Goal: Communication & Community: Answer question/provide support

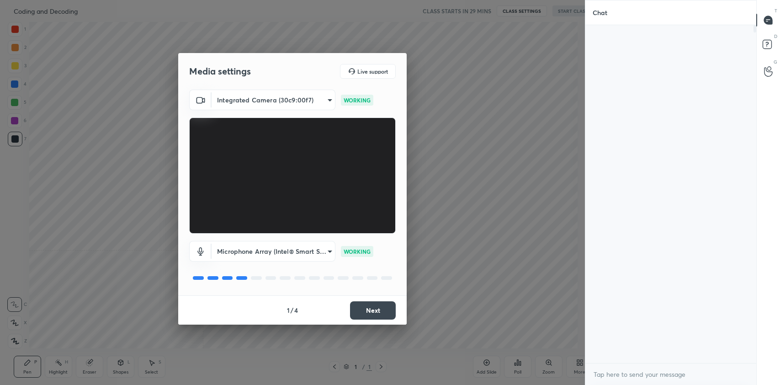
scroll to position [3, 3]
click at [361, 307] on button "Next" at bounding box center [373, 310] width 46 height 18
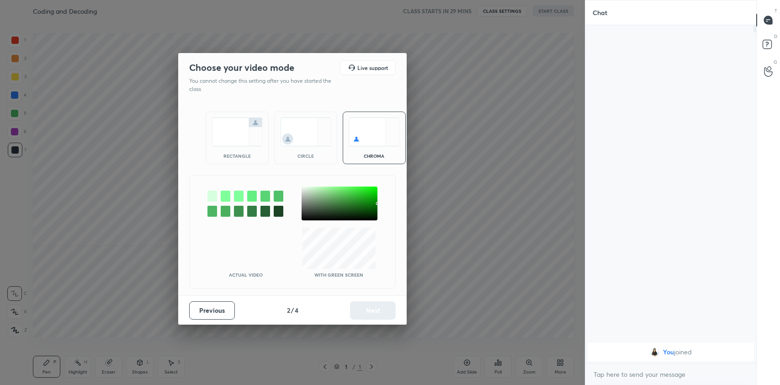
click at [255, 138] on img at bounding box center [237, 131] width 51 height 29
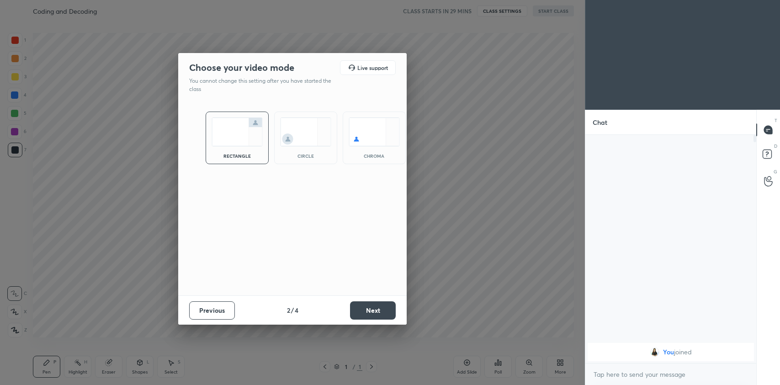
click at [384, 313] on button "Next" at bounding box center [373, 310] width 46 height 18
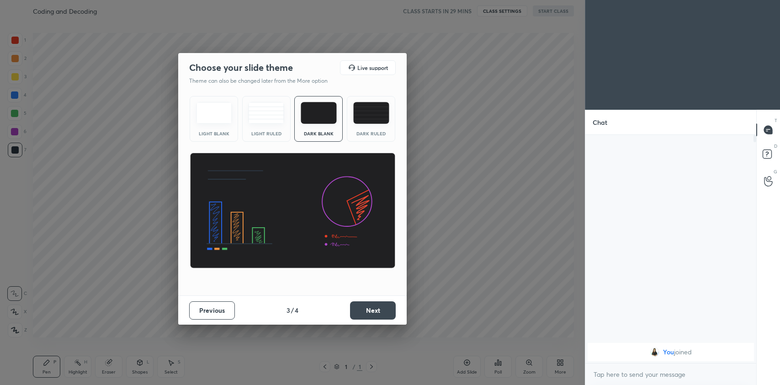
click at [270, 114] on img at bounding box center [266, 113] width 36 height 22
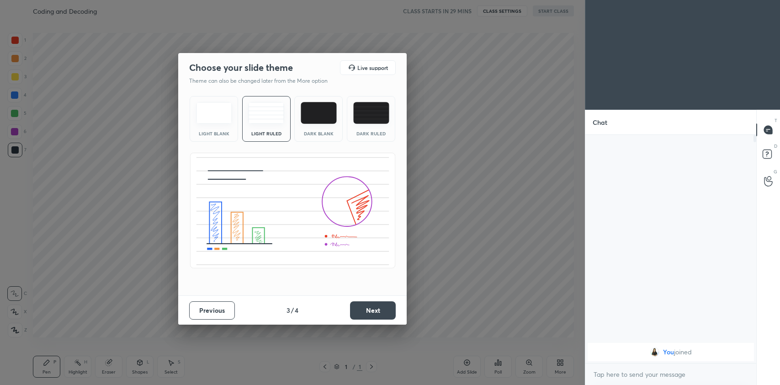
click at [386, 313] on button "Next" at bounding box center [373, 310] width 46 height 18
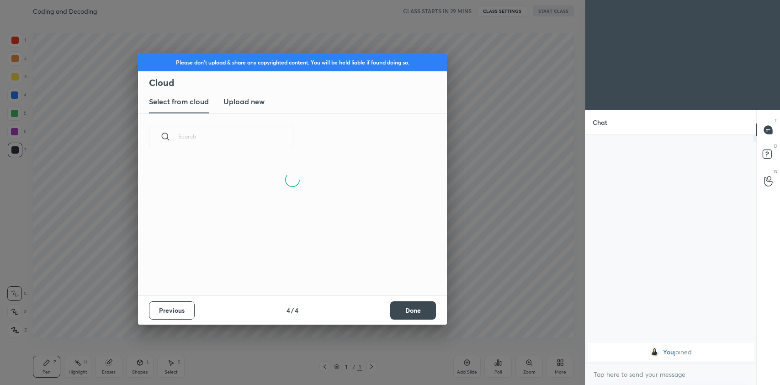
scroll to position [135, 293]
click at [245, 106] on h3 "Upload new" at bounding box center [243, 101] width 41 height 11
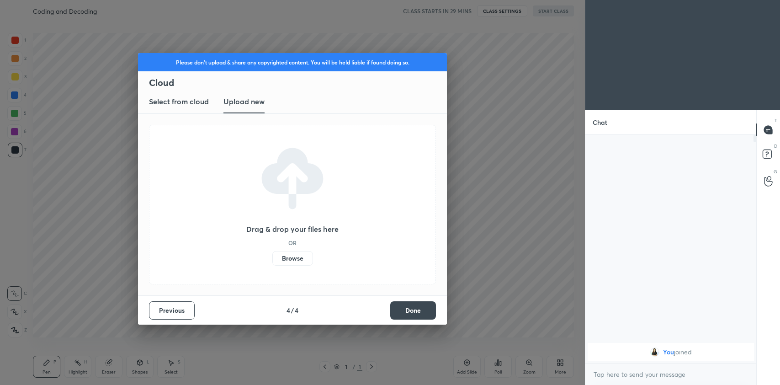
click at [290, 259] on label "Browse" at bounding box center [292, 258] width 41 height 15
click at [272, 259] on input "Browse" at bounding box center [272, 258] width 0 height 15
click at [408, 313] on button "Done" at bounding box center [413, 310] width 46 height 18
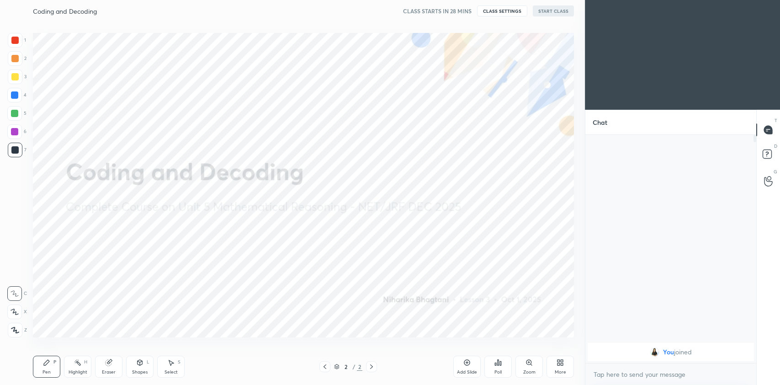
click at [555, 360] on div "More" at bounding box center [559, 366] width 27 height 22
click at [499, 263] on div "Upload File" at bounding box center [508, 271] width 37 height 22
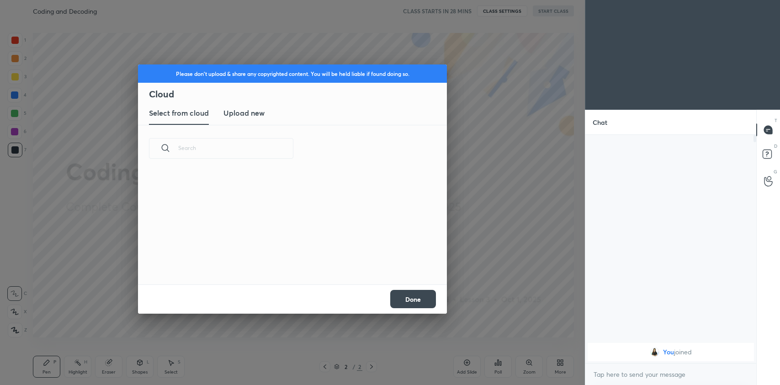
scroll to position [113, 293]
click at [253, 121] on new "Upload new" at bounding box center [243, 113] width 41 height 23
click at [274, 257] on label "Browse" at bounding box center [292, 258] width 41 height 15
click at [272, 257] on input "Browse" at bounding box center [272, 258] width 0 height 15
click at [409, 300] on button "Done" at bounding box center [413, 299] width 46 height 18
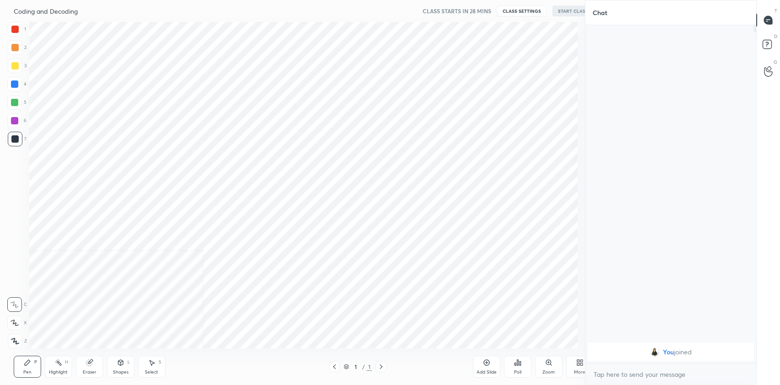
scroll to position [45364, 45142]
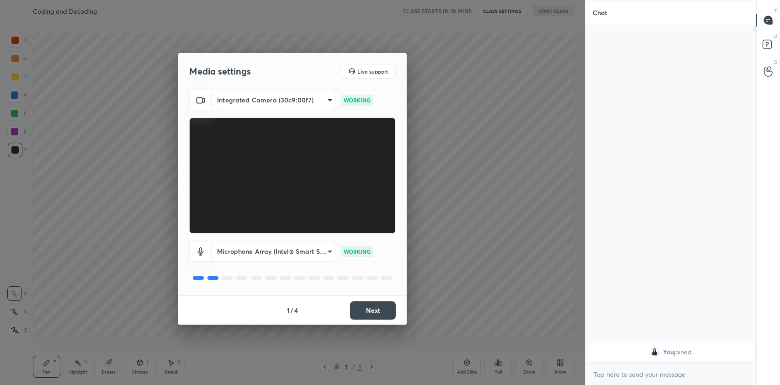
click at [371, 311] on button "Next" at bounding box center [373, 310] width 46 height 18
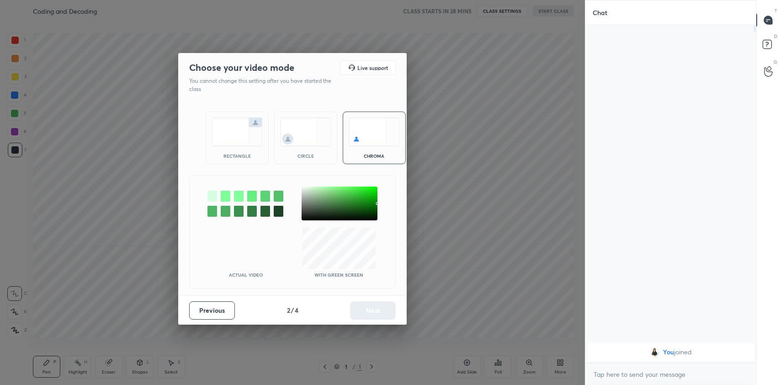
click at [239, 131] on img at bounding box center [237, 131] width 51 height 29
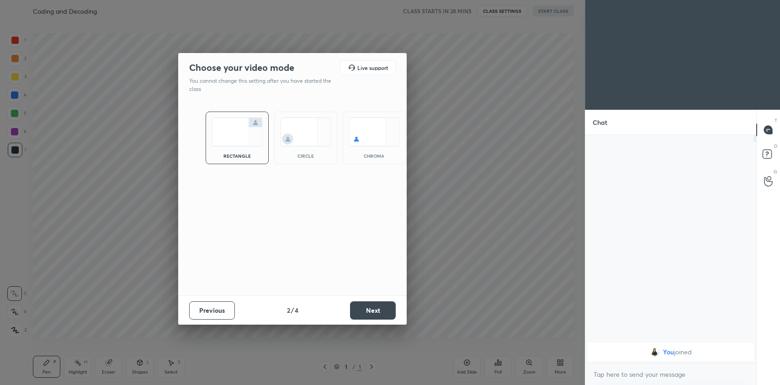
click at [354, 312] on button "Next" at bounding box center [373, 310] width 46 height 18
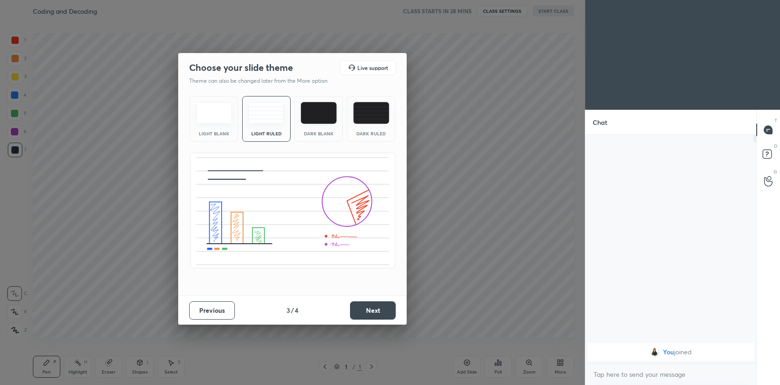
click at [357, 308] on button "Next" at bounding box center [373, 310] width 46 height 18
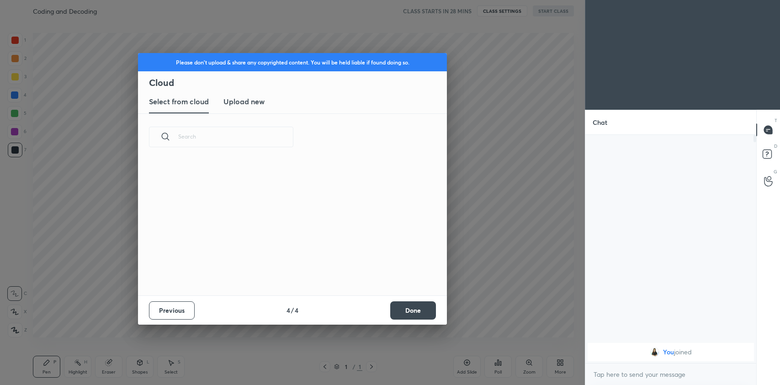
scroll to position [135, 293]
click at [252, 103] on h3 "Upload new" at bounding box center [243, 101] width 41 height 11
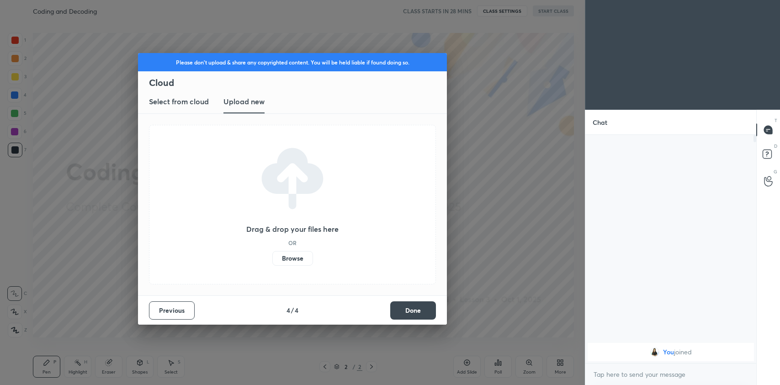
click at [299, 260] on label "Browse" at bounding box center [292, 258] width 41 height 15
click at [272, 260] on input "Browse" at bounding box center [272, 258] width 0 height 15
click at [302, 252] on label "Browse" at bounding box center [292, 258] width 41 height 15
click at [272, 252] on input "Browse" at bounding box center [272, 258] width 0 height 15
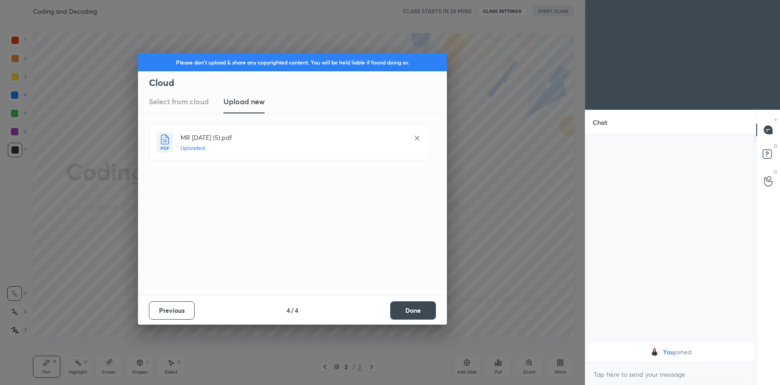
click at [420, 303] on button "Done" at bounding box center [413, 310] width 46 height 18
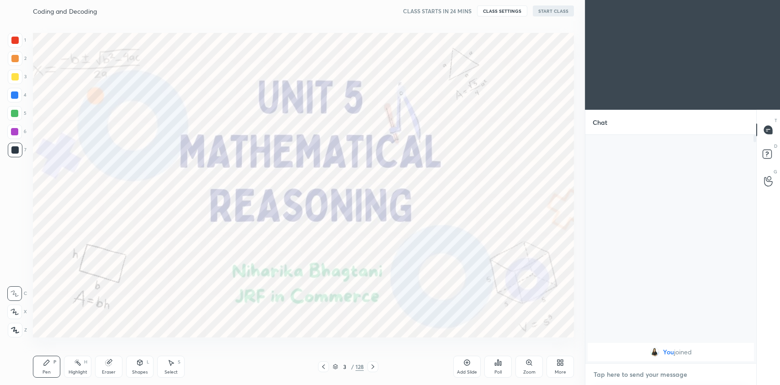
type textarea "x"
drag, startPoint x: 623, startPoint y: 382, endPoint x: 669, endPoint y: 374, distance: 46.7
paste textarea "telegram link - [URL][DOMAIN_NAME] Google spreadsheet link - [URL][DOMAIN_NAME]…"
type textarea "telegram link - [URL][DOMAIN_NAME] Google spreadsheet link - [URL][DOMAIN_NAME]…"
type textarea "x"
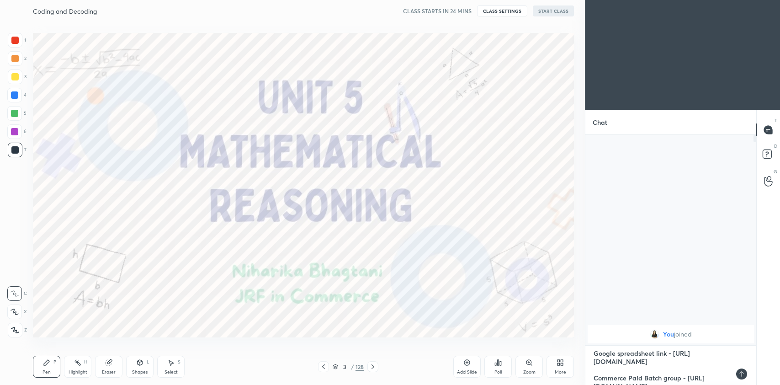
scroll to position [27, 0]
drag, startPoint x: 710, startPoint y: 358, endPoint x: 584, endPoint y: 374, distance: 127.6
click at [584, 374] on div "1 2 3 4 5 6 7 C X Z C X Z E E Erase all H H Coding and Decoding CLASS STARTS IN…" at bounding box center [390, 192] width 780 height 385
type textarea "telegram link - [URL][DOMAIN_NAME] Google spreadsheet link - [URL][DOMAIN_NAME]…"
type textarea "x"
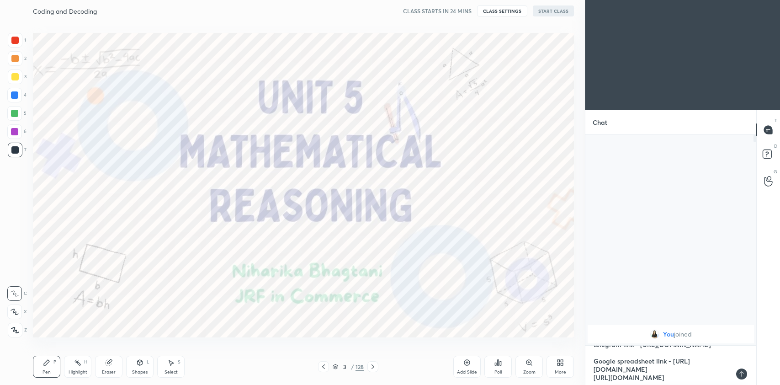
scroll to position [0, 0]
click at [525, 323] on div "1 2 3 4 5 6 7 C X Z C X Z E E Erase all H H Coding and Decoding CLASS STARTS IN…" at bounding box center [390, 192] width 780 height 385
type textarea "x"
paste textarea "telegram link - [URL][DOMAIN_NAME] Google spreadsheet link - [URL][DOMAIN_NAME]…"
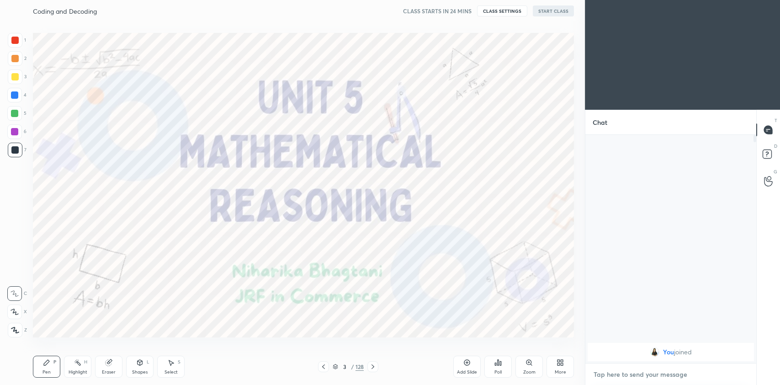
type textarea "telegram link - [URL][DOMAIN_NAME] Google spreadsheet link - [URL][DOMAIN_NAME]…"
type textarea "x"
drag, startPoint x: 701, startPoint y: 355, endPoint x: 593, endPoint y: 361, distance: 108.9
click at [593, 361] on textarea "telegram link - [URL][DOMAIN_NAME] Google spreadsheet link - [URL][DOMAIN_NAME]…" at bounding box center [662, 364] width 138 height 39
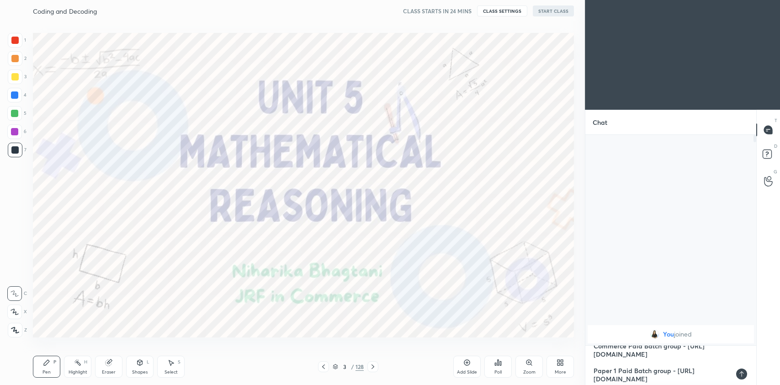
type textarea "telegram link - [URL][DOMAIN_NAME] Google spreadsheet link - [URL][DOMAIN_NAME]…"
type textarea "x"
type textarea "telegram link - [URL][DOMAIN_NAME] Google spreadsheet link - [URL][DOMAIN_NAME]…"
type textarea "x"
click at [603, 360] on textarea "telegram link - [URL][DOMAIN_NAME] Google spreadsheet link - [URL][DOMAIN_NAME]…" at bounding box center [662, 364] width 138 height 39
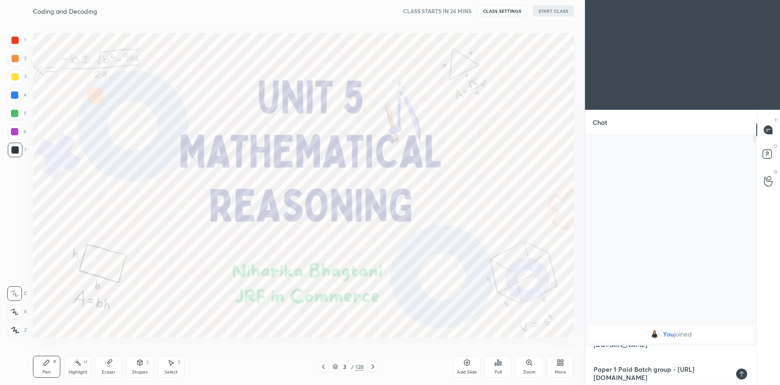
type textarea "telegram link - [URL][DOMAIN_NAME] Google spreadsheet link - [URL][DOMAIN_NAME]…"
type textarea "x"
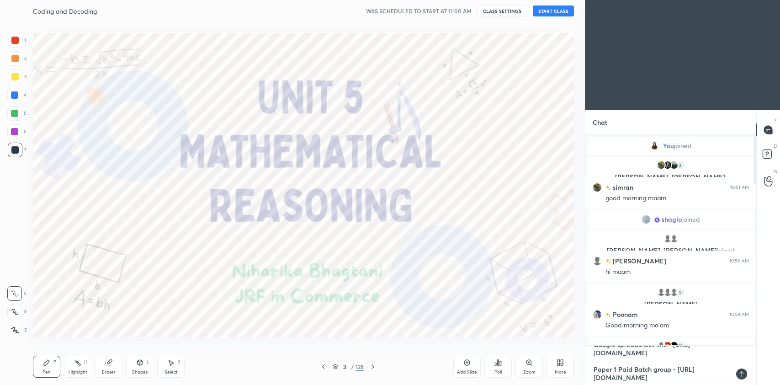
type textarea "telegram link - [URL][DOMAIN_NAME] Google spreadsheet link - [URL][DOMAIN_NAME]…"
click at [561, 11] on button "START CLASS" at bounding box center [553, 10] width 41 height 11
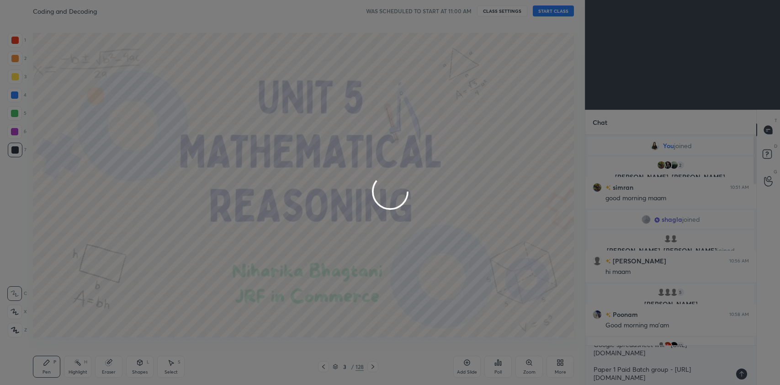
type textarea "x"
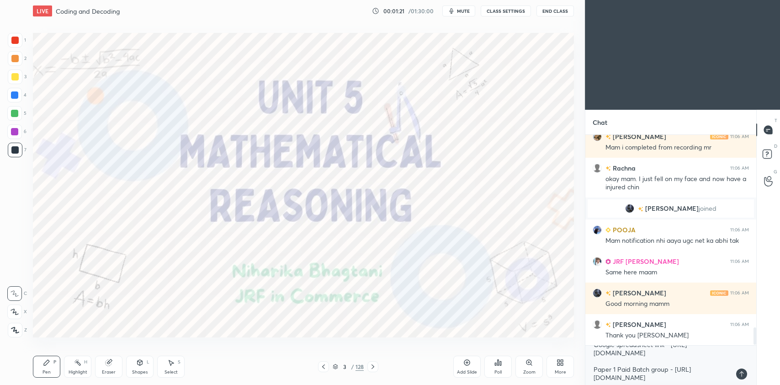
scroll to position [2285, 0]
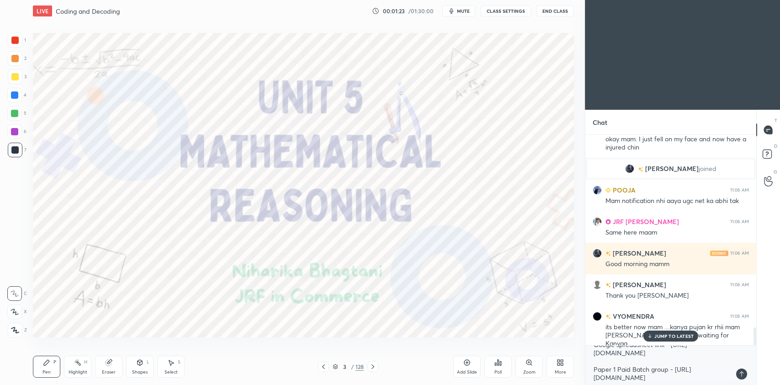
click at [673, 338] on p "JUMP TO LATEST" at bounding box center [673, 335] width 39 height 5
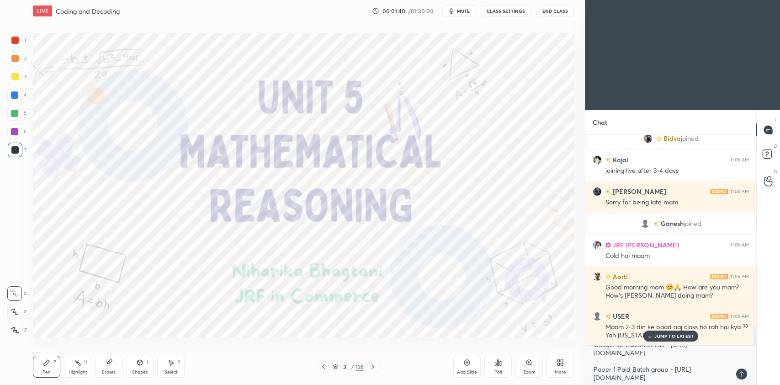
scroll to position [2065, 0]
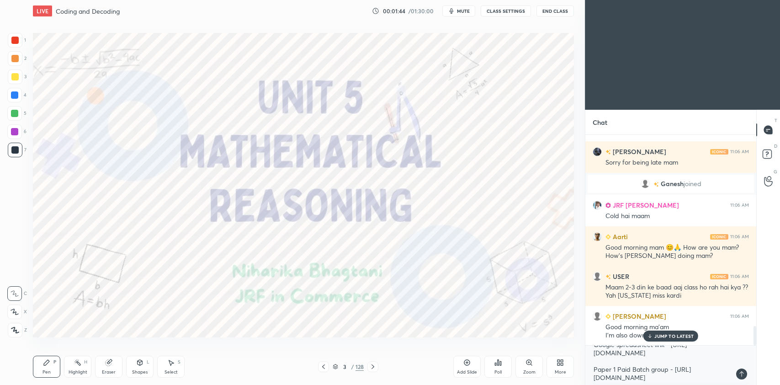
click at [687, 338] on p "JUMP TO LATEST" at bounding box center [673, 335] width 39 height 5
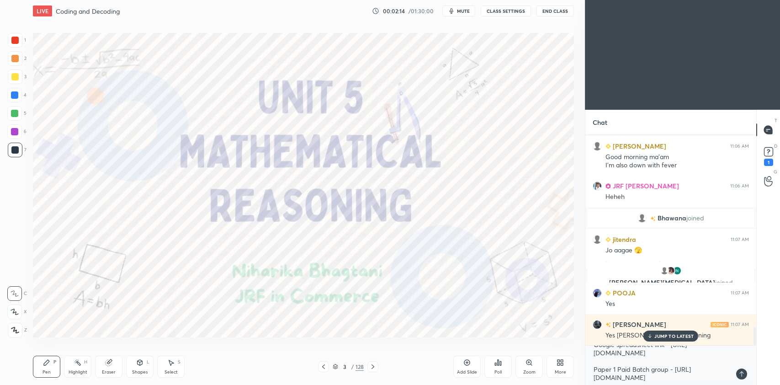
scroll to position [2267, 0]
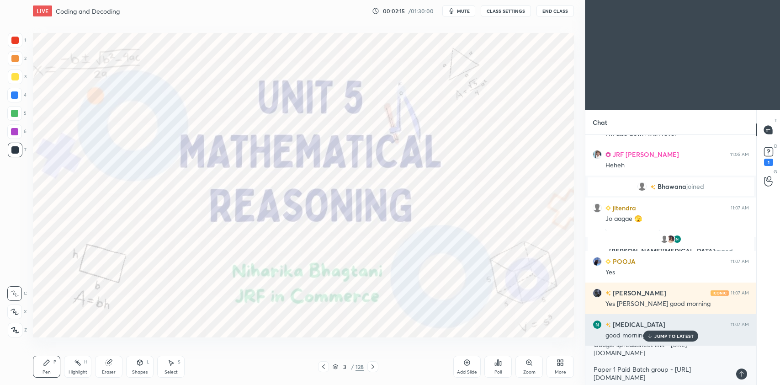
click at [673, 334] on p "JUMP TO LATEST" at bounding box center [673, 335] width 39 height 5
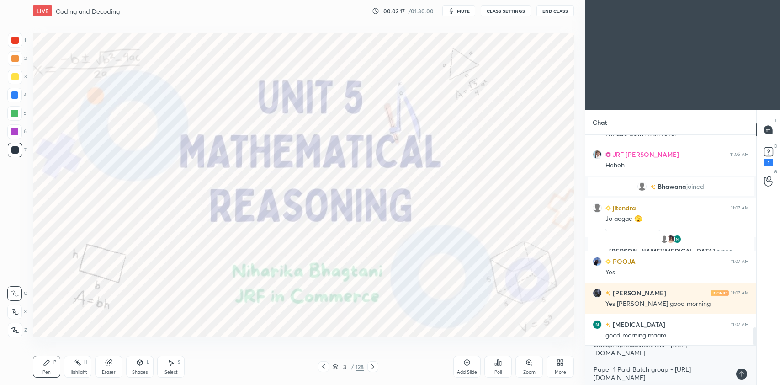
click at [740, 374] on icon at bounding box center [741, 373] width 7 height 7
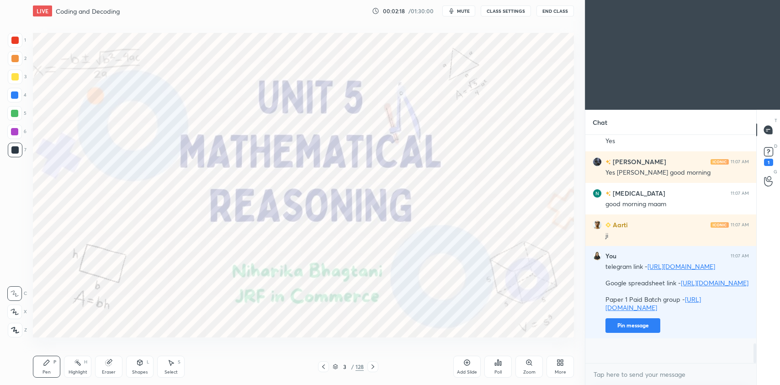
click at [643, 349] on div "[PERSON_NAME], [PERSON_NAME] joined POOJA 11:07 AM Yes [PERSON_NAME] 11:07 AM Y…" at bounding box center [670, 249] width 171 height 228
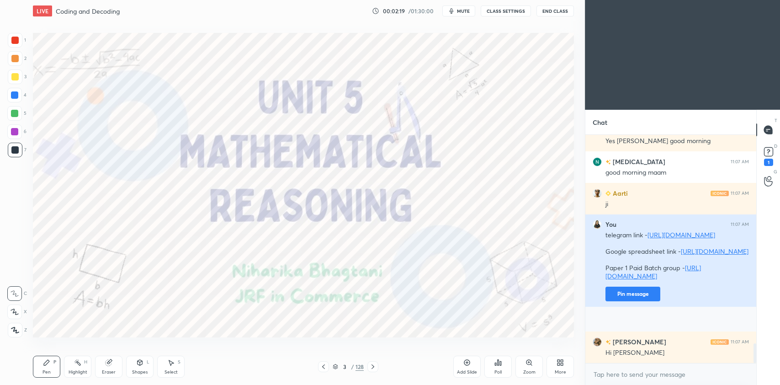
click at [635, 301] on button "Pin message" at bounding box center [632, 293] width 55 height 15
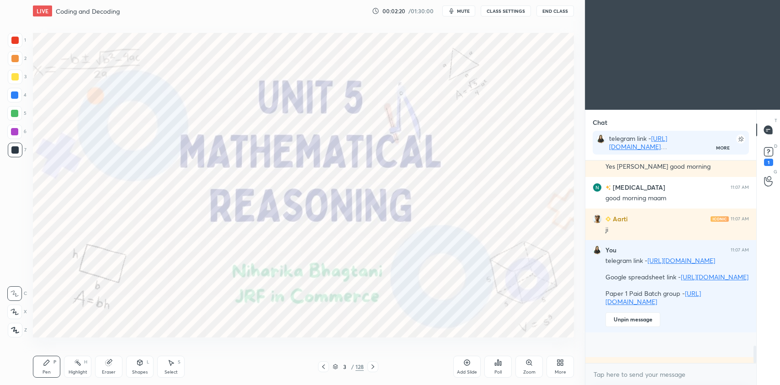
scroll to position [2486, 0]
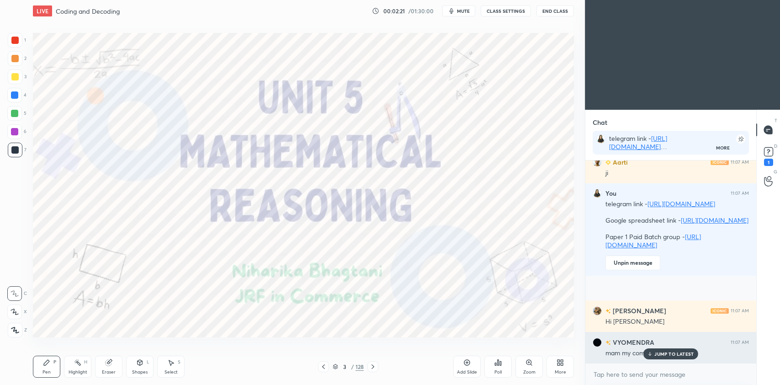
click at [662, 349] on div "JUMP TO LATEST" at bounding box center [670, 353] width 55 height 11
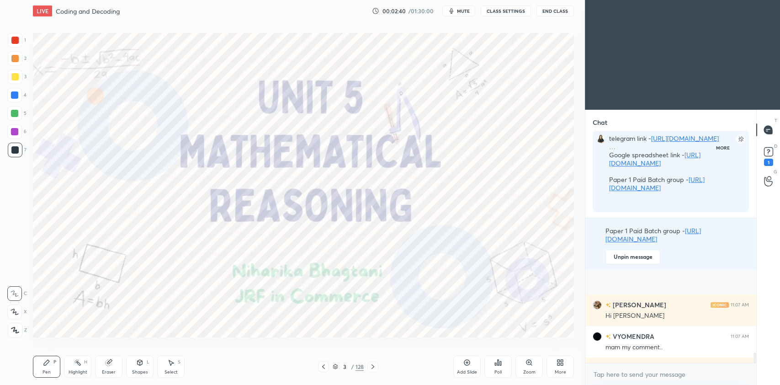
scroll to position [0, 0]
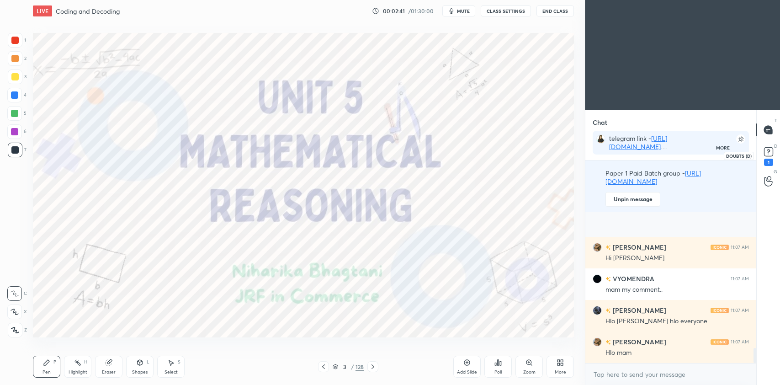
click at [769, 155] on rect at bounding box center [768, 152] width 9 height 9
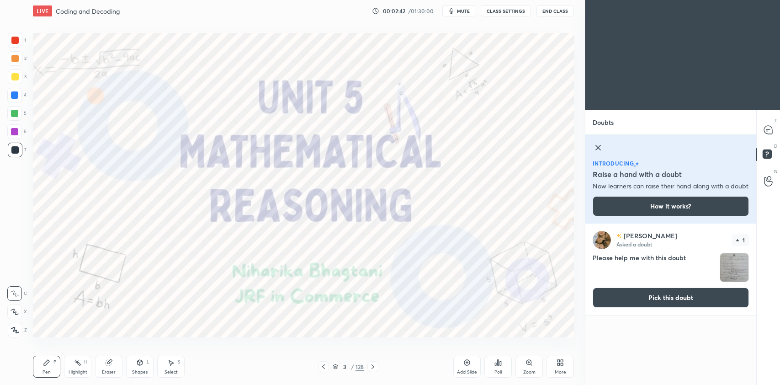
click at [659, 307] on button "Pick this doubt" at bounding box center [671, 297] width 156 height 20
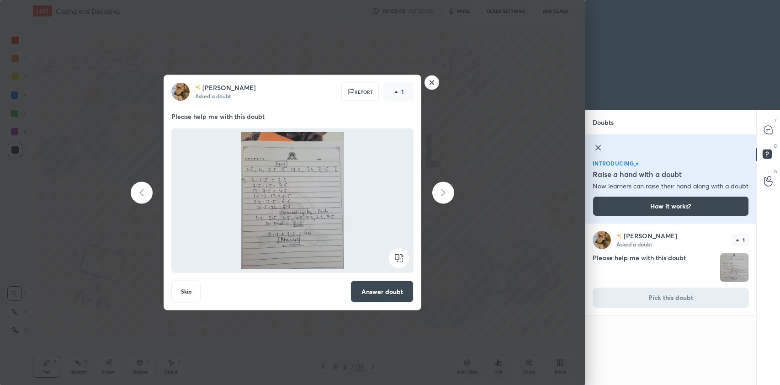
click at [391, 292] on button "Answer doubt" at bounding box center [381, 292] width 63 height 22
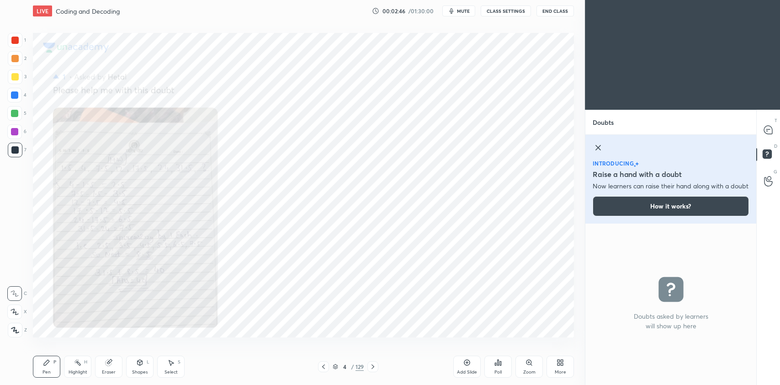
click at [779, 131] on div "T Messages (T)" at bounding box center [768, 130] width 23 height 26
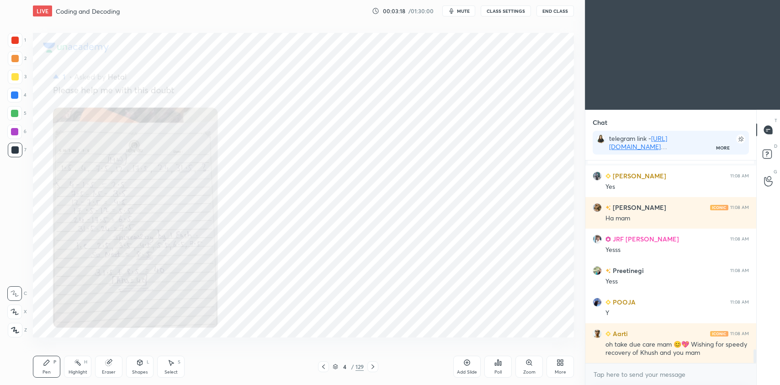
click at [16, 98] on div at bounding box center [14, 94] width 7 height 7
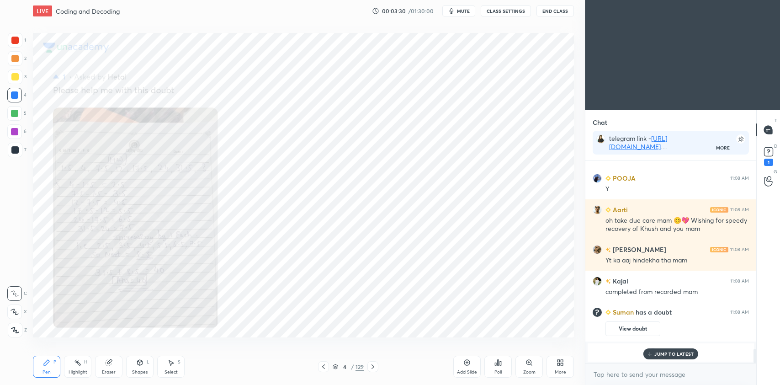
click at [13, 314] on icon at bounding box center [15, 311] width 8 height 6
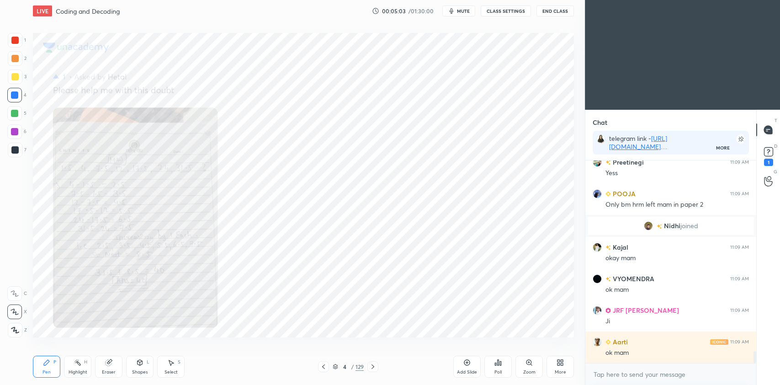
scroll to position [3247, 0]
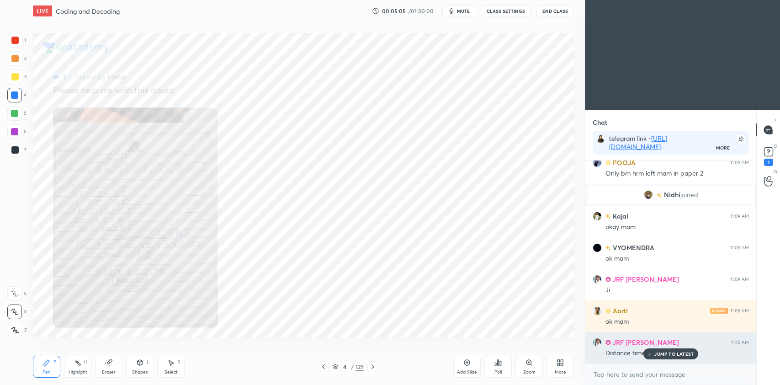
click at [670, 352] on p "JUMP TO LATEST" at bounding box center [673, 353] width 39 height 5
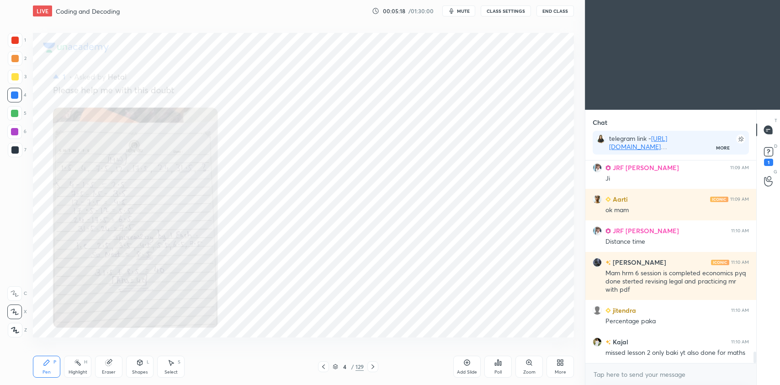
scroll to position [3389, 0]
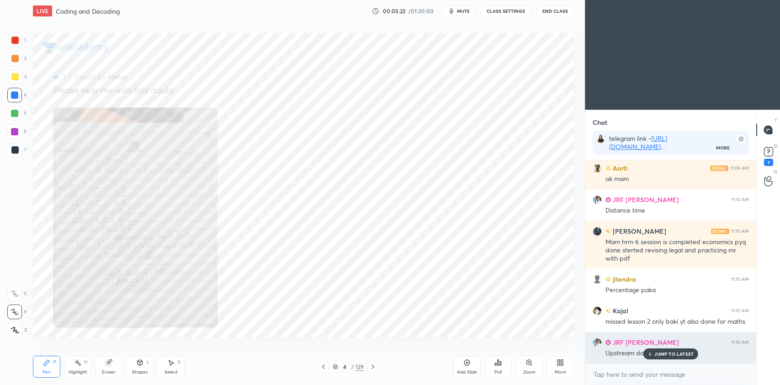
click at [676, 354] on p "JUMP TO LATEST" at bounding box center [673, 353] width 39 height 5
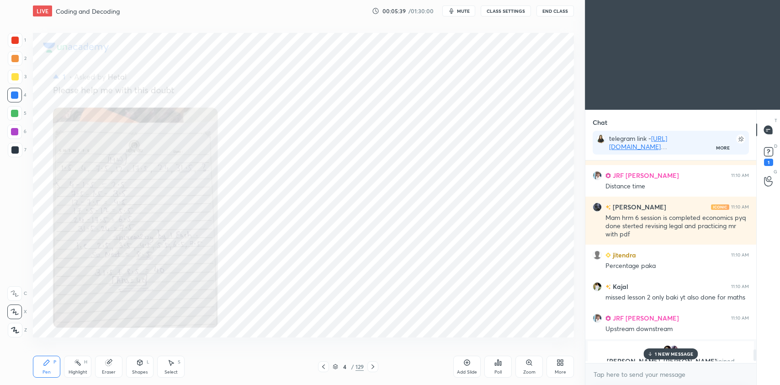
scroll to position [3340, 0]
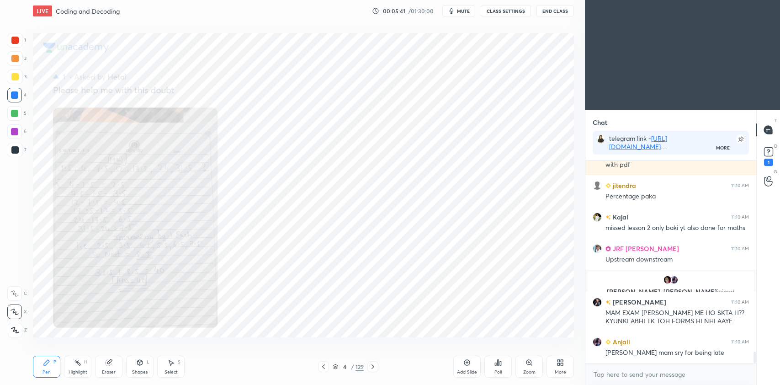
click at [376, 368] on icon at bounding box center [372, 366] width 7 height 7
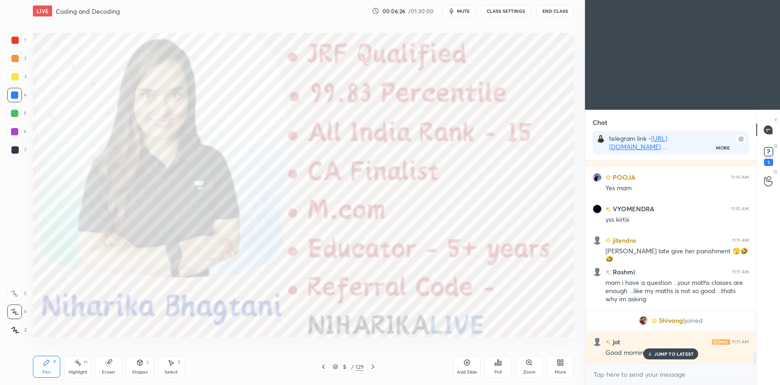
scroll to position [3598, 0]
click at [324, 366] on icon at bounding box center [323, 366] width 7 height 7
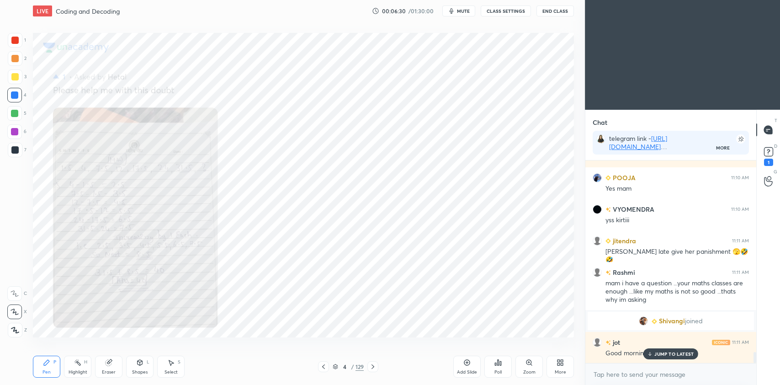
click at [467, 364] on icon at bounding box center [466, 362] width 7 height 7
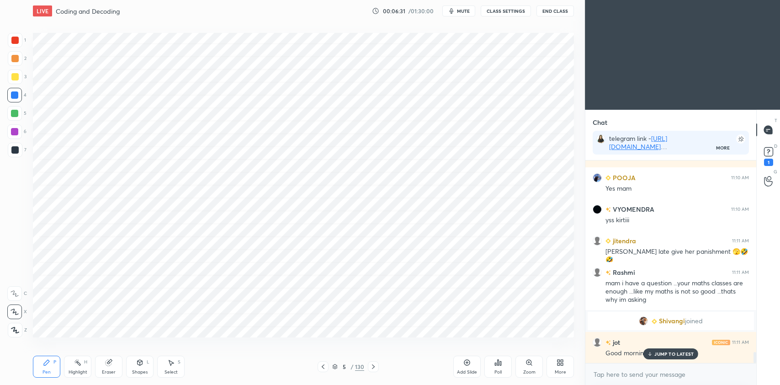
click at [17, 134] on div at bounding box center [14, 131] width 7 height 7
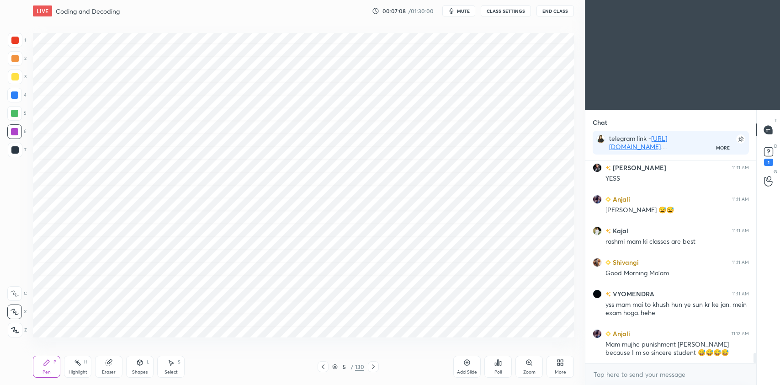
scroll to position [3835, 0]
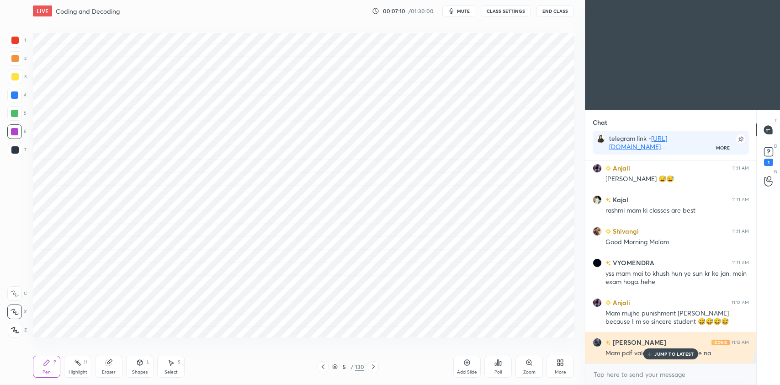
click at [681, 352] on p "JUMP TO LATEST" at bounding box center [673, 353] width 39 height 5
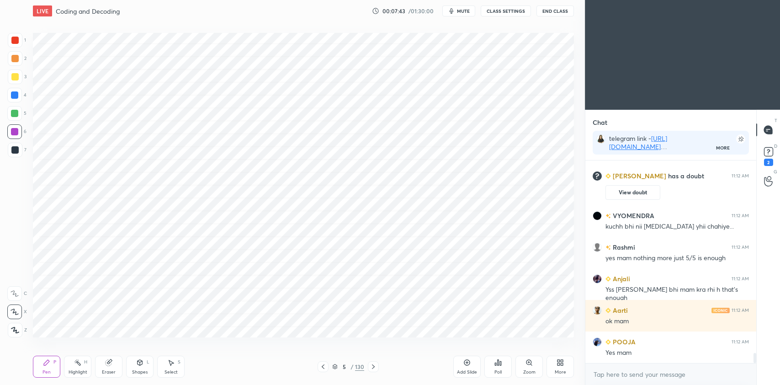
scroll to position [3932, 0]
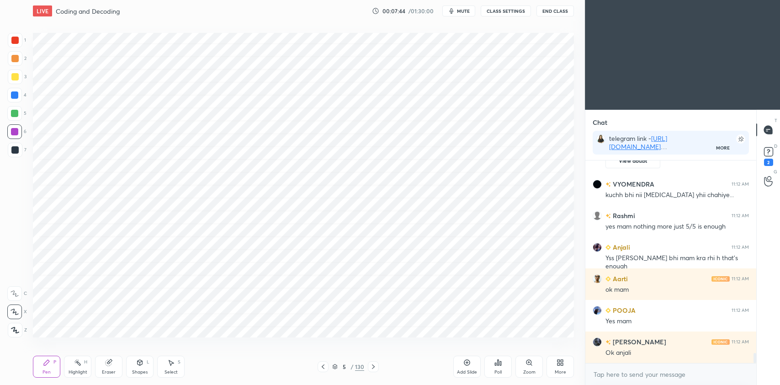
click at [375, 365] on icon at bounding box center [373, 366] width 7 height 7
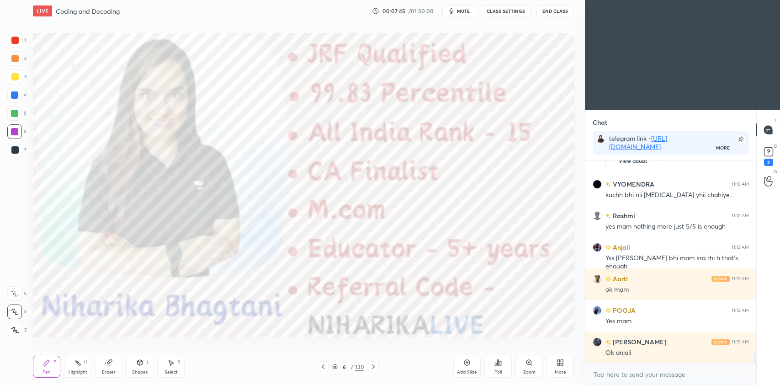
click at [375, 366] on icon at bounding box center [373, 366] width 7 height 7
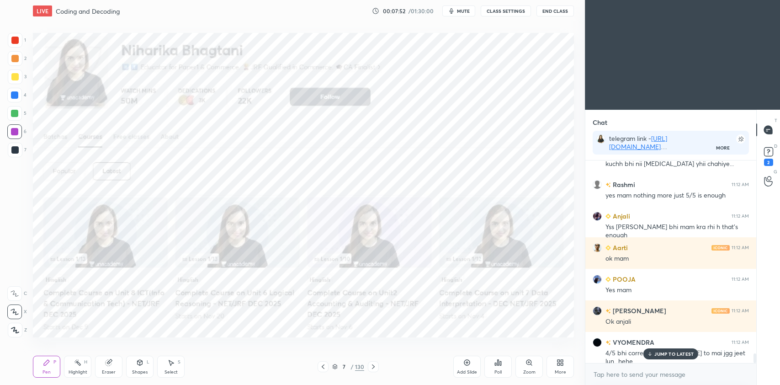
scroll to position [4003, 0]
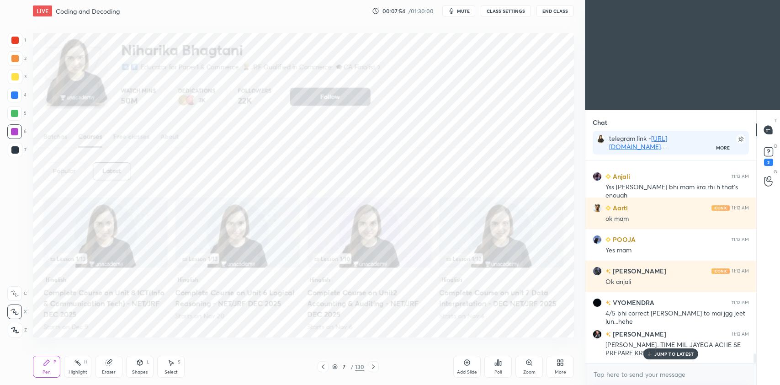
click at [667, 352] on p "JUMP TO LATEST" at bounding box center [673, 353] width 39 height 5
click at [323, 366] on icon at bounding box center [322, 366] width 7 height 7
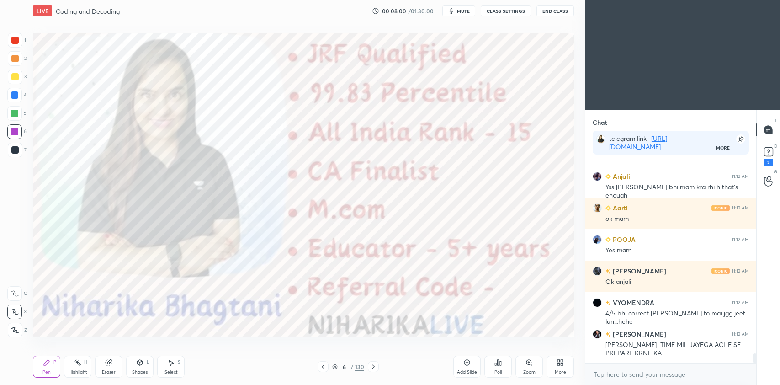
click at [324, 366] on icon at bounding box center [322, 366] width 7 height 7
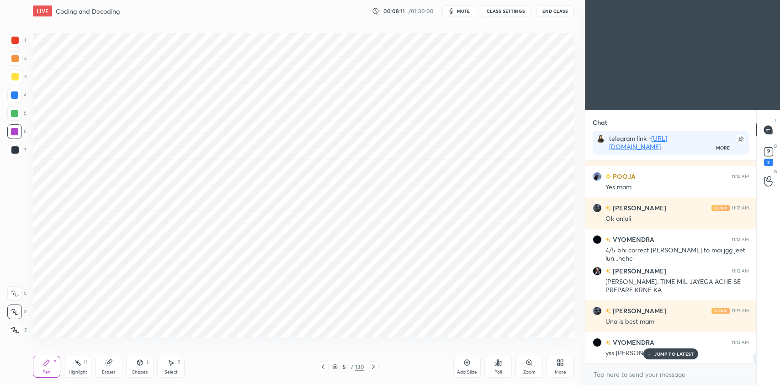
scroll to position [4098, 0]
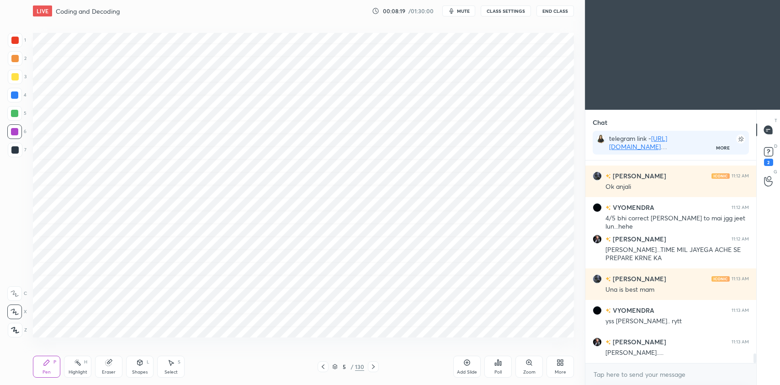
click at [374, 366] on icon at bounding box center [373, 366] width 7 height 7
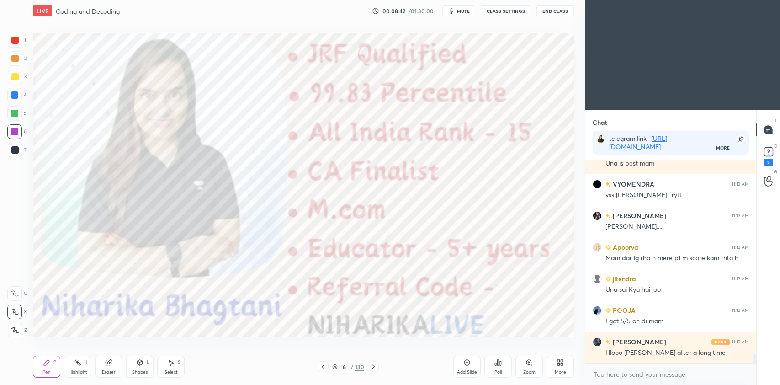
scroll to position [4255, 0]
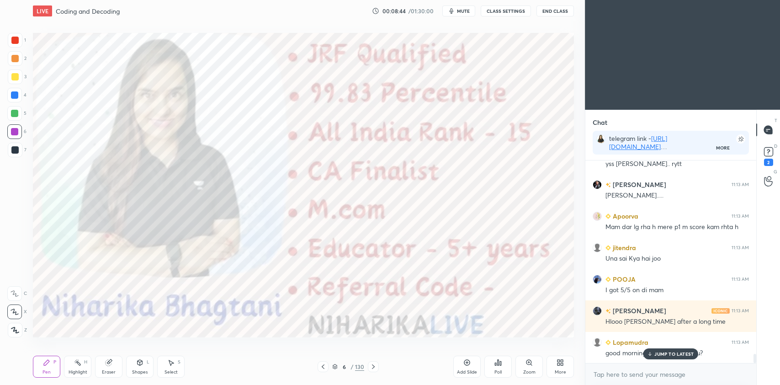
click at [376, 365] on div at bounding box center [373, 366] width 11 height 11
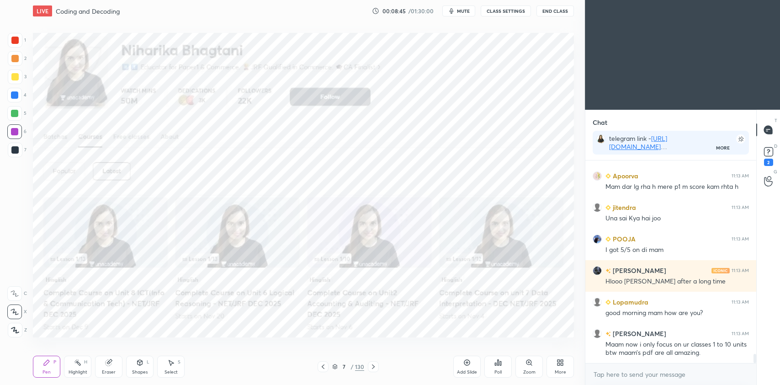
click at [376, 367] on div at bounding box center [373, 366] width 11 height 11
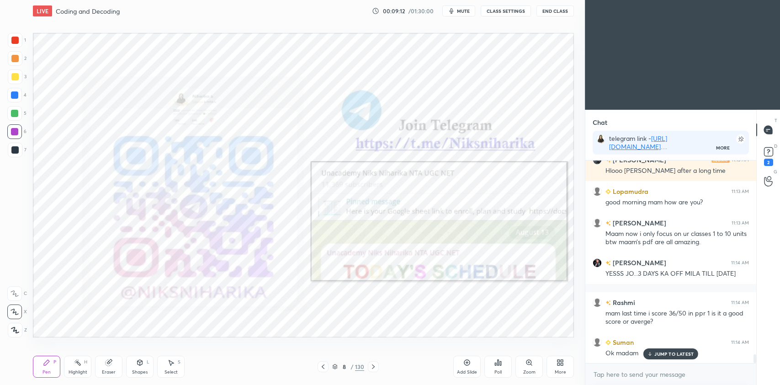
scroll to position [200, 168]
click at [371, 366] on icon at bounding box center [373, 366] width 7 height 7
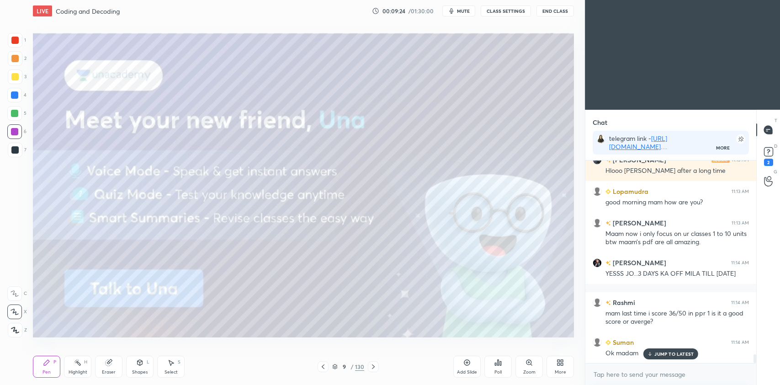
click at [373, 366] on icon at bounding box center [373, 366] width 7 height 7
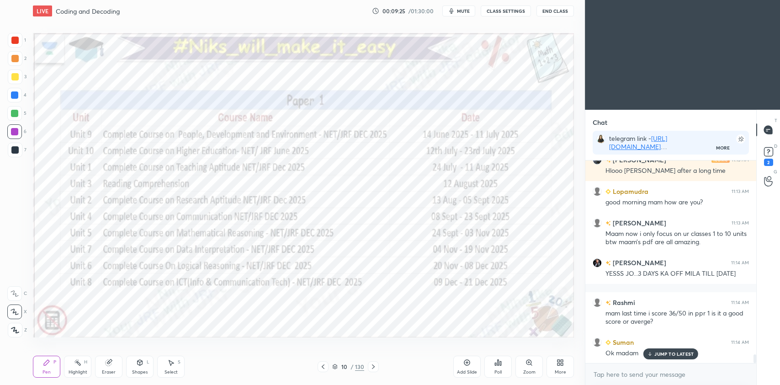
click at [373, 365] on icon at bounding box center [373, 366] width 3 height 5
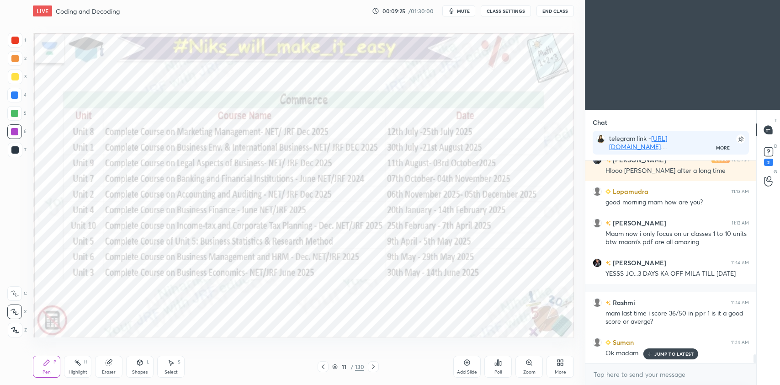
click at [374, 364] on icon at bounding box center [373, 366] width 7 height 7
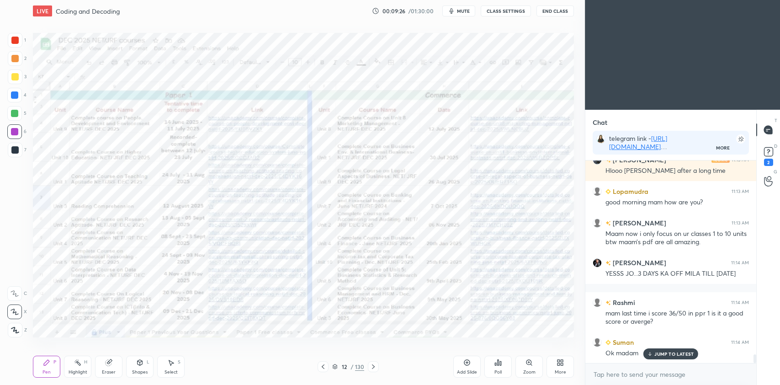
click at [375, 365] on icon at bounding box center [373, 366] width 7 height 7
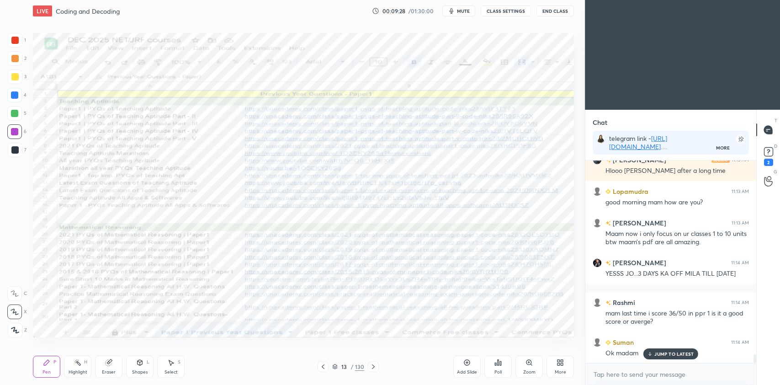
click at [374, 364] on icon at bounding box center [373, 366] width 7 height 7
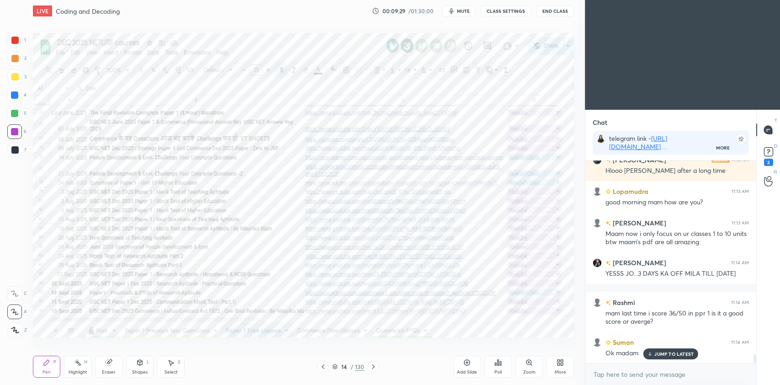
click at [374, 365] on icon at bounding box center [373, 366] width 7 height 7
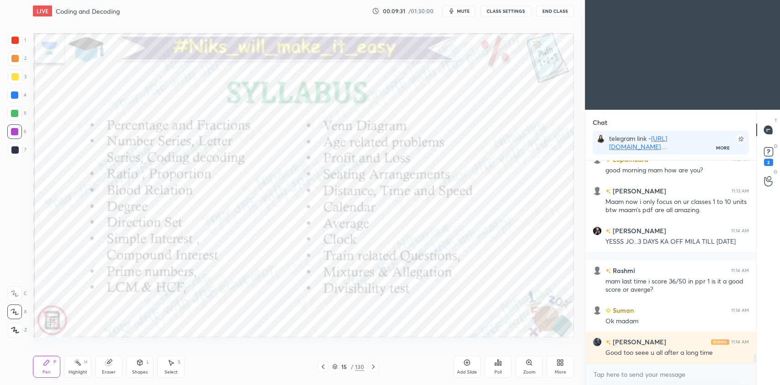
click at [15, 46] on div at bounding box center [15, 40] width 15 height 15
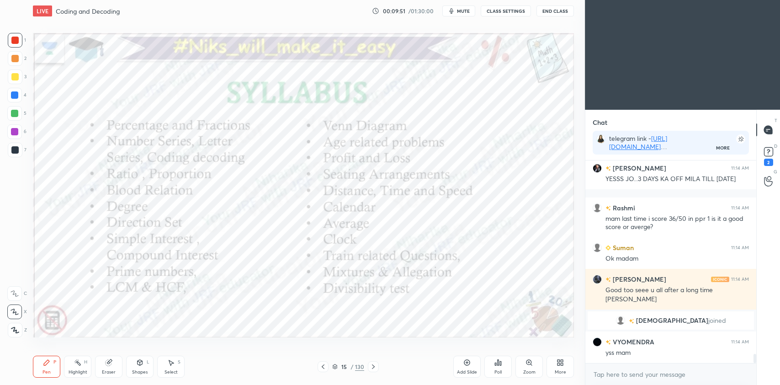
scroll to position [4313, 0]
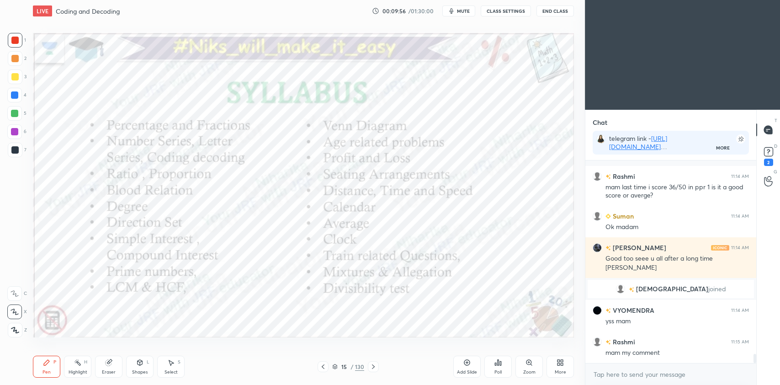
click at [335, 367] on icon at bounding box center [335, 366] width 5 height 1
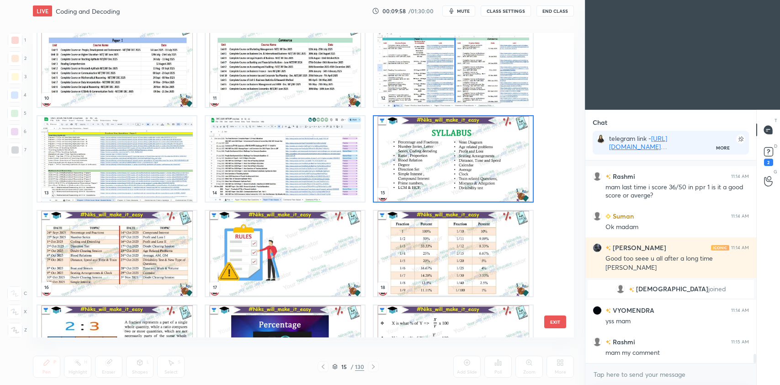
click at [447, 154] on img "grid" at bounding box center [453, 158] width 159 height 85
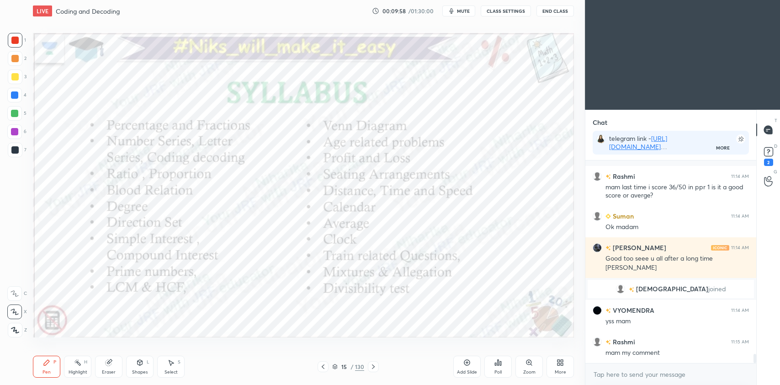
click at [446, 159] on img "grid" at bounding box center [453, 158] width 159 height 85
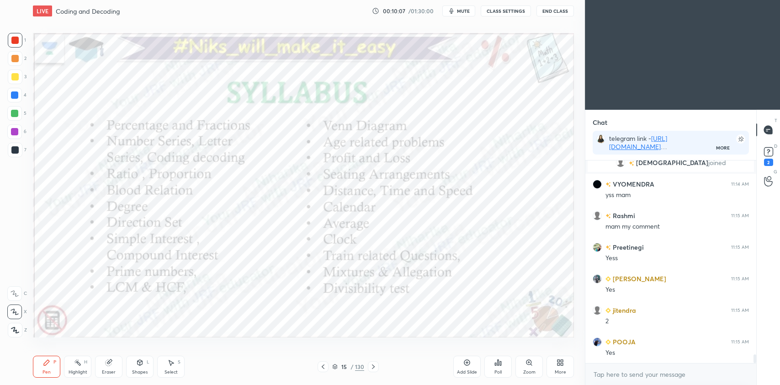
click at [332, 367] on icon at bounding box center [334, 366] width 5 height 5
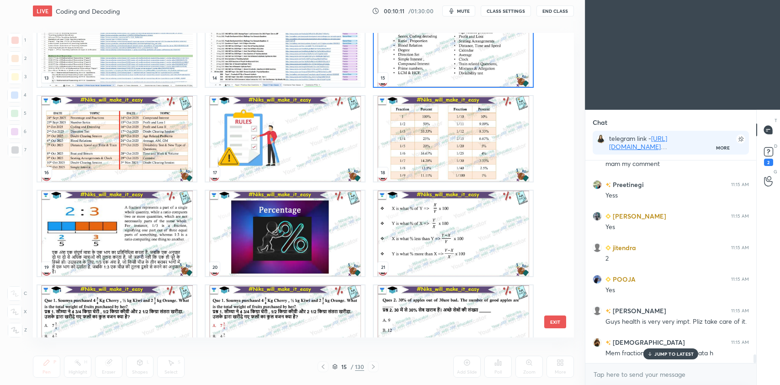
click at [259, 149] on img "grid" at bounding box center [285, 138] width 159 height 85
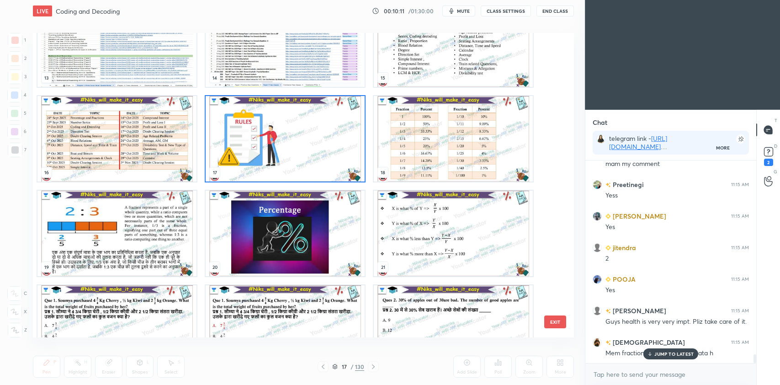
click at [256, 151] on img "grid" at bounding box center [285, 138] width 159 height 85
click at [261, 149] on img "grid" at bounding box center [285, 138] width 159 height 85
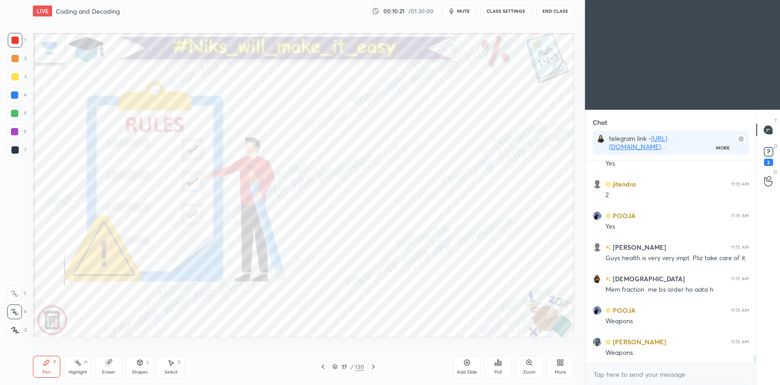
scroll to position [4628, 0]
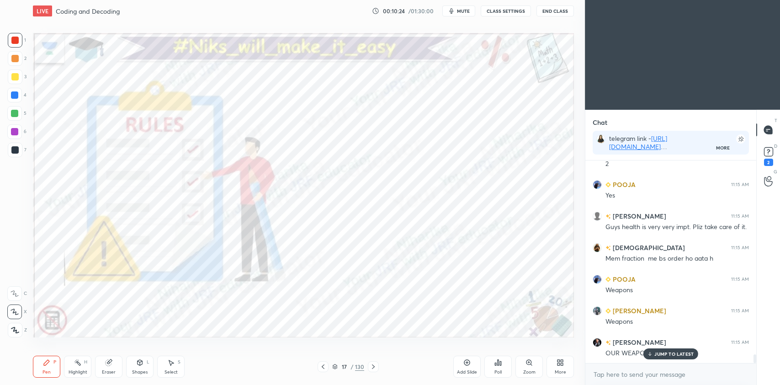
click at [336, 367] on icon at bounding box center [334, 366] width 5 height 5
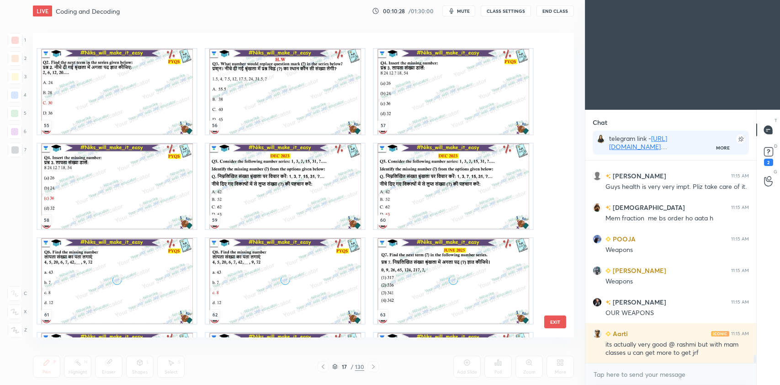
scroll to position [4699, 0]
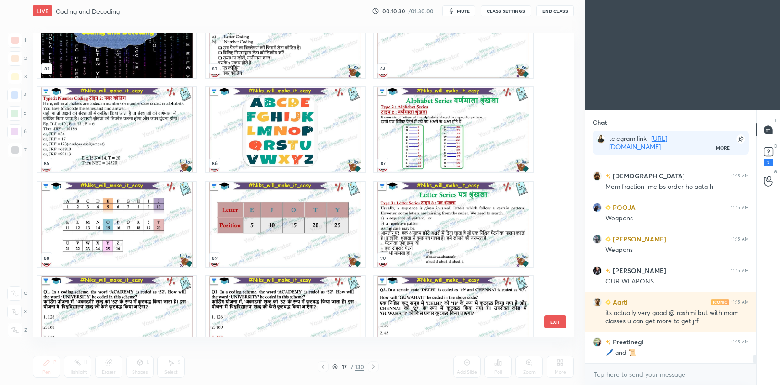
click at [138, 58] on img "grid" at bounding box center [116, 34] width 159 height 85
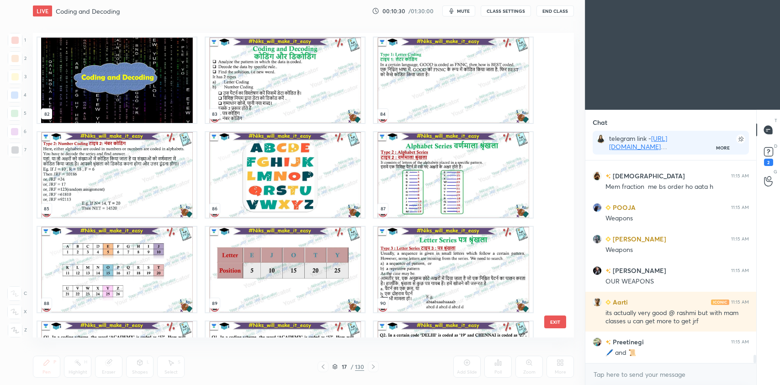
click at [140, 63] on div "82 83 84 85 86 87 88 89 90 91 92 93 94 95 96" at bounding box center [295, 185] width 525 height 304
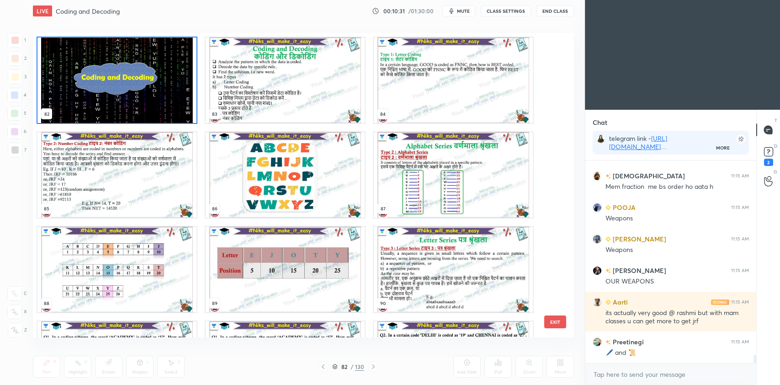
click at [141, 65] on img "grid" at bounding box center [116, 79] width 159 height 85
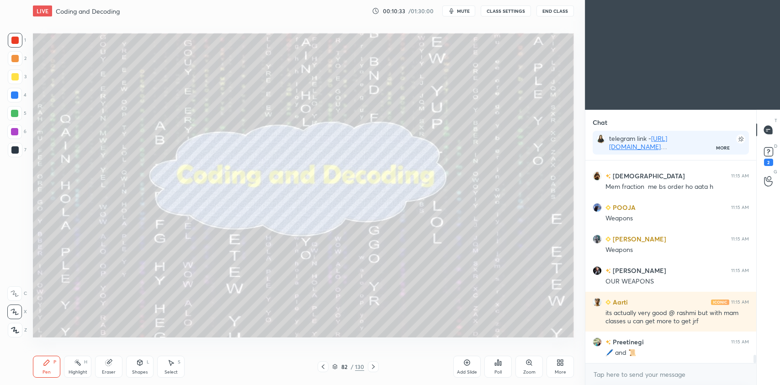
click at [376, 369] on div at bounding box center [373, 366] width 11 height 11
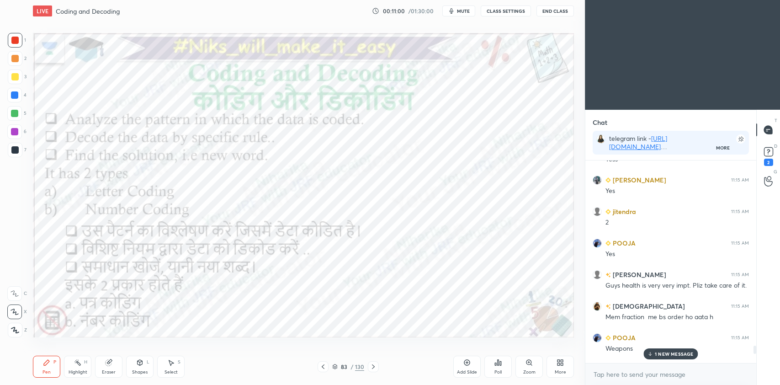
scroll to position [4570, 0]
click at [665, 353] on p "1 NEW MESSAGE" at bounding box center [674, 353] width 39 height 5
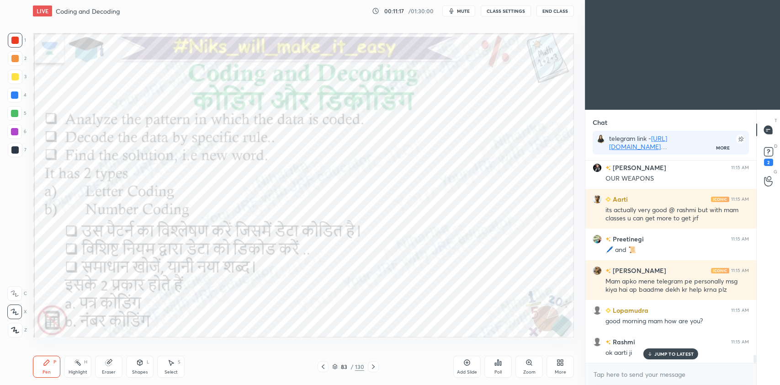
scroll to position [4833, 0]
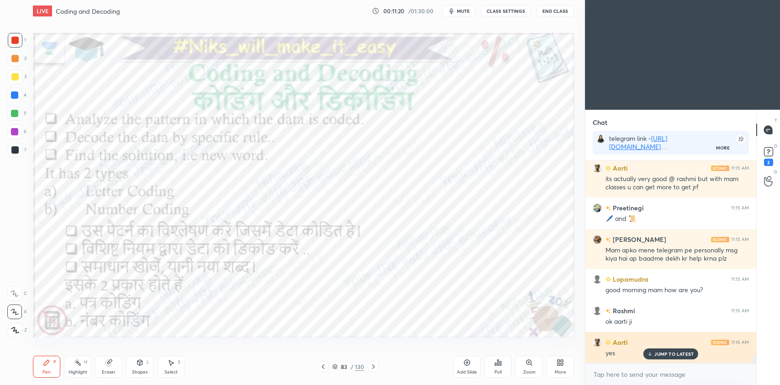
click at [673, 355] on p "JUMP TO LATEST" at bounding box center [673, 353] width 39 height 5
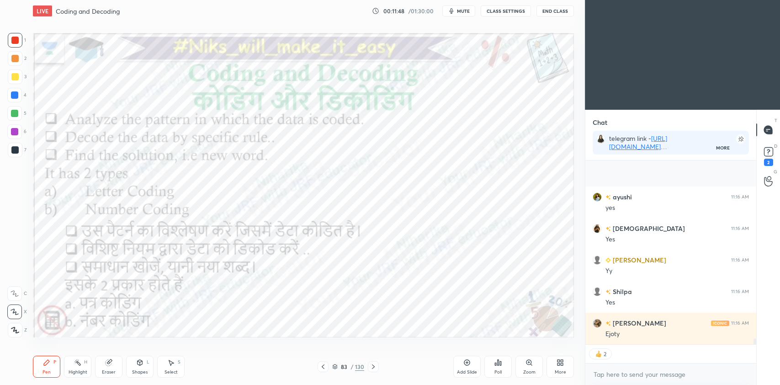
scroll to position [5420, 0]
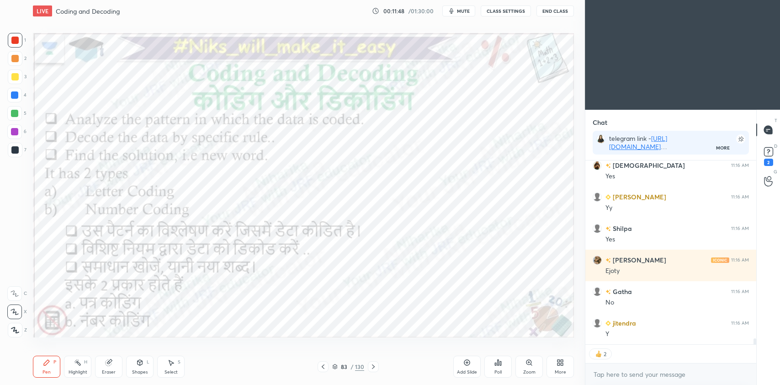
click at [468, 362] on icon at bounding box center [467, 362] width 3 height 3
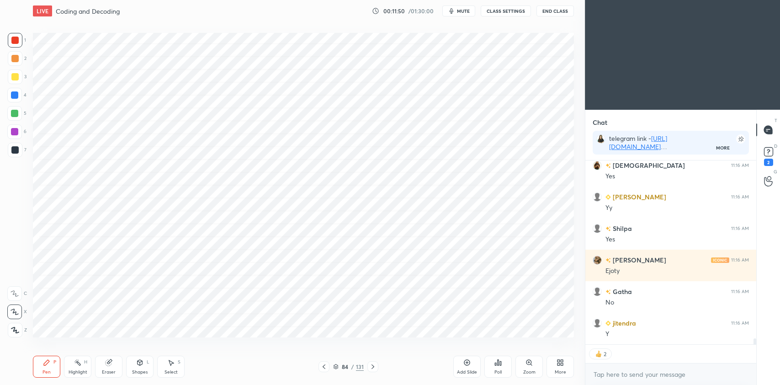
click at [16, 95] on div at bounding box center [14, 94] width 7 height 7
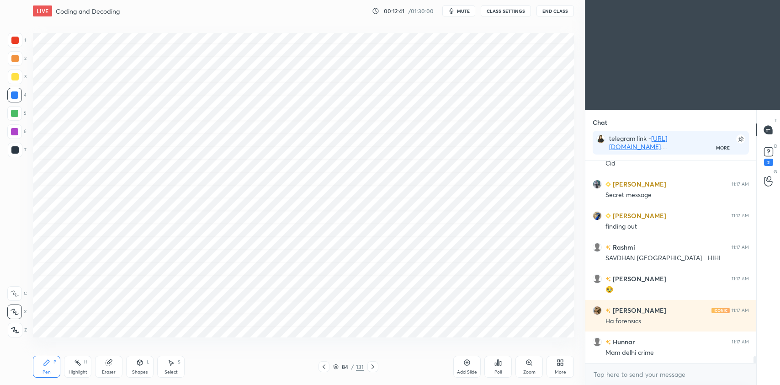
scroll to position [6000, 0]
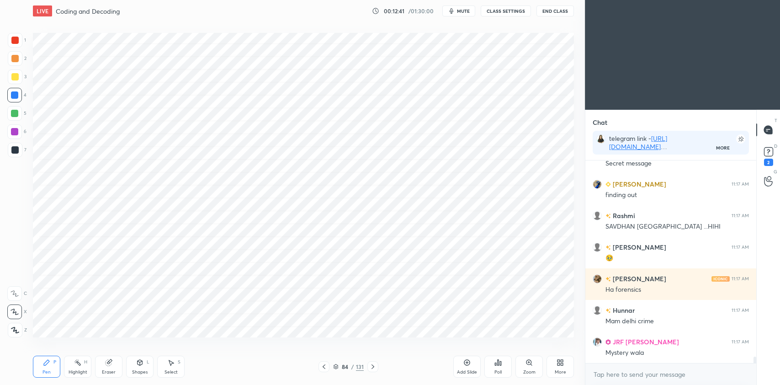
click at [14, 130] on div at bounding box center [14, 131] width 7 height 7
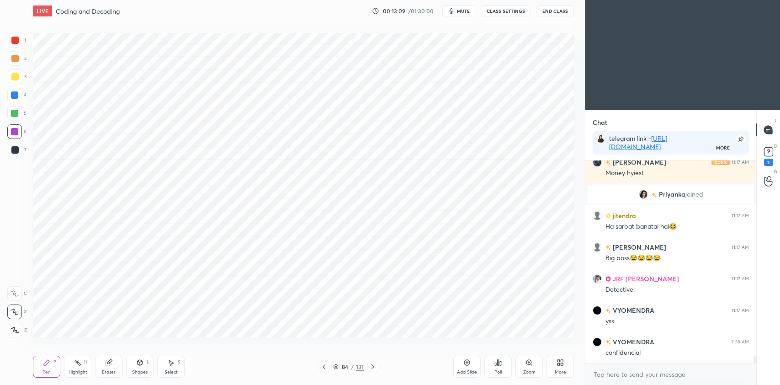
scroll to position [5739, 0]
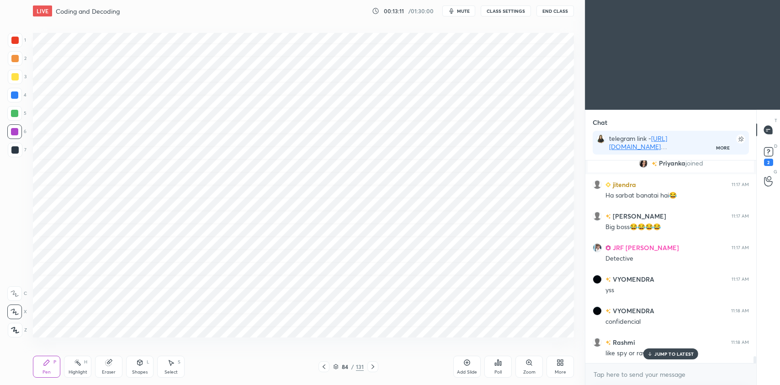
click at [14, 96] on div at bounding box center [14, 94] width 7 height 7
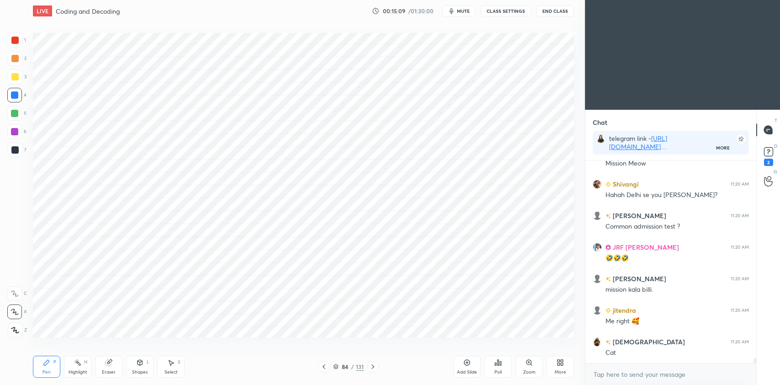
scroll to position [8026, 0]
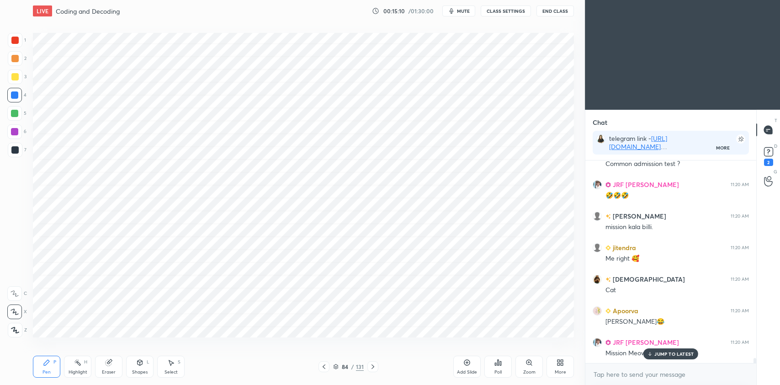
click at [15, 115] on div at bounding box center [14, 113] width 7 height 7
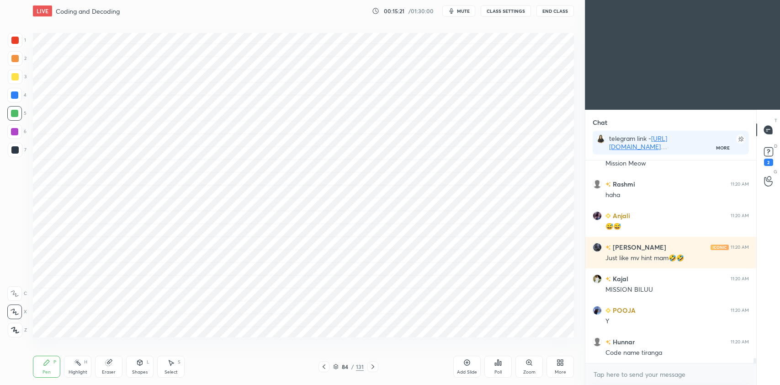
scroll to position [8278, 0]
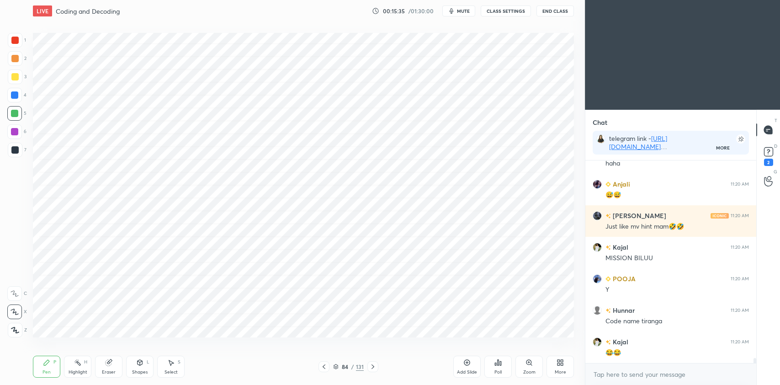
click at [13, 92] on div at bounding box center [14, 94] width 7 height 7
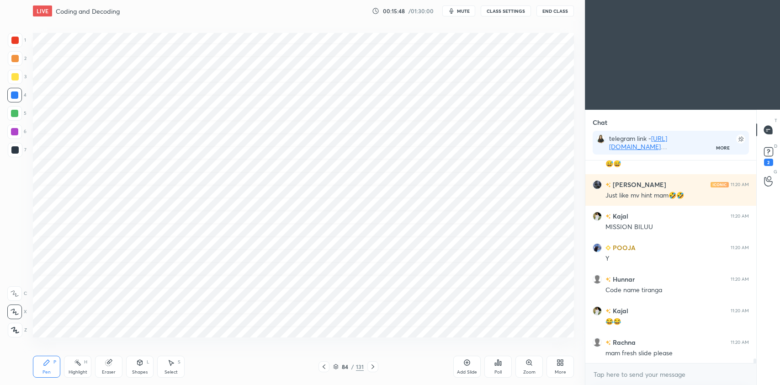
scroll to position [8341, 0]
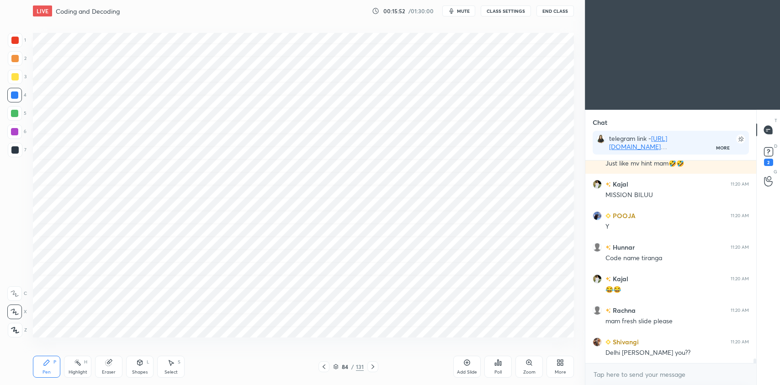
click at [18, 42] on div at bounding box center [14, 40] width 7 height 7
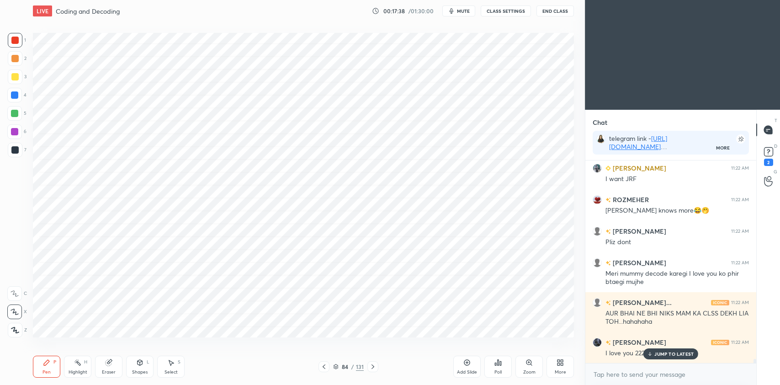
scroll to position [9514, 0]
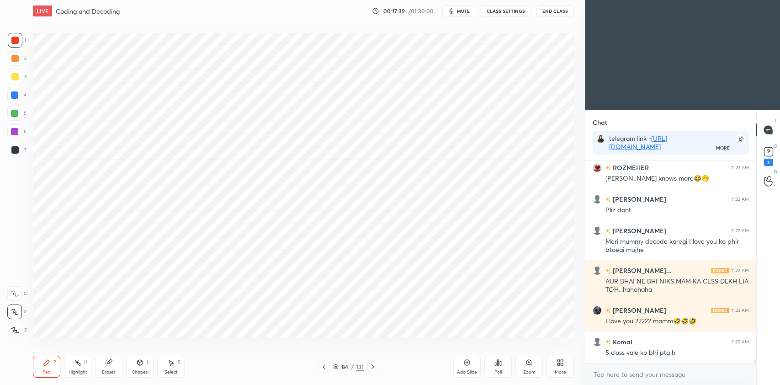
click at [325, 366] on icon at bounding box center [323, 366] width 7 height 7
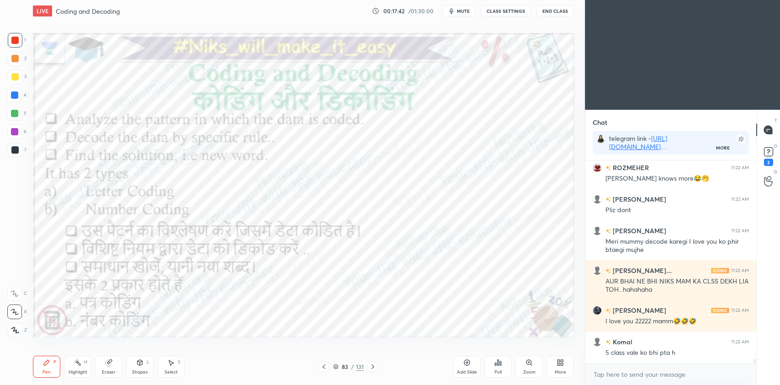
click at [15, 98] on div at bounding box center [14, 94] width 7 height 7
click at [11, 135] on div at bounding box center [14, 131] width 15 height 15
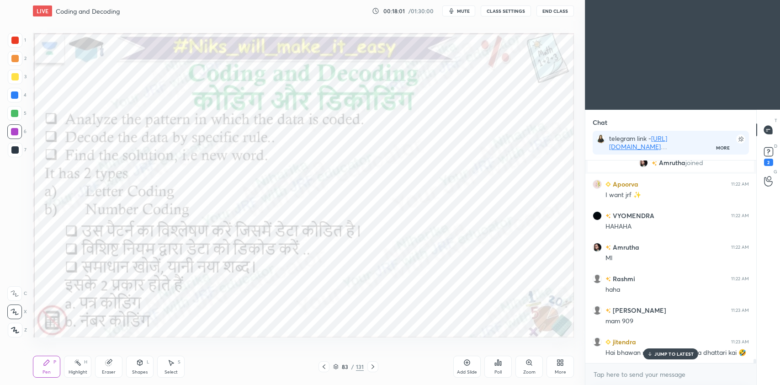
scroll to position [9625, 0]
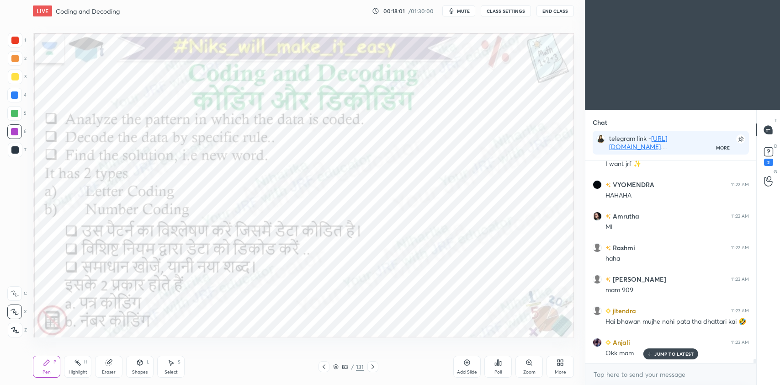
click at [375, 367] on icon at bounding box center [372, 366] width 7 height 7
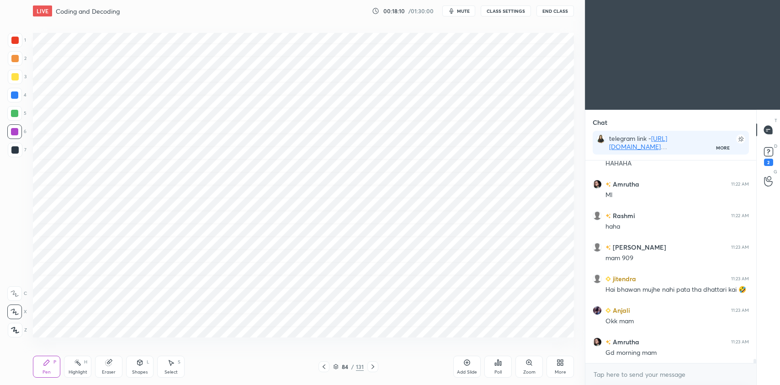
scroll to position [9688, 0]
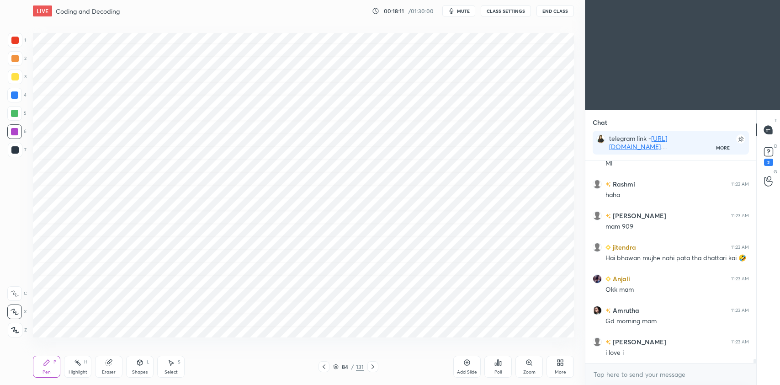
click at [324, 363] on icon at bounding box center [323, 366] width 7 height 7
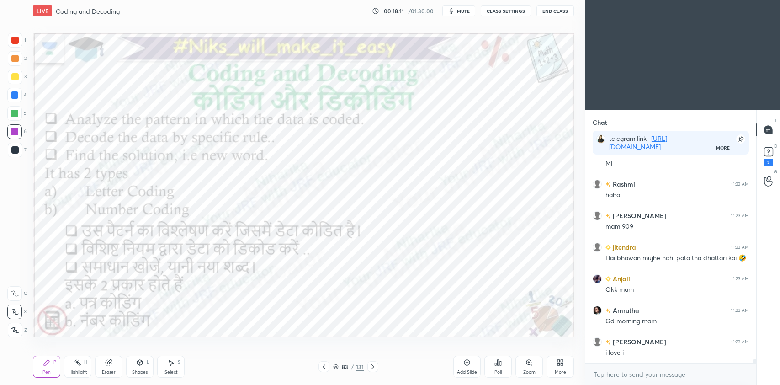
scroll to position [9719, 0]
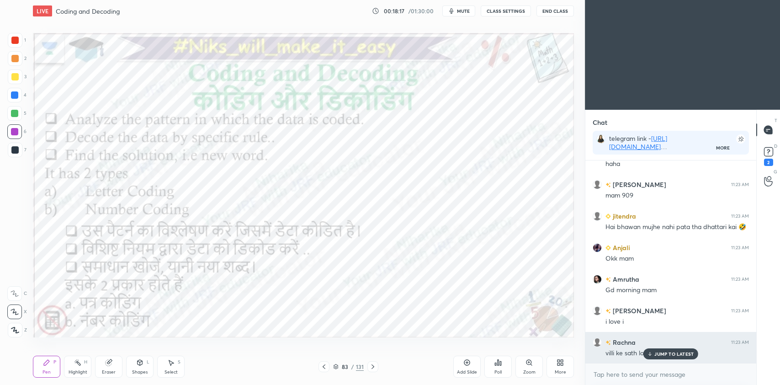
click at [679, 354] on p "JUMP TO LATEST" at bounding box center [673, 353] width 39 height 5
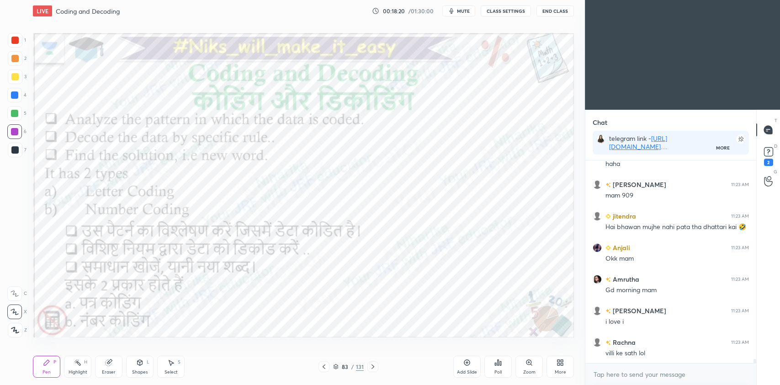
scroll to position [9751, 0]
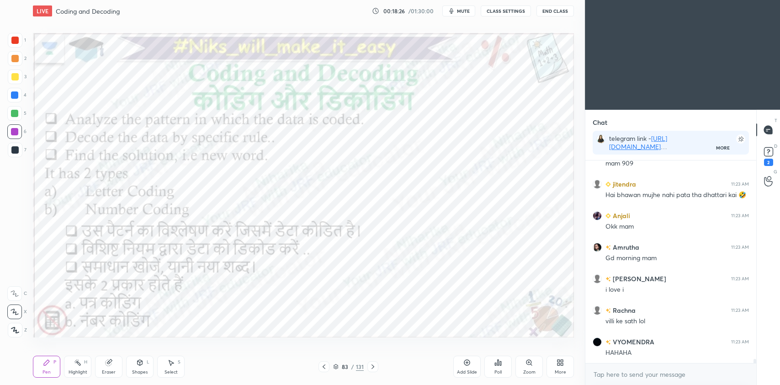
click at [73, 368] on div "Highlight H" at bounding box center [77, 366] width 27 height 22
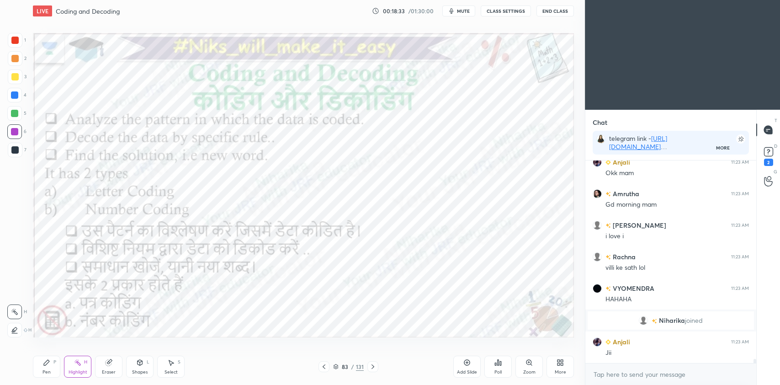
scroll to position [9701, 0]
click at [377, 364] on div at bounding box center [372, 366] width 11 height 11
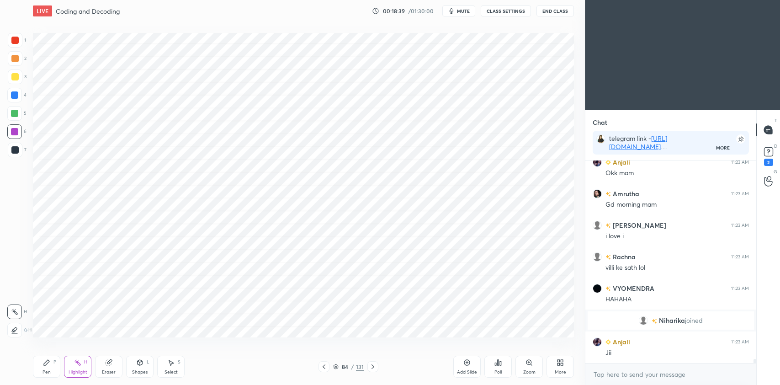
click at [325, 364] on icon at bounding box center [323, 366] width 7 height 7
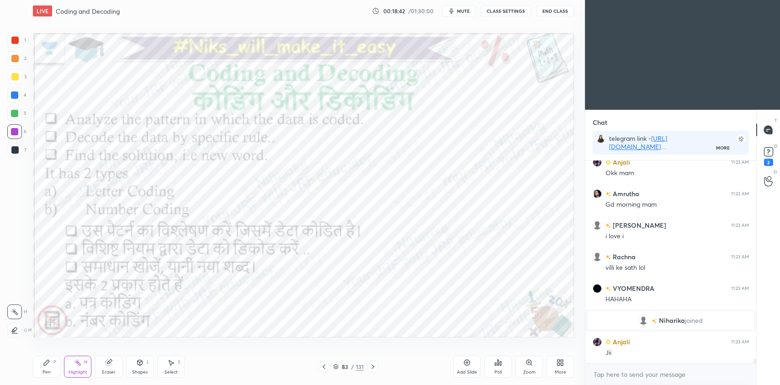
scroll to position [9732, 0]
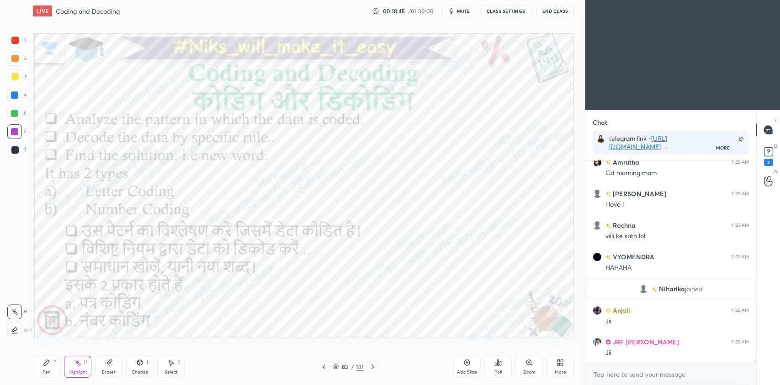
click at [374, 370] on icon at bounding box center [372, 366] width 7 height 7
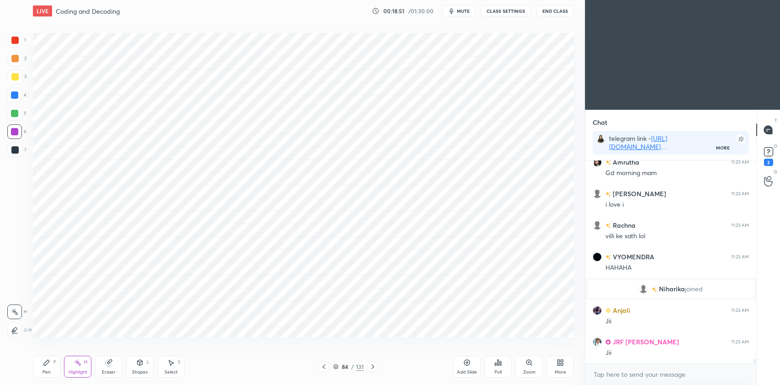
click at [326, 368] on icon at bounding box center [323, 366] width 7 height 7
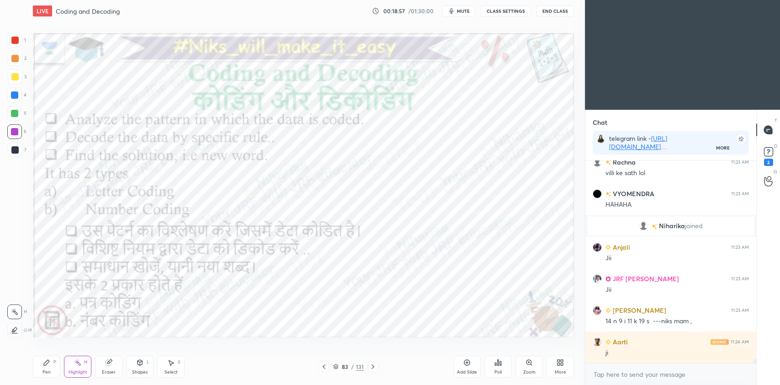
scroll to position [9826, 0]
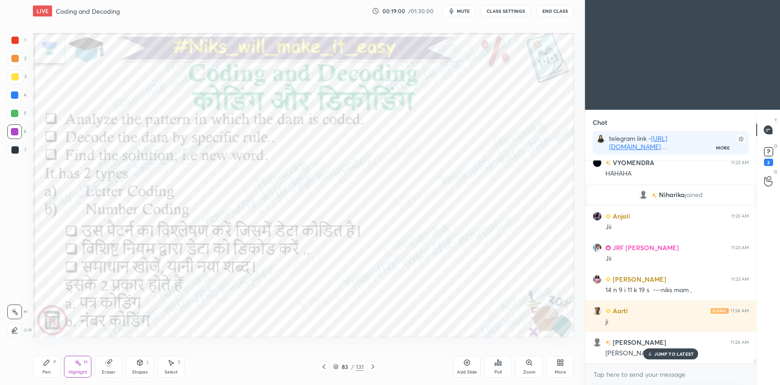
click at [371, 366] on icon at bounding box center [372, 366] width 7 height 7
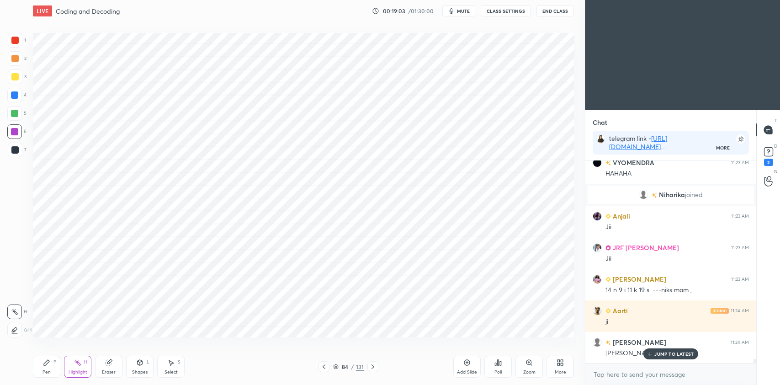
click at [325, 367] on icon at bounding box center [323, 366] width 7 height 7
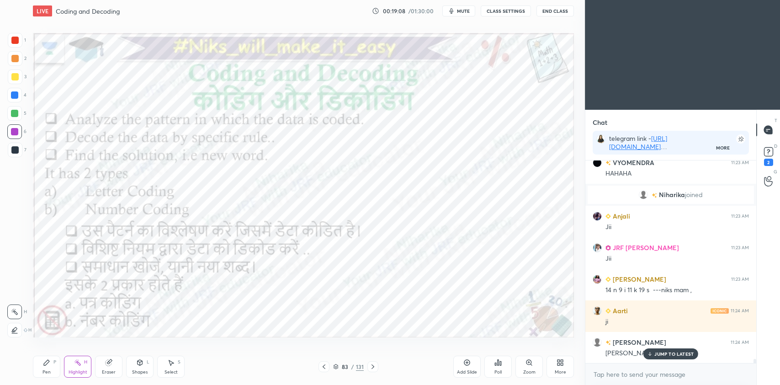
click at [371, 366] on icon at bounding box center [372, 366] width 7 height 7
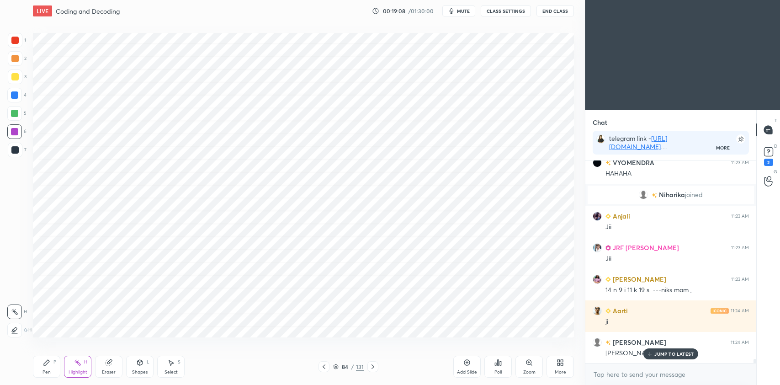
click at [373, 370] on icon at bounding box center [372, 366] width 7 height 7
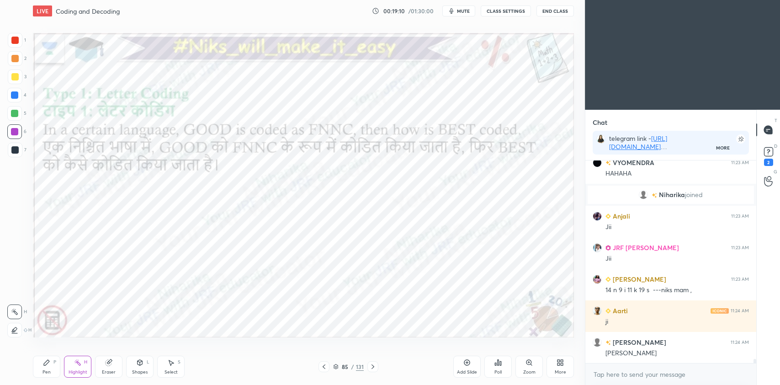
scroll to position [9858, 0]
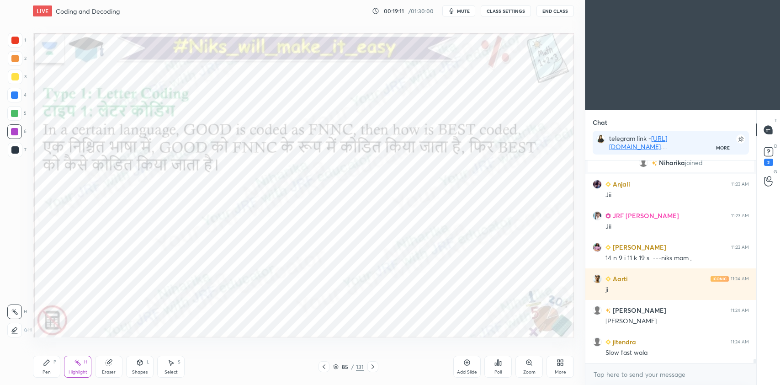
click at [49, 367] on div "Pen P" at bounding box center [46, 366] width 27 height 22
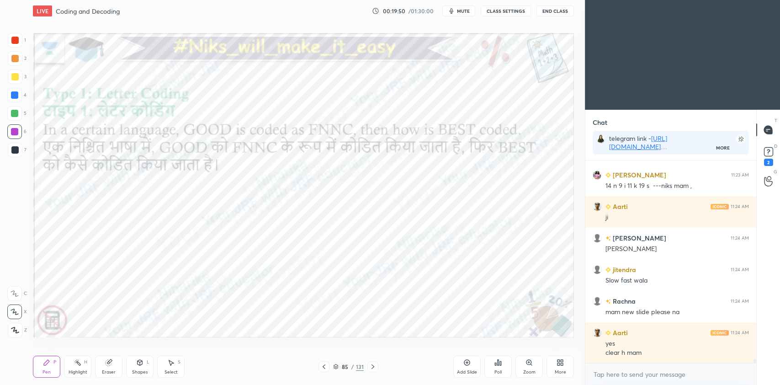
scroll to position [9961, 0]
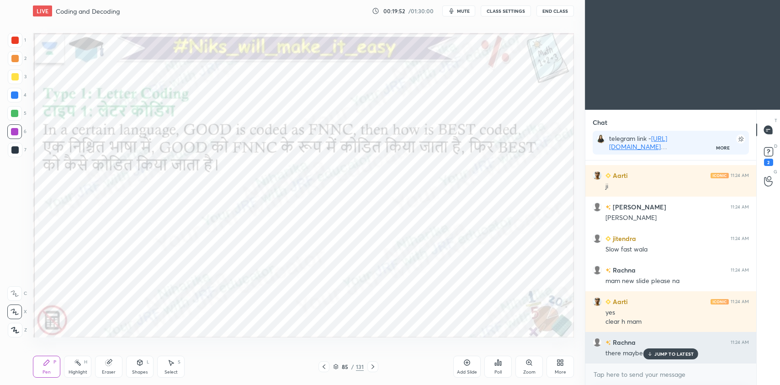
click at [665, 353] on p "JUMP TO LATEST" at bounding box center [673, 353] width 39 height 5
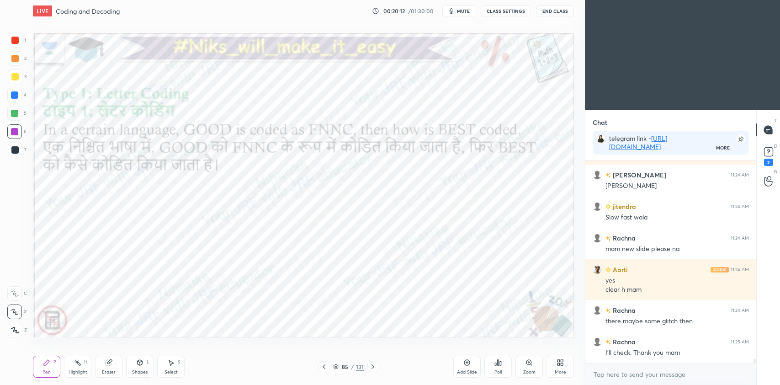
click at [17, 99] on div at bounding box center [14, 95] width 15 height 15
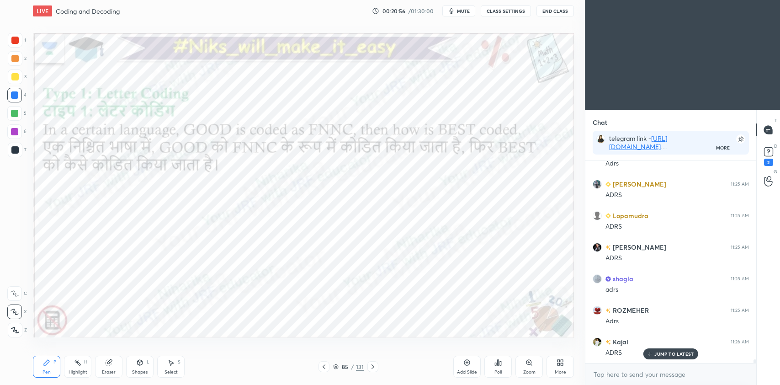
scroll to position [10718, 0]
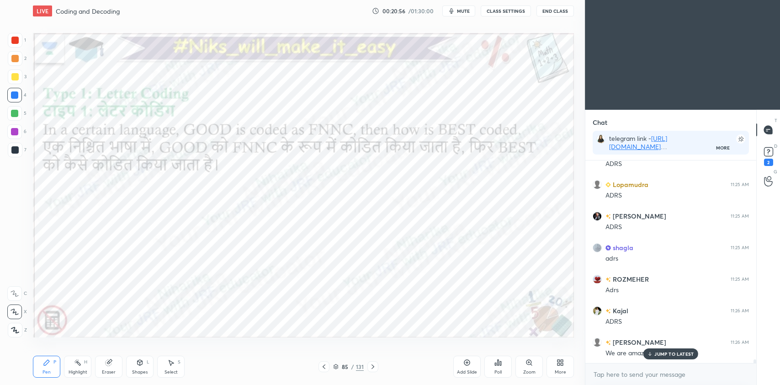
click at [336, 366] on icon at bounding box center [336, 365] width 5 height 2
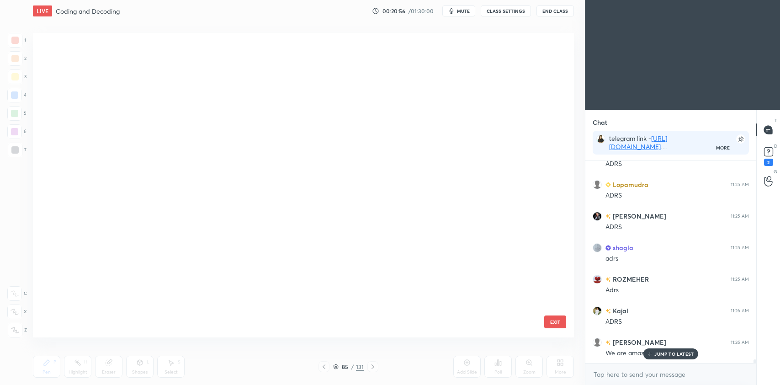
scroll to position [302, 536]
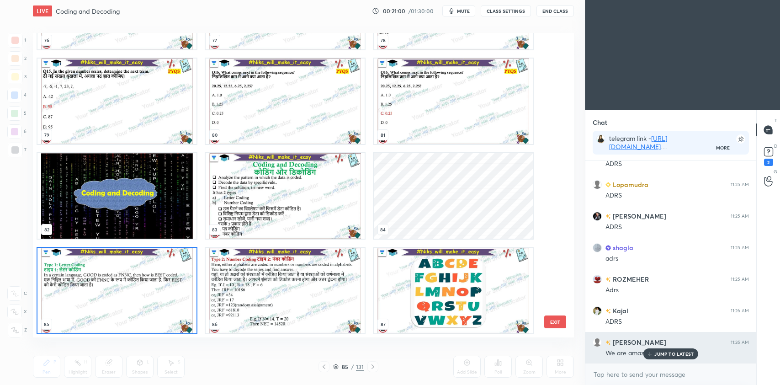
click at [658, 352] on p "JUMP TO LATEST" at bounding box center [673, 353] width 39 height 5
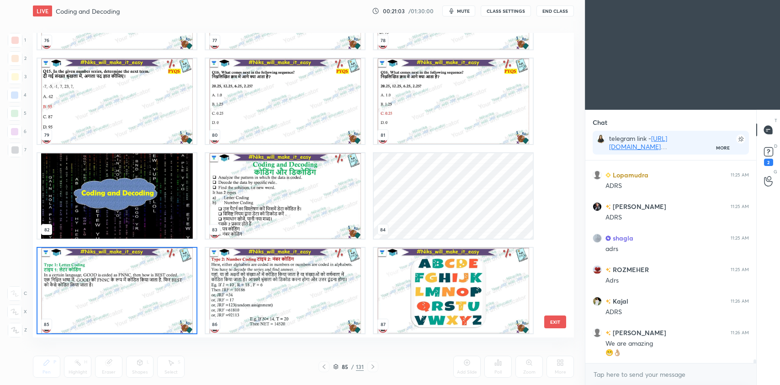
scroll to position [10759, 0]
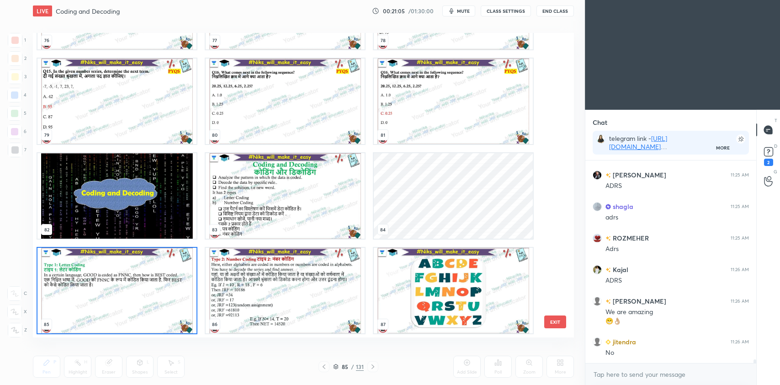
click at [449, 288] on img "grid" at bounding box center [453, 290] width 159 height 85
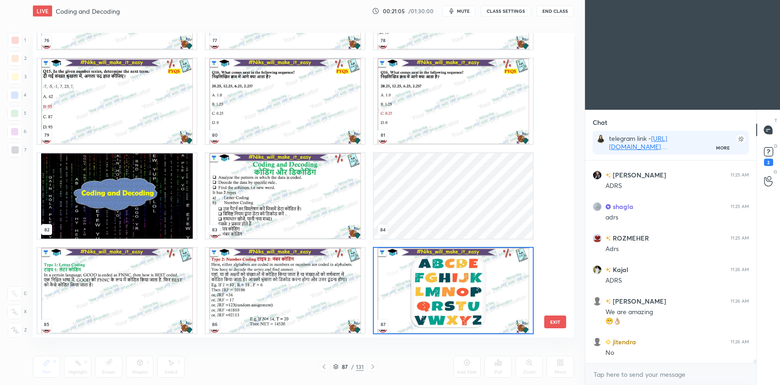
click at [448, 291] on img "grid" at bounding box center [453, 290] width 159 height 85
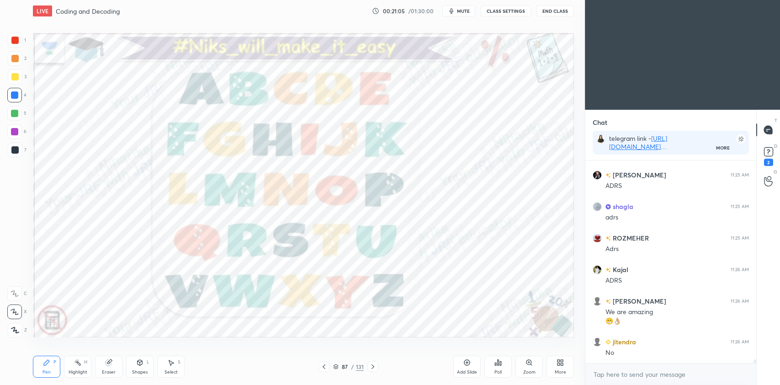
click at [448, 291] on img "grid" at bounding box center [453, 290] width 159 height 85
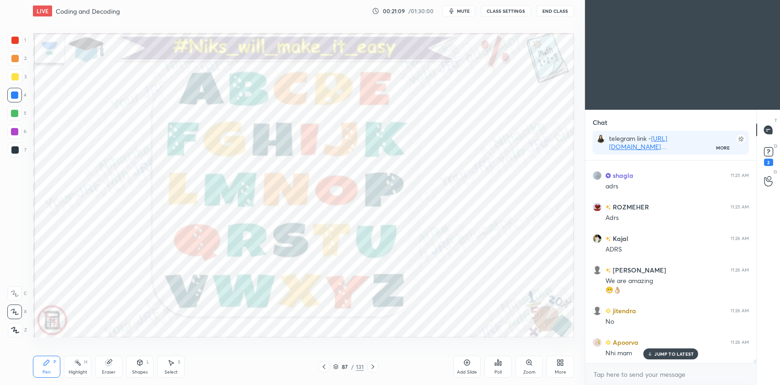
scroll to position [10822, 0]
click at [84, 365] on div "Highlight H" at bounding box center [77, 366] width 27 height 22
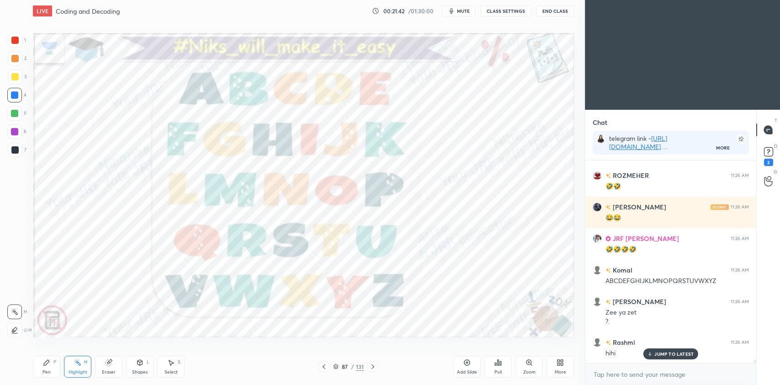
scroll to position [11021, 0]
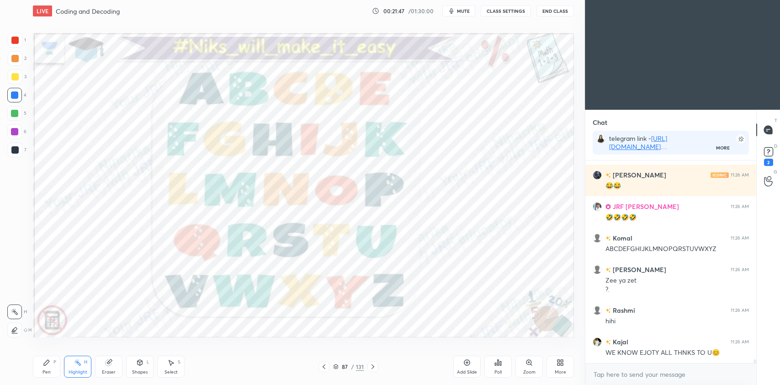
click at [337, 364] on icon at bounding box center [335, 366] width 5 height 5
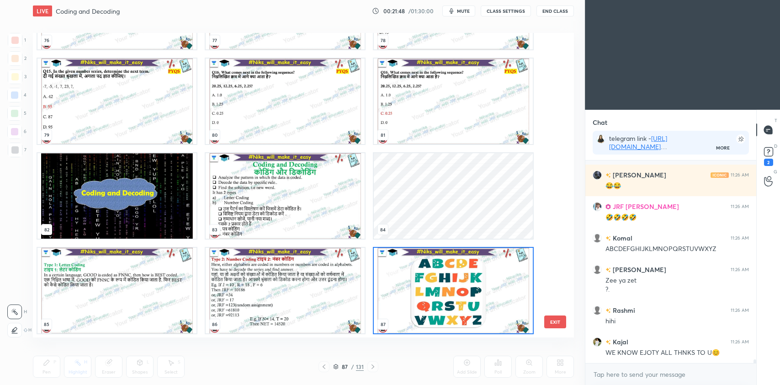
scroll to position [11060, 0]
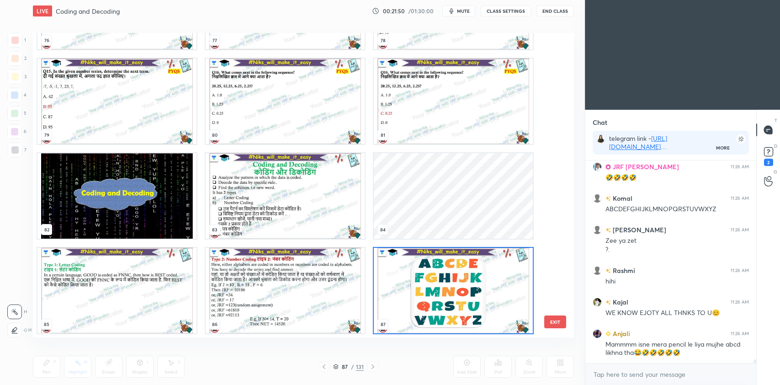
click at [256, 296] on img "grid" at bounding box center [285, 290] width 159 height 85
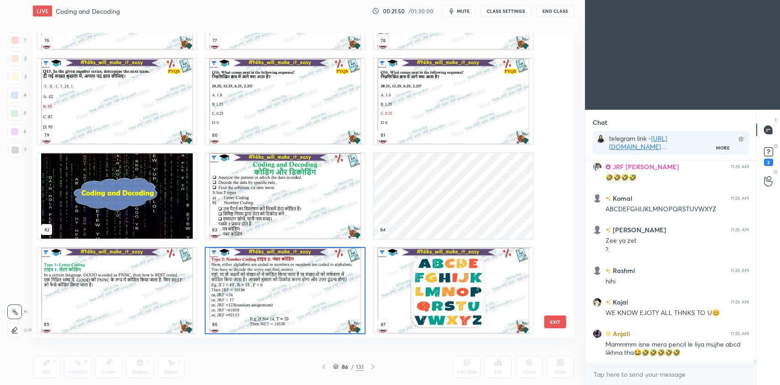
click at [258, 297] on img "grid" at bounding box center [285, 290] width 159 height 85
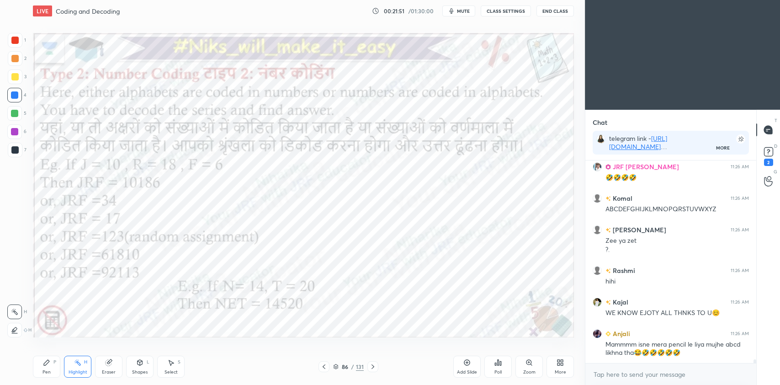
click at [260, 298] on img "grid" at bounding box center [285, 290] width 159 height 85
click at [70, 364] on div "Highlight H" at bounding box center [77, 366] width 27 height 22
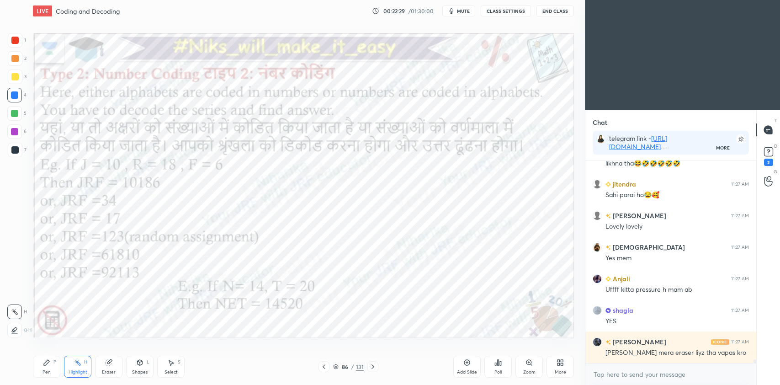
scroll to position [11281, 0]
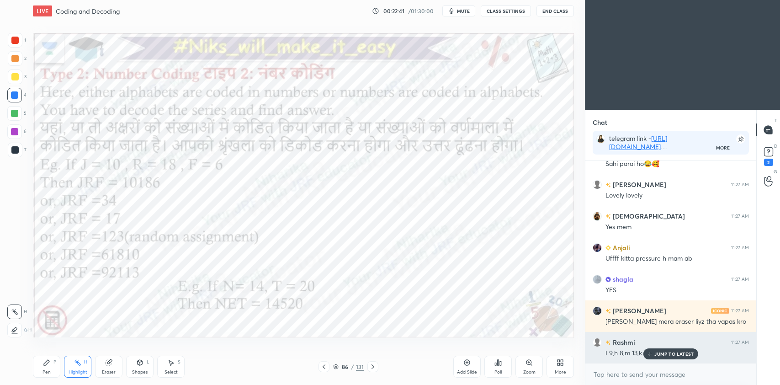
click at [658, 354] on p "JUMP TO LATEST" at bounding box center [673, 353] width 39 height 5
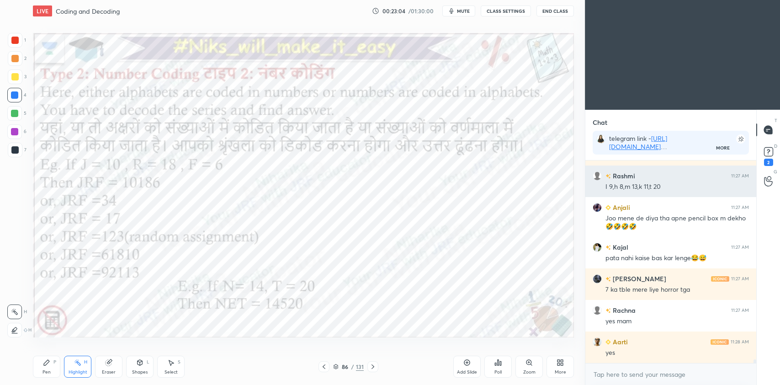
scroll to position [11478, 0]
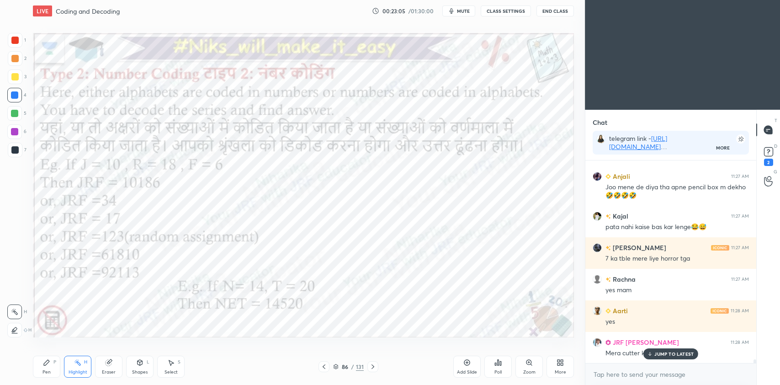
click at [52, 361] on div "Pen P" at bounding box center [46, 366] width 27 height 22
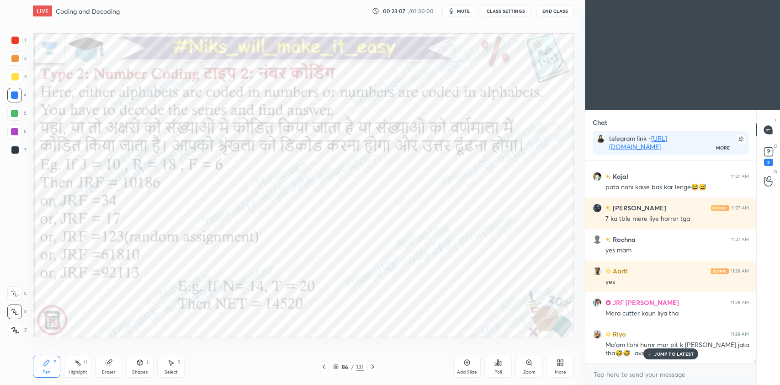
click at [667, 353] on p "JUMP TO LATEST" at bounding box center [673, 353] width 39 height 5
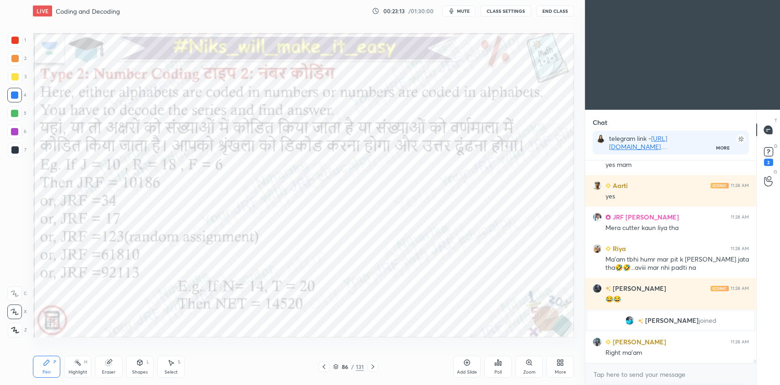
scroll to position [11097, 0]
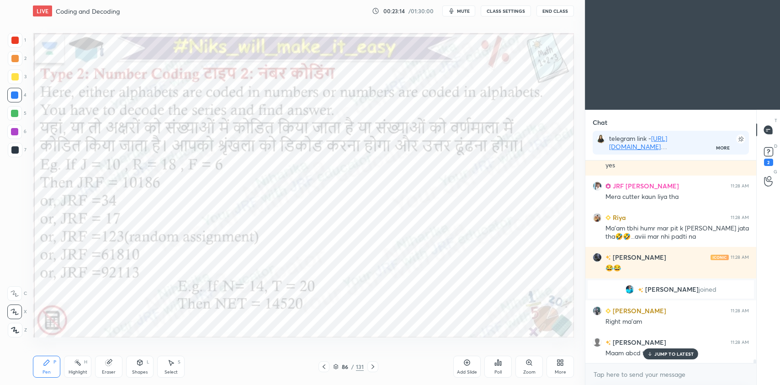
click at [655, 353] on p "JUMP TO LATEST" at bounding box center [673, 353] width 39 height 5
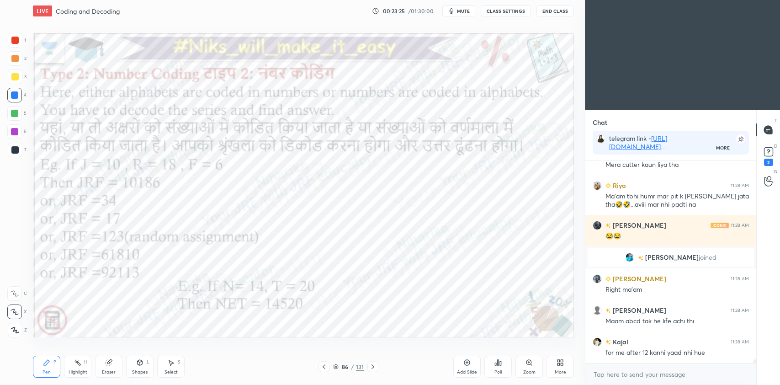
click at [77, 366] on icon at bounding box center [77, 362] width 7 height 7
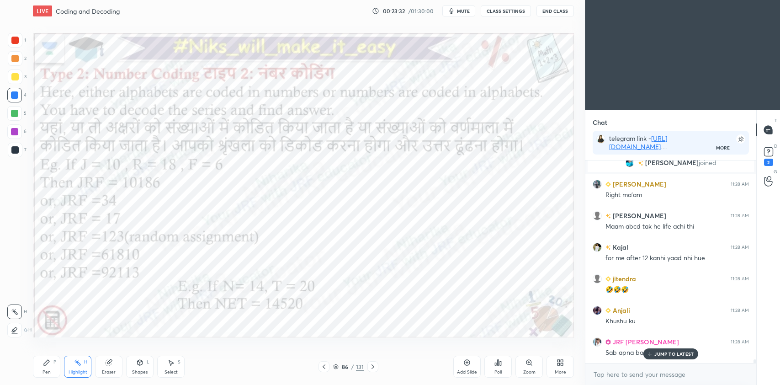
scroll to position [11255, 0]
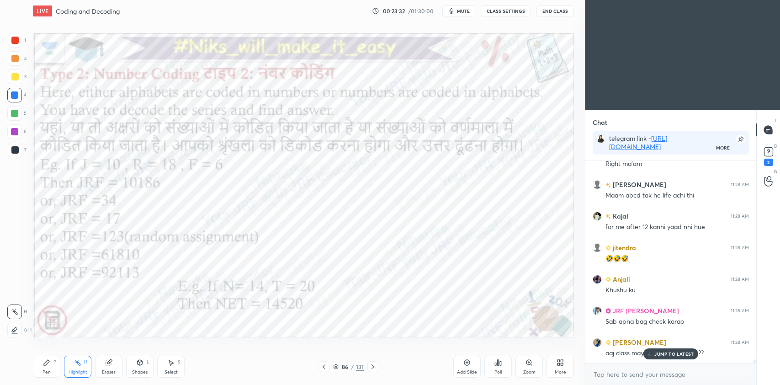
click at [14, 329] on icon at bounding box center [14, 329] width 7 height 7
click at [13, 314] on icon at bounding box center [14, 311] width 7 height 7
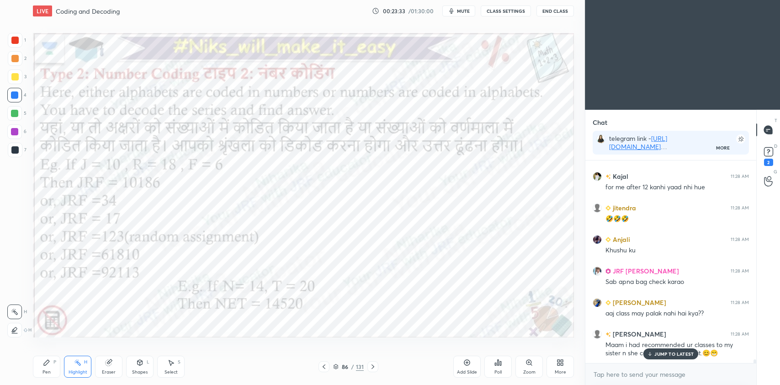
click at [13, 327] on icon at bounding box center [14, 329] width 7 height 7
click at [673, 353] on div "Anjali 11:27 AM Joo mene de diya tha apne pencil box m dekho🤣🤣🤣🤣 Kajal 11:27 AM…" at bounding box center [670, 261] width 171 height 202
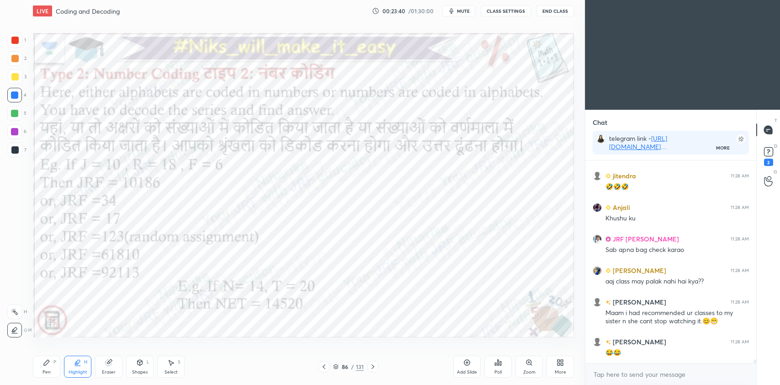
click at [26, 315] on div "H" at bounding box center [19, 311] width 24 height 15
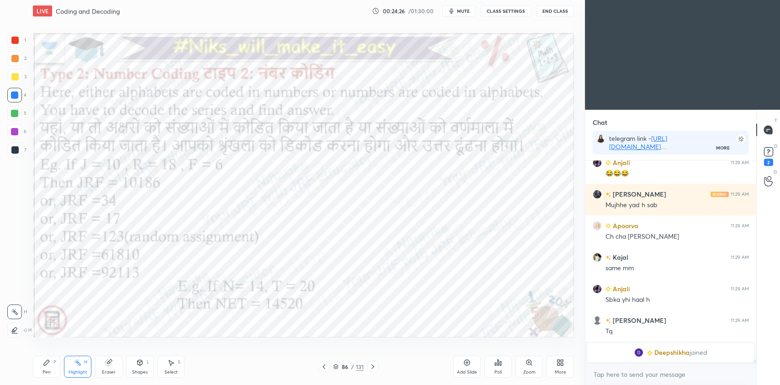
scroll to position [11645, 0]
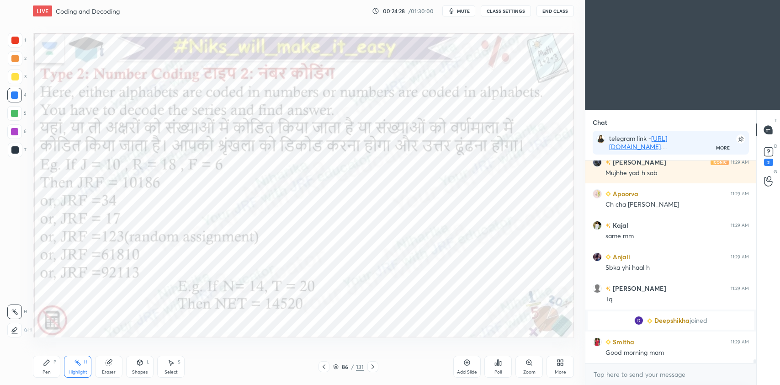
click at [50, 366] on div "Pen P" at bounding box center [46, 366] width 27 height 22
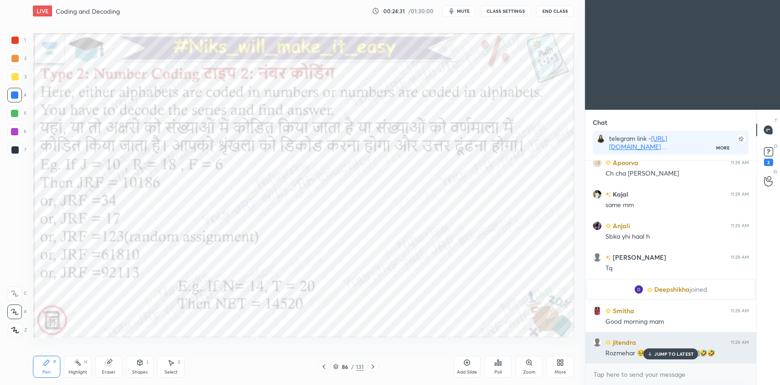
click at [673, 354] on p "JUMP TO LATEST" at bounding box center [673, 353] width 39 height 5
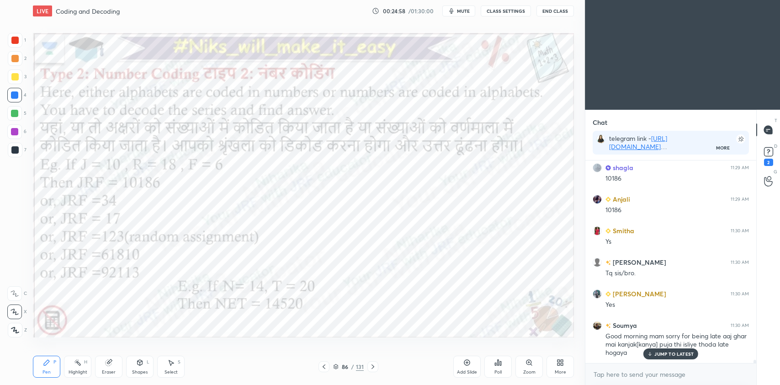
scroll to position [11887, 0]
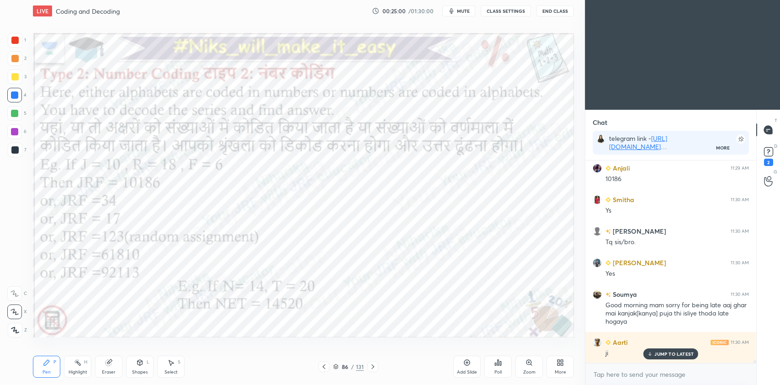
click at [470, 357] on div "Add Slide" at bounding box center [466, 366] width 27 height 22
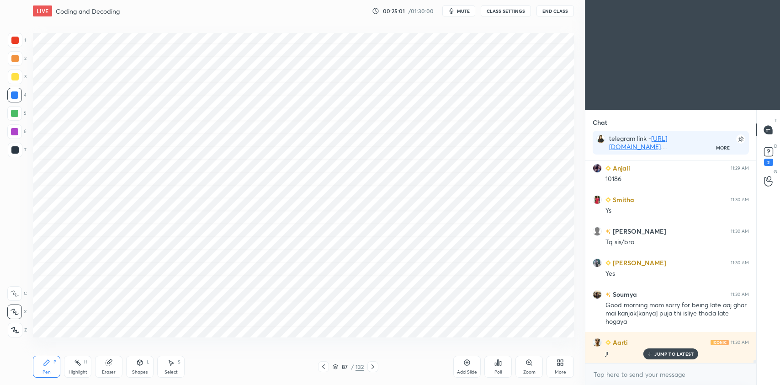
click at [15, 128] on div at bounding box center [14, 131] width 7 height 7
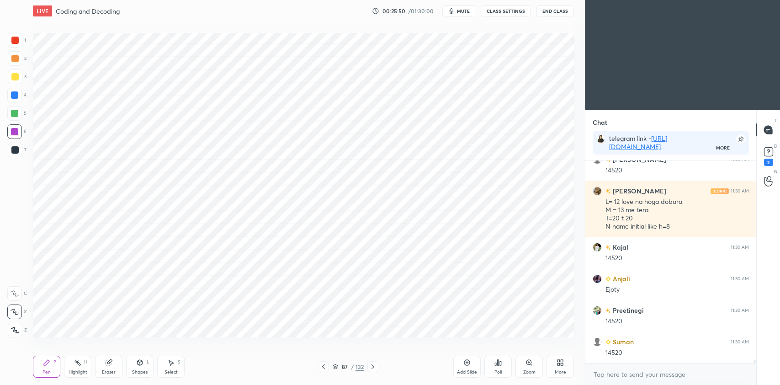
scroll to position [12606, 0]
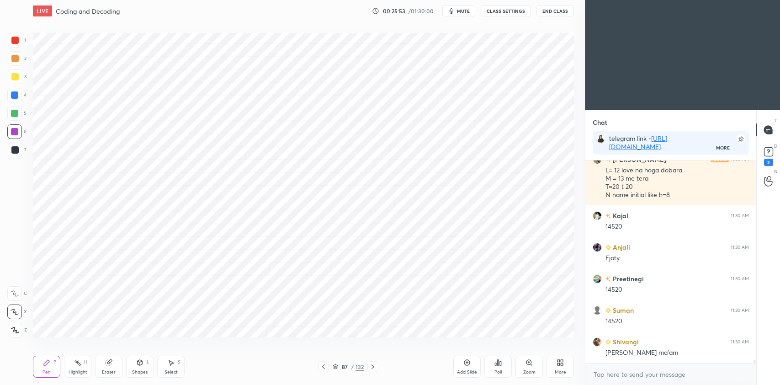
click at [324, 363] on icon at bounding box center [323, 366] width 7 height 7
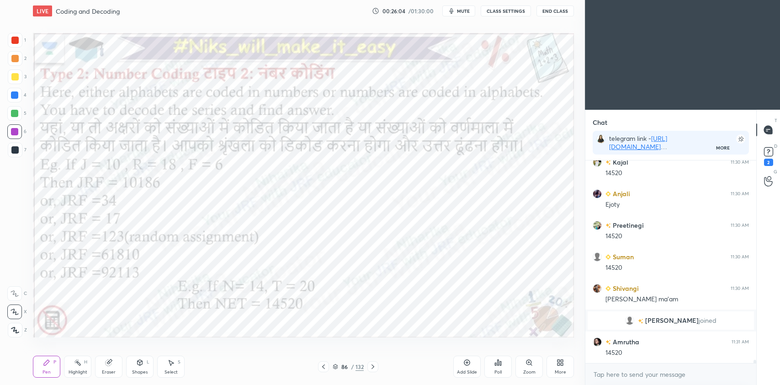
scroll to position [12414, 0]
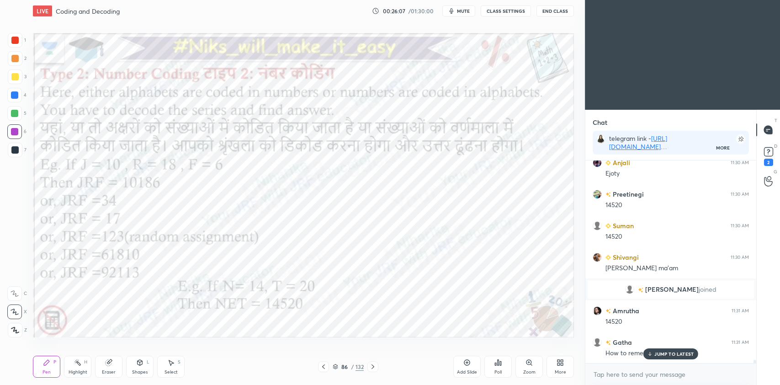
click at [376, 365] on div at bounding box center [372, 366] width 11 height 11
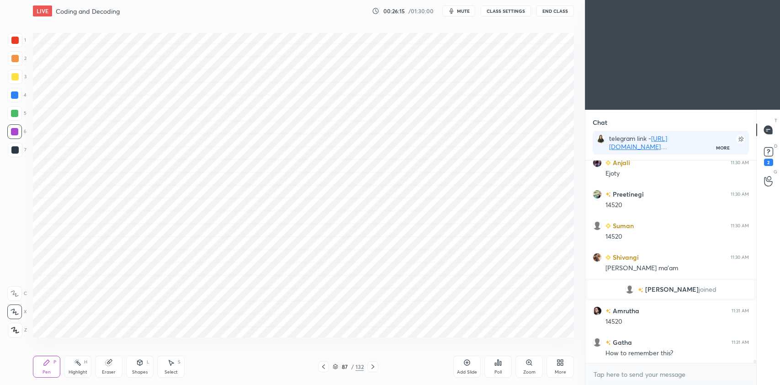
scroll to position [12446, 0]
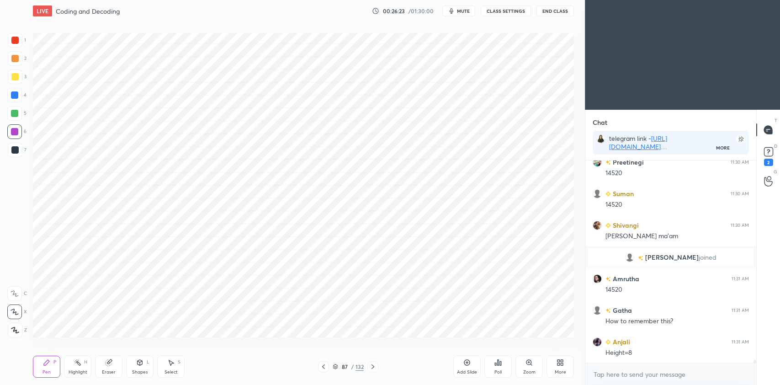
click at [16, 92] on div at bounding box center [14, 94] width 7 height 7
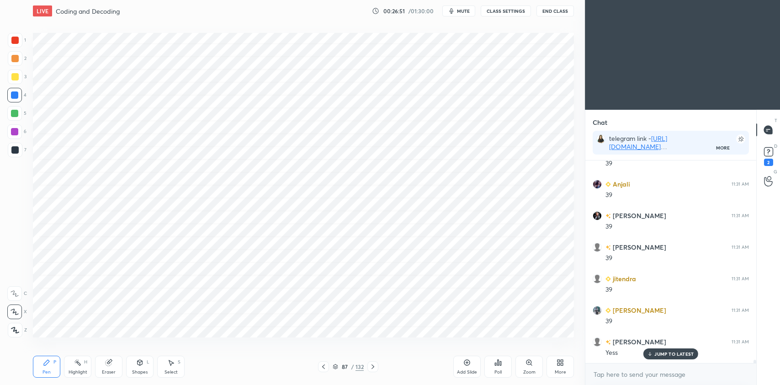
scroll to position [13021, 0]
click at [322, 366] on icon at bounding box center [323, 366] width 7 height 7
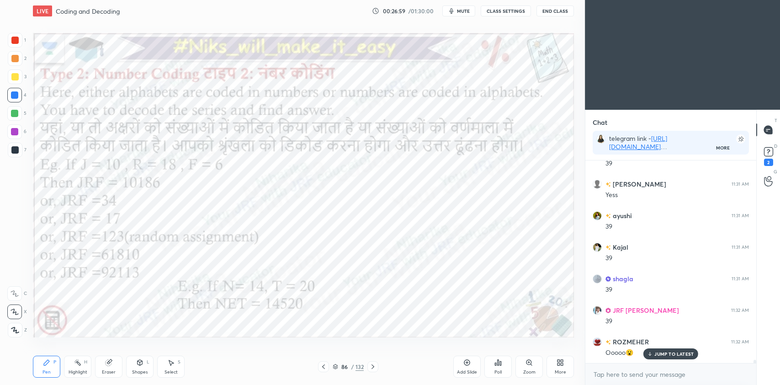
scroll to position [13115, 0]
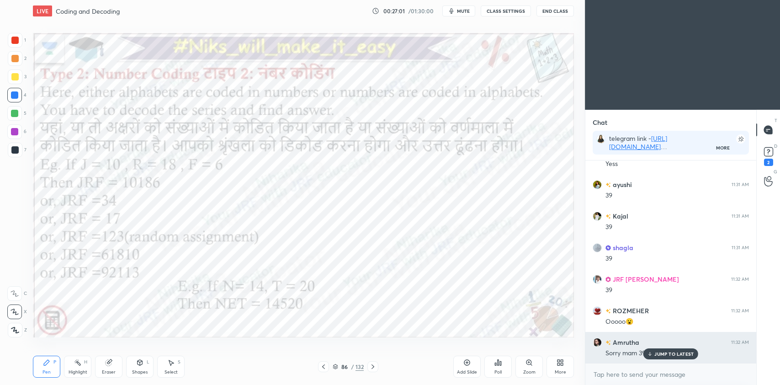
click at [665, 355] on p "JUMP TO LATEST" at bounding box center [673, 353] width 39 height 5
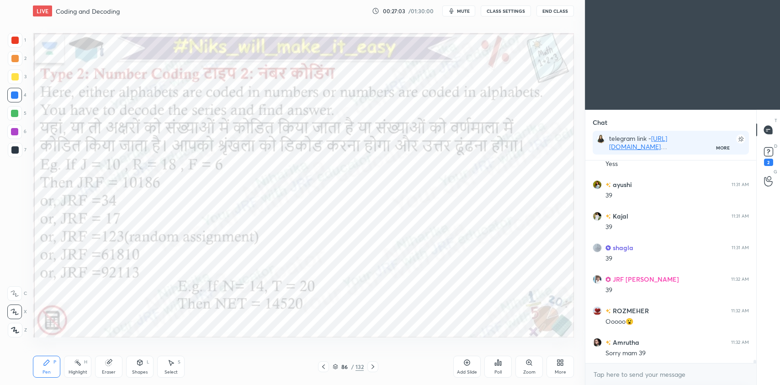
click at [376, 366] on icon at bounding box center [372, 366] width 7 height 7
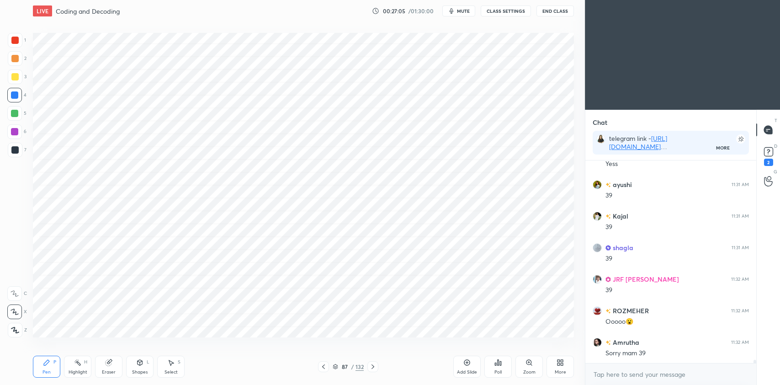
click at [470, 363] on icon at bounding box center [467, 363] width 6 height 6
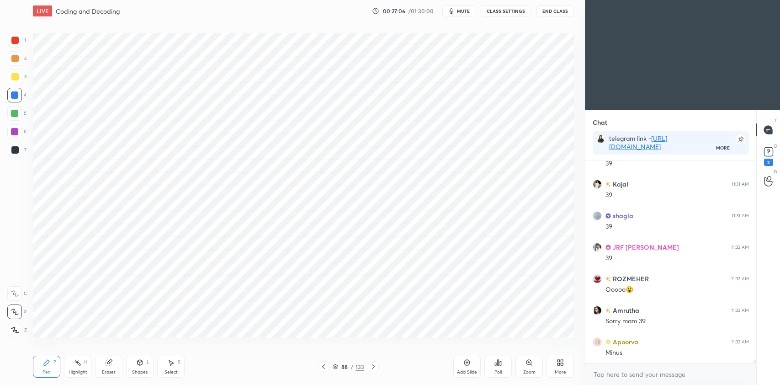
click at [16, 38] on div at bounding box center [14, 40] width 7 height 7
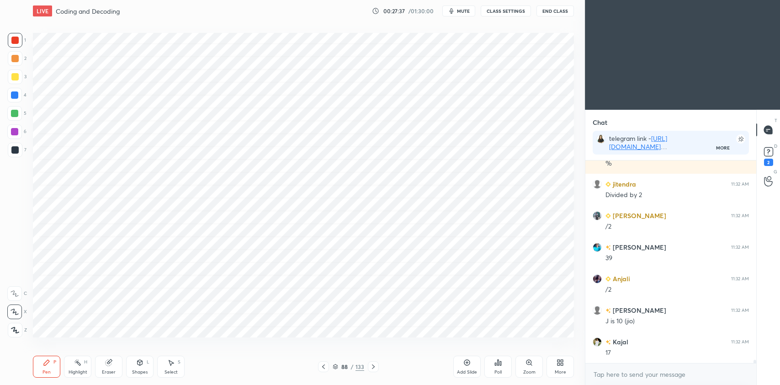
scroll to position [13431, 0]
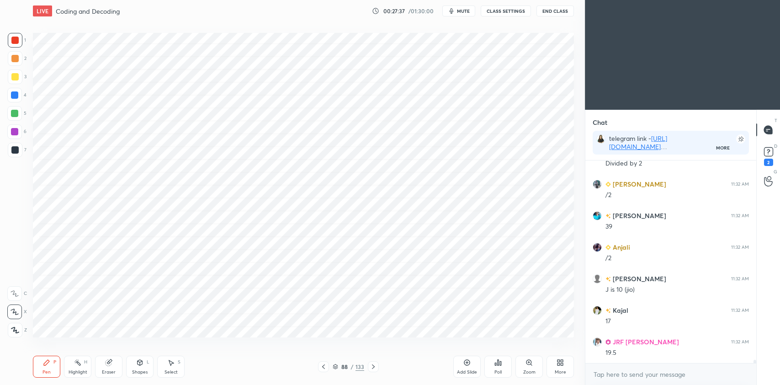
click at [13, 96] on div at bounding box center [14, 94] width 7 height 7
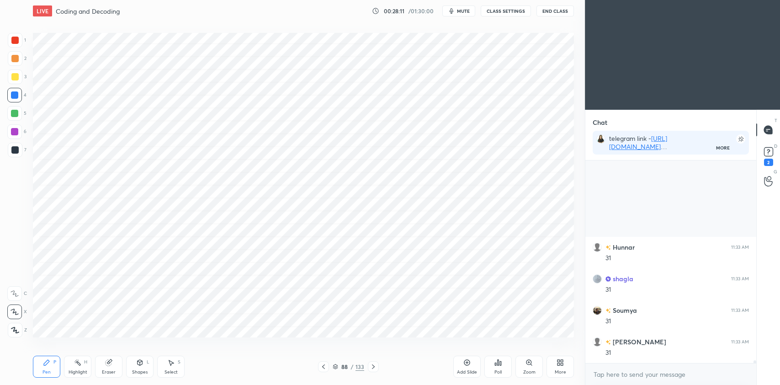
scroll to position [13733, 0]
click at [110, 370] on div "Eraser" at bounding box center [109, 372] width 14 height 5
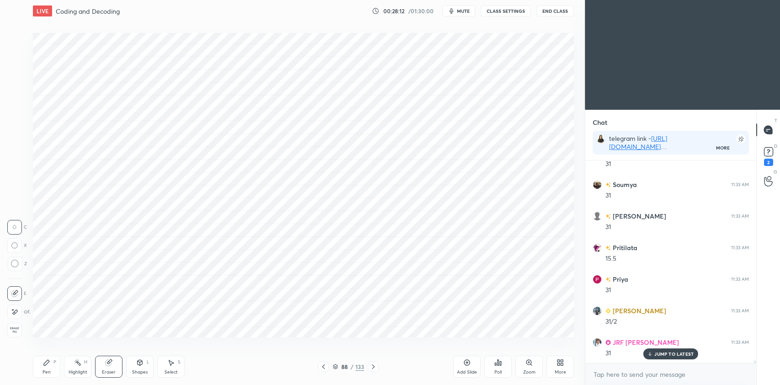
scroll to position [13797, 0]
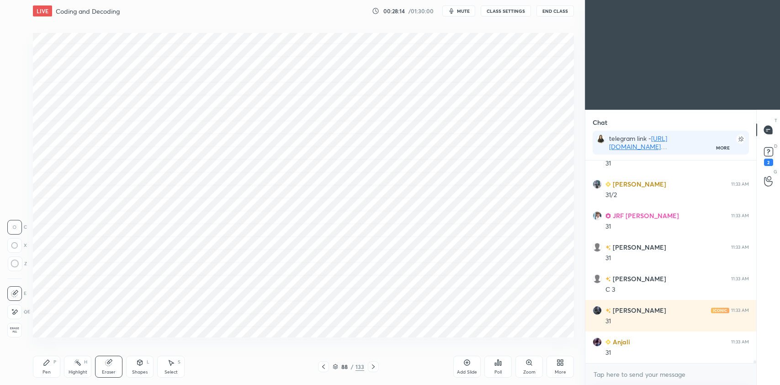
click at [46, 367] on div "Pen P" at bounding box center [46, 366] width 27 height 22
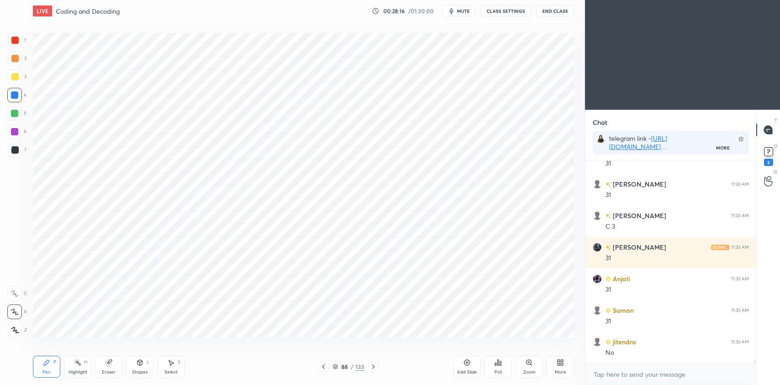
scroll to position [13954, 0]
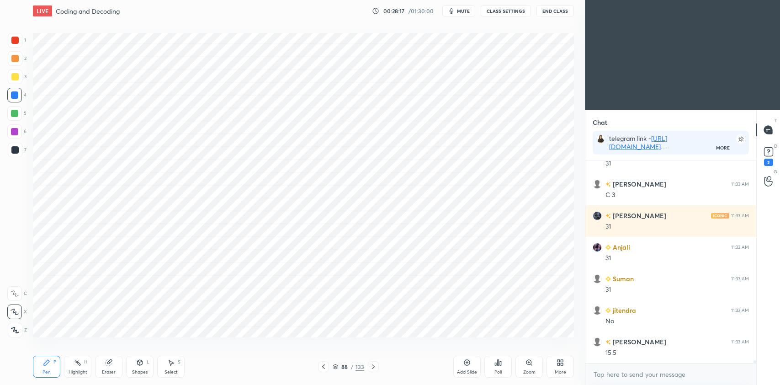
click at [114, 360] on div "Eraser" at bounding box center [108, 366] width 27 height 22
click at [50, 362] on icon at bounding box center [46, 362] width 7 height 7
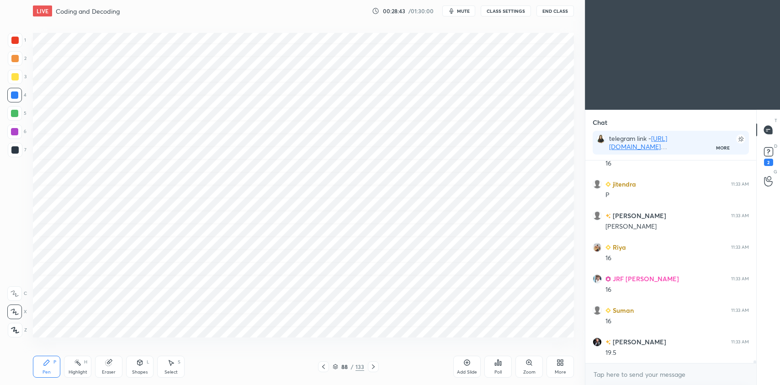
scroll to position [14828, 0]
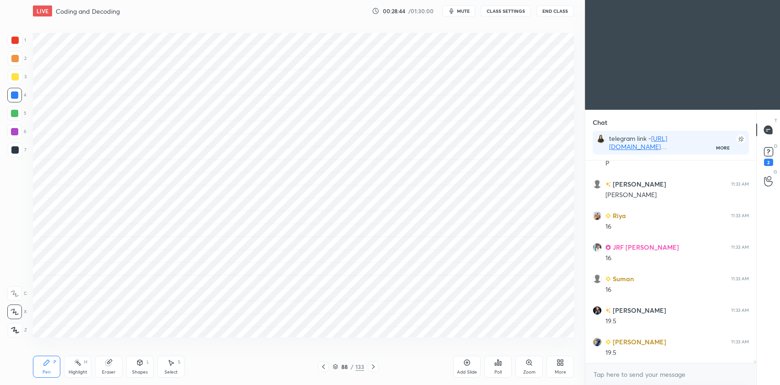
click at [323, 365] on icon at bounding box center [323, 366] width 7 height 7
click at [323, 366] on icon at bounding box center [323, 366] width 3 height 5
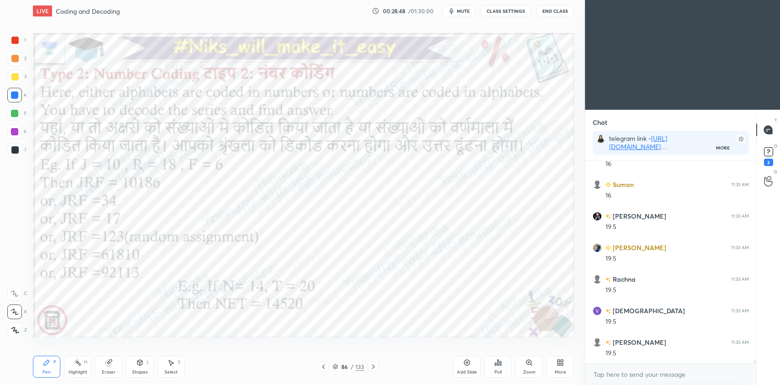
scroll to position [14954, 0]
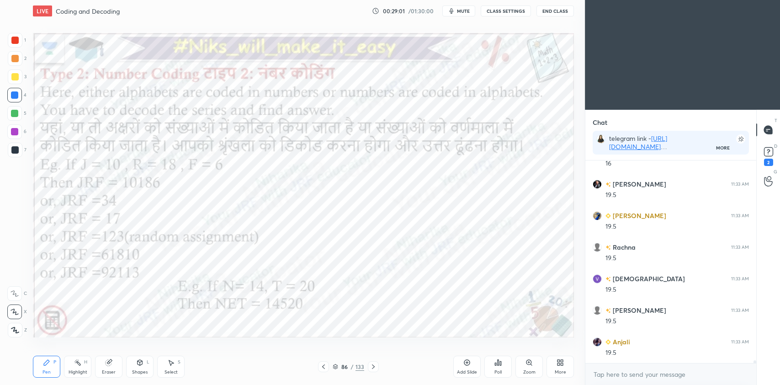
click at [374, 366] on icon at bounding box center [373, 366] width 7 height 7
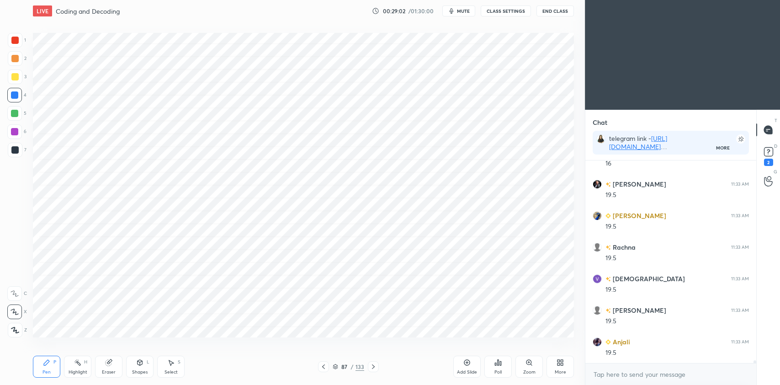
click at [465, 359] on icon at bounding box center [466, 362] width 7 height 7
click at [13, 133] on div at bounding box center [14, 131] width 7 height 7
click at [12, 38] on div at bounding box center [14, 40] width 7 height 7
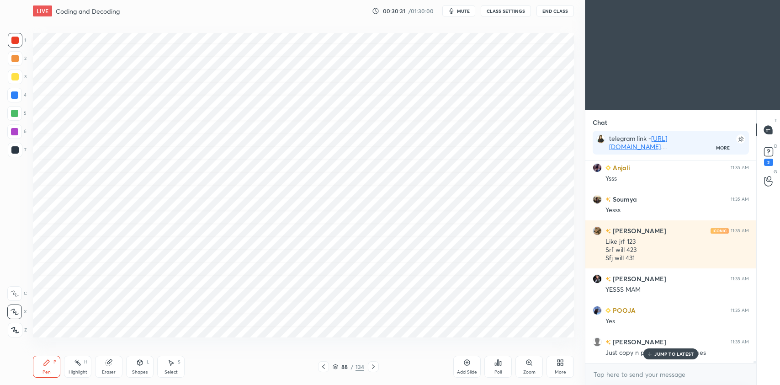
scroll to position [16262, 0]
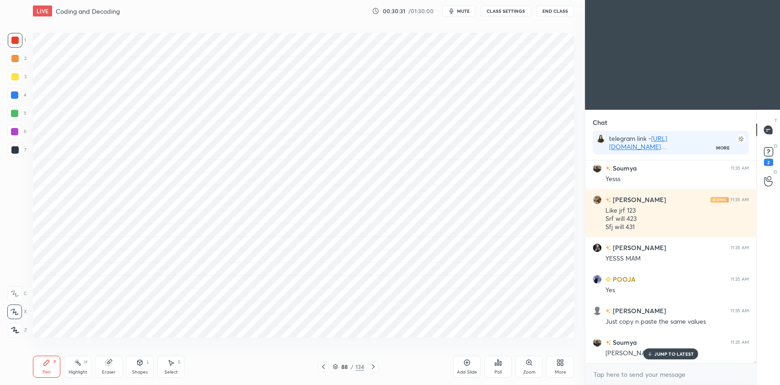
click at [323, 365] on icon at bounding box center [323, 366] width 3 height 5
click at [323, 367] on icon at bounding box center [323, 366] width 3 height 5
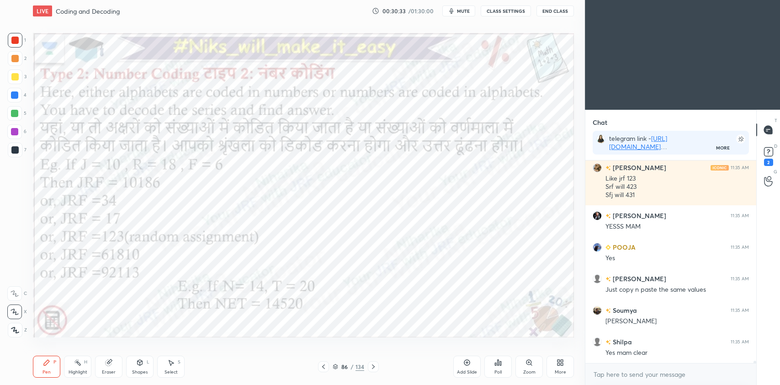
scroll to position [16325, 0]
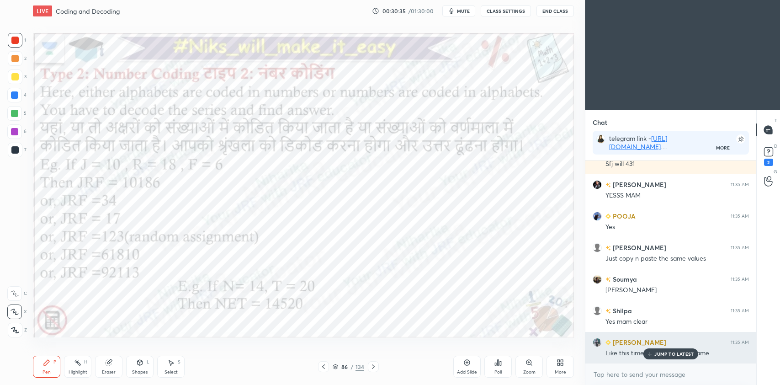
click at [654, 352] on div "JUMP TO LATEST" at bounding box center [670, 353] width 55 height 11
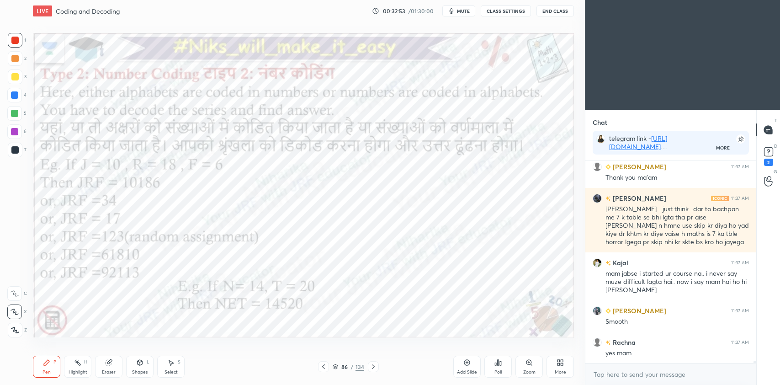
scroll to position [17301, 0]
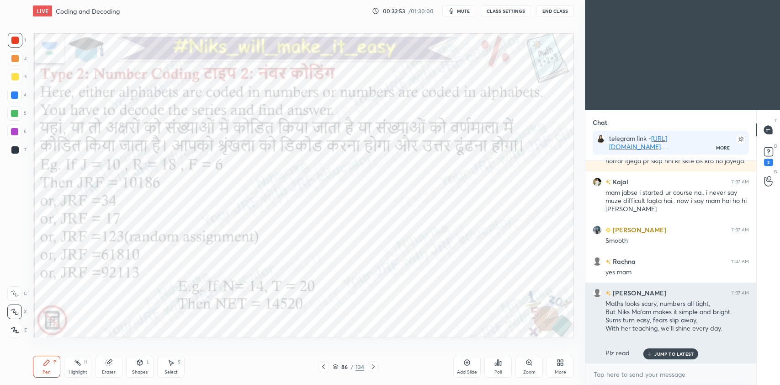
click at [674, 353] on p "JUMP TO LATEST" at bounding box center [673, 353] width 39 height 5
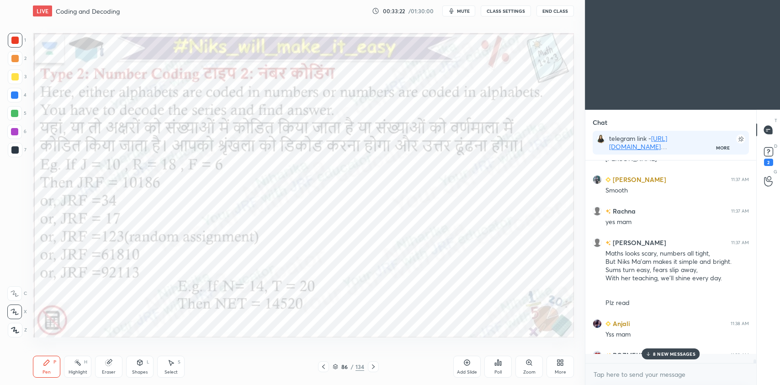
scroll to position [200, 168]
click at [673, 355] on p "8 NEW MESSAGES" at bounding box center [674, 353] width 42 height 5
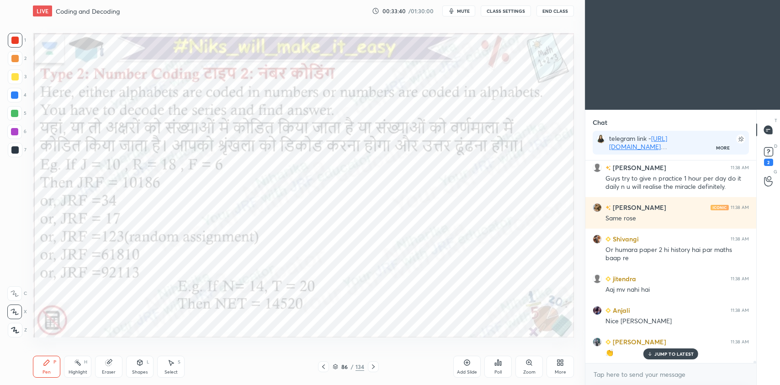
scroll to position [17641, 0]
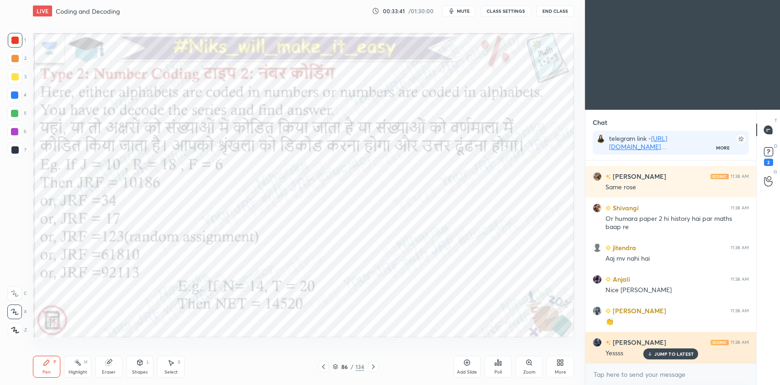
click at [670, 353] on p "JUMP TO LATEST" at bounding box center [673, 353] width 39 height 5
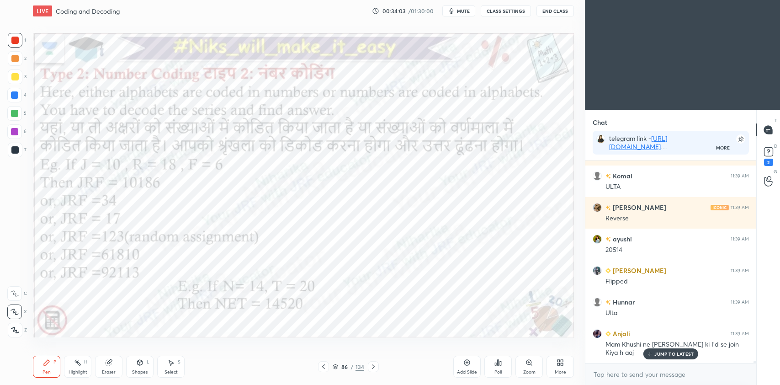
scroll to position [17966, 0]
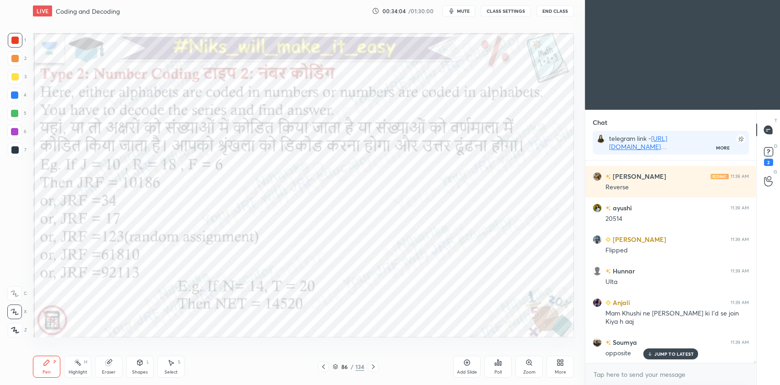
click at [374, 368] on icon at bounding box center [373, 366] width 7 height 7
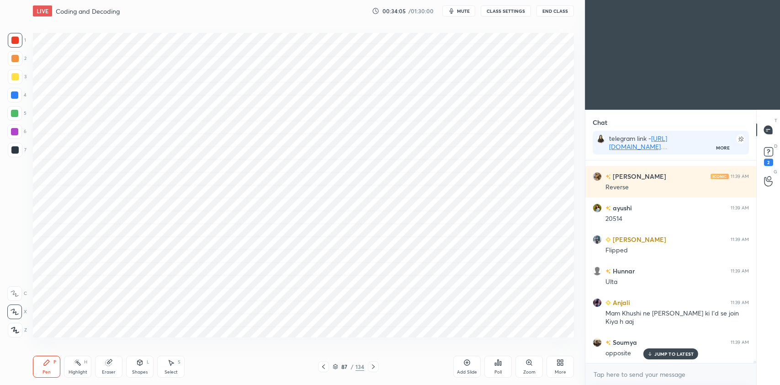
click at [374, 368] on icon at bounding box center [373, 366] width 7 height 7
click at [472, 360] on div "Add Slide" at bounding box center [466, 366] width 27 height 22
click at [13, 96] on div at bounding box center [14, 94] width 7 height 7
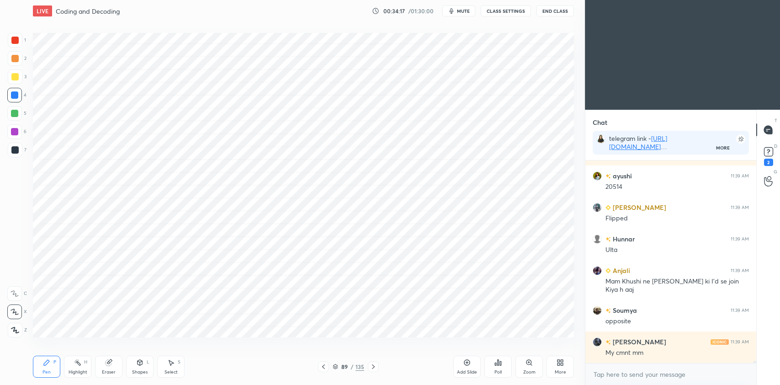
click at [323, 367] on icon at bounding box center [323, 366] width 7 height 7
click at [323, 365] on icon at bounding box center [323, 366] width 3 height 5
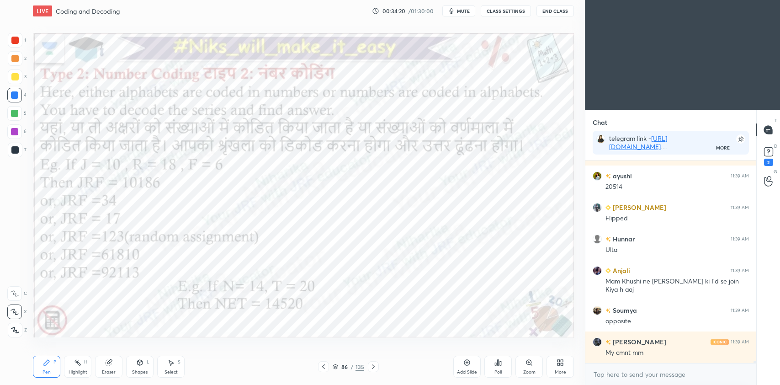
click at [374, 367] on icon at bounding box center [373, 366] width 7 height 7
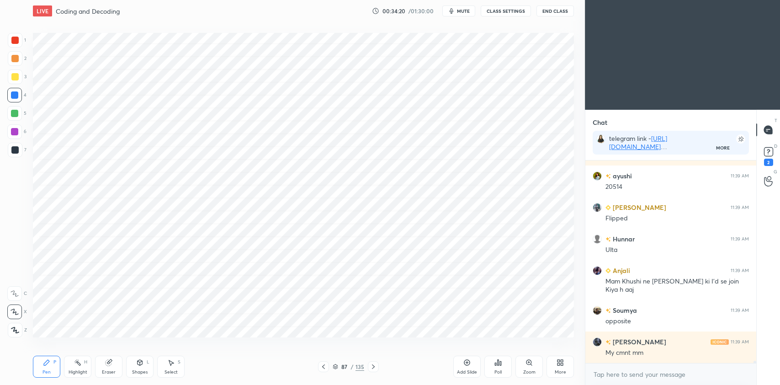
click at [374, 366] on icon at bounding box center [373, 366] width 7 height 7
click at [373, 365] on icon at bounding box center [373, 366] width 3 height 5
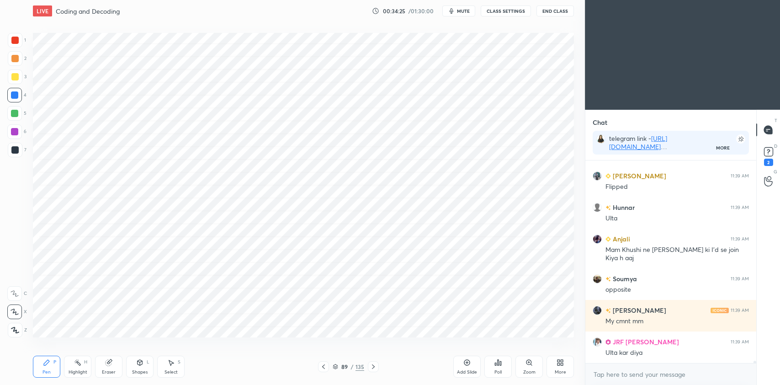
scroll to position [18061, 0]
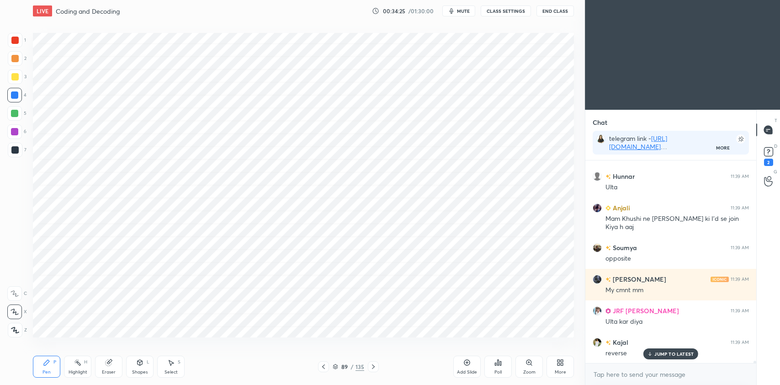
click at [11, 38] on div at bounding box center [15, 40] width 15 height 15
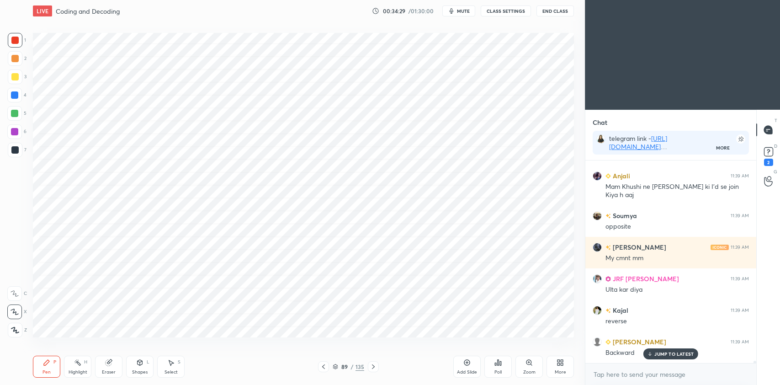
scroll to position [18124, 0]
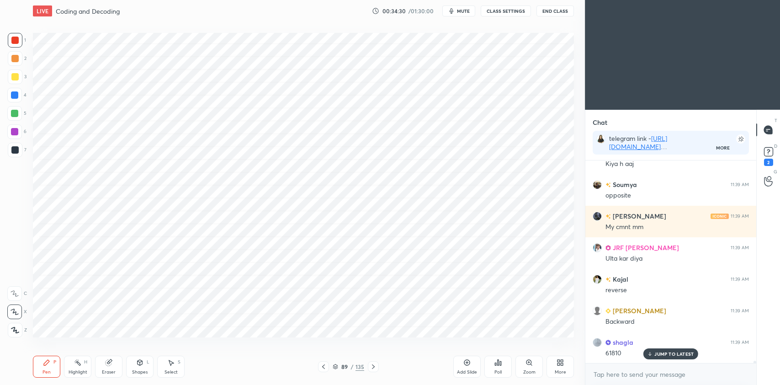
click at [16, 96] on div at bounding box center [14, 94] width 7 height 7
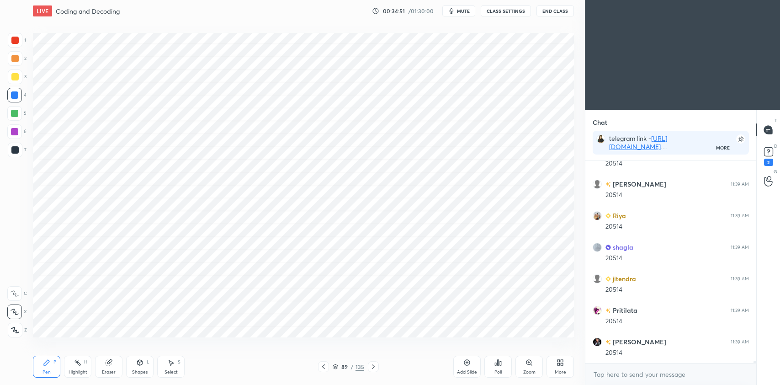
scroll to position [18637, 0]
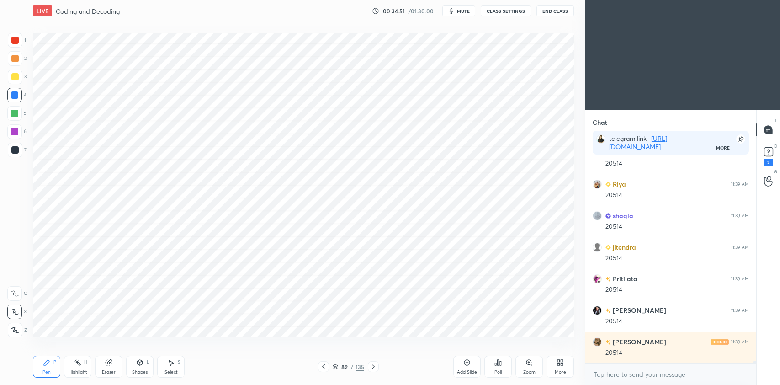
click at [16, 42] on div at bounding box center [14, 40] width 7 height 7
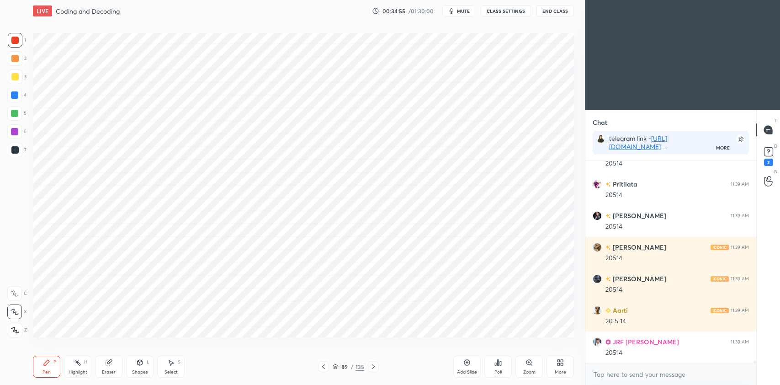
scroll to position [18762, 0]
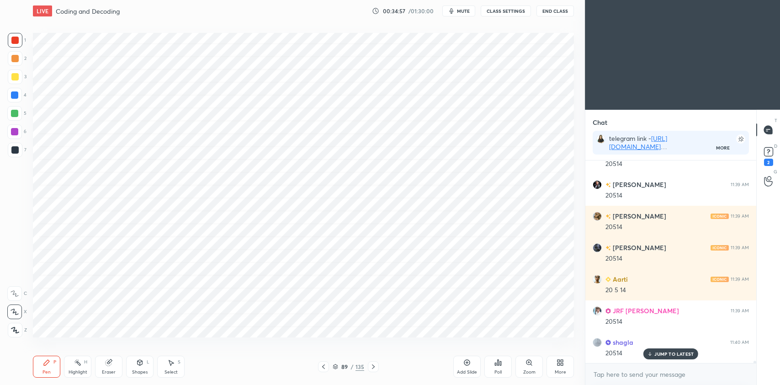
click at [13, 97] on div at bounding box center [14, 94] width 7 height 7
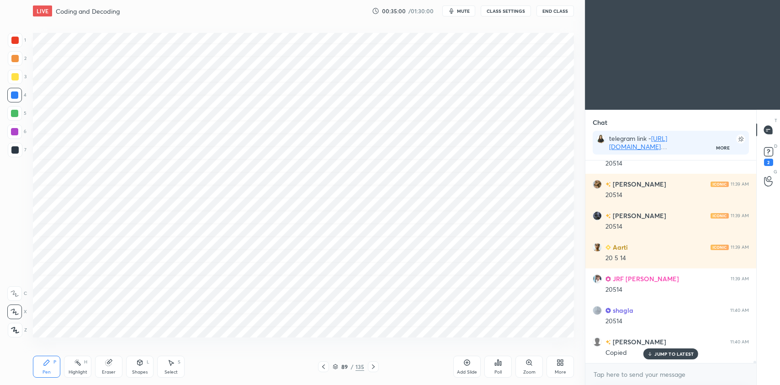
scroll to position [18825, 0]
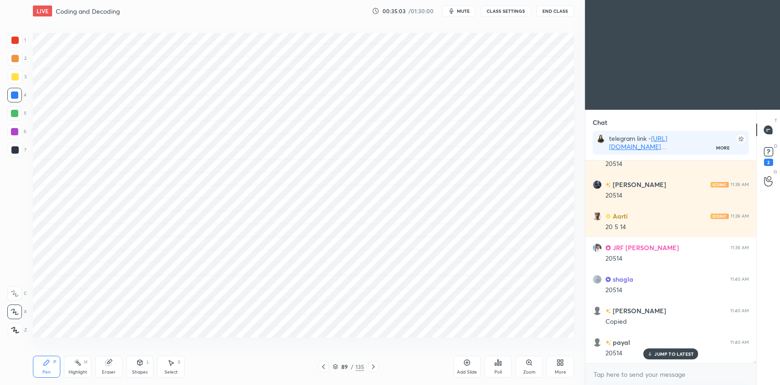
click at [335, 369] on icon at bounding box center [335, 367] width 5 height 1
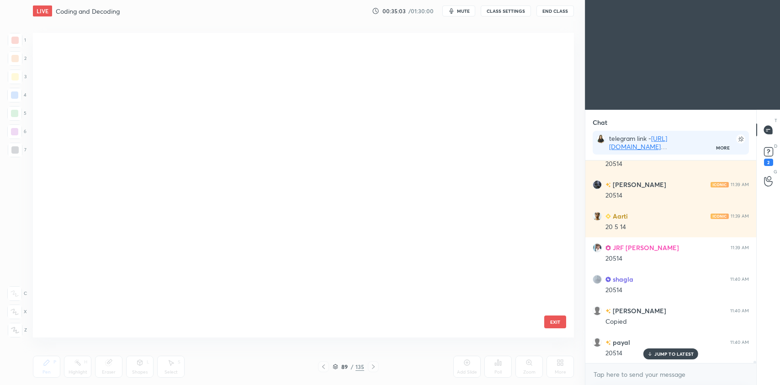
scroll to position [302, 536]
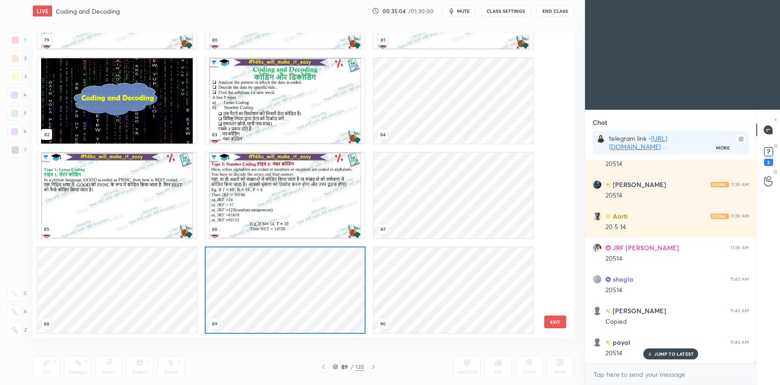
click at [294, 196] on img "grid" at bounding box center [285, 195] width 159 height 85
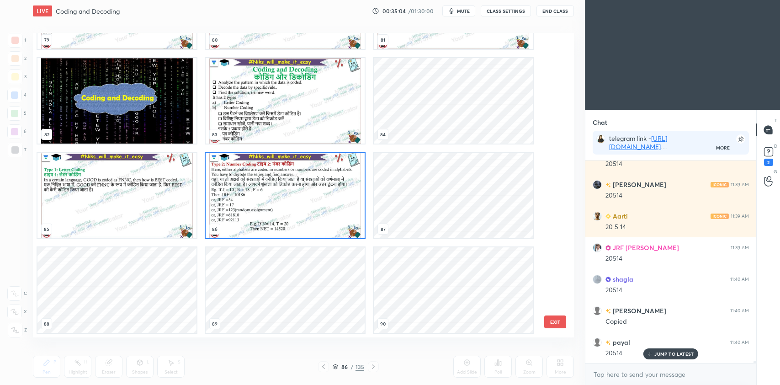
click at [292, 201] on img "grid" at bounding box center [285, 195] width 159 height 85
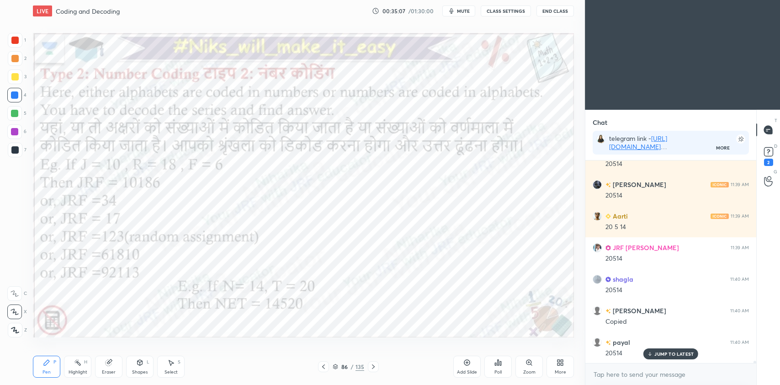
click at [337, 366] on icon at bounding box center [335, 366] width 5 height 5
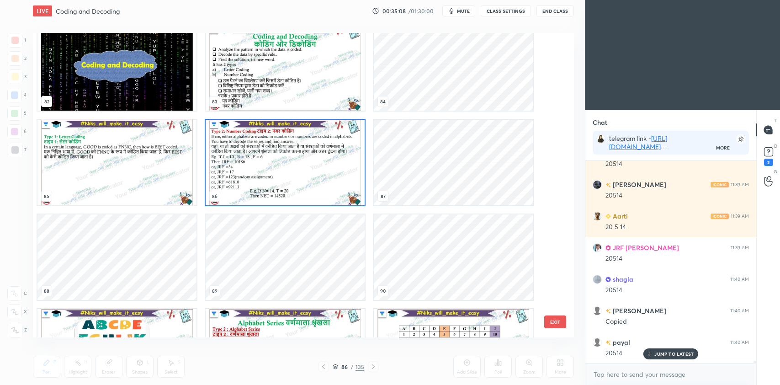
scroll to position [2578, 0]
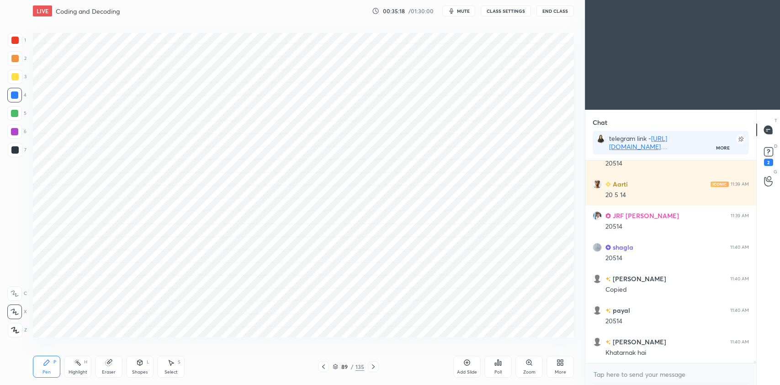
click at [15, 45] on div at bounding box center [15, 40] width 15 height 15
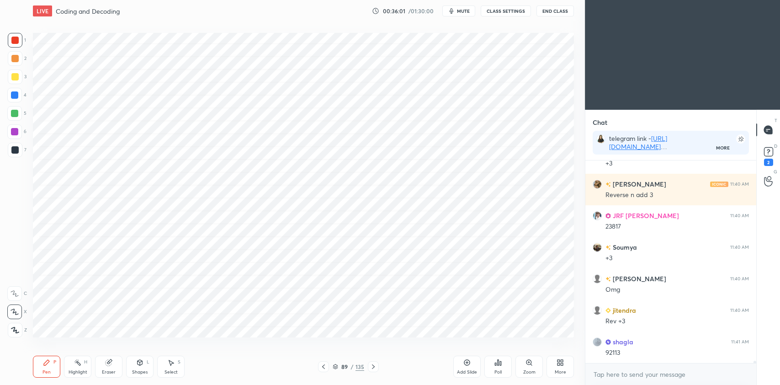
scroll to position [19141, 0]
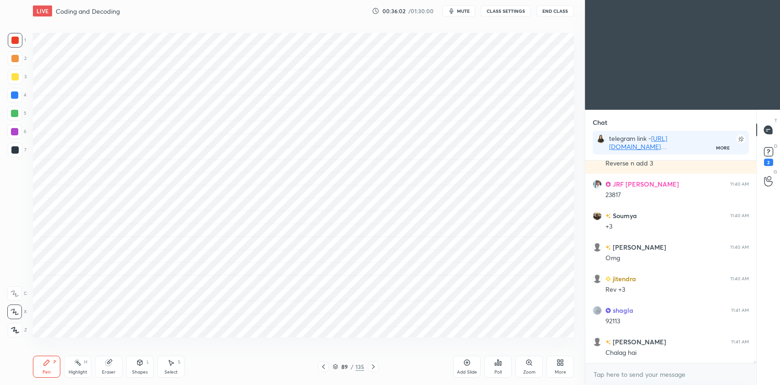
click at [14, 99] on div at bounding box center [14, 95] width 15 height 15
click at [15, 131] on div at bounding box center [14, 131] width 7 height 7
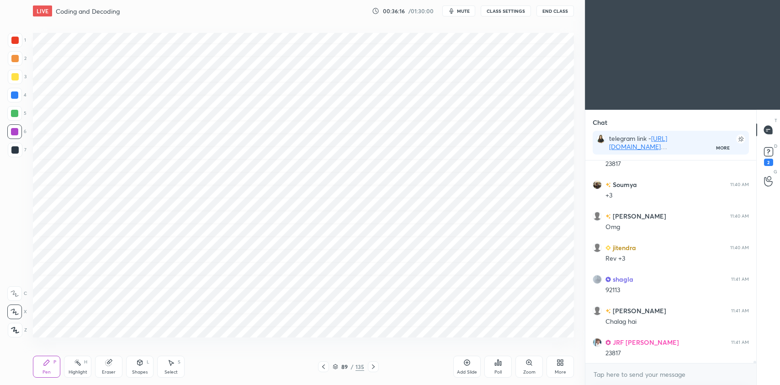
scroll to position [19204, 0]
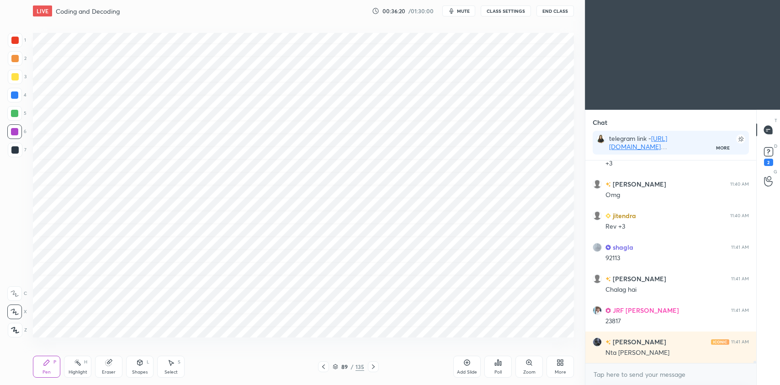
click at [105, 368] on div "Eraser" at bounding box center [108, 366] width 27 height 22
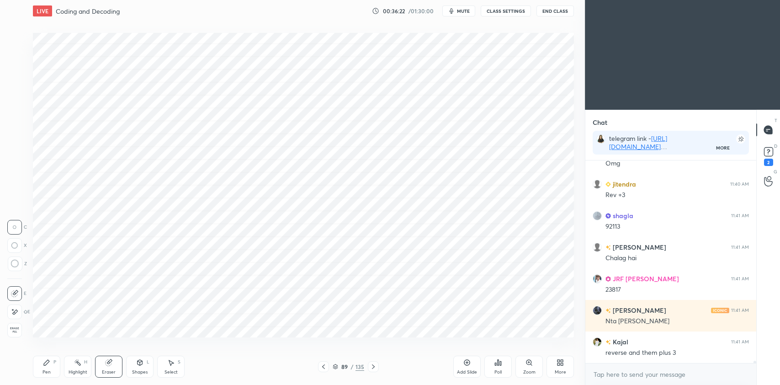
scroll to position [19267, 0]
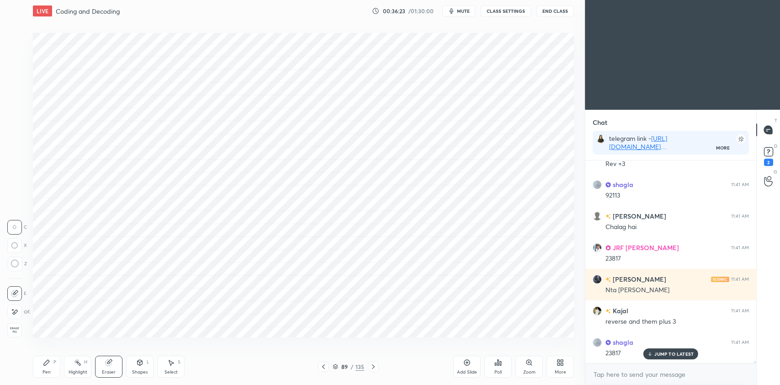
click at [48, 370] on div "Pen" at bounding box center [46, 372] width 8 height 5
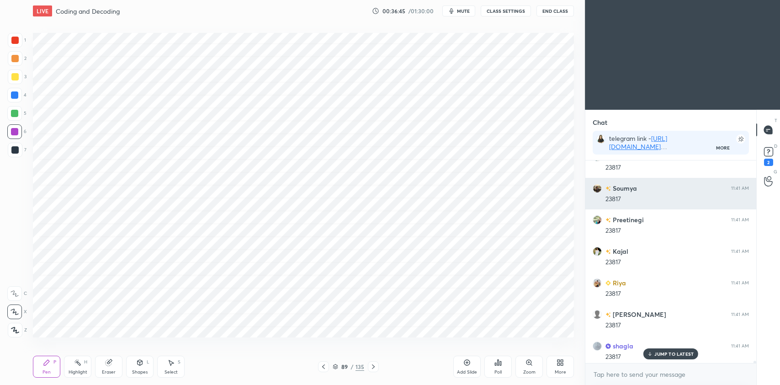
scroll to position [17908, 0]
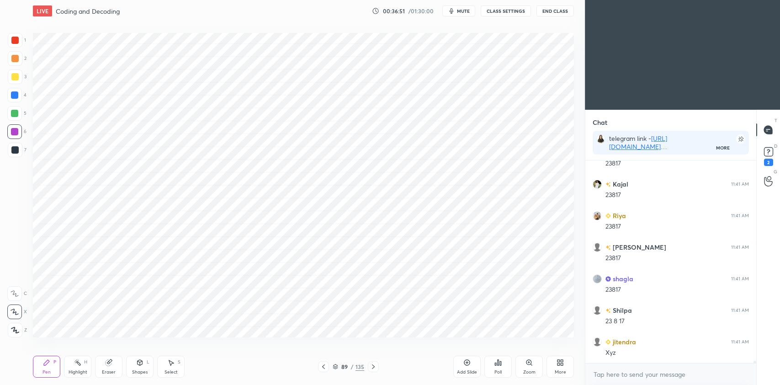
click at [467, 361] on icon at bounding box center [467, 362] width 3 height 3
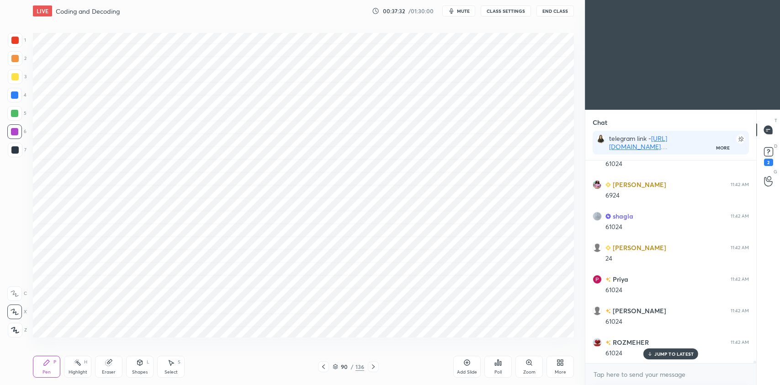
scroll to position [18737, 0]
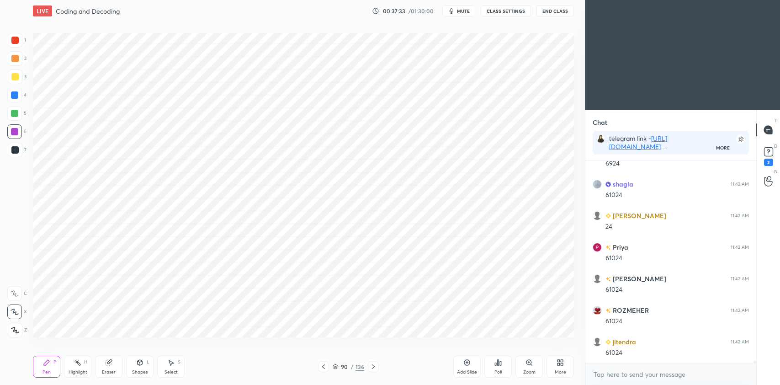
click at [325, 367] on icon at bounding box center [323, 366] width 7 height 7
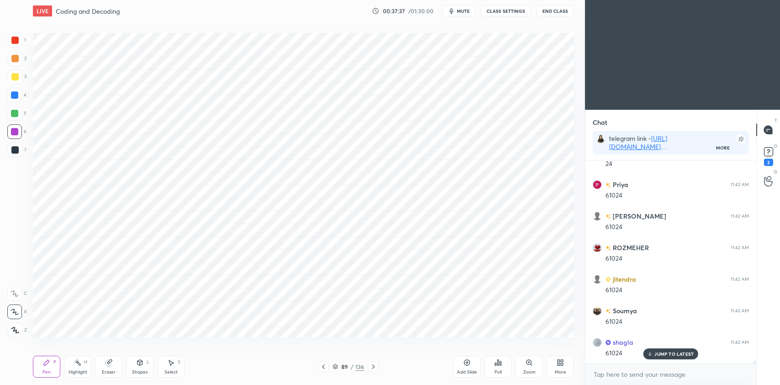
scroll to position [18831, 0]
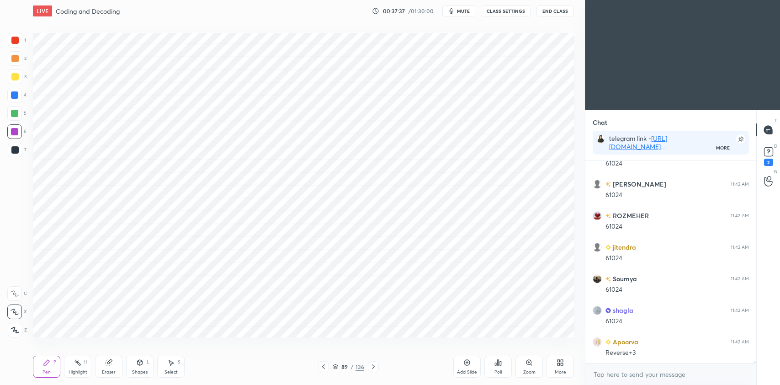
click at [375, 365] on icon at bounding box center [373, 366] width 7 height 7
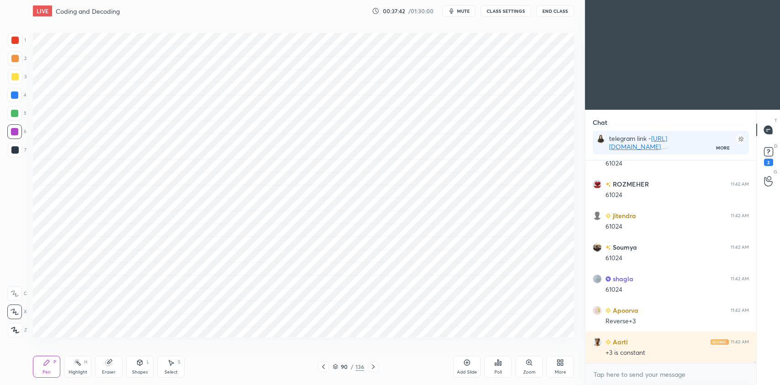
click at [335, 367] on icon at bounding box center [335, 366] width 5 height 1
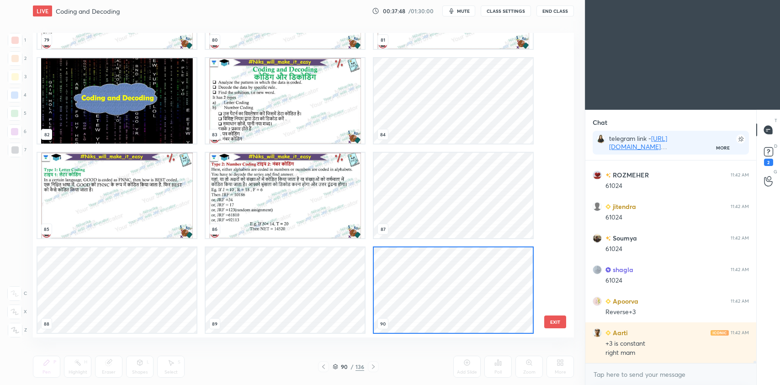
scroll to position [18881, 0]
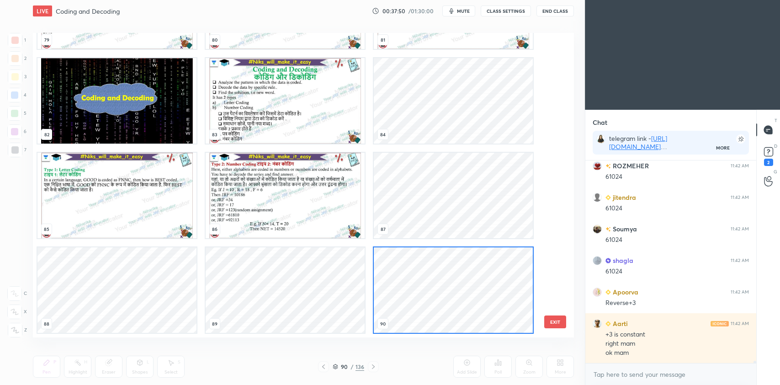
click at [337, 224] on img "grid" at bounding box center [285, 195] width 159 height 85
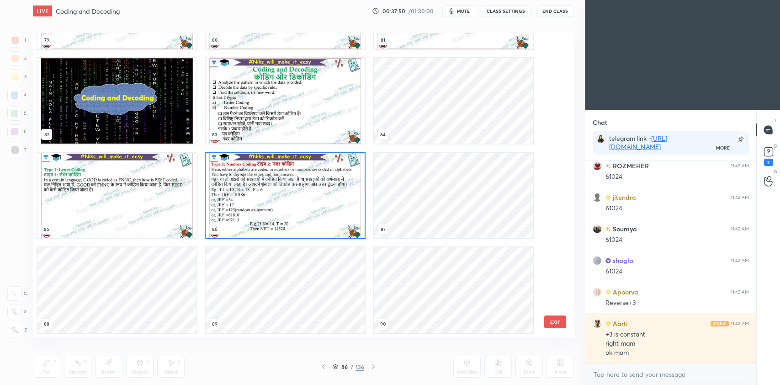
click at [336, 223] on img "grid" at bounding box center [285, 195] width 159 height 85
click at [338, 225] on img "grid" at bounding box center [285, 195] width 159 height 85
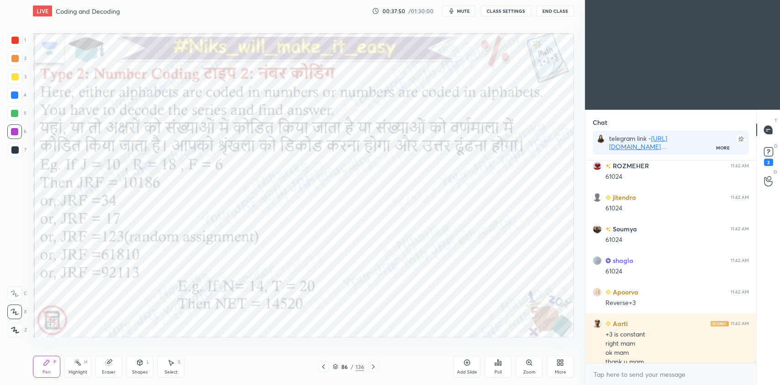
scroll to position [18890, 0]
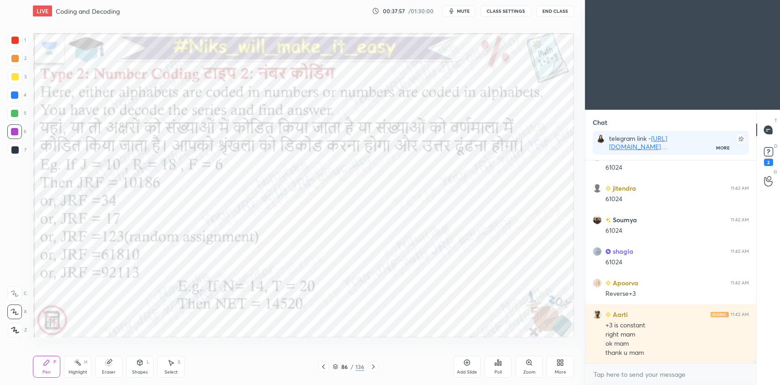
click at [376, 366] on icon at bounding box center [373, 366] width 7 height 7
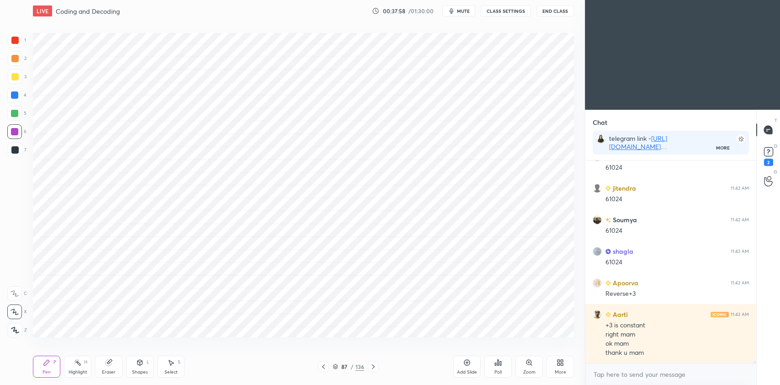
click at [373, 367] on icon at bounding box center [373, 366] width 3 height 5
click at [373, 367] on icon at bounding box center [373, 366] width 7 height 7
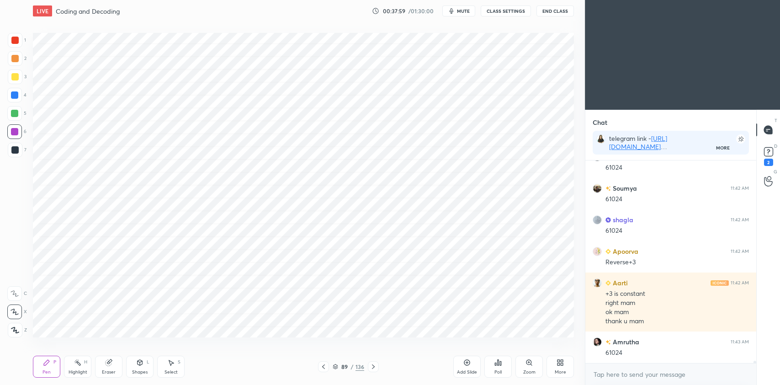
click at [372, 369] on icon at bounding box center [373, 366] width 7 height 7
click at [373, 367] on icon at bounding box center [373, 366] width 3 height 5
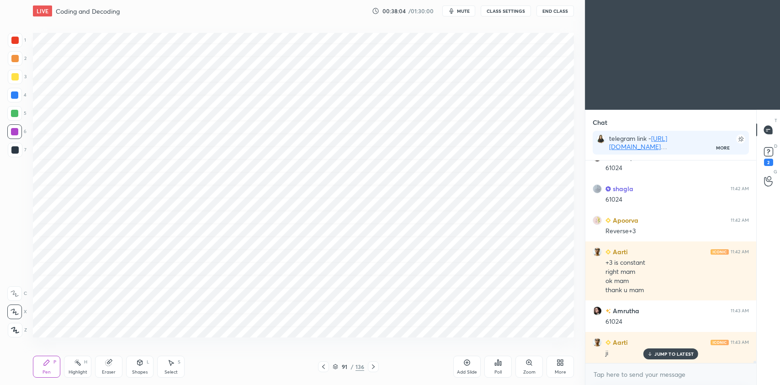
click at [375, 365] on icon at bounding box center [373, 366] width 7 height 7
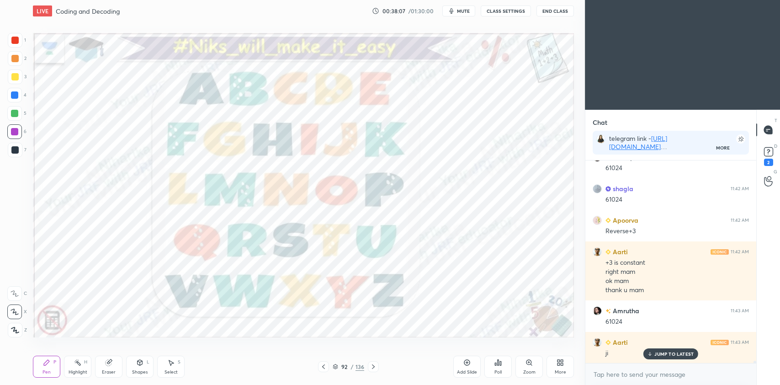
click at [336, 367] on icon at bounding box center [335, 366] width 5 height 5
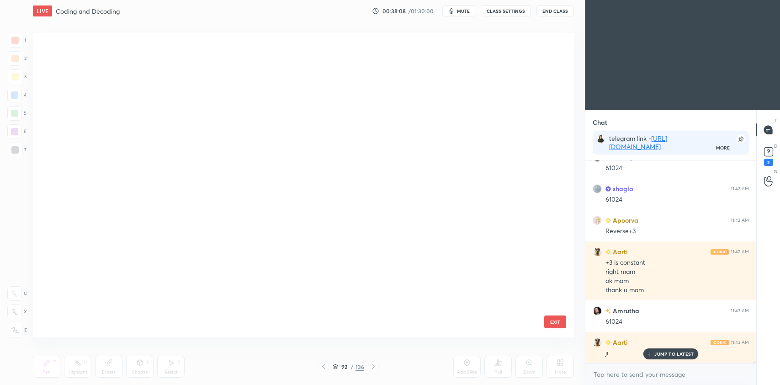
scroll to position [302, 536]
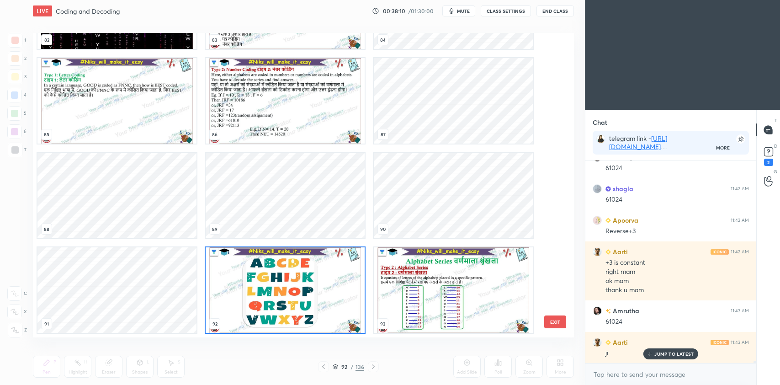
click at [414, 299] on img "grid" at bounding box center [453, 289] width 159 height 85
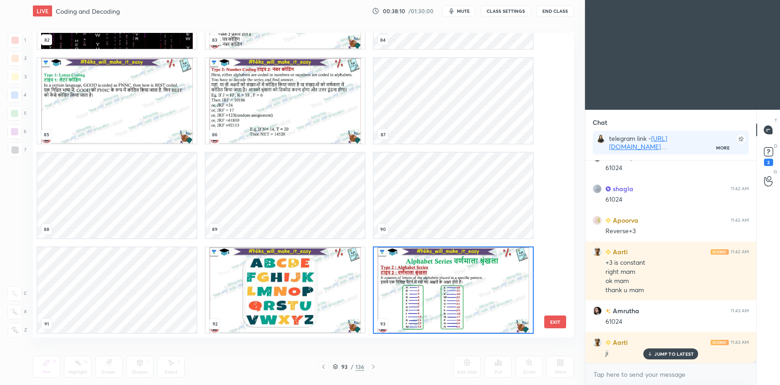
click at [410, 302] on img "grid" at bounding box center [453, 289] width 159 height 85
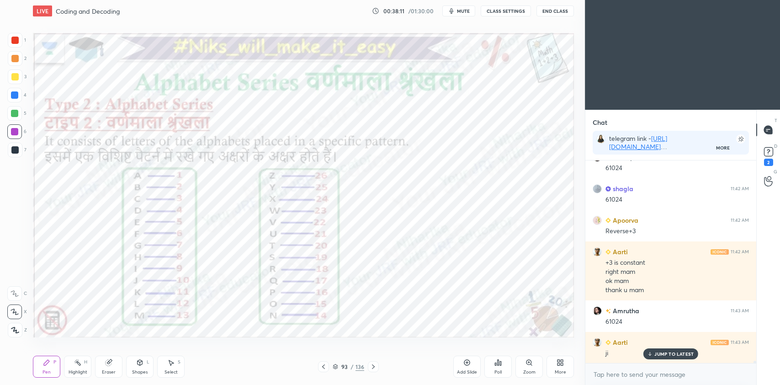
click at [411, 302] on img "grid" at bounding box center [453, 289] width 159 height 85
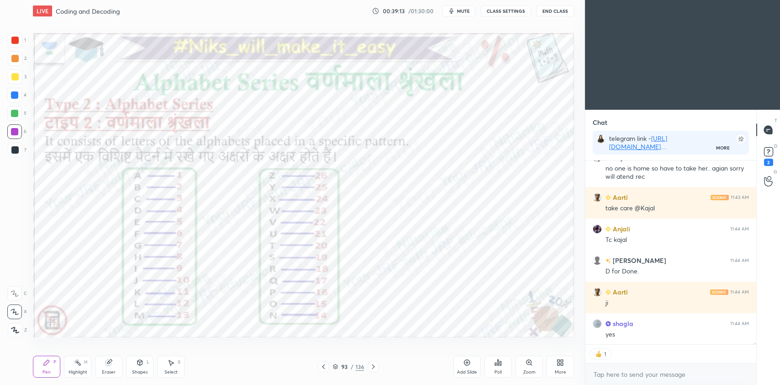
scroll to position [19344, 0]
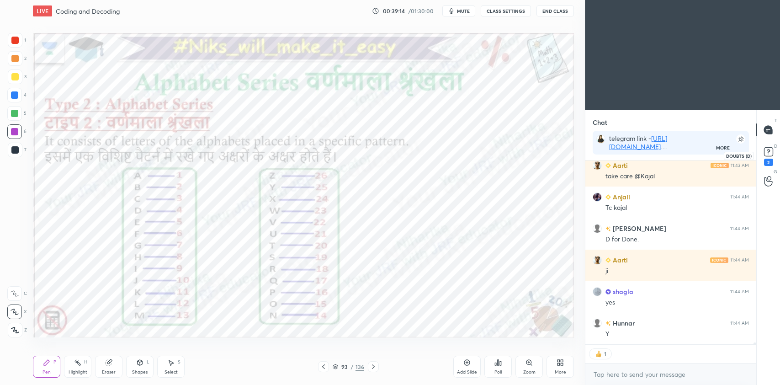
click at [768, 151] on rect at bounding box center [768, 152] width 9 height 9
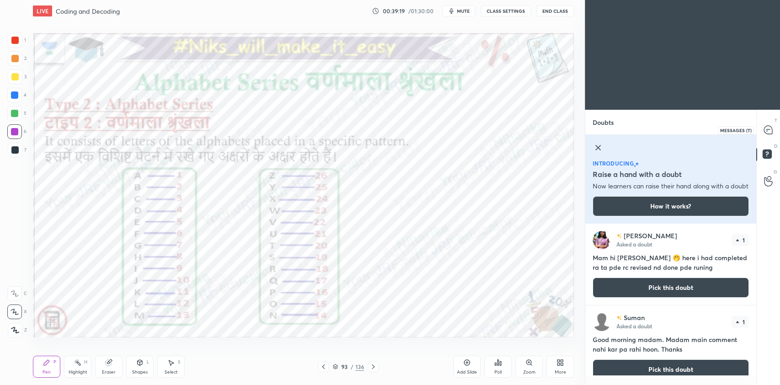
click at [767, 133] on icon at bounding box center [768, 130] width 8 height 8
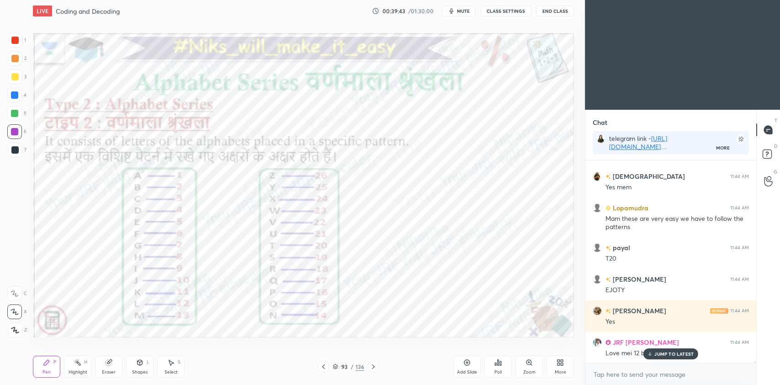
scroll to position [19829, 0]
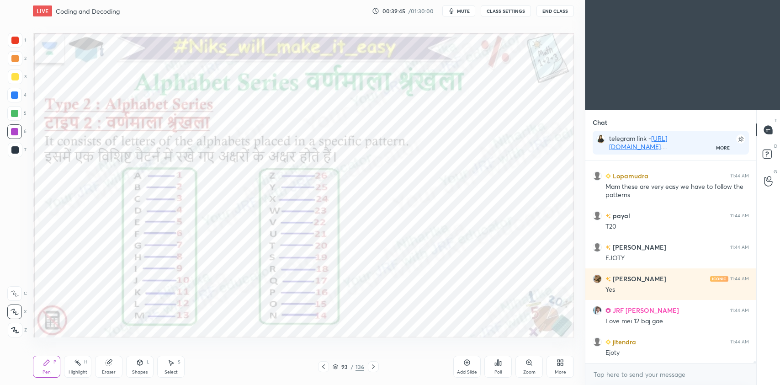
click at [373, 370] on icon at bounding box center [373, 366] width 7 height 7
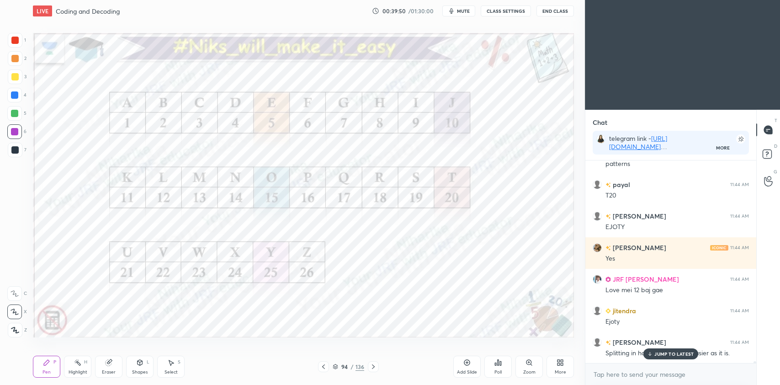
scroll to position [19892, 0]
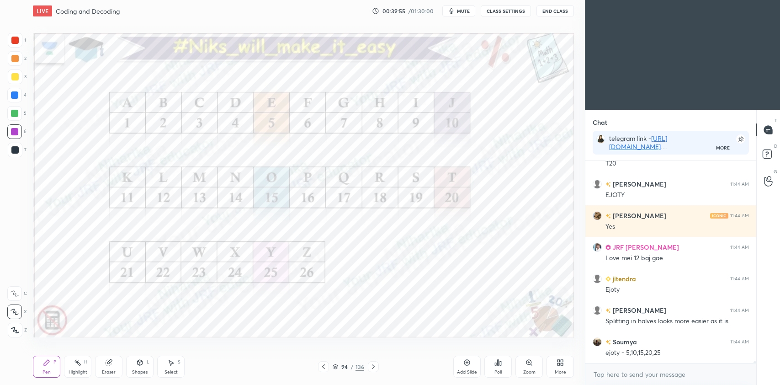
click at [12, 110] on div at bounding box center [14, 113] width 7 height 7
click at [73, 365] on div "Highlight H" at bounding box center [77, 366] width 27 height 22
click at [11, 327] on icon at bounding box center [14, 329] width 7 height 7
click at [15, 315] on icon at bounding box center [14, 311] width 7 height 7
click at [48, 373] on div "Pen" at bounding box center [46, 372] width 8 height 5
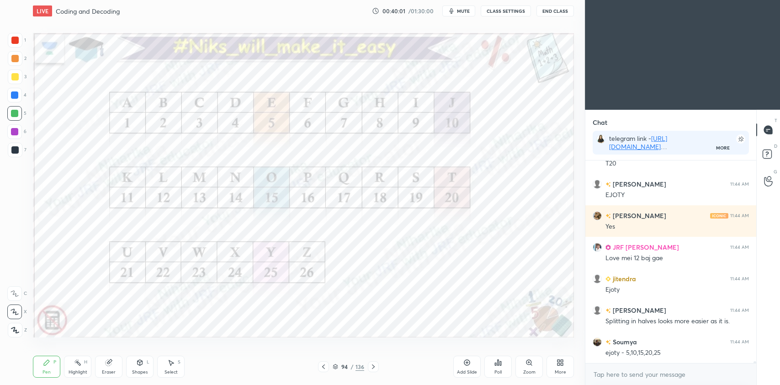
click at [375, 366] on icon at bounding box center [373, 366] width 7 height 7
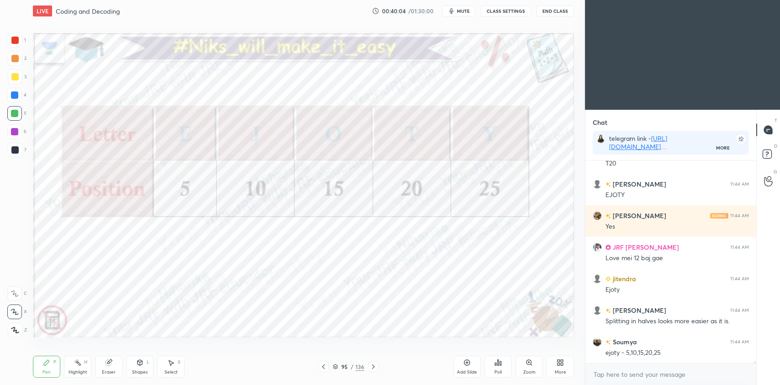
click at [320, 370] on div at bounding box center [323, 366] width 11 height 11
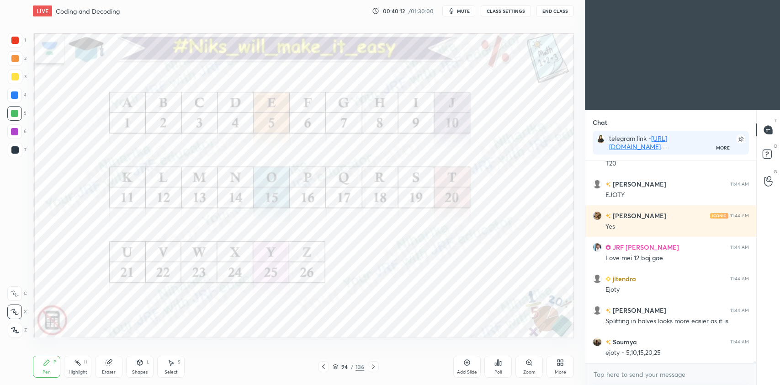
scroll to position [19923, 0]
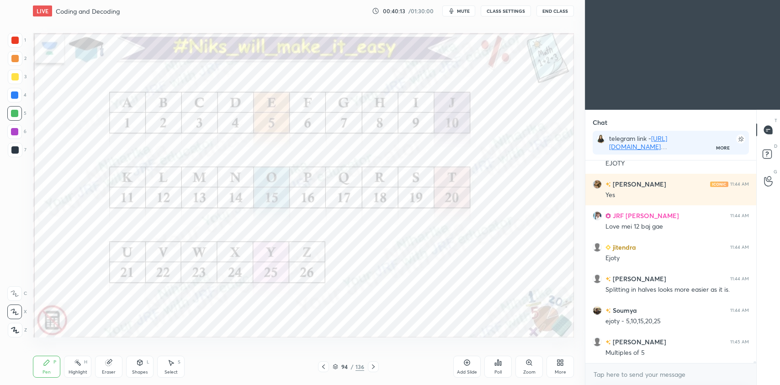
click at [374, 365] on icon at bounding box center [373, 366] width 7 height 7
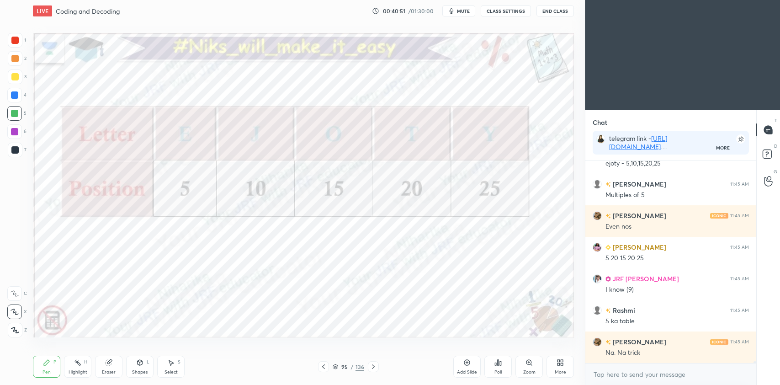
scroll to position [20121, 0]
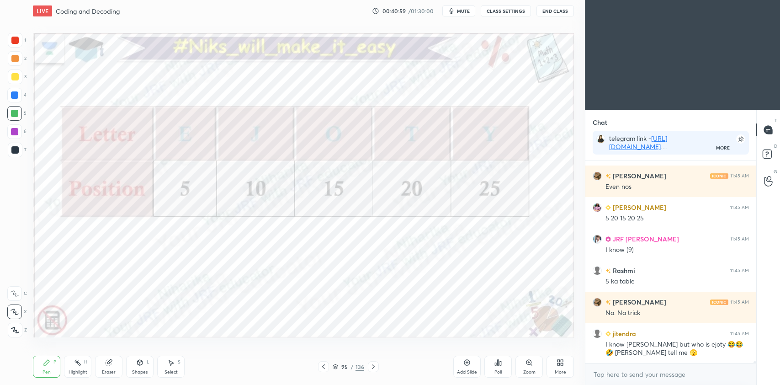
click at [15, 42] on div at bounding box center [14, 40] width 7 height 7
click at [466, 360] on icon at bounding box center [466, 362] width 7 height 7
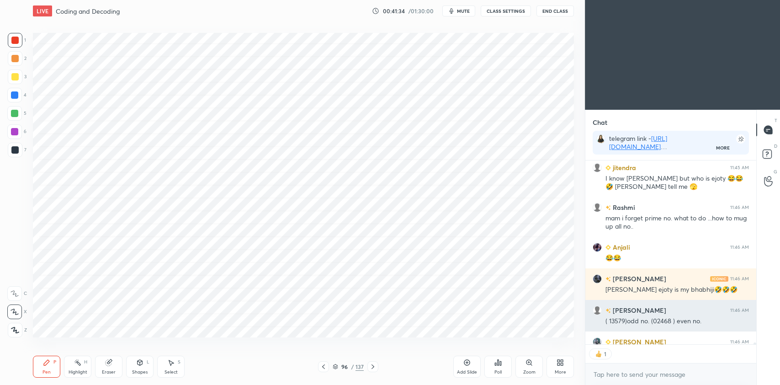
scroll to position [20337, 0]
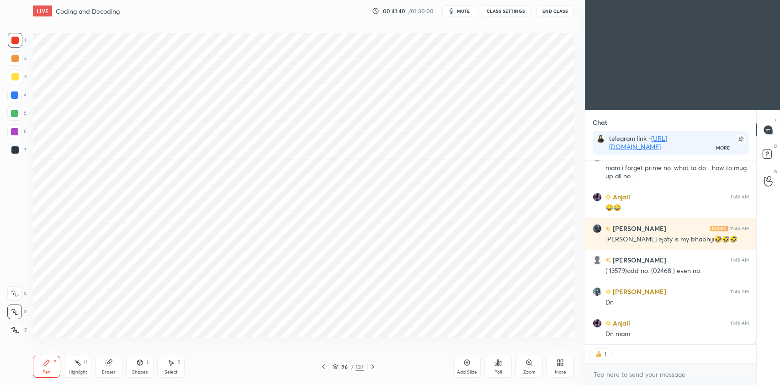
click at [326, 368] on icon at bounding box center [323, 366] width 7 height 7
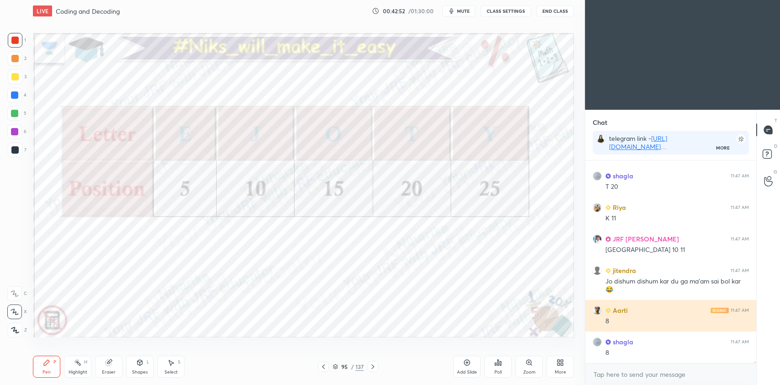
scroll to position [21029, 0]
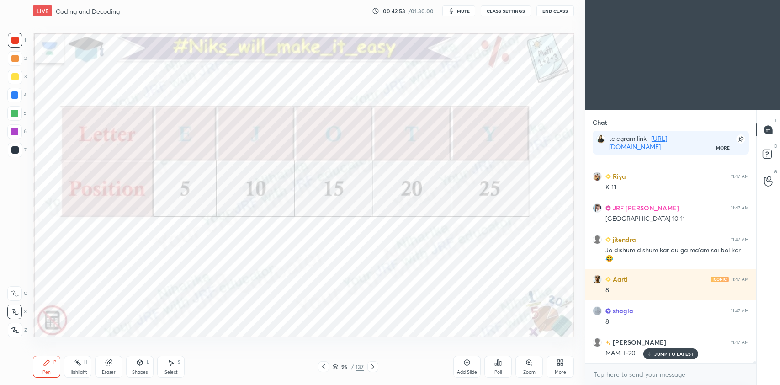
click at [15, 97] on div at bounding box center [14, 94] width 7 height 7
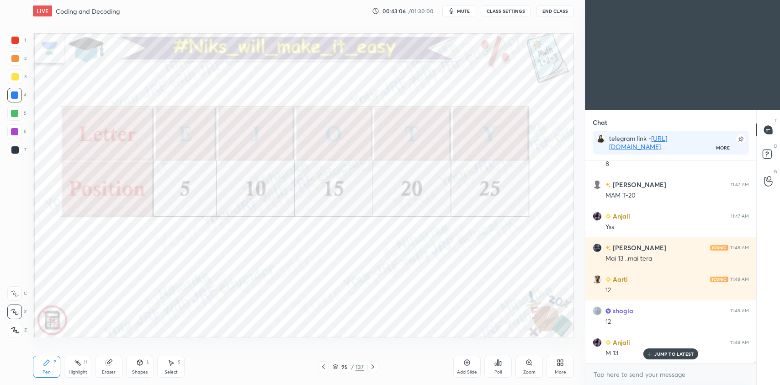
scroll to position [21218, 0]
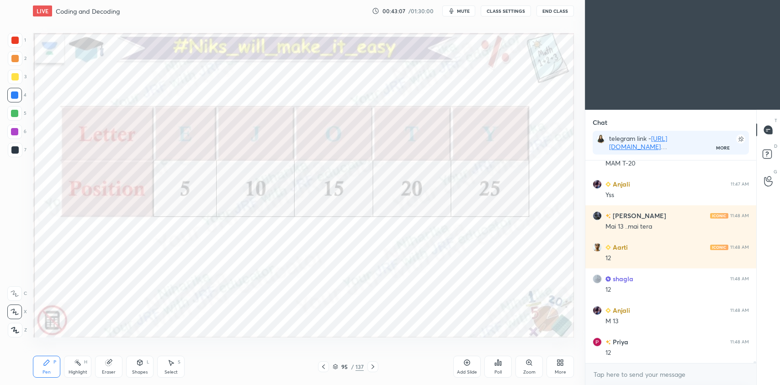
click at [113, 370] on div "Eraser" at bounding box center [109, 372] width 14 height 5
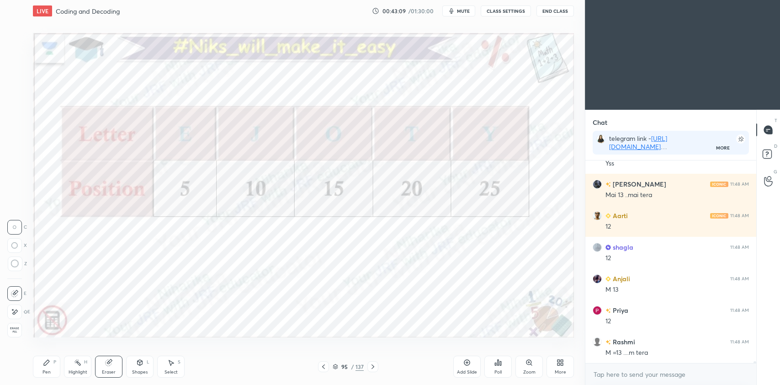
click at [47, 370] on div "Pen" at bounding box center [46, 372] width 8 height 5
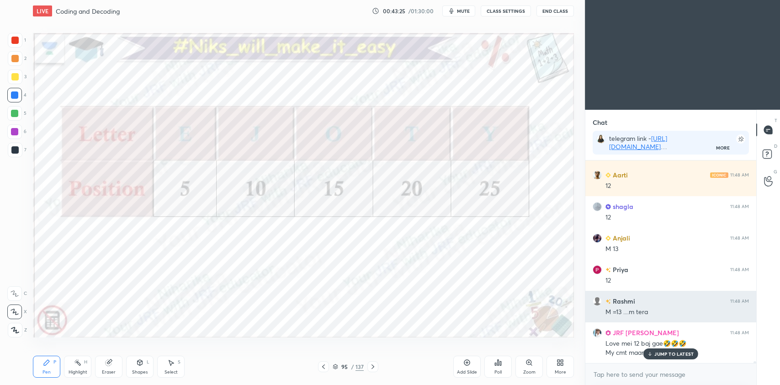
scroll to position [21322, 0]
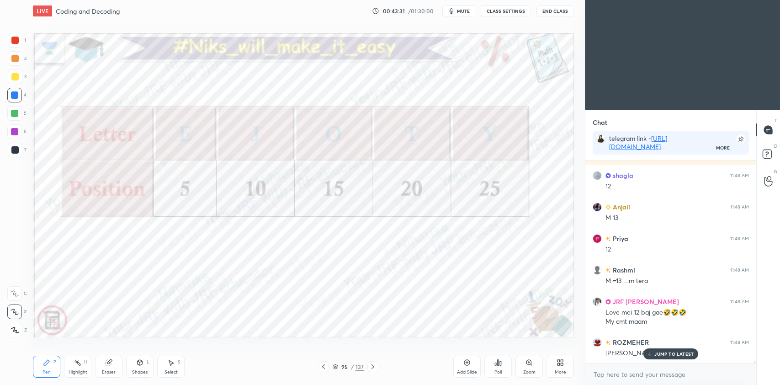
click at [15, 43] on div at bounding box center [14, 40] width 7 height 7
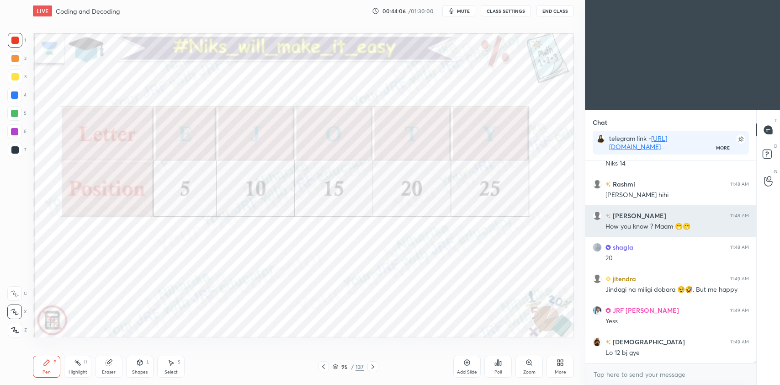
scroll to position [21637, 0]
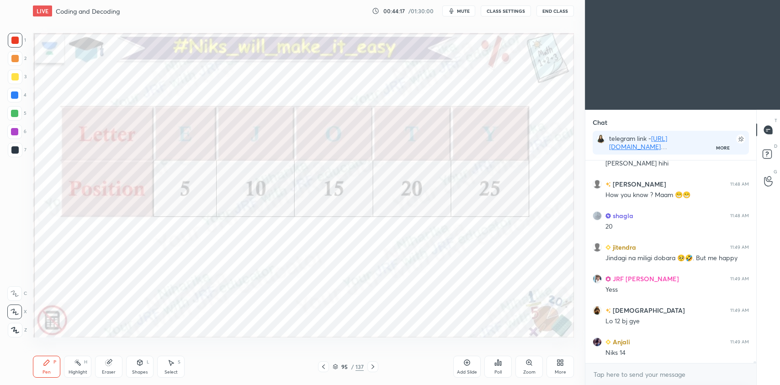
click at [373, 366] on icon at bounding box center [372, 366] width 7 height 7
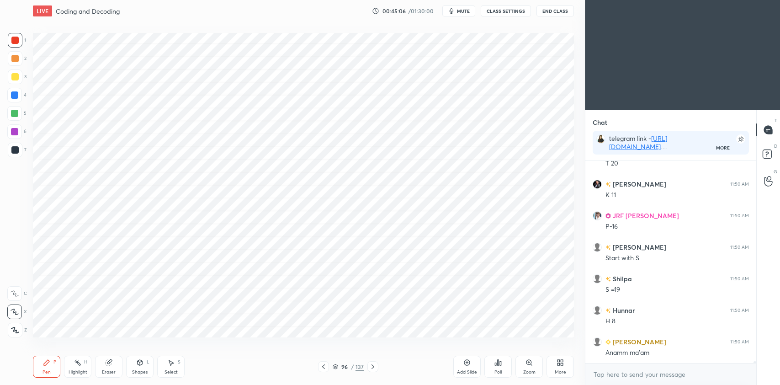
scroll to position [22929, 0]
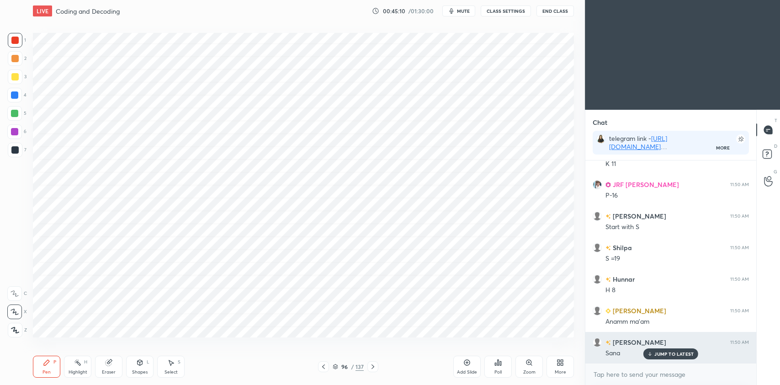
click at [668, 355] on p "JUMP TO LATEST" at bounding box center [673, 353] width 39 height 5
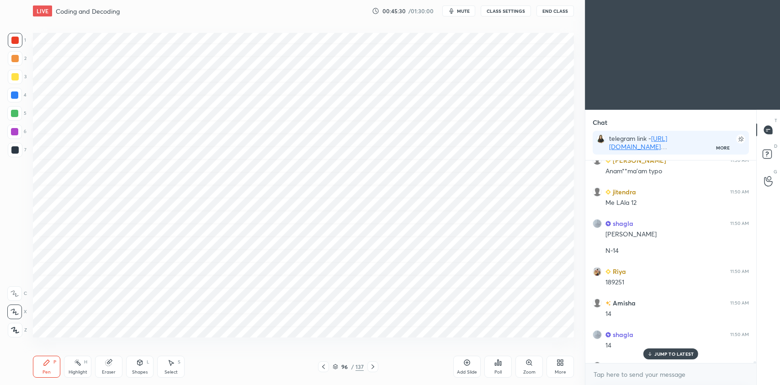
scroll to position [23172, 0]
click at [681, 355] on p "JUMP TO LATEST" at bounding box center [673, 353] width 39 height 5
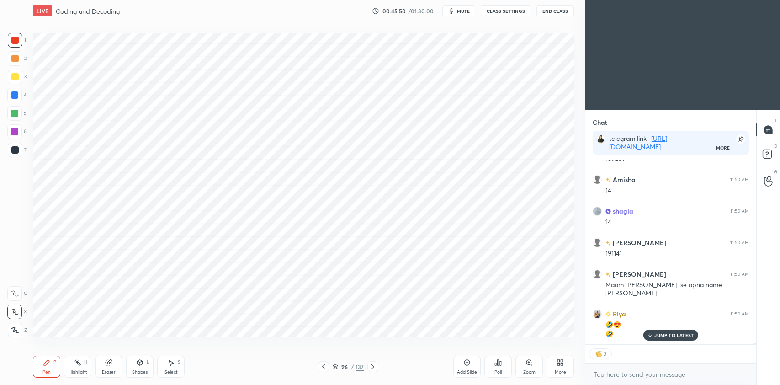
scroll to position [23329, 0]
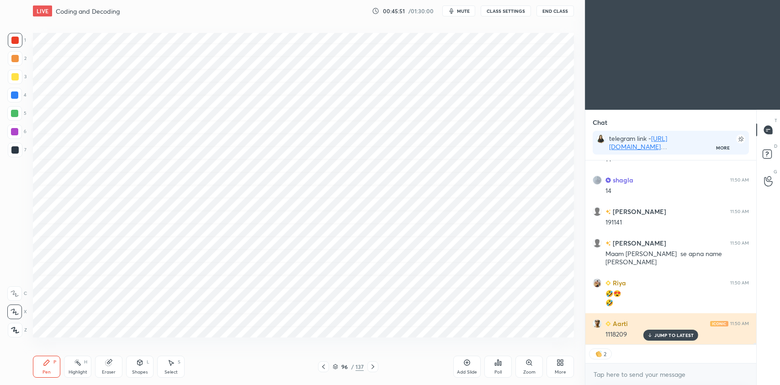
click at [673, 336] on p "JUMP TO LATEST" at bounding box center [673, 334] width 39 height 5
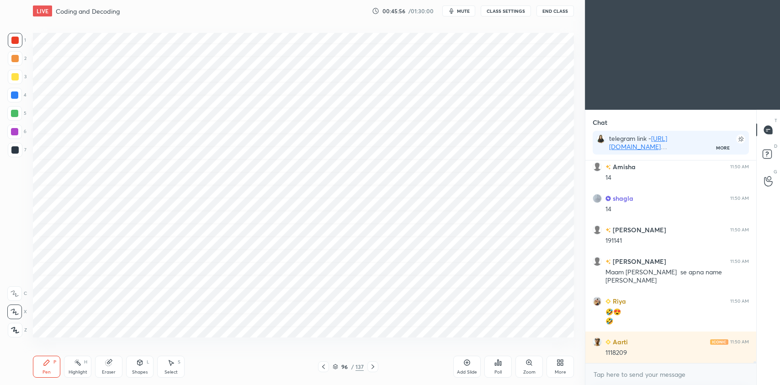
scroll to position [23342, 0]
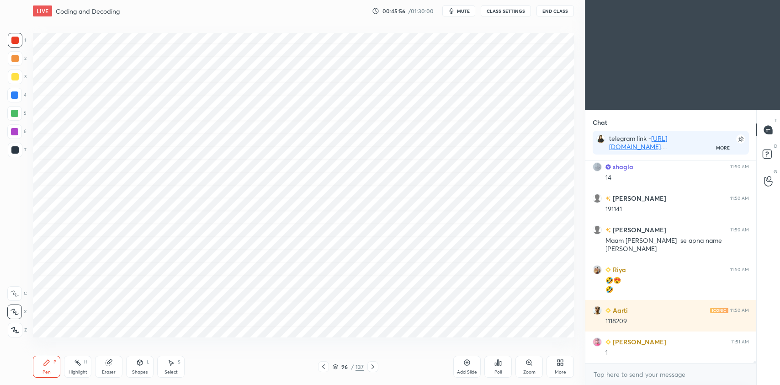
click at [323, 366] on icon at bounding box center [323, 366] width 7 height 7
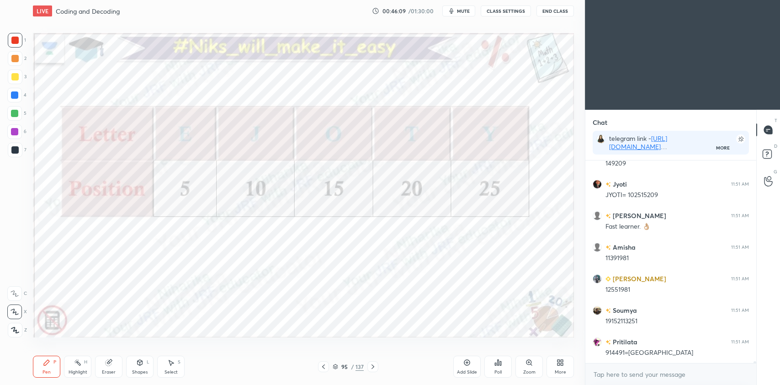
scroll to position [23626, 0]
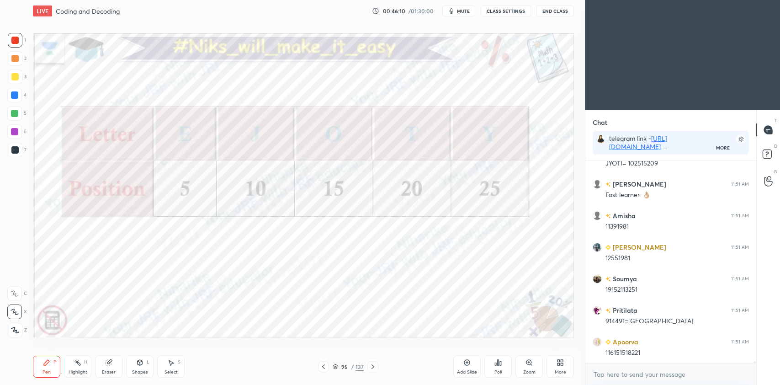
click at [324, 363] on icon at bounding box center [323, 366] width 7 height 7
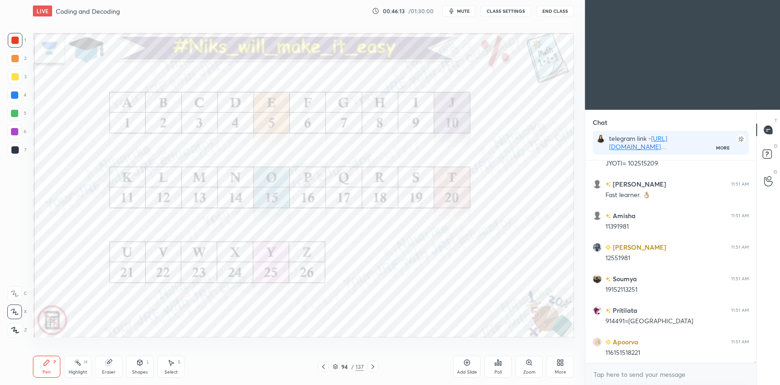
click at [14, 94] on div at bounding box center [14, 94] width 7 height 7
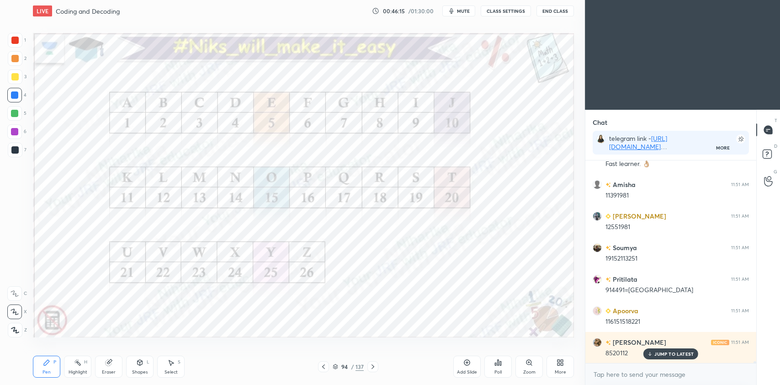
click at [373, 367] on icon at bounding box center [372, 366] width 3 height 5
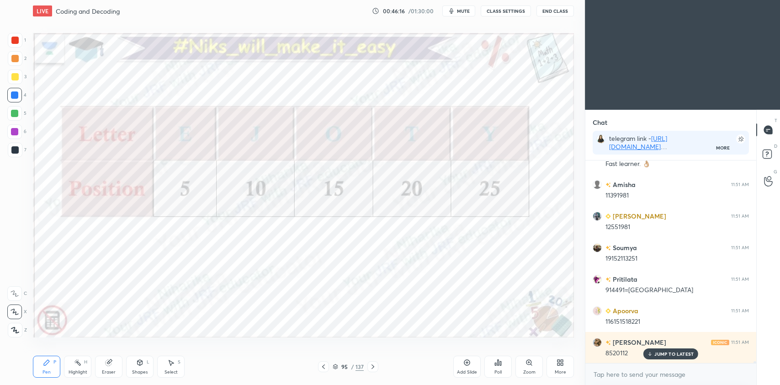
click at [326, 366] on icon at bounding box center [323, 366] width 7 height 7
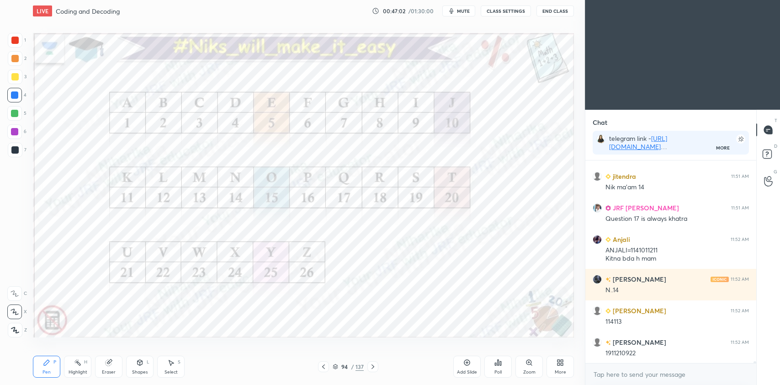
scroll to position [24186, 0]
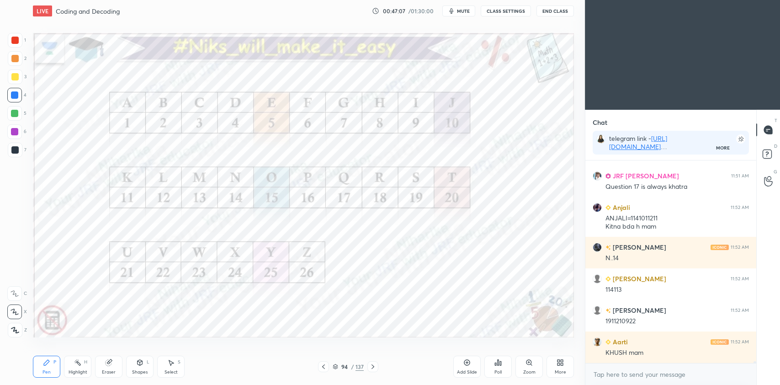
click at [371, 369] on icon at bounding box center [372, 366] width 7 height 7
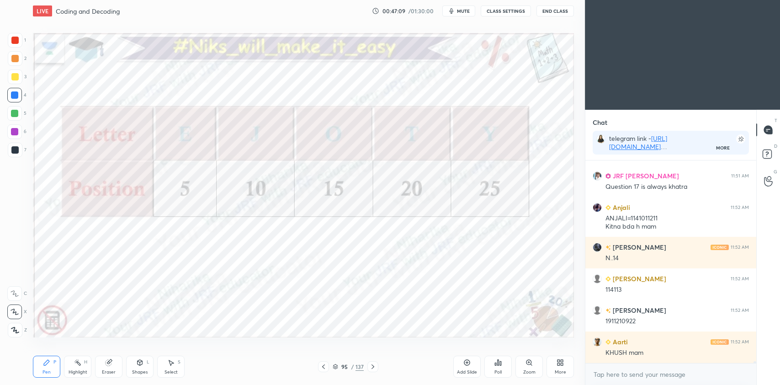
scroll to position [24218, 0]
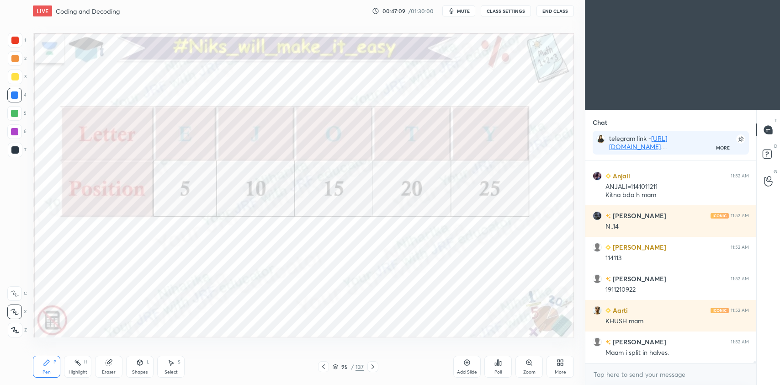
click at [376, 368] on div at bounding box center [372, 366] width 11 height 11
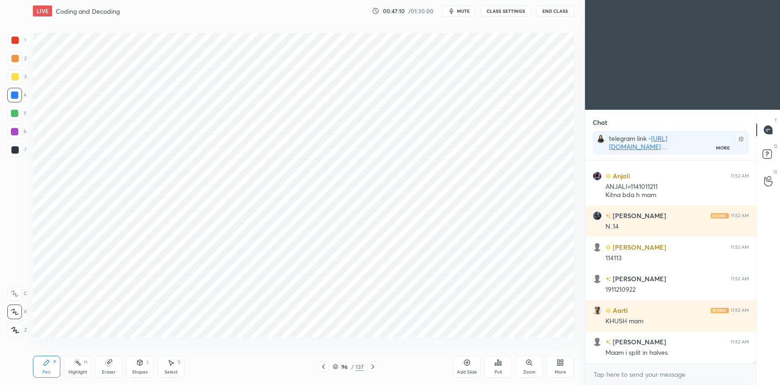
click at [374, 365] on icon at bounding box center [372, 366] width 7 height 7
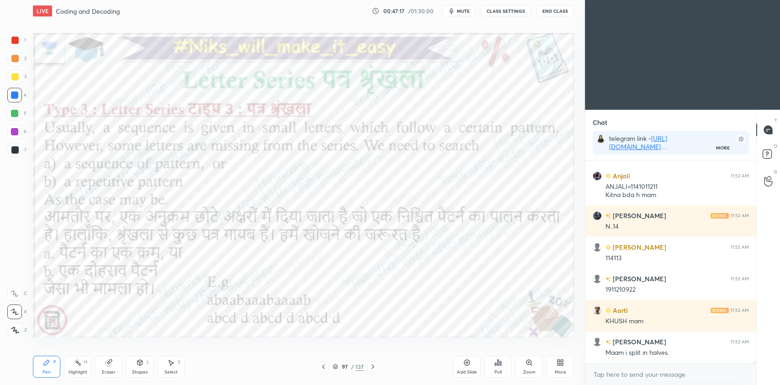
click at [15, 115] on div at bounding box center [14, 113] width 7 height 7
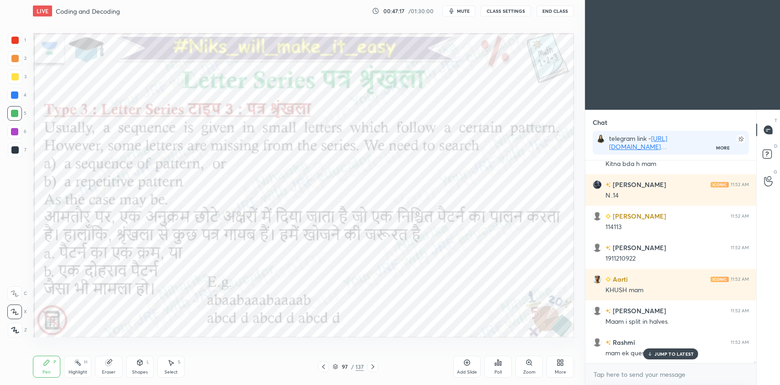
click at [16, 130] on div at bounding box center [14, 131] width 7 height 7
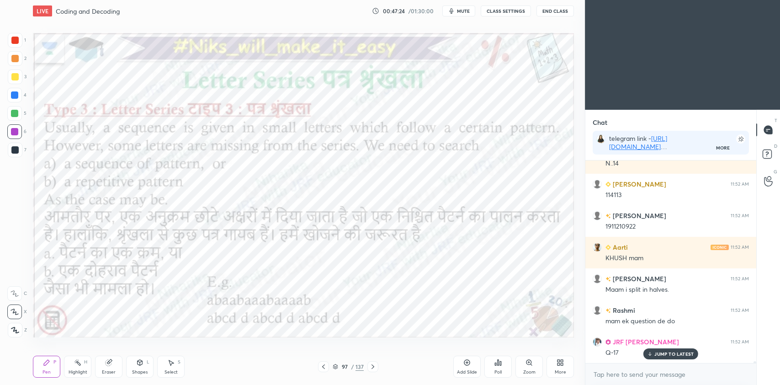
scroll to position [24312, 0]
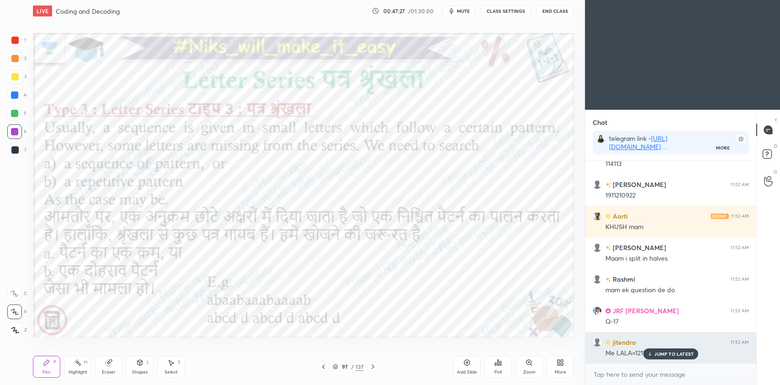
click at [667, 356] on div "JUMP TO LATEST" at bounding box center [670, 353] width 55 height 11
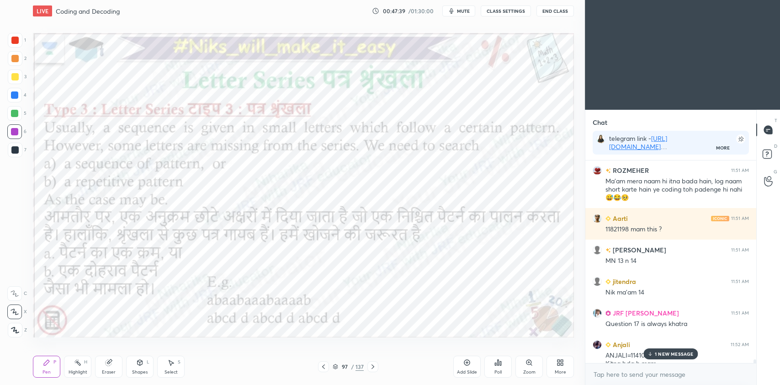
scroll to position [24044, 0]
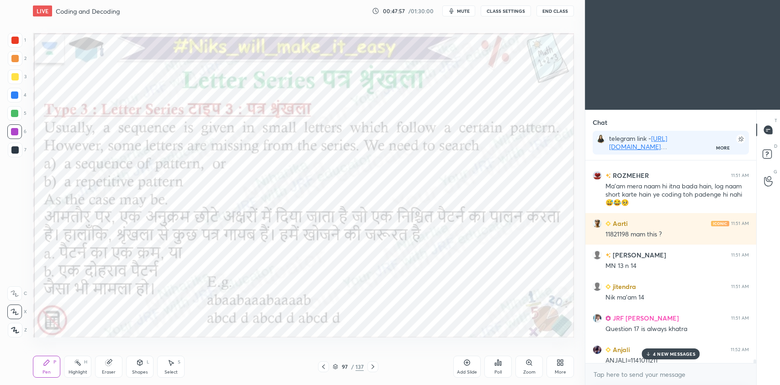
click at [664, 352] on p "4 NEW MESSAGES" at bounding box center [674, 353] width 42 height 5
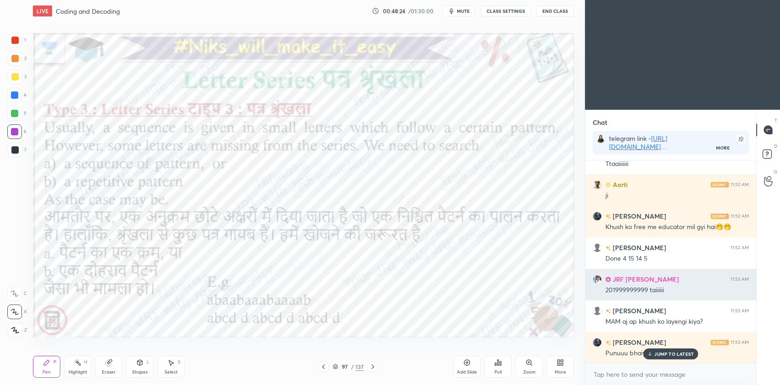
scroll to position [24586, 0]
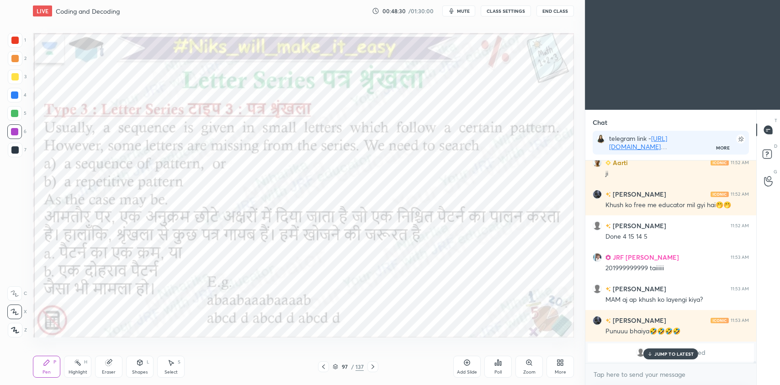
click at [85, 367] on div "Highlight H" at bounding box center [77, 366] width 27 height 22
click at [17, 327] on icon at bounding box center [14, 329] width 7 height 7
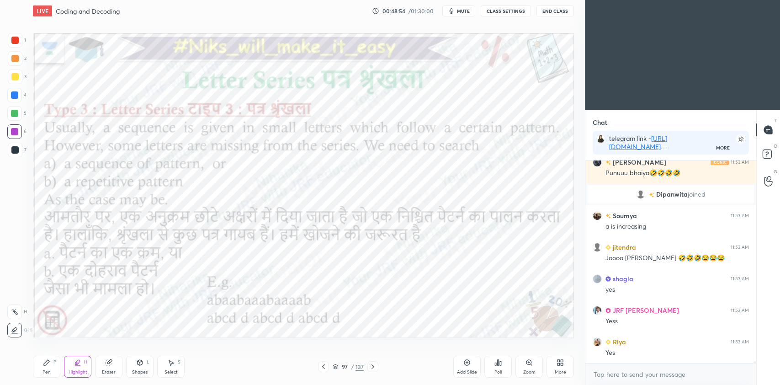
scroll to position [24775, 0]
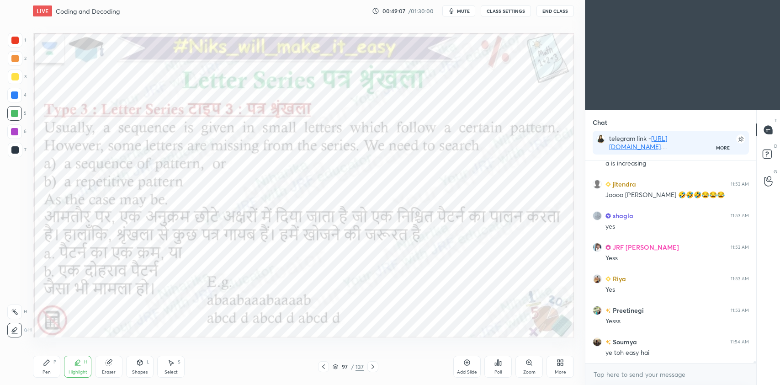
click at [47, 362] on icon at bounding box center [46, 362] width 5 height 5
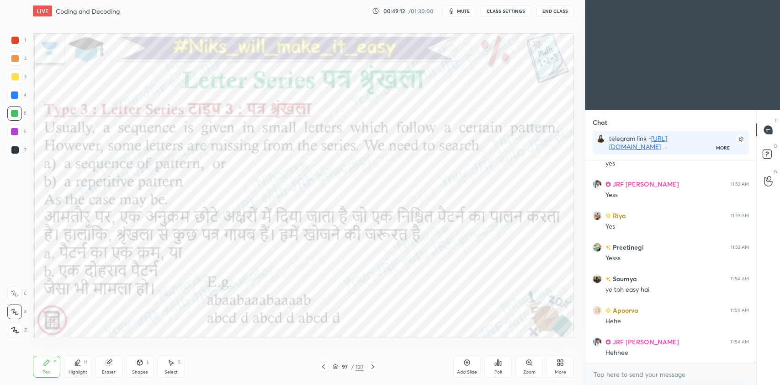
scroll to position [24902, 0]
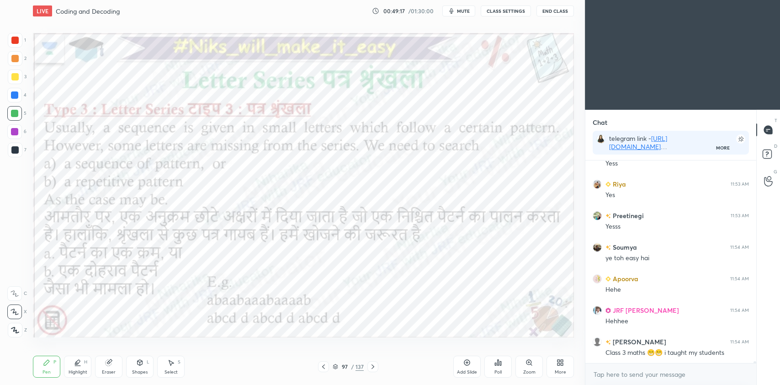
click at [18, 133] on div at bounding box center [14, 131] width 15 height 15
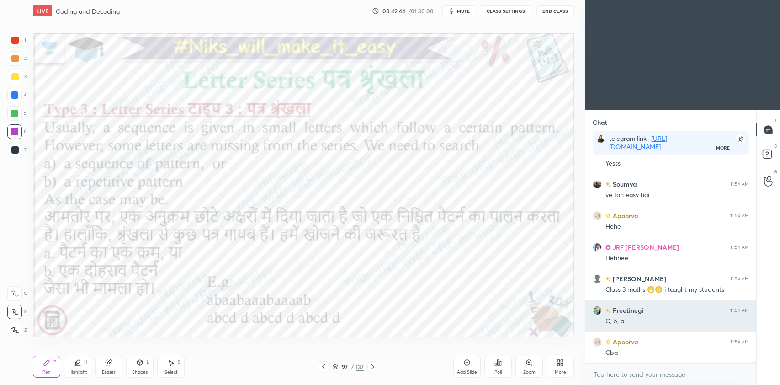
scroll to position [24996, 0]
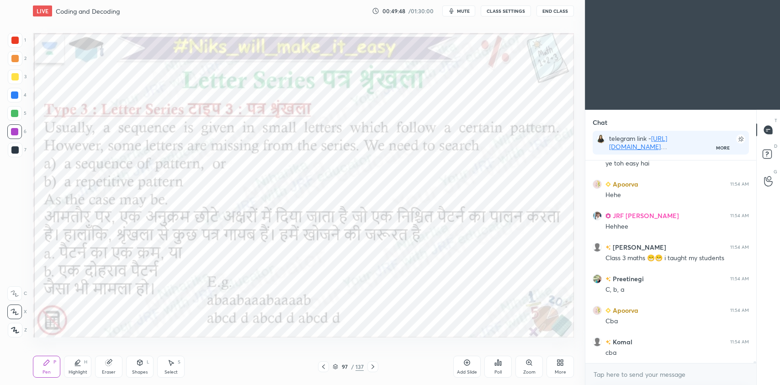
click at [8, 94] on div at bounding box center [14, 95] width 15 height 15
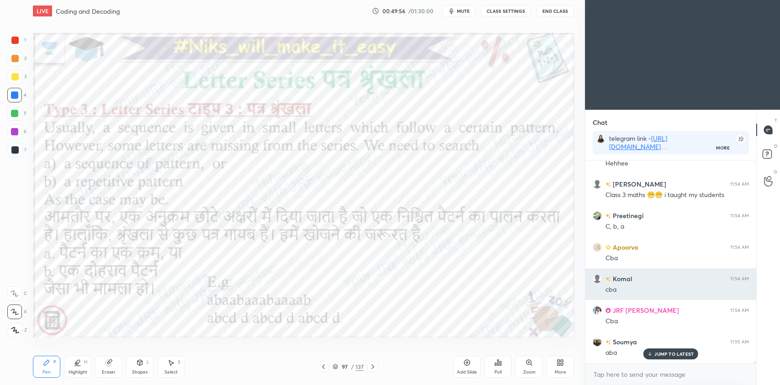
scroll to position [25091, 0]
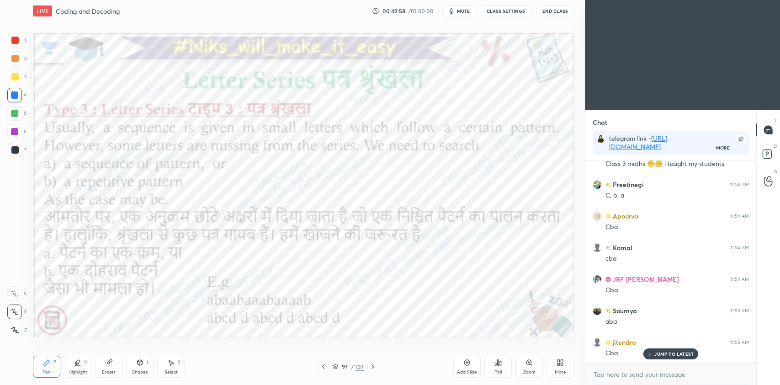
click at [109, 373] on div "Eraser" at bounding box center [109, 372] width 14 height 5
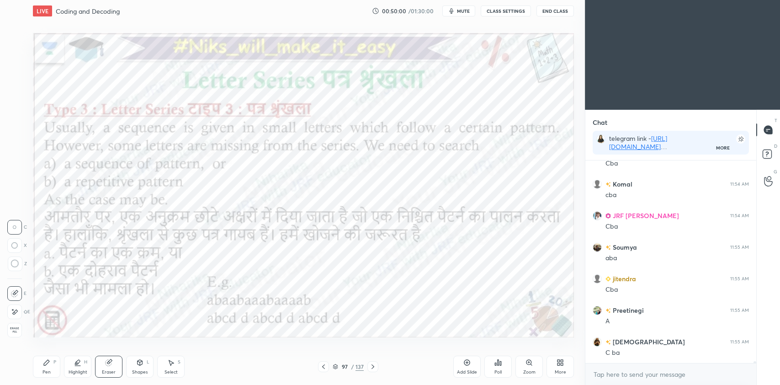
click at [53, 366] on div "Pen P" at bounding box center [46, 366] width 27 height 22
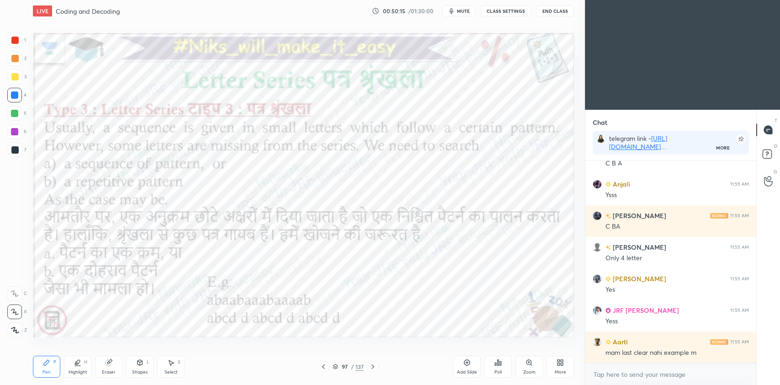
scroll to position [25437, 0]
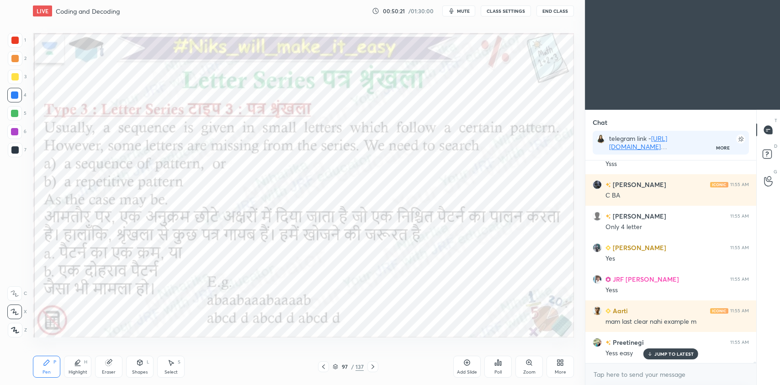
click at [79, 364] on icon at bounding box center [77, 362] width 7 height 7
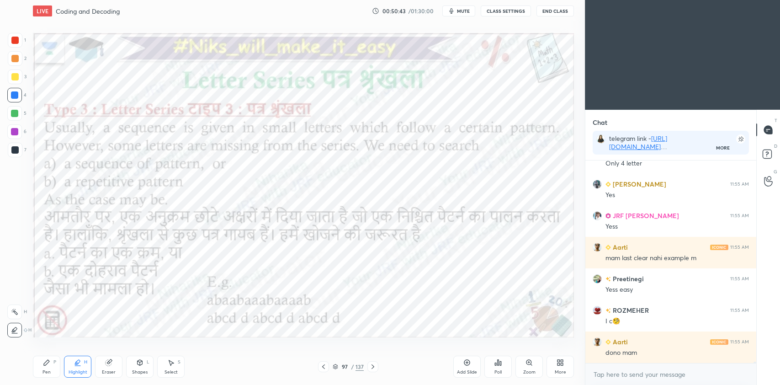
scroll to position [25540, 0]
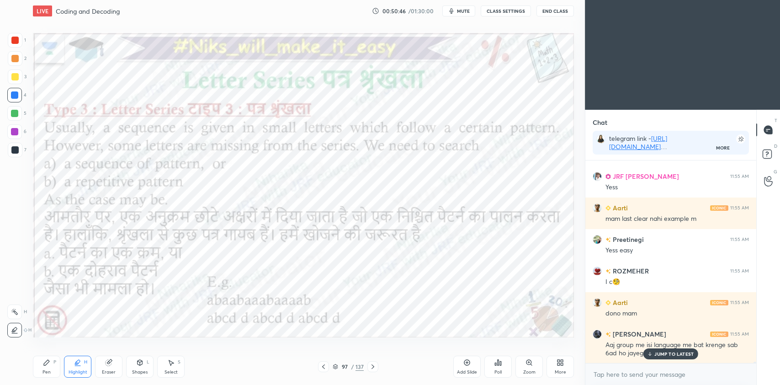
click at [20, 318] on div at bounding box center [14, 311] width 15 height 15
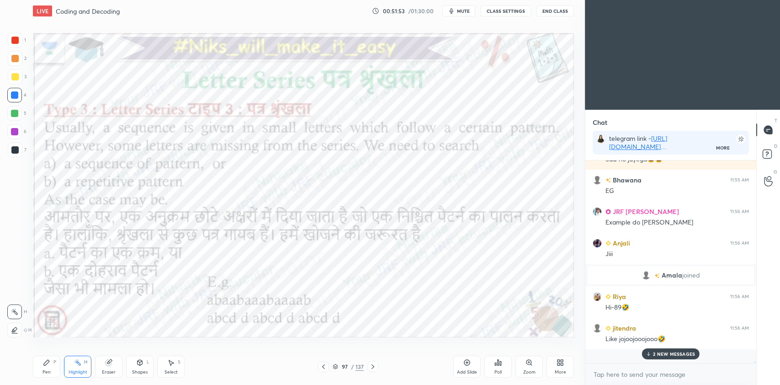
scroll to position [25752, 0]
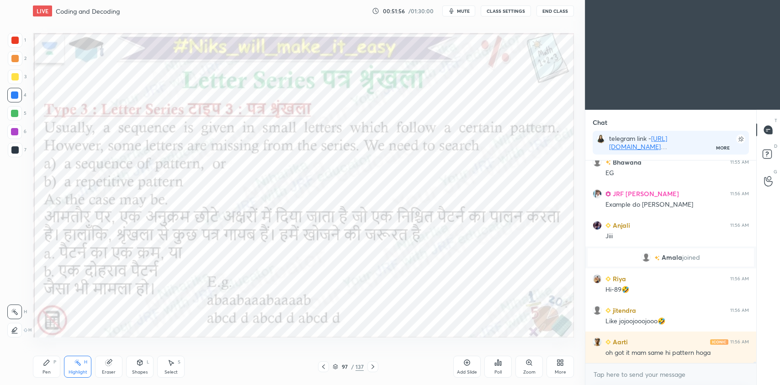
click at [376, 369] on icon at bounding box center [372, 366] width 7 height 7
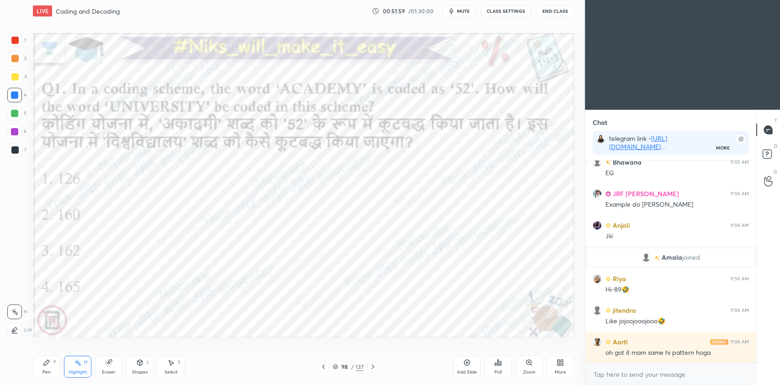
click at [16, 42] on div at bounding box center [14, 40] width 7 height 7
click at [322, 364] on icon at bounding box center [323, 366] width 7 height 7
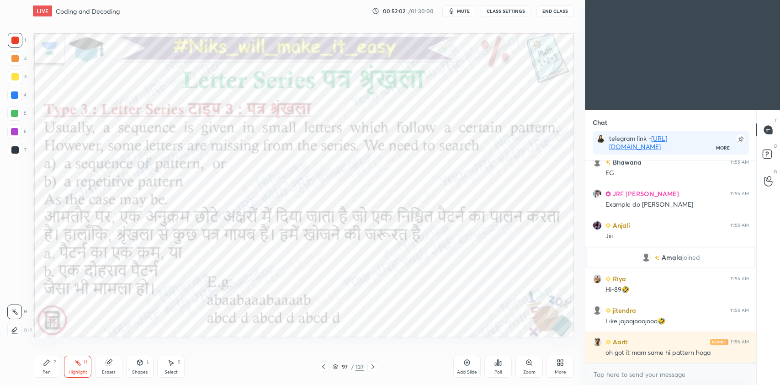
click at [331, 364] on div "97 / 137" at bounding box center [348, 366] width 60 height 11
click at [336, 365] on icon at bounding box center [335, 366] width 5 height 5
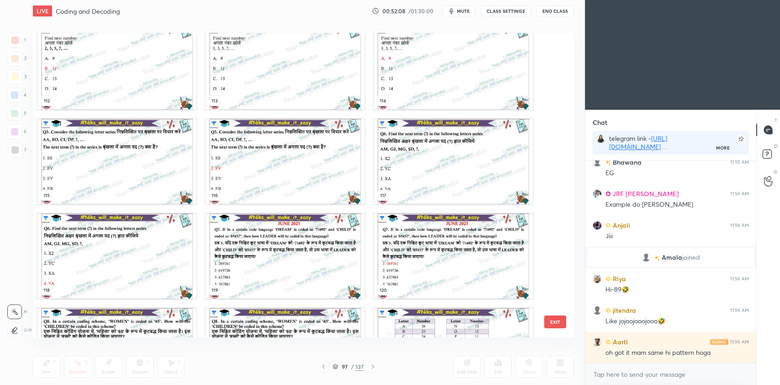
scroll to position [3548, 0]
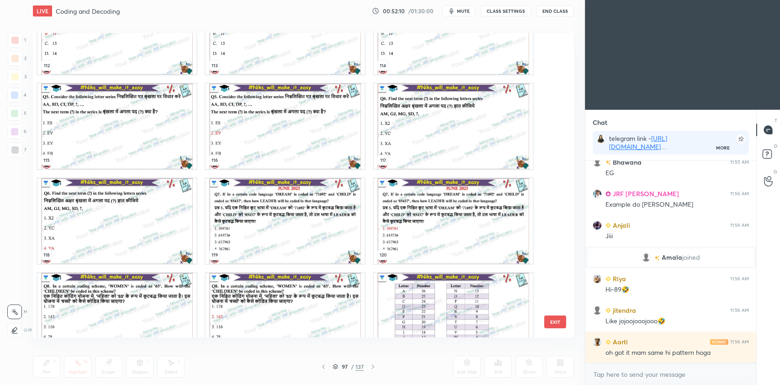
click at [258, 214] on img "grid" at bounding box center [285, 220] width 159 height 85
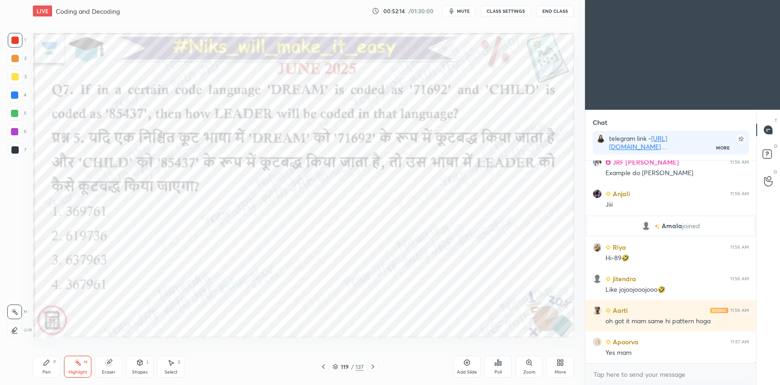
scroll to position [25814, 0]
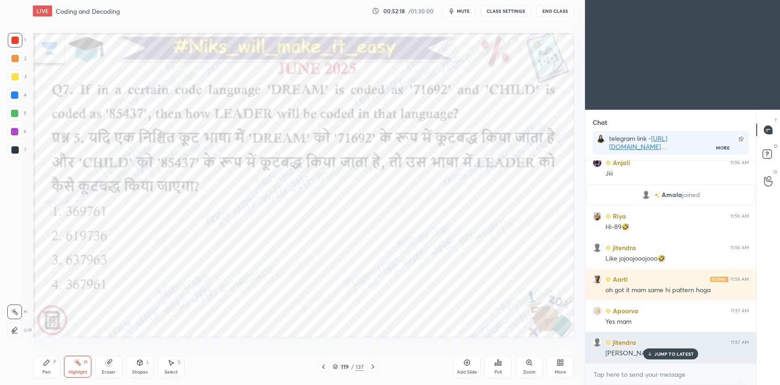
click at [676, 351] on p "JUMP TO LATEST" at bounding box center [673, 353] width 39 height 5
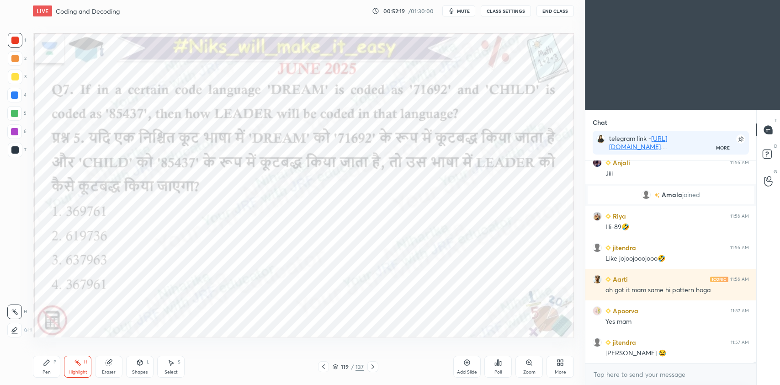
click at [46, 367] on div "Pen P" at bounding box center [46, 366] width 27 height 22
click at [16, 101] on div at bounding box center [14, 95] width 15 height 15
click at [16, 42] on div at bounding box center [14, 40] width 7 height 7
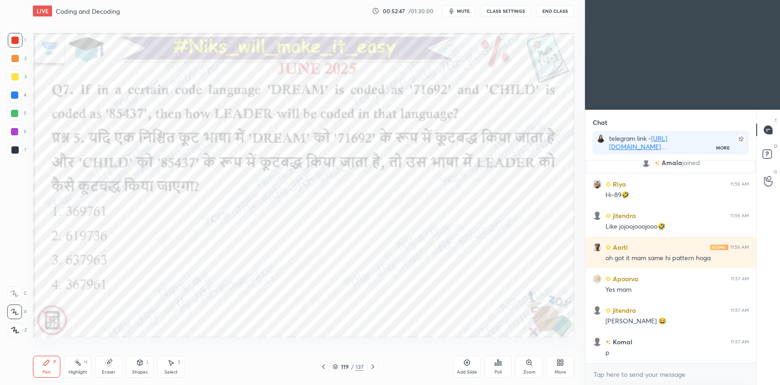
click at [16, 113] on div at bounding box center [14, 113] width 7 height 7
click at [17, 328] on icon at bounding box center [15, 330] width 8 height 6
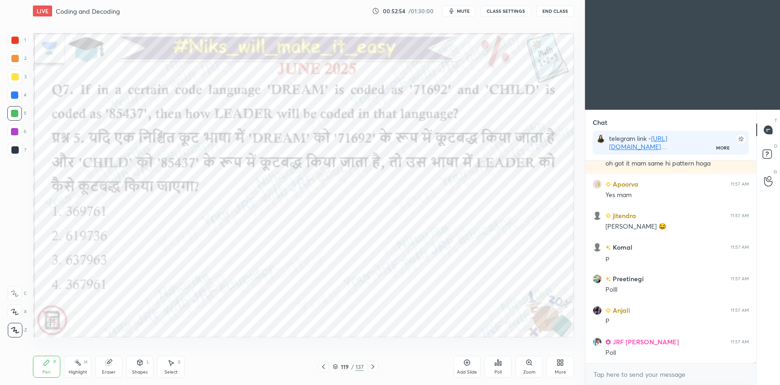
scroll to position [25972, 0]
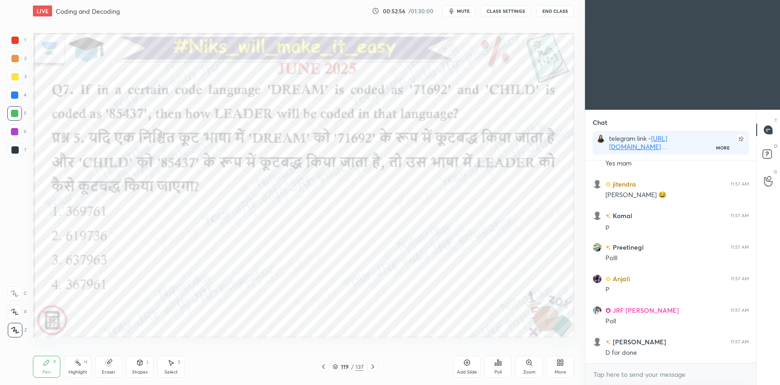
click at [336, 365] on icon at bounding box center [335, 366] width 5 height 5
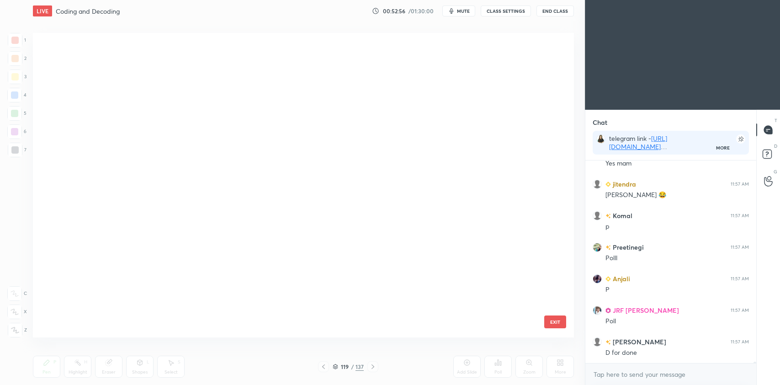
scroll to position [302, 536]
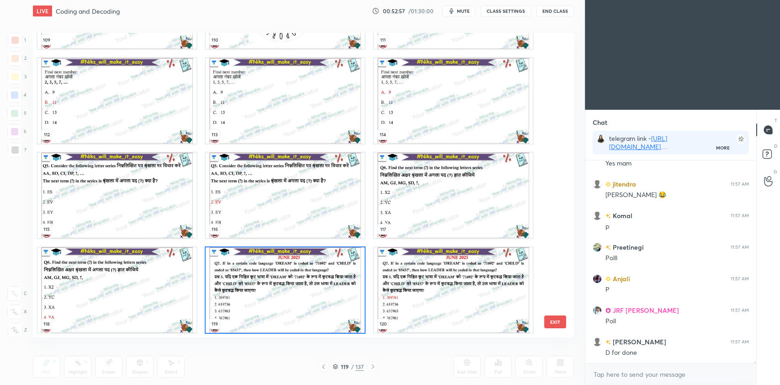
click at [294, 294] on img "grid" at bounding box center [285, 289] width 159 height 85
click at [295, 296] on img "grid" at bounding box center [285, 289] width 159 height 85
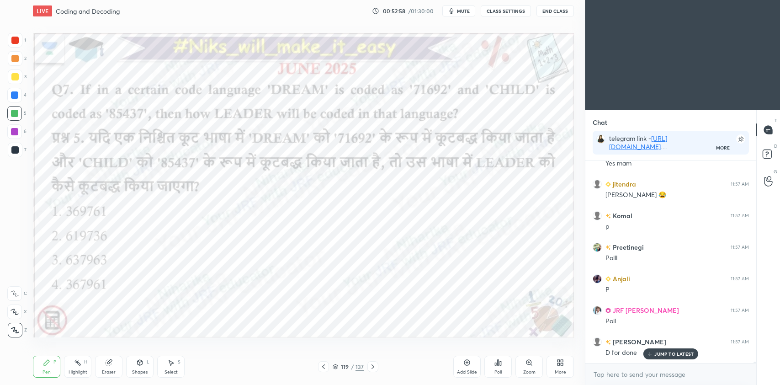
scroll to position [26003, 0]
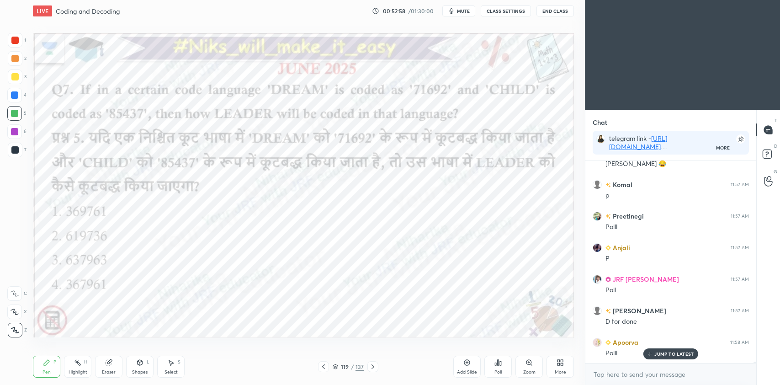
click at [498, 367] on div "Poll" at bounding box center [497, 366] width 27 height 22
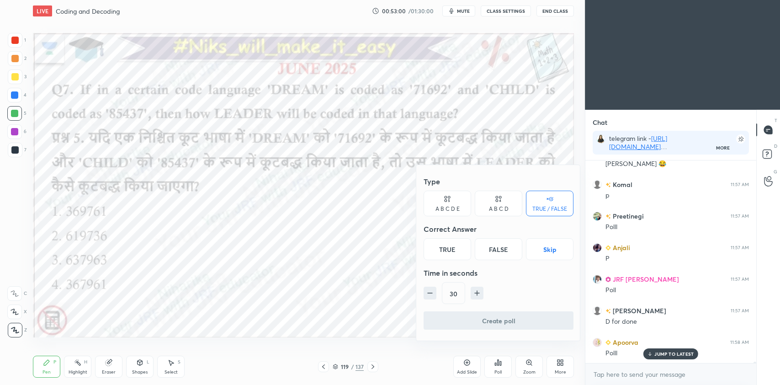
click at [503, 206] on div "A B C D" at bounding box center [499, 208] width 20 height 5
click at [445, 249] on div "A" at bounding box center [437, 249] width 27 height 22
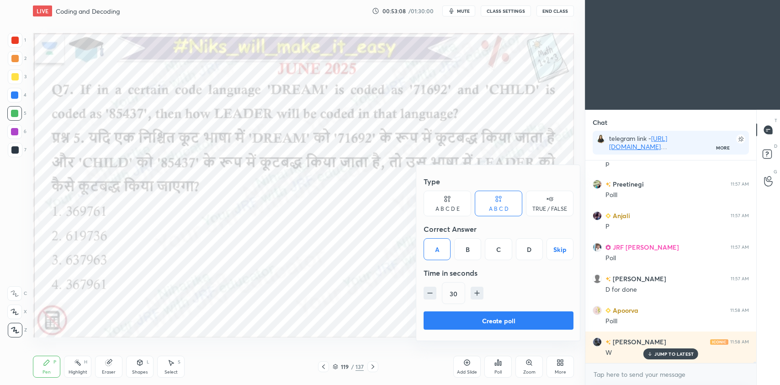
scroll to position [26067, 0]
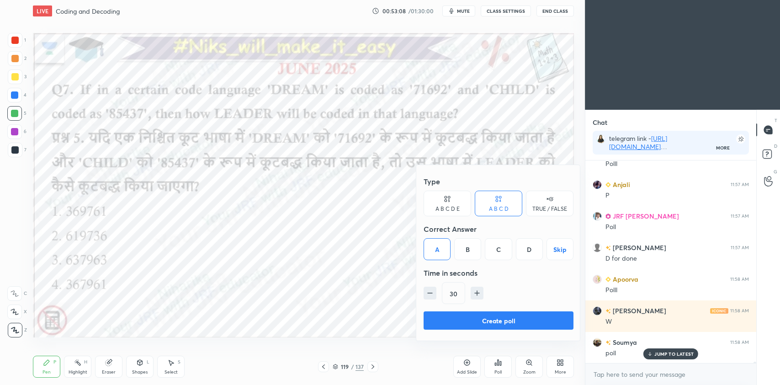
click at [347, 313] on div at bounding box center [390, 192] width 780 height 385
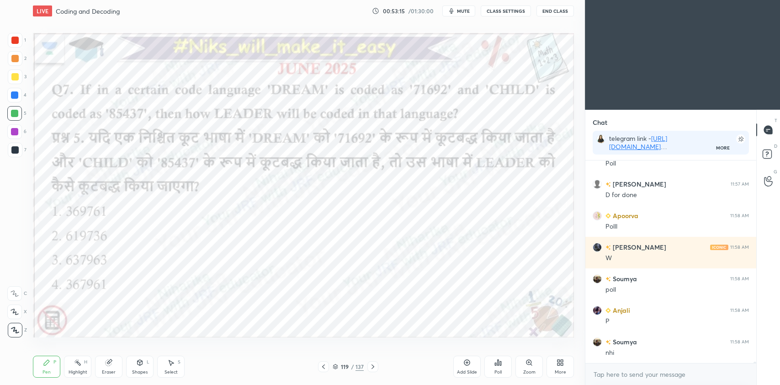
scroll to position [26161, 0]
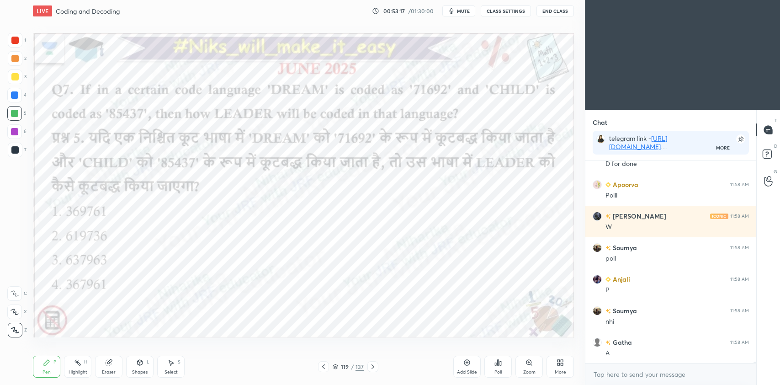
click at [497, 367] on div "Poll" at bounding box center [497, 366] width 27 height 22
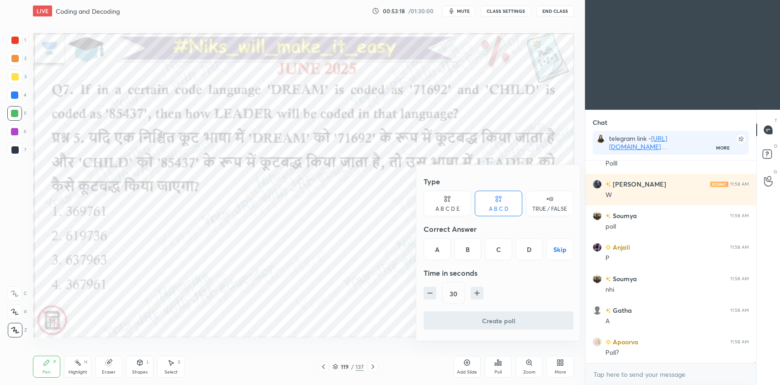
click at [440, 253] on div "A" at bounding box center [437, 249] width 27 height 22
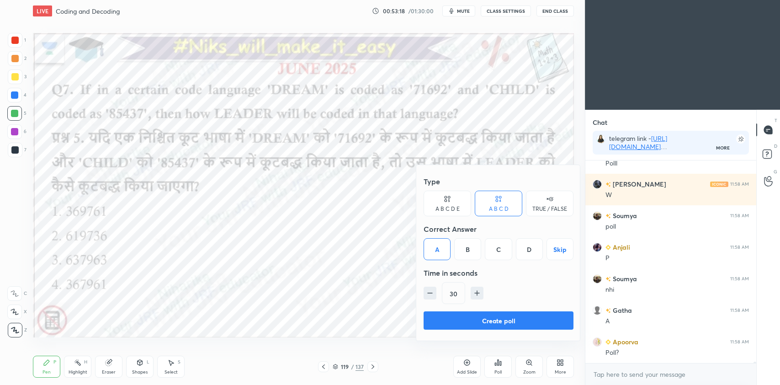
click at [453, 321] on button "Create poll" at bounding box center [499, 320] width 150 height 18
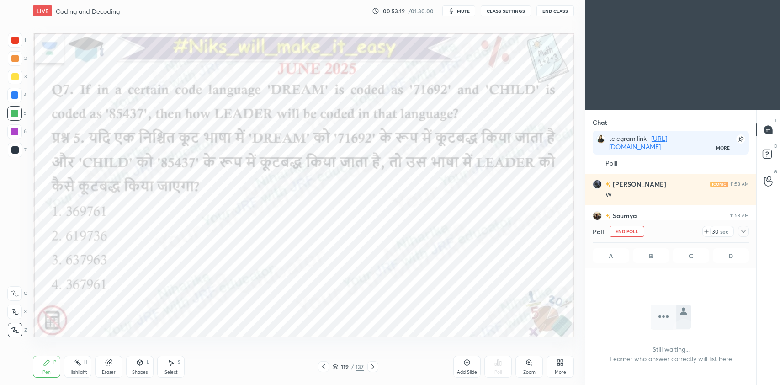
scroll to position [76, 168]
click at [742, 235] on div at bounding box center [743, 231] width 11 height 11
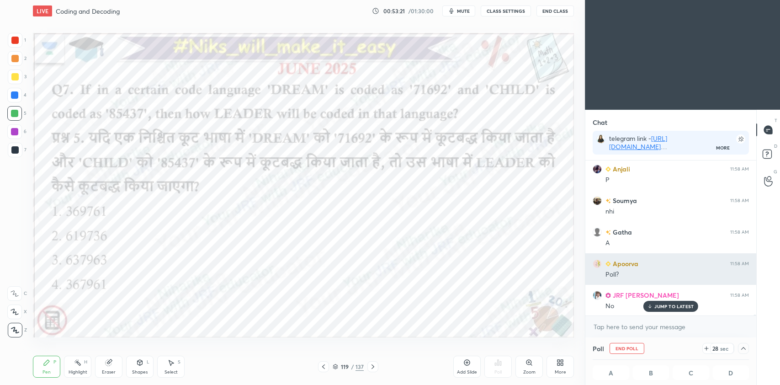
scroll to position [0, 3]
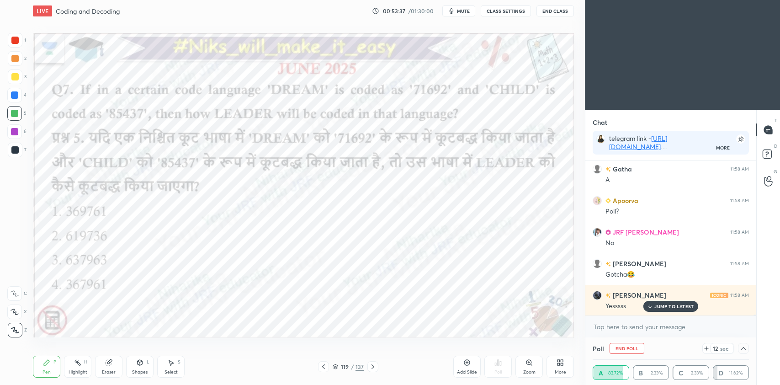
click at [744, 349] on icon at bounding box center [743, 348] width 5 height 3
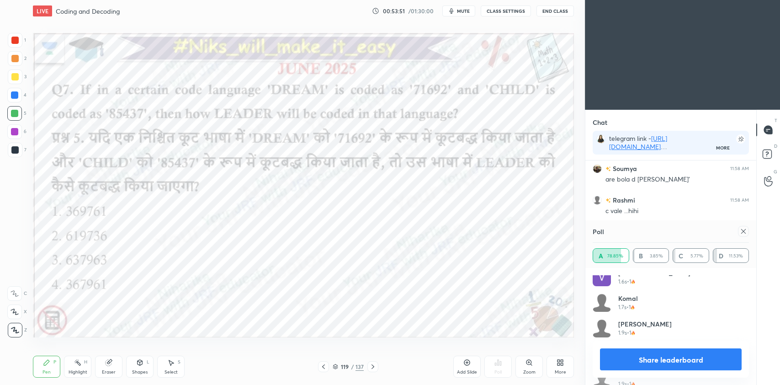
click at [742, 233] on icon at bounding box center [743, 231] width 7 height 7
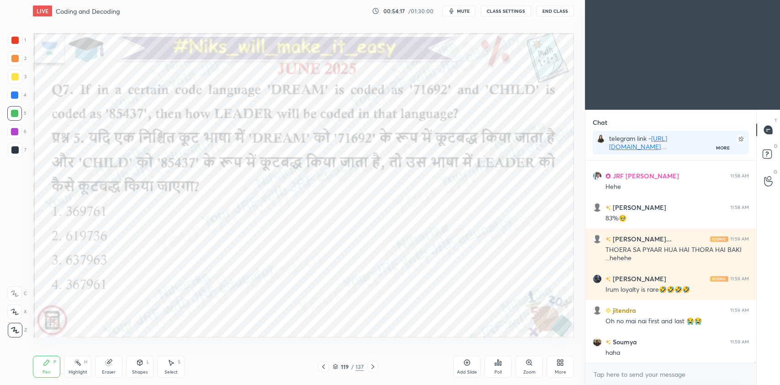
click at [16, 42] on div at bounding box center [14, 40] width 7 height 7
click at [84, 364] on div "H" at bounding box center [85, 362] width 3 height 5
click at [14, 132] on div at bounding box center [14, 131] width 7 height 7
click at [18, 325] on div at bounding box center [14, 330] width 15 height 15
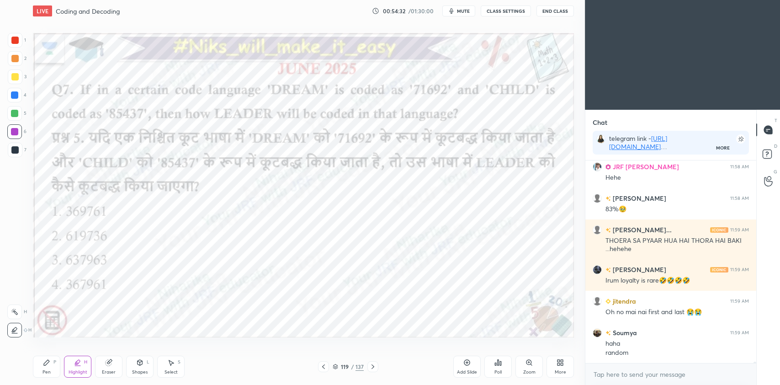
click at [51, 368] on div "Pen P" at bounding box center [46, 366] width 27 height 22
click at [83, 362] on div "Highlight H" at bounding box center [77, 366] width 27 height 22
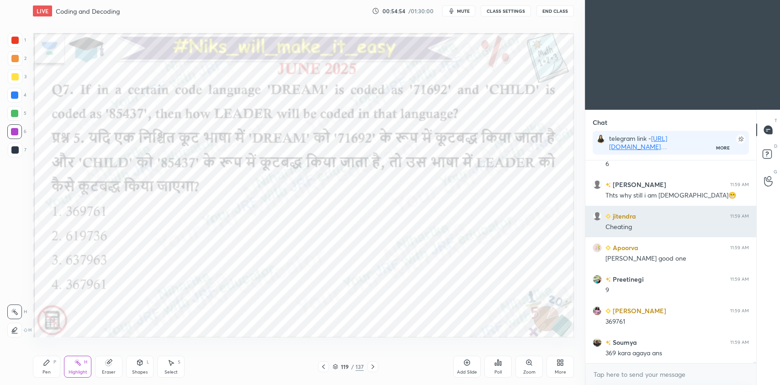
scroll to position [26975, 0]
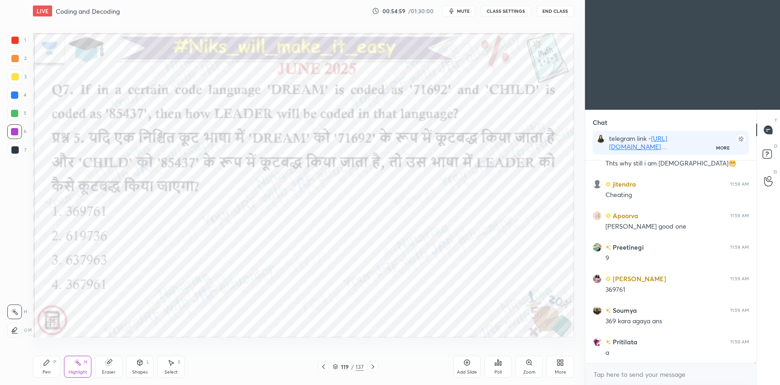
click at [13, 329] on icon at bounding box center [14, 329] width 5 height 5
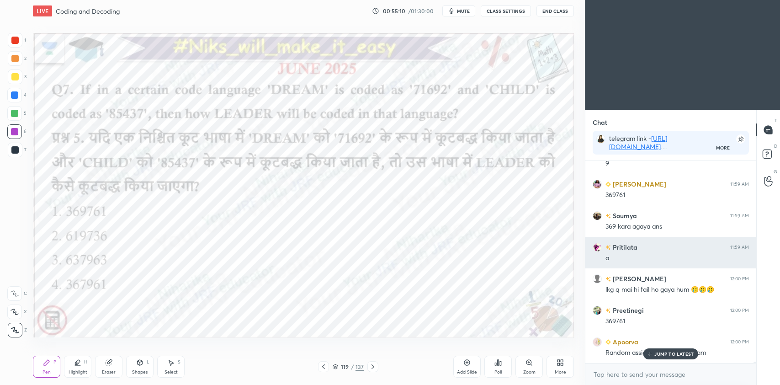
scroll to position [27101, 0]
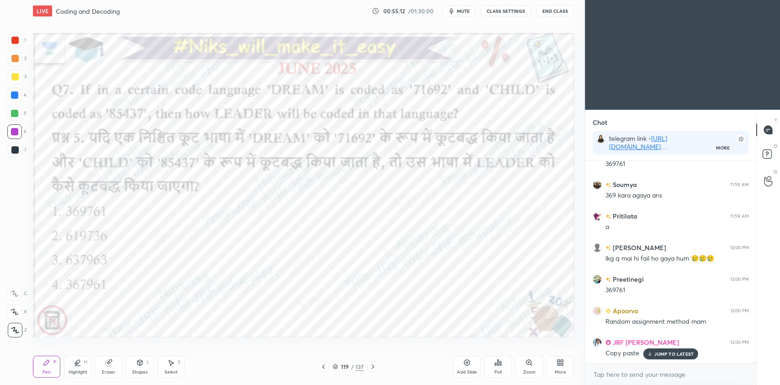
click at [373, 367] on icon at bounding box center [372, 366] width 3 height 5
click at [659, 356] on p "JUMP TO LATEST" at bounding box center [673, 353] width 39 height 5
click at [336, 368] on icon at bounding box center [335, 366] width 5 height 5
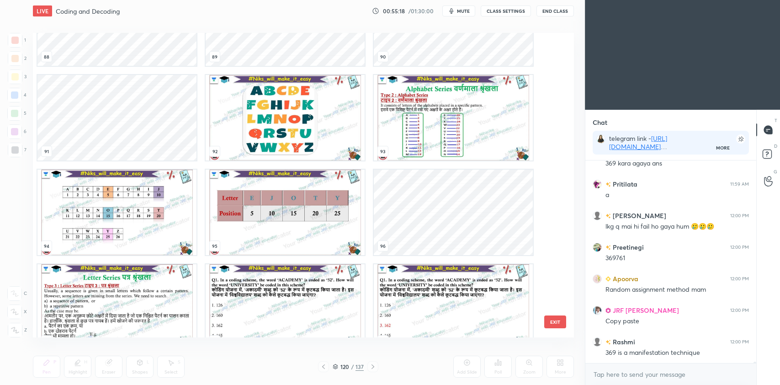
scroll to position [2799, 0]
click at [267, 298] on img "grid" at bounding box center [285, 307] width 159 height 85
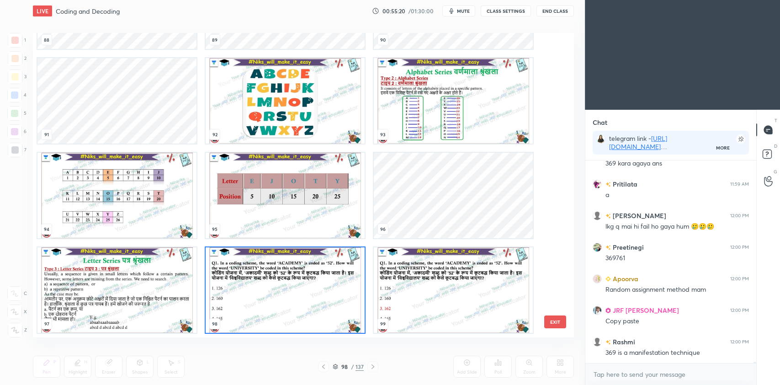
click at [268, 301] on img "grid" at bounding box center [285, 289] width 159 height 85
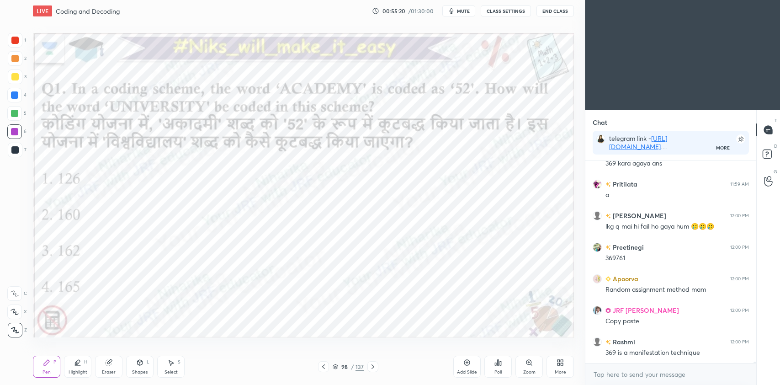
click at [270, 301] on img "grid" at bounding box center [285, 289] width 159 height 85
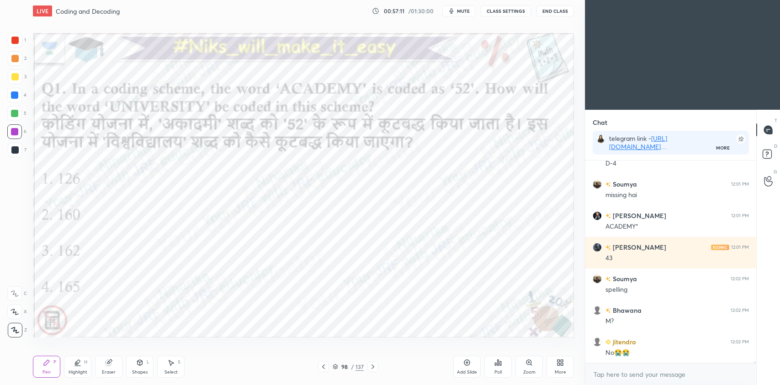
scroll to position [24745, 0]
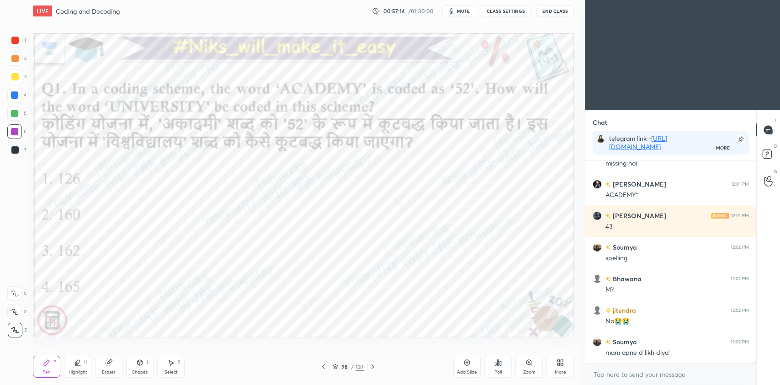
click at [172, 363] on icon at bounding box center [171, 362] width 5 height 5
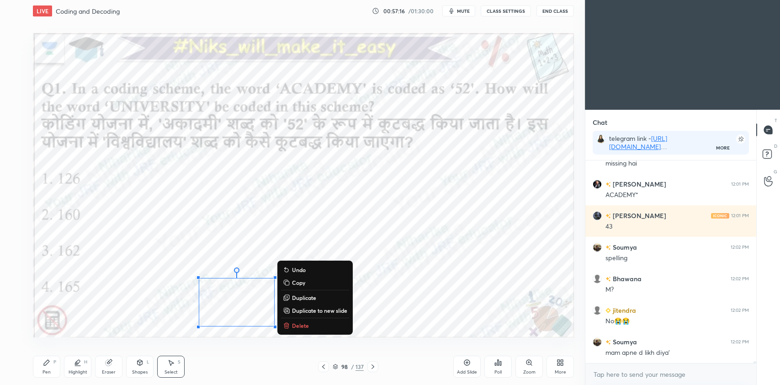
click at [172, 284] on div "0 ° Undo Copy Duplicate Duplicate to new slide Delete" at bounding box center [303, 185] width 541 height 304
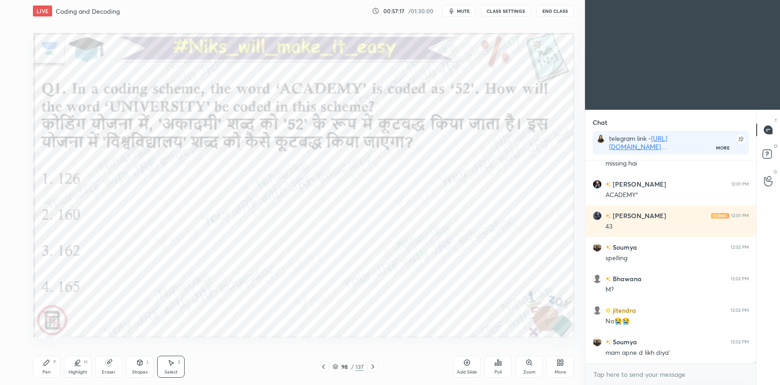
click at [110, 360] on icon at bounding box center [109, 361] width 5 height 5
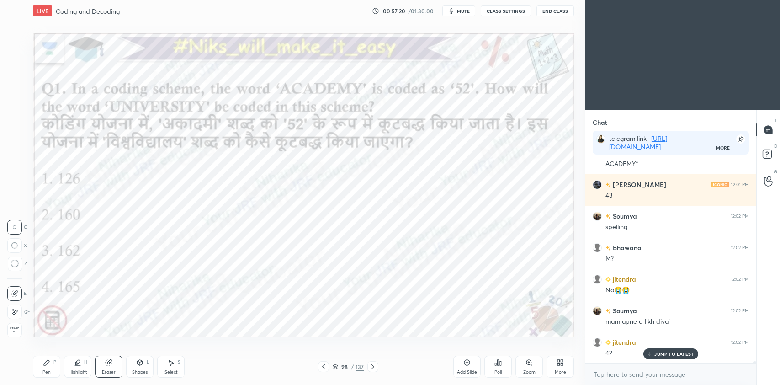
click at [48, 364] on icon at bounding box center [46, 362] width 7 height 7
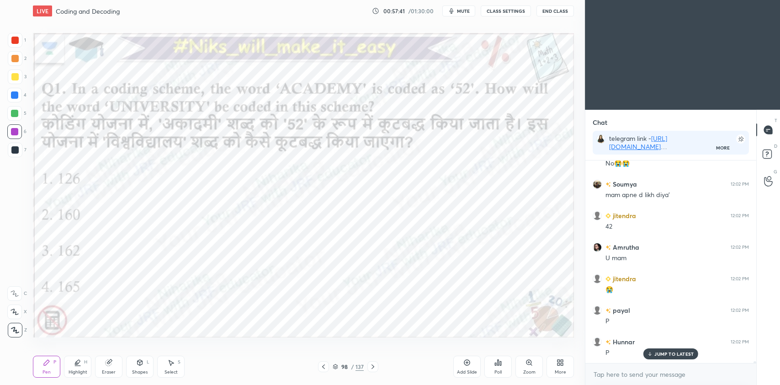
scroll to position [24933, 0]
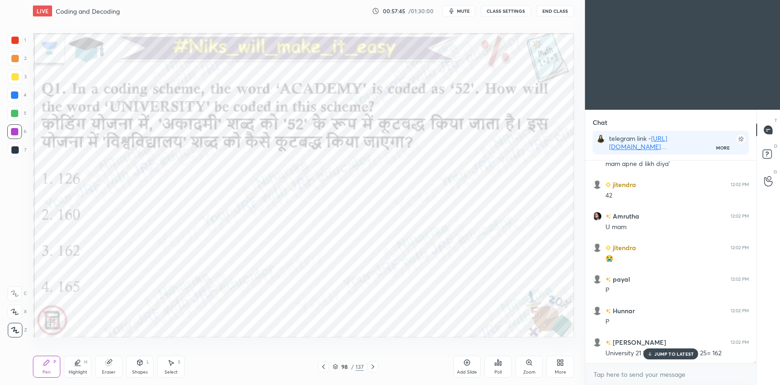
click at [495, 370] on div "Poll" at bounding box center [497, 372] width 7 height 5
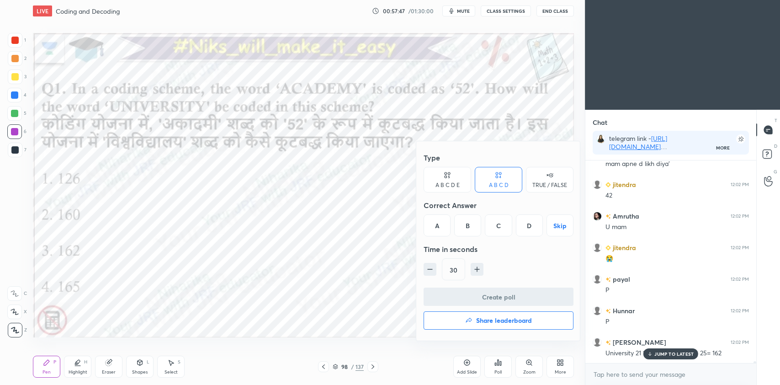
click at [499, 223] on div "C" at bounding box center [498, 225] width 27 height 22
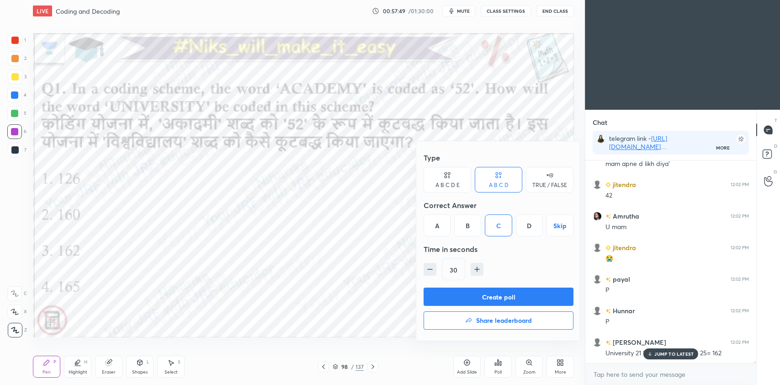
click at [657, 358] on div at bounding box center [390, 192] width 780 height 385
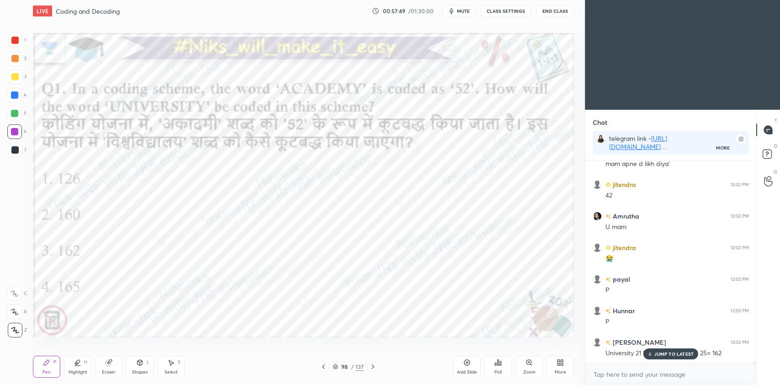
click at [654, 356] on div "JUMP TO LATEST" at bounding box center [670, 353] width 55 height 11
click at [498, 366] on icon at bounding box center [497, 362] width 7 height 7
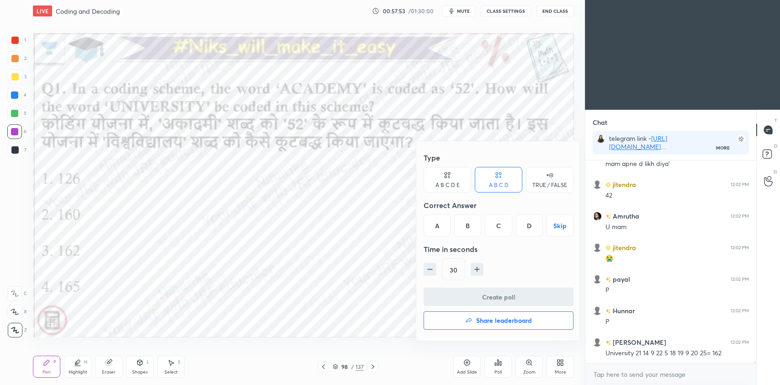
click at [499, 230] on div "C" at bounding box center [498, 225] width 27 height 22
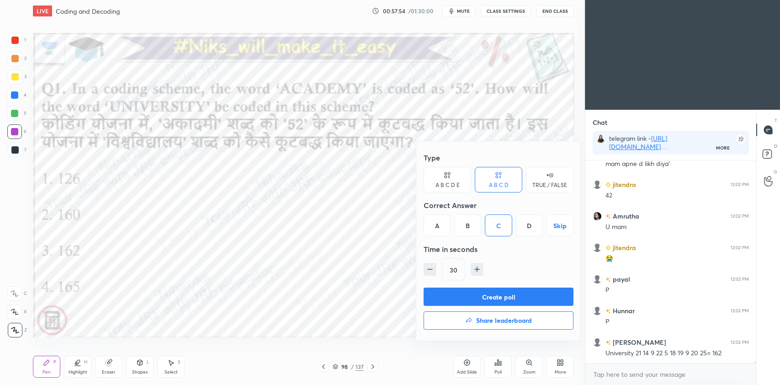
click at [503, 294] on button "Create poll" at bounding box center [499, 296] width 150 height 18
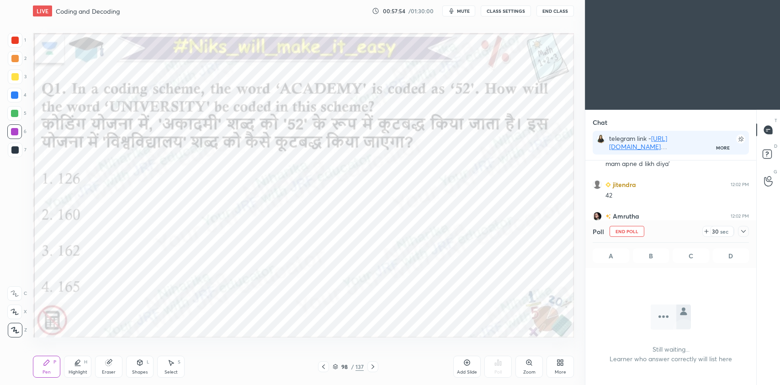
scroll to position [153, 168]
click at [740, 233] on icon at bounding box center [743, 231] width 7 height 7
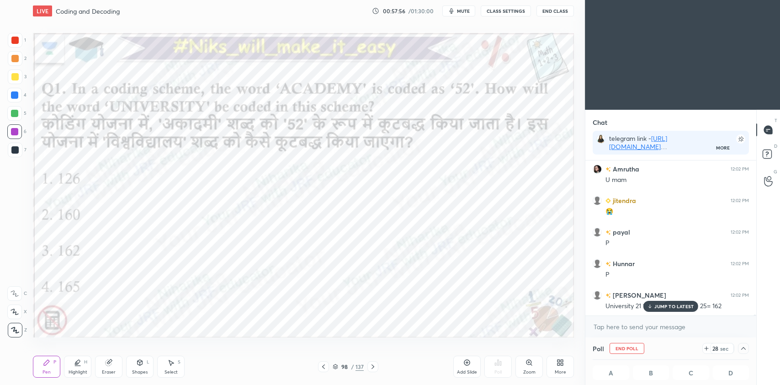
scroll to position [0, 3]
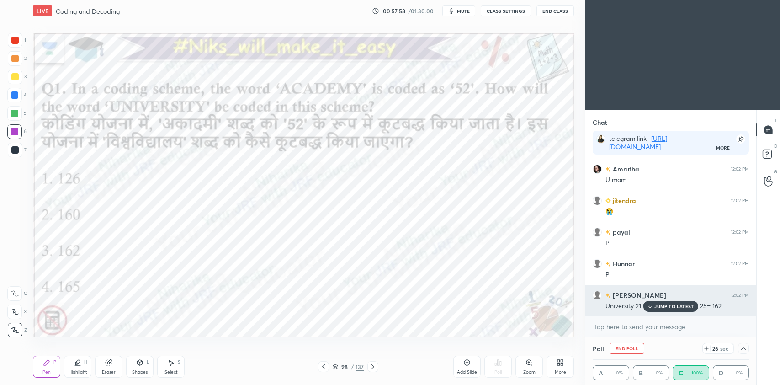
click at [670, 306] on p "JUMP TO LATEST" at bounding box center [673, 305] width 39 height 5
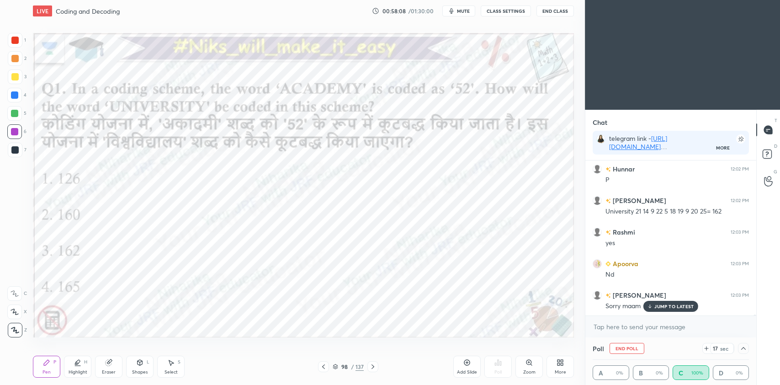
scroll to position [25107, 0]
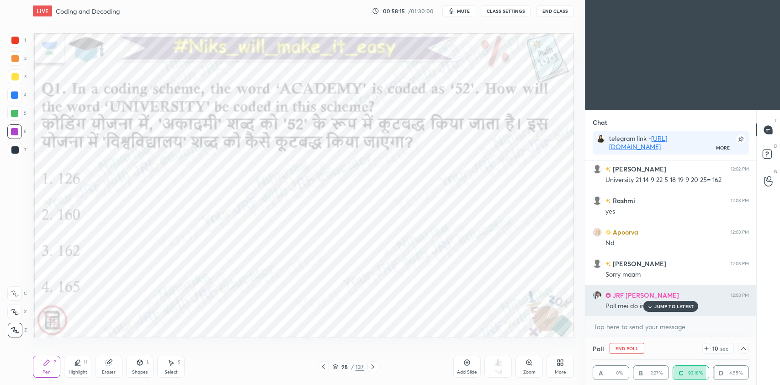
click at [668, 309] on p "JUMP TO LATEST" at bounding box center [673, 305] width 39 height 5
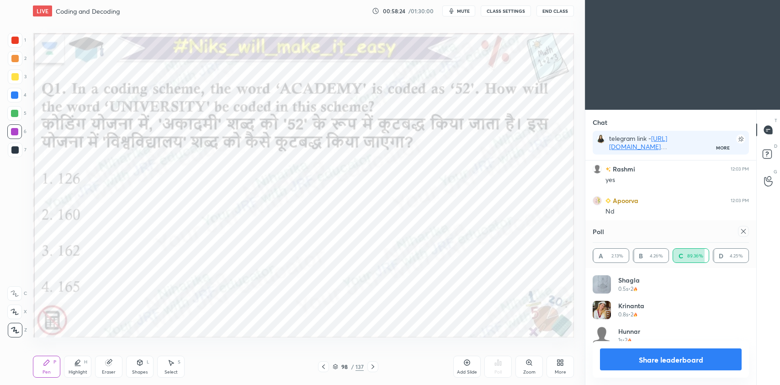
scroll to position [107, 154]
click at [739, 235] on div at bounding box center [743, 231] width 11 height 11
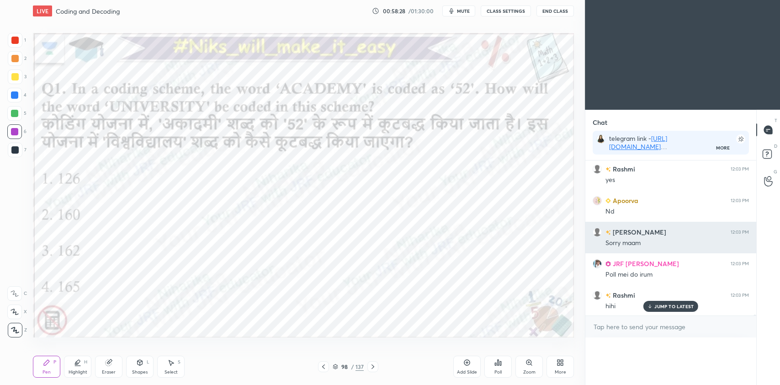
scroll to position [0, 0]
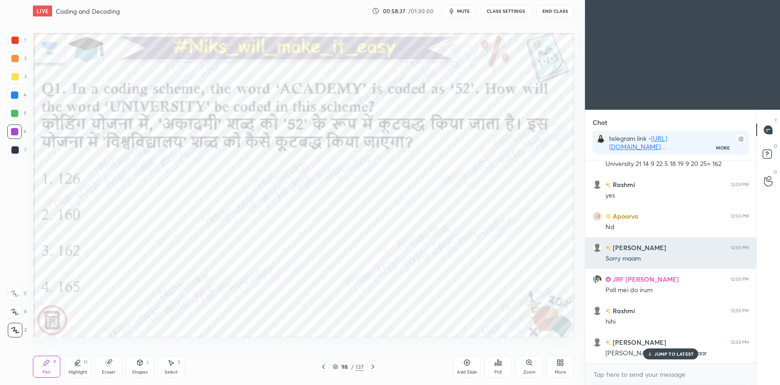
click at [349, 338] on div "Setting up your live class Poll for secs No correct answer Start poll" at bounding box center [303, 185] width 548 height 326
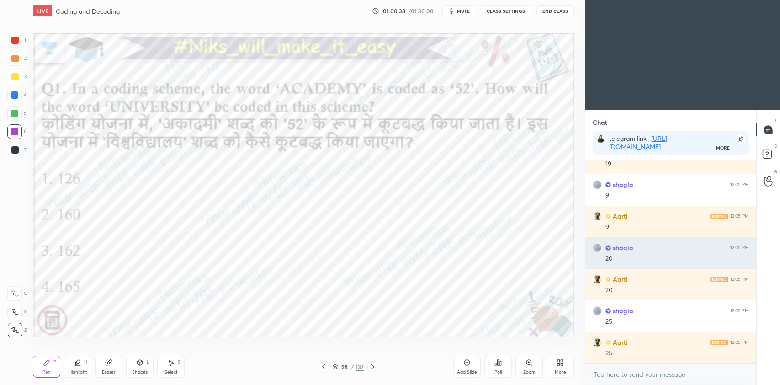
scroll to position [26406, 0]
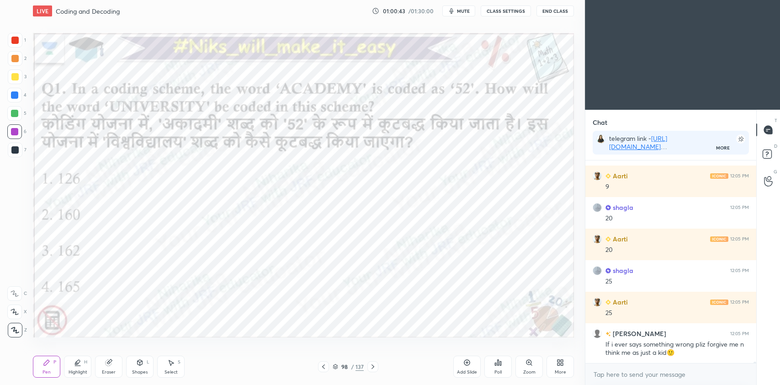
click at [374, 369] on icon at bounding box center [372, 366] width 7 height 7
click at [375, 366] on icon at bounding box center [372, 366] width 7 height 7
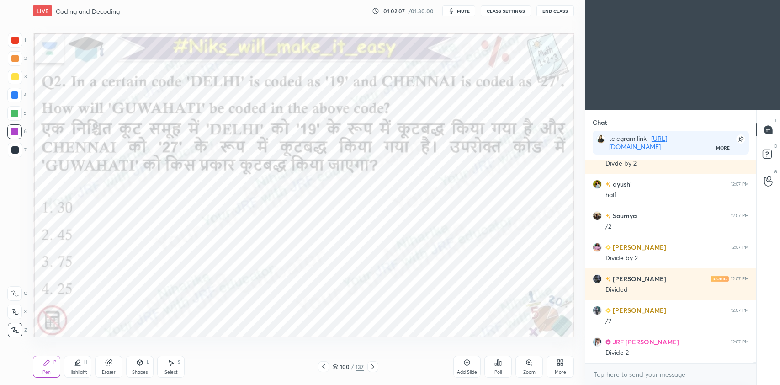
scroll to position [26941, 0]
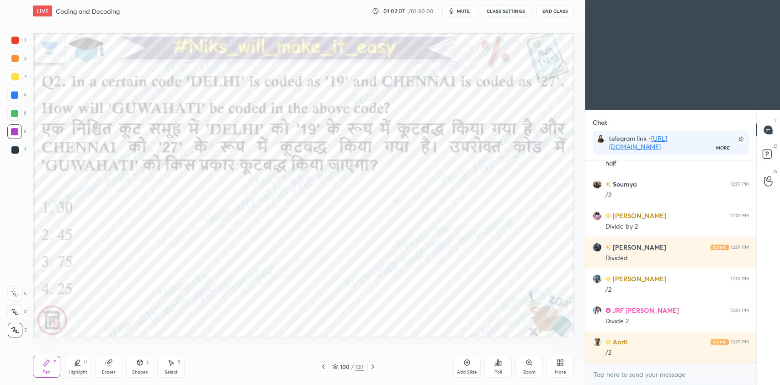
click at [16, 44] on div at bounding box center [15, 40] width 15 height 15
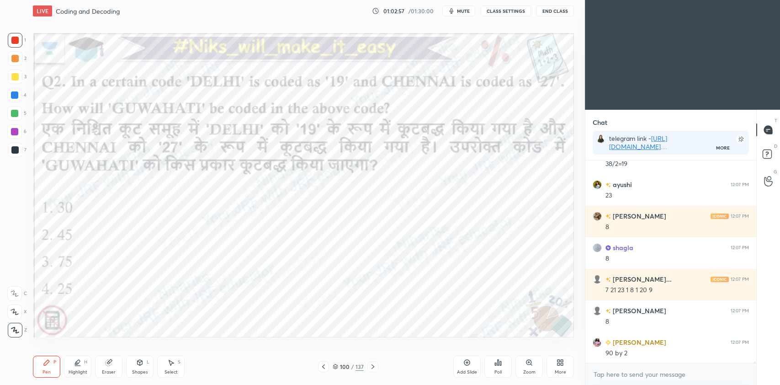
scroll to position [26880, 0]
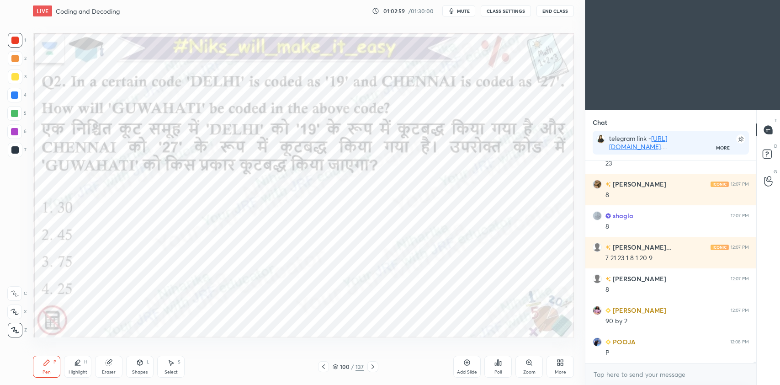
click at [500, 364] on icon at bounding box center [500, 363] width 1 height 4
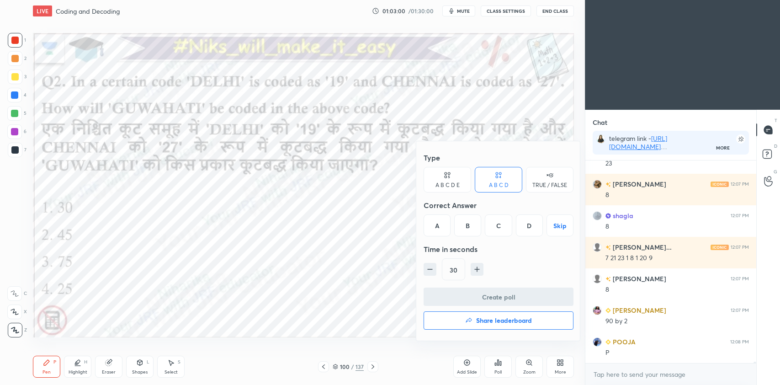
click at [467, 230] on div "B" at bounding box center [467, 225] width 27 height 22
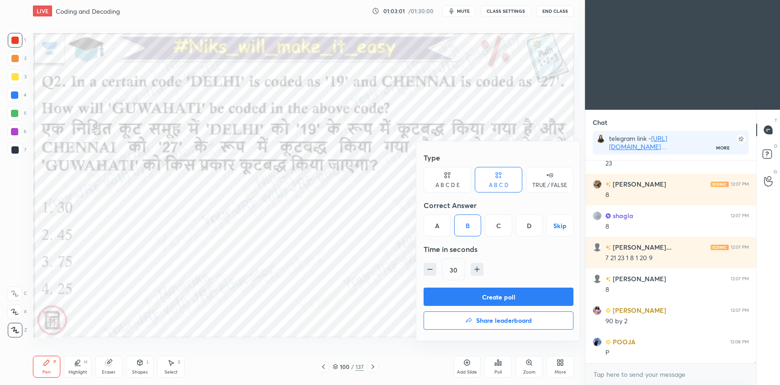
click at [480, 297] on button "Create poll" at bounding box center [499, 296] width 150 height 18
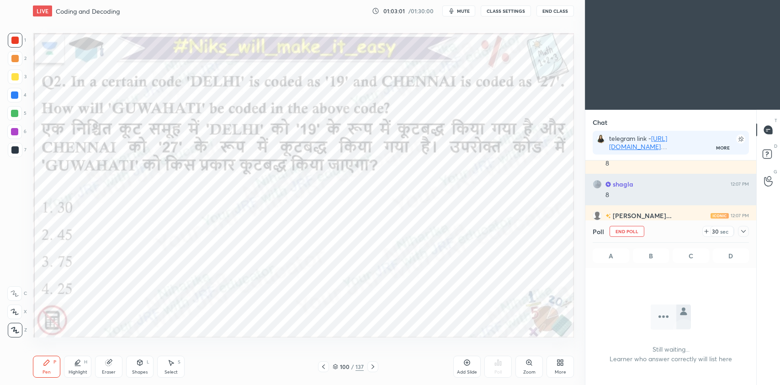
scroll to position [3, 3]
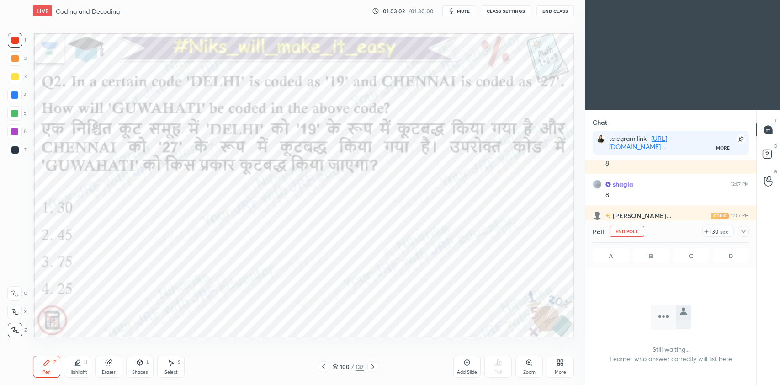
click at [741, 238] on div "Poll End Poll 30 sec" at bounding box center [671, 231] width 156 height 22
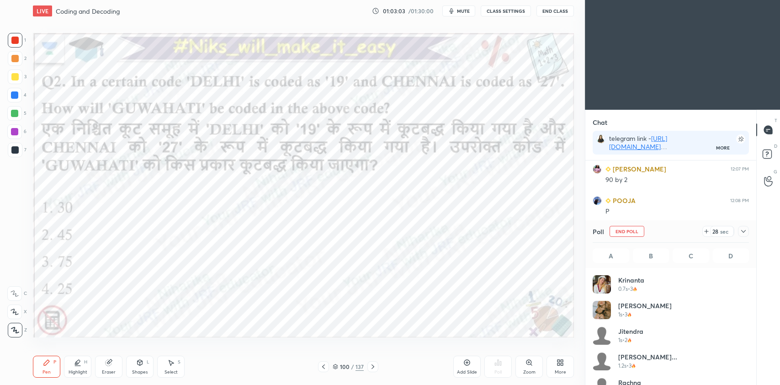
scroll to position [3, 3]
click at [742, 233] on icon at bounding box center [743, 231] width 7 height 7
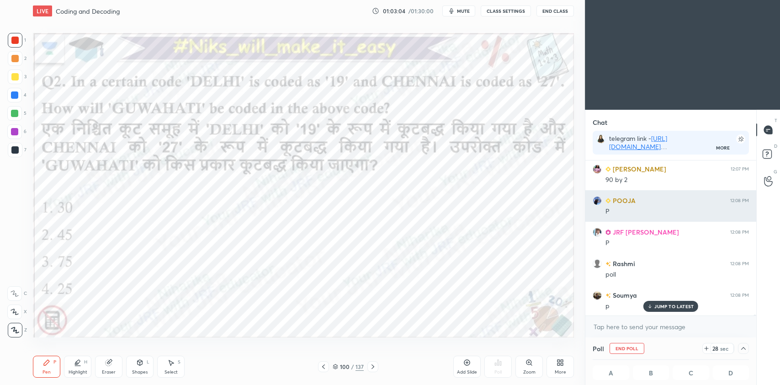
scroll to position [0, 0]
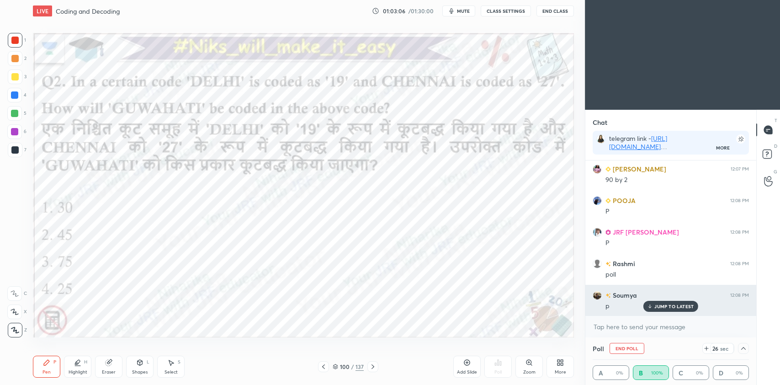
click at [668, 307] on p "JUMP TO LATEST" at bounding box center [673, 305] width 39 height 5
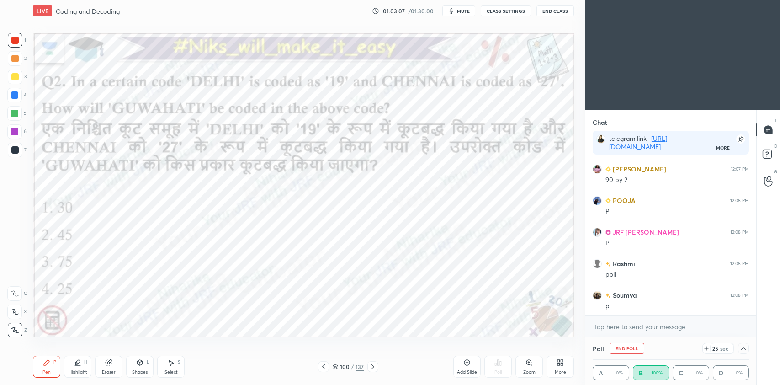
click at [746, 349] on icon at bounding box center [743, 348] width 7 height 7
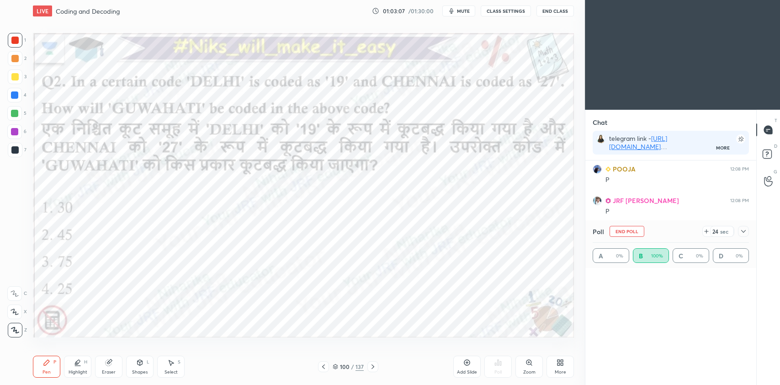
scroll to position [107, 154]
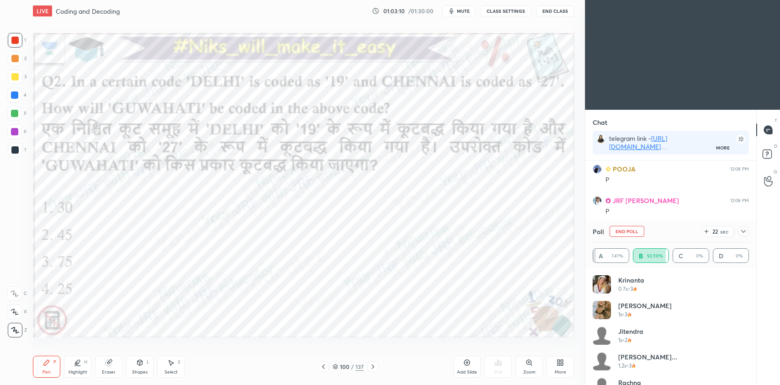
click at [743, 232] on icon at bounding box center [743, 231] width 5 height 3
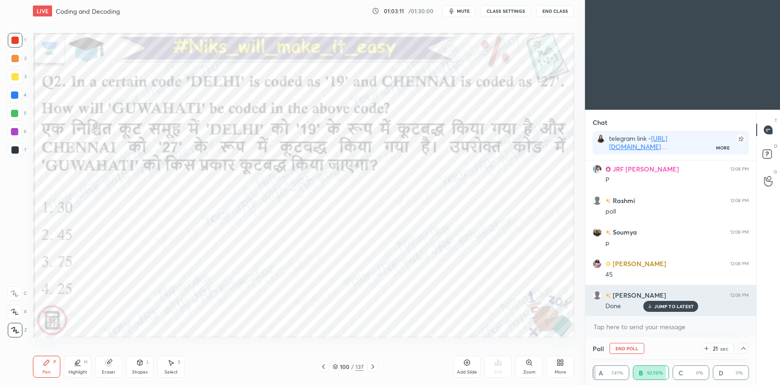
click at [668, 307] on p "JUMP TO LATEST" at bounding box center [673, 305] width 39 height 5
click at [673, 307] on p "JUMP TO LATEST" at bounding box center [673, 305] width 39 height 5
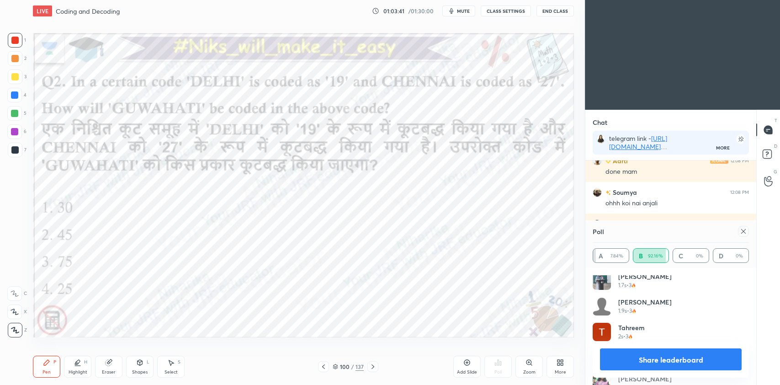
click at [740, 233] on icon at bounding box center [743, 231] width 7 height 7
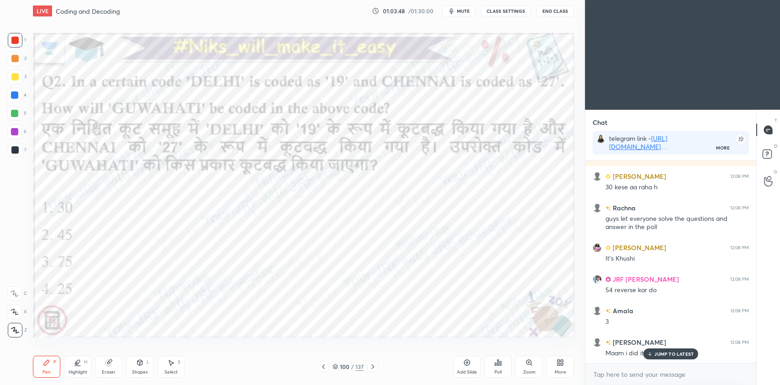
click at [373, 366] on icon at bounding box center [372, 366] width 7 height 7
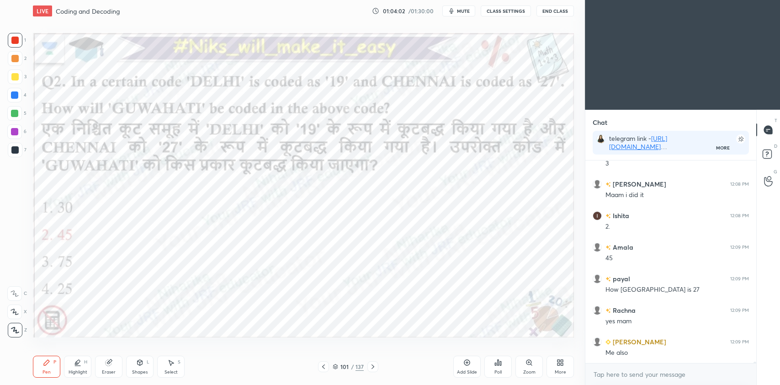
click at [373, 368] on icon at bounding box center [372, 366] width 7 height 7
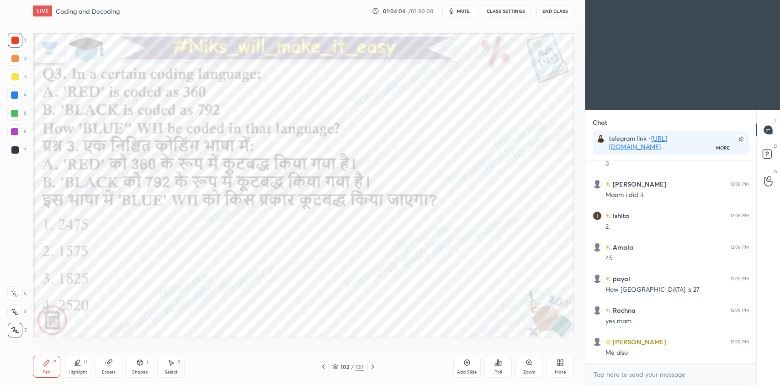
click at [322, 366] on icon at bounding box center [323, 366] width 7 height 7
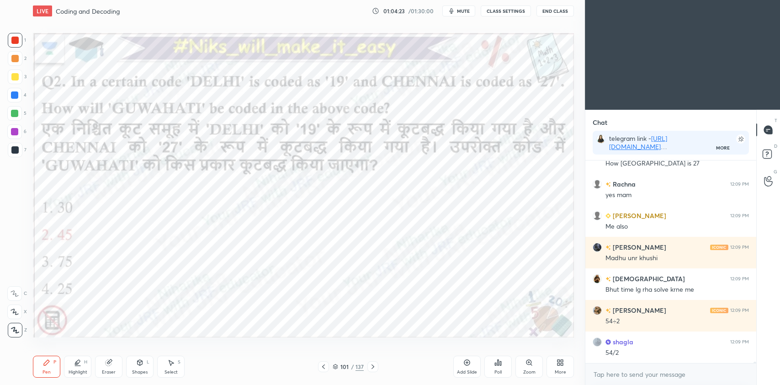
click at [376, 366] on icon at bounding box center [372, 366] width 7 height 7
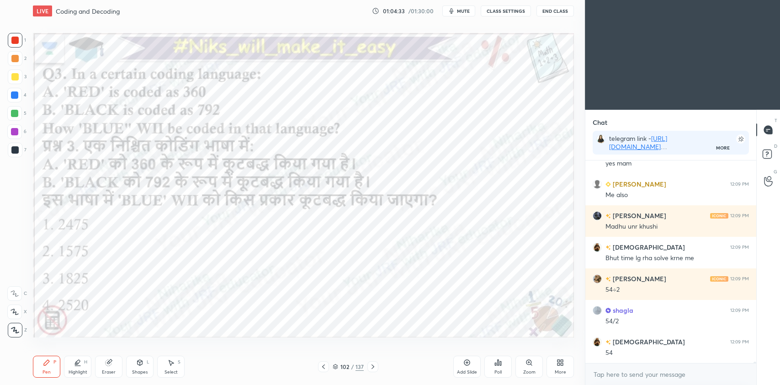
click at [322, 365] on icon at bounding box center [323, 366] width 7 height 7
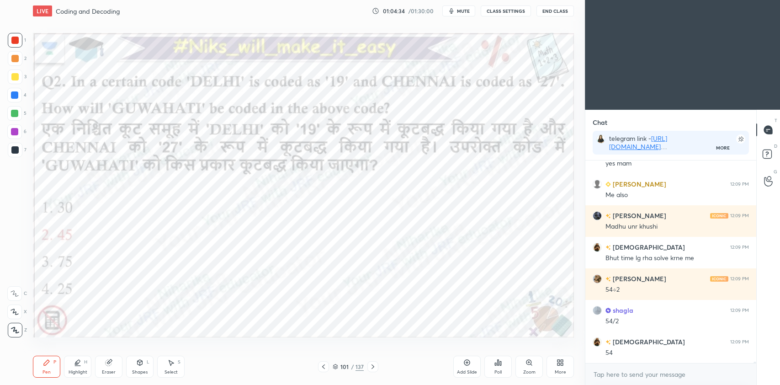
click at [466, 356] on div "Add Slide" at bounding box center [466, 366] width 27 height 22
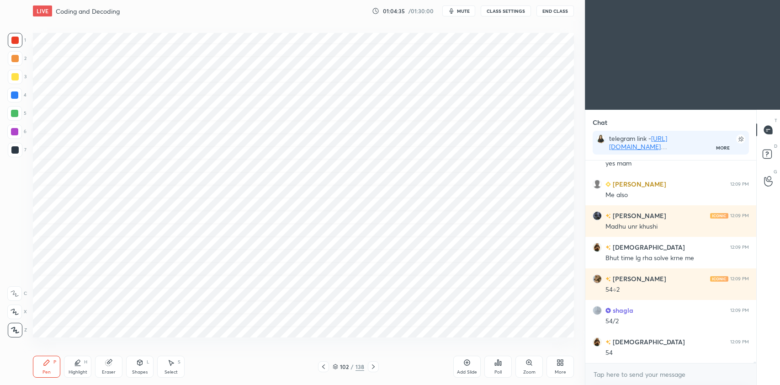
click at [18, 127] on div at bounding box center [14, 131] width 15 height 15
click at [16, 111] on div at bounding box center [14, 113] width 7 height 7
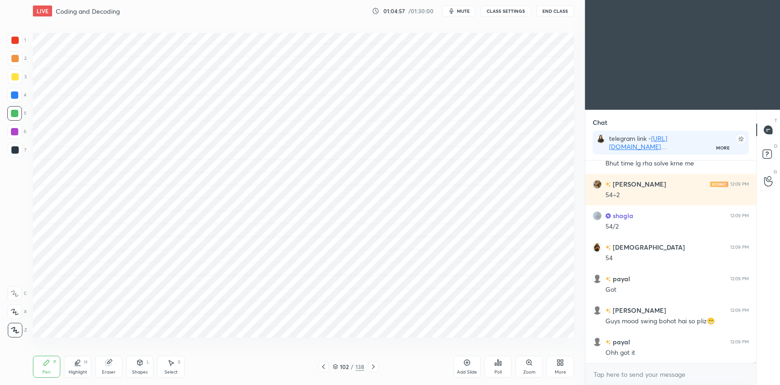
scroll to position [27897, 0]
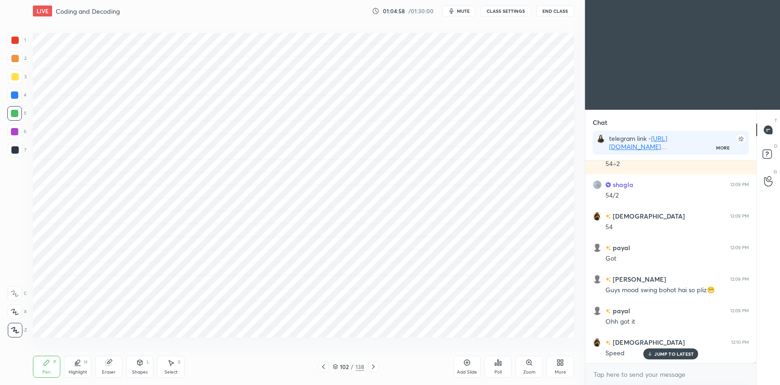
click at [18, 41] on div at bounding box center [14, 40] width 7 height 7
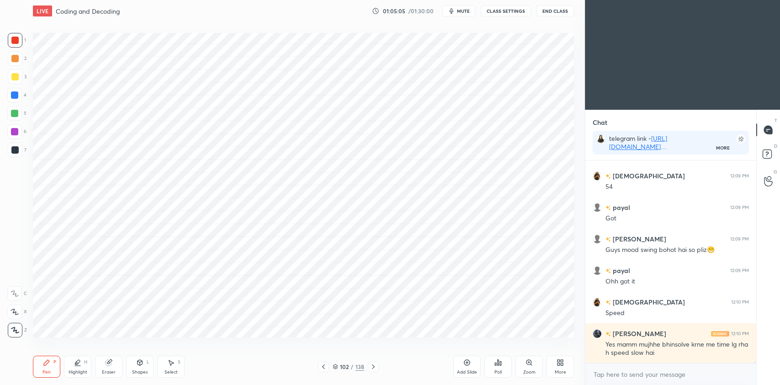
scroll to position [27985, 0]
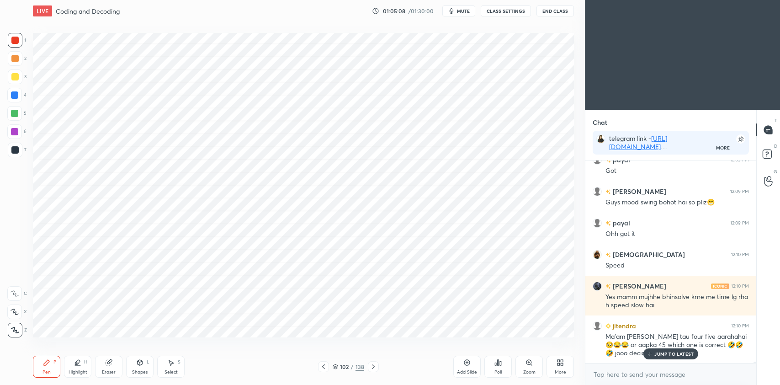
click at [325, 368] on icon at bounding box center [323, 366] width 7 height 7
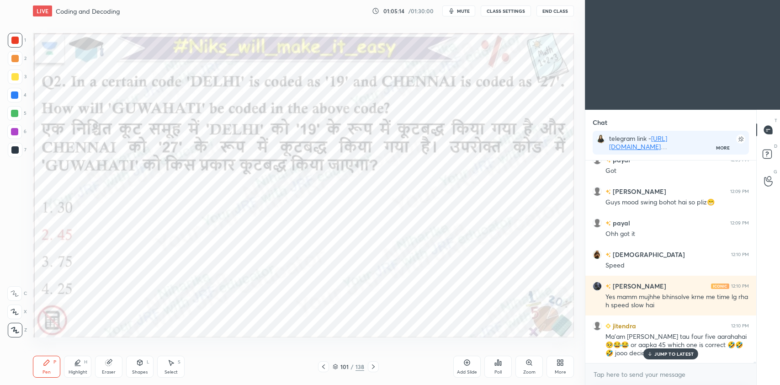
click at [371, 370] on div at bounding box center [373, 366] width 11 height 11
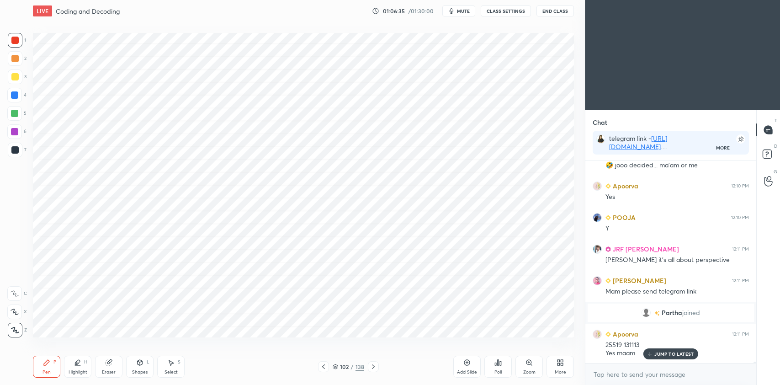
scroll to position [27729, 0]
click at [373, 370] on icon at bounding box center [373, 366] width 7 height 7
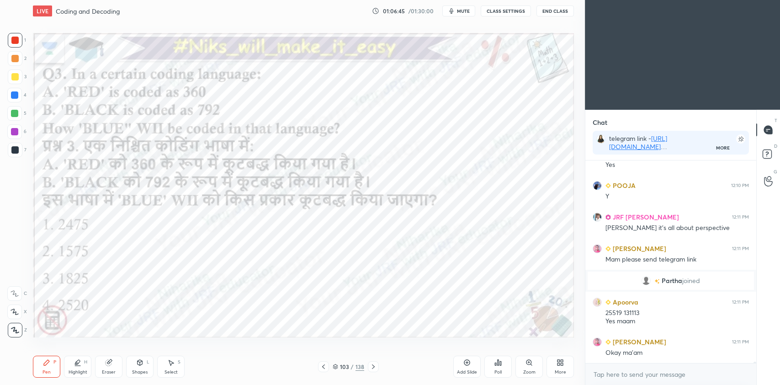
scroll to position [27768, 0]
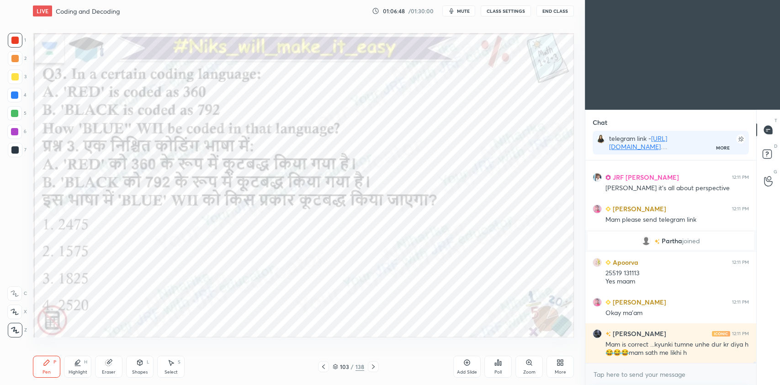
click at [16, 96] on div at bounding box center [14, 94] width 7 height 7
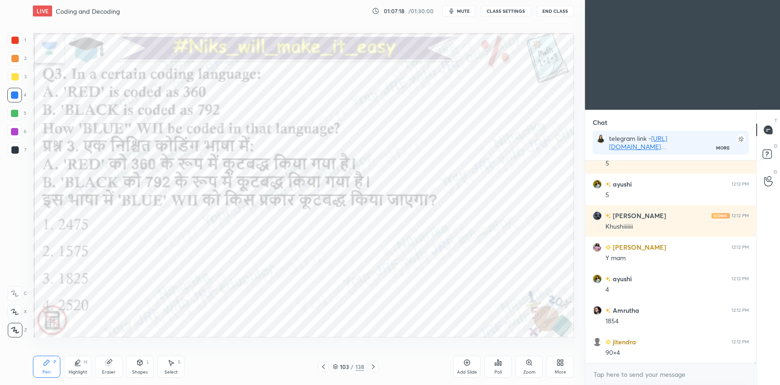
scroll to position [28083, 0]
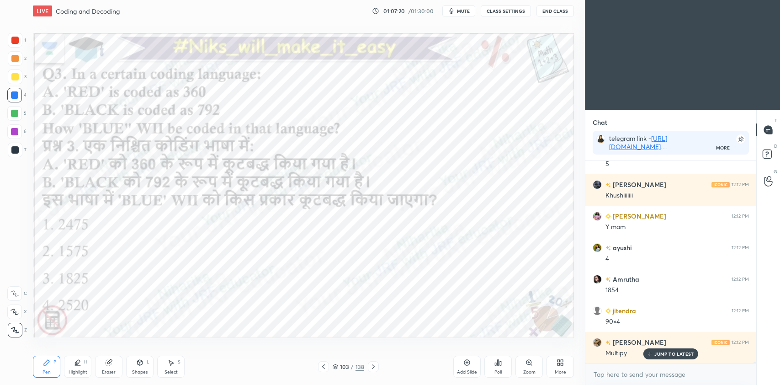
click at [15, 128] on div at bounding box center [14, 131] width 7 height 7
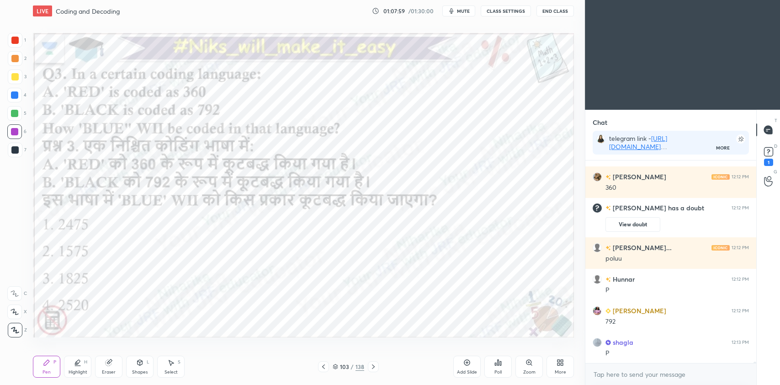
scroll to position [28204, 0]
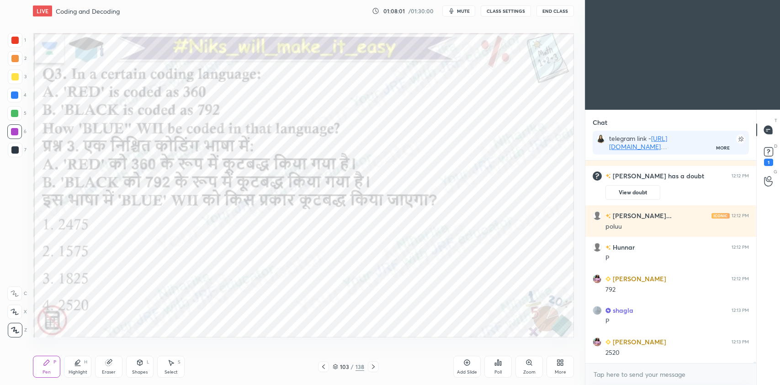
click at [502, 370] on div "Poll" at bounding box center [497, 366] width 27 height 22
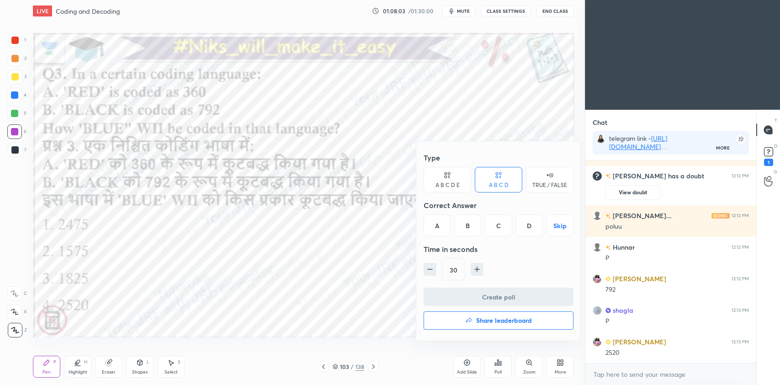
click at [531, 228] on div "D" at bounding box center [529, 225] width 27 height 22
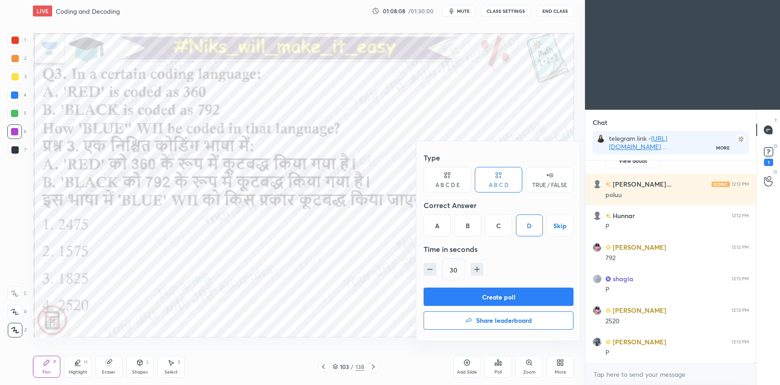
scroll to position [28267, 0]
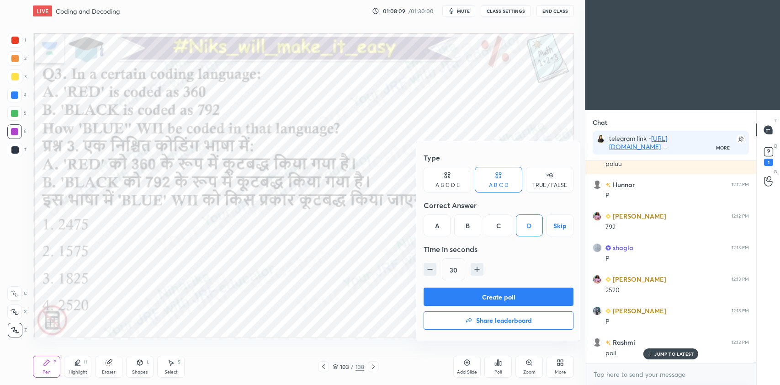
click at [521, 298] on button "Create poll" at bounding box center [499, 296] width 150 height 18
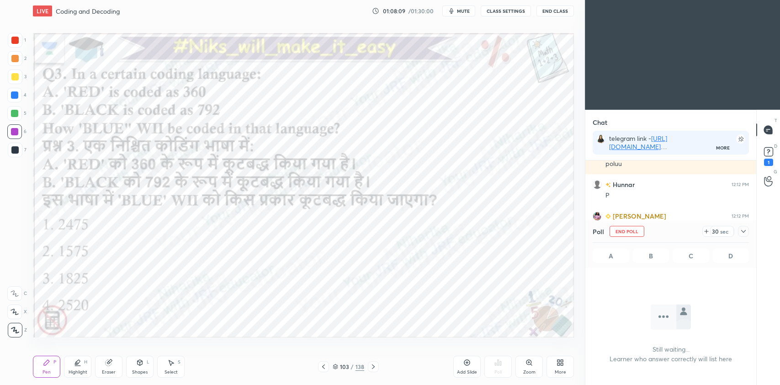
scroll to position [3, 3]
click at [745, 232] on icon at bounding box center [743, 231] width 7 height 7
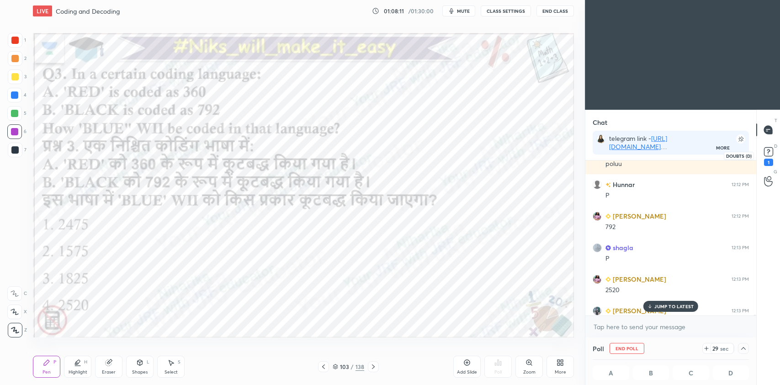
click at [764, 159] on div "1" at bounding box center [768, 162] width 9 height 7
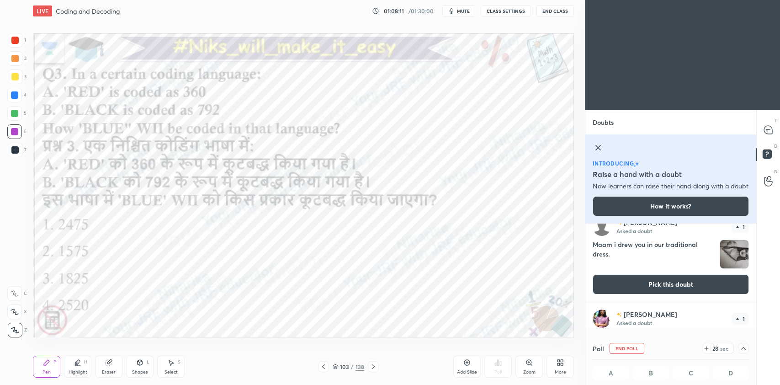
scroll to position [0, 3]
click at [599, 148] on icon at bounding box center [598, 147] width 11 height 11
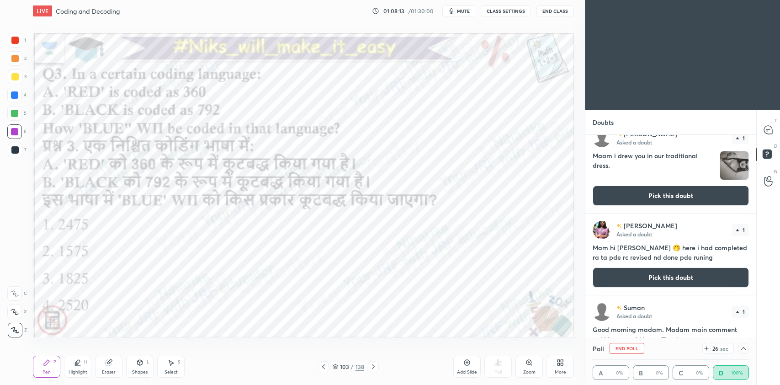
scroll to position [0, 0]
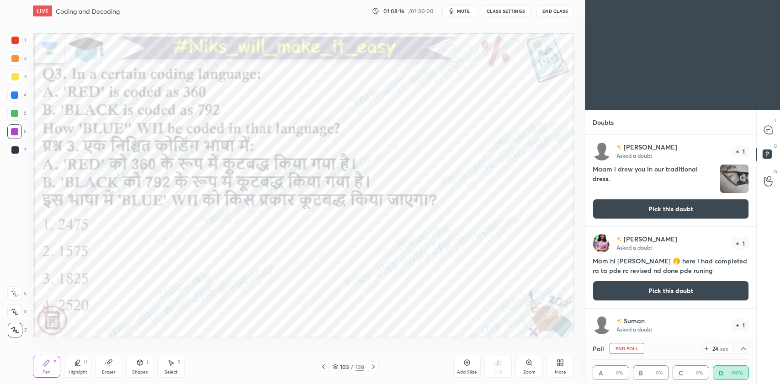
click at [647, 214] on button "Pick this doubt" at bounding box center [671, 209] width 156 height 20
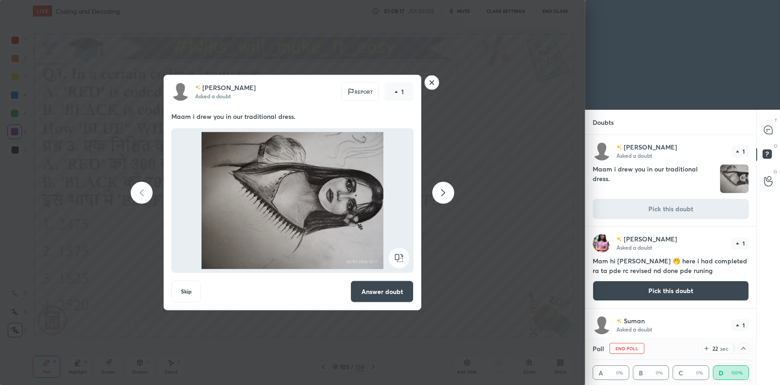
click at [395, 256] on rect at bounding box center [399, 258] width 21 height 21
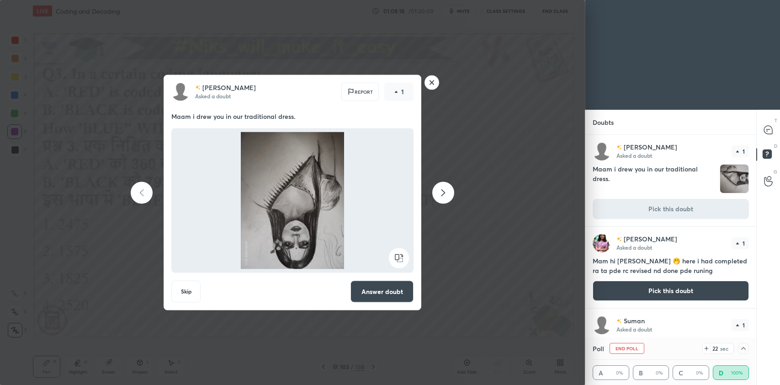
click at [396, 257] on rect at bounding box center [399, 258] width 21 height 21
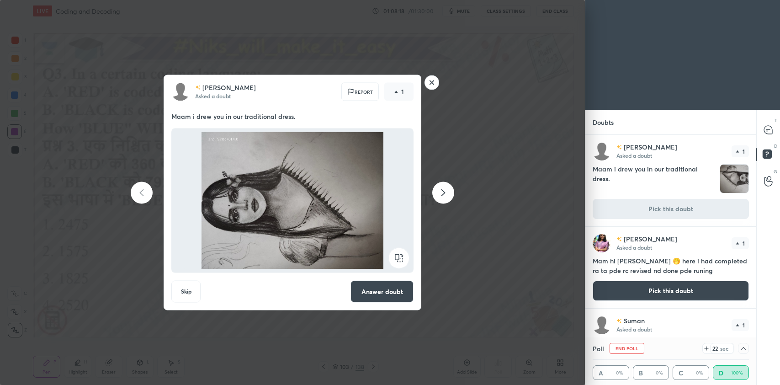
click at [397, 258] on rect at bounding box center [399, 258] width 21 height 21
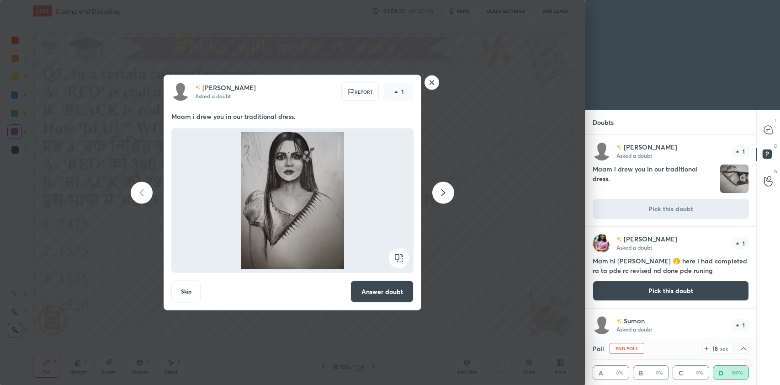
click at [436, 83] on rect at bounding box center [432, 82] width 14 height 14
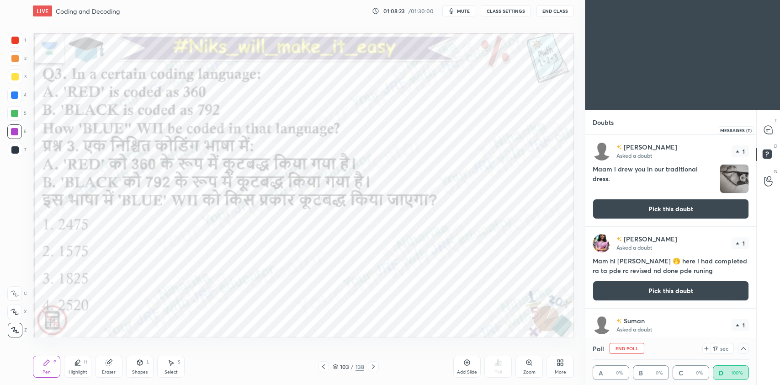
click at [769, 128] on icon at bounding box center [768, 130] width 8 height 8
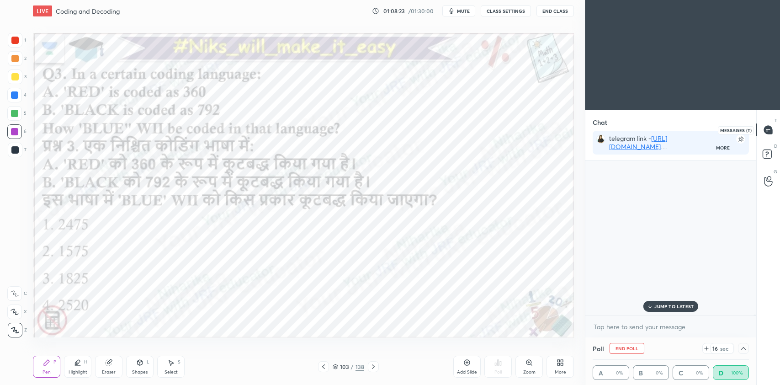
scroll to position [3, 3]
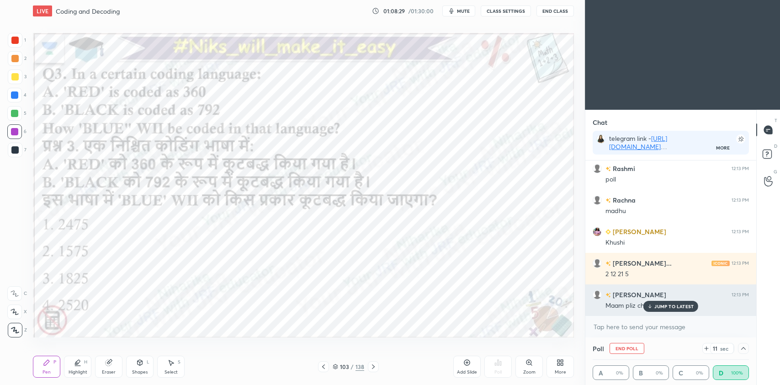
click at [663, 303] on p "JUMP TO LATEST" at bounding box center [673, 305] width 39 height 5
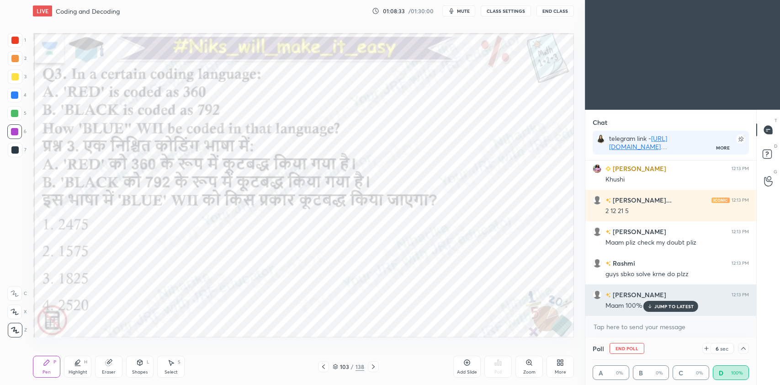
click at [668, 303] on p "JUMP TO LATEST" at bounding box center [673, 305] width 39 height 5
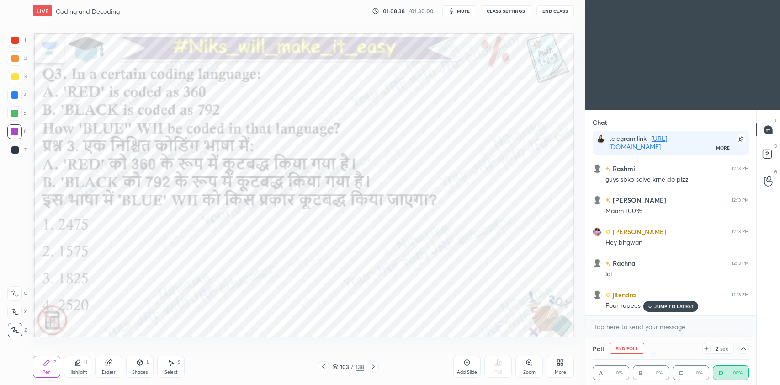
click at [670, 315] on div at bounding box center [670, 315] width 171 height 0
click at [676, 292] on div "JUMP TO LATEST" at bounding box center [670, 287] width 55 height 11
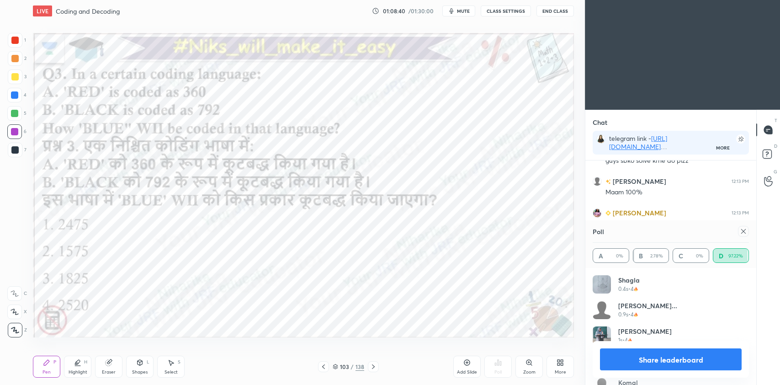
click at [742, 236] on div at bounding box center [743, 231] width 11 height 11
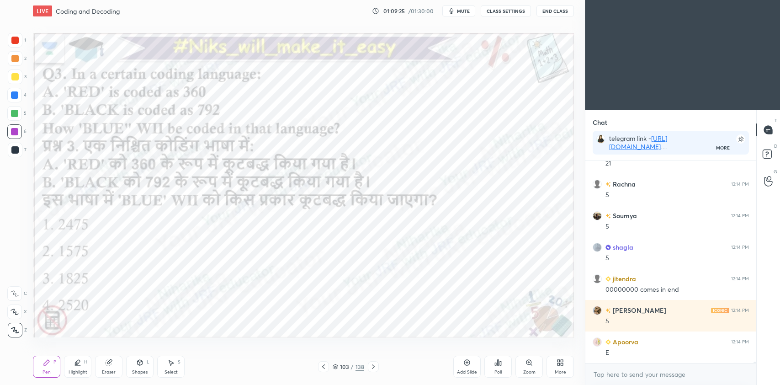
click at [16, 37] on div at bounding box center [14, 40] width 7 height 7
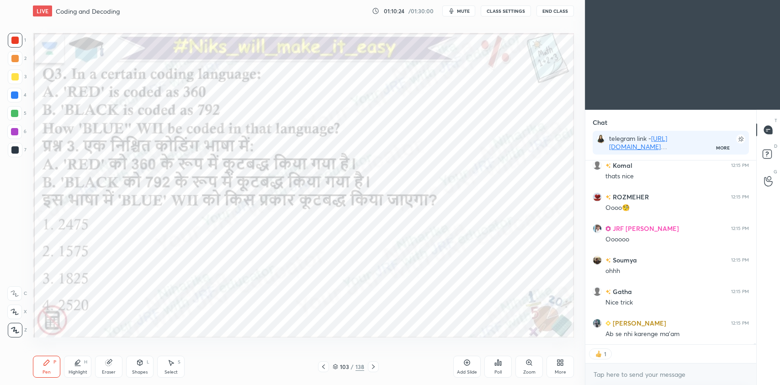
scroll to position [31095, 0]
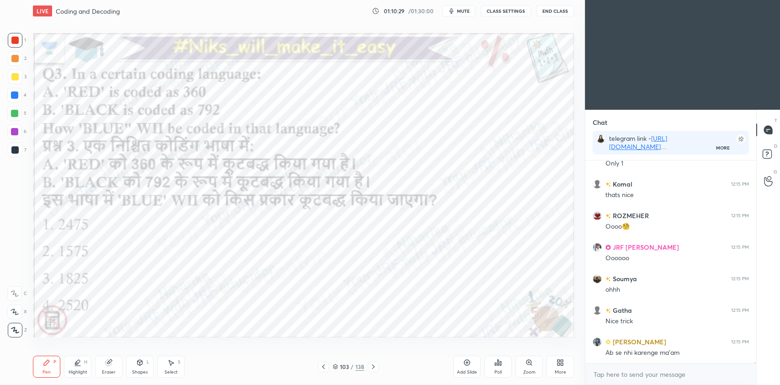
click at [374, 367] on icon at bounding box center [373, 366] width 7 height 7
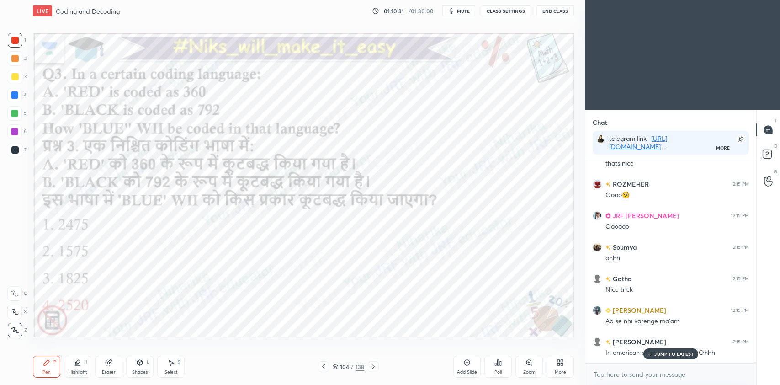
scroll to position [31166, 0]
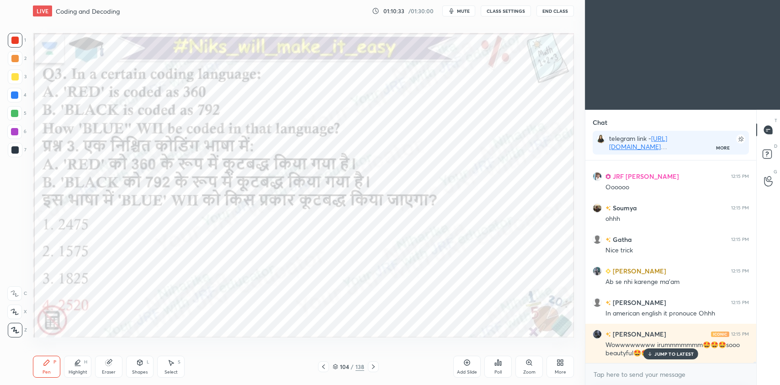
click at [682, 352] on p "JUMP TO LATEST" at bounding box center [673, 353] width 39 height 5
click at [768, 154] on rect at bounding box center [767, 154] width 9 height 9
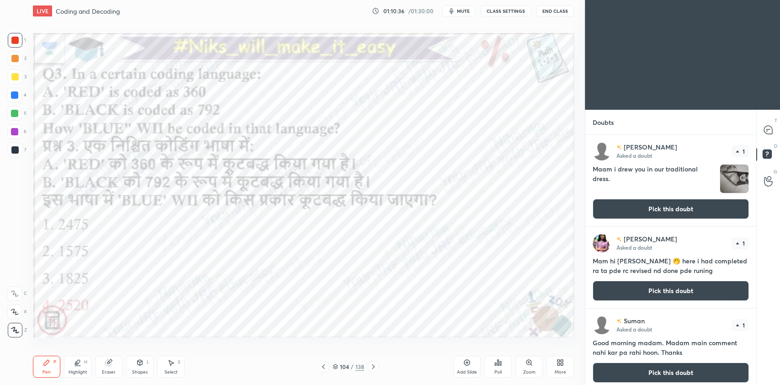
click at [666, 213] on button "Pick this doubt" at bounding box center [671, 209] width 156 height 20
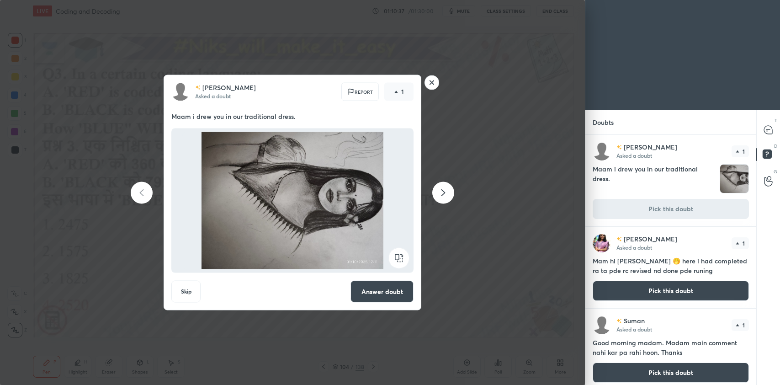
click at [401, 258] on rect at bounding box center [399, 258] width 21 height 21
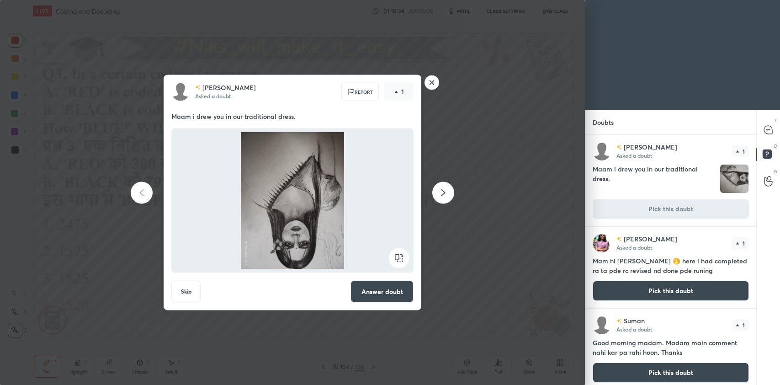
click at [398, 259] on rect at bounding box center [399, 258] width 21 height 21
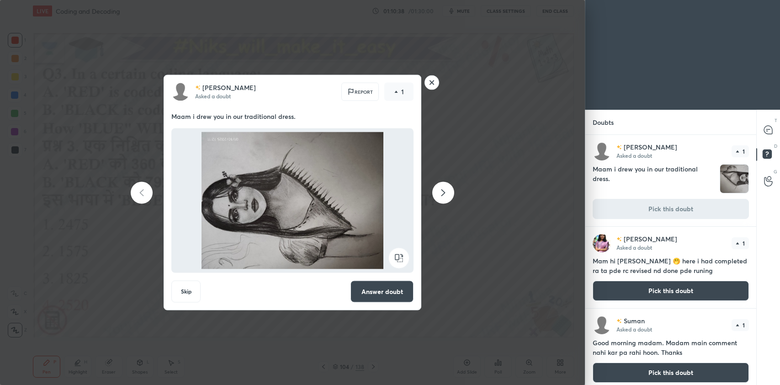
click at [398, 259] on rect at bounding box center [399, 258] width 21 height 21
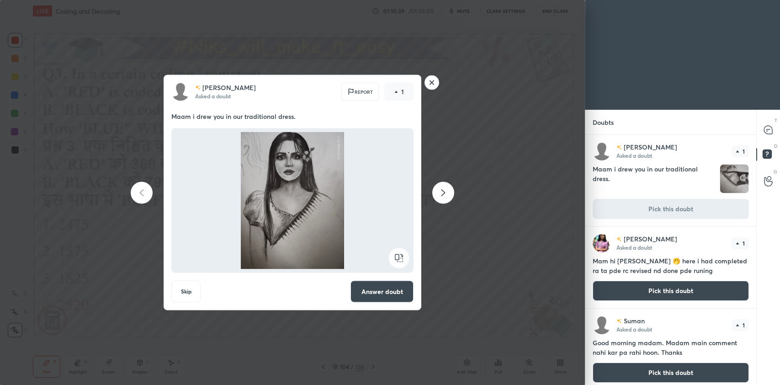
click at [387, 291] on button "Answer doubt" at bounding box center [381, 292] width 63 height 22
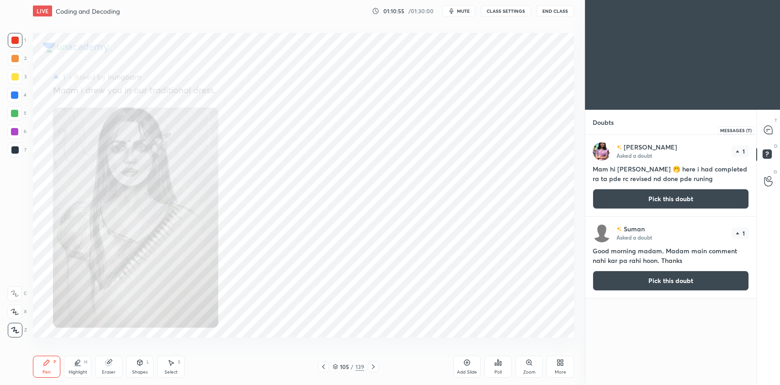
click at [768, 131] on icon at bounding box center [768, 130] width 8 height 8
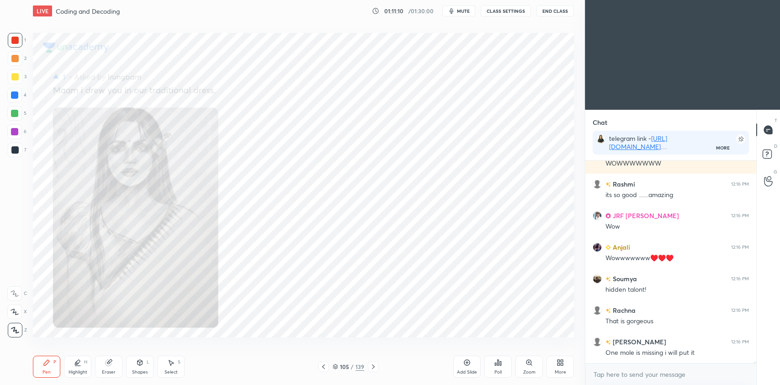
scroll to position [31474, 0]
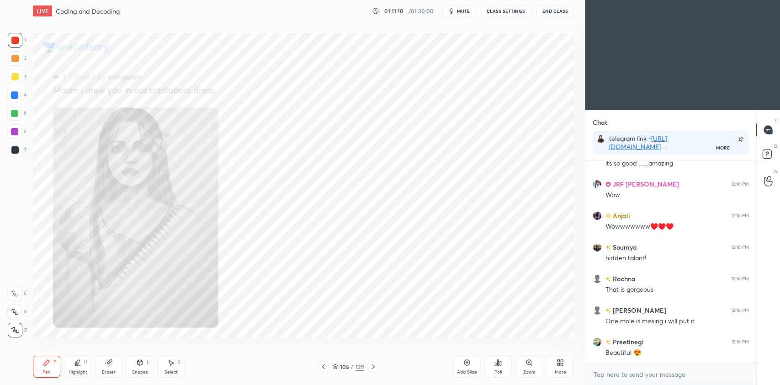
click at [529, 356] on div "Zoom" at bounding box center [528, 366] width 27 height 22
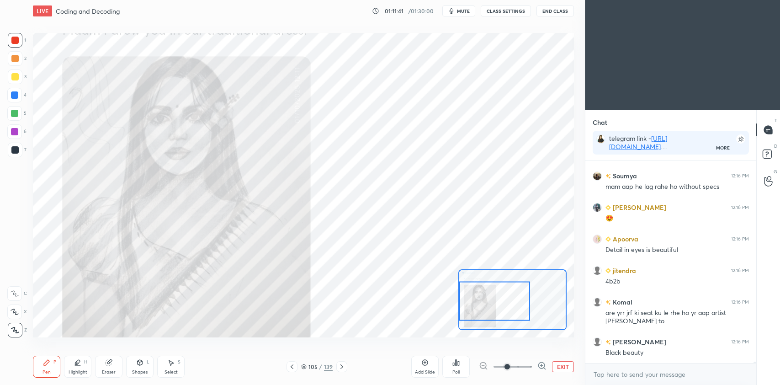
scroll to position [31954, 0]
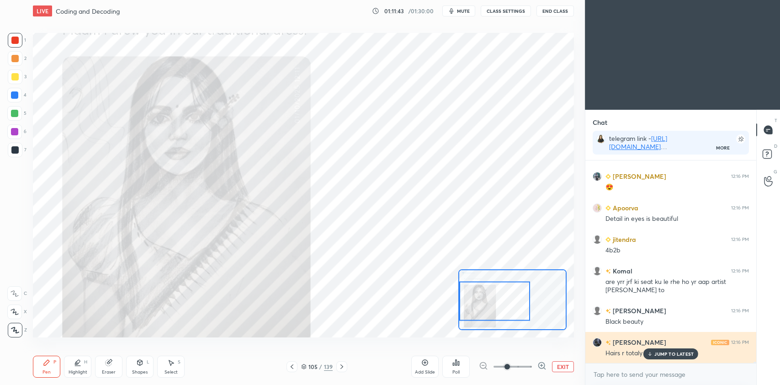
click at [652, 351] on icon at bounding box center [650, 353] width 6 height 5
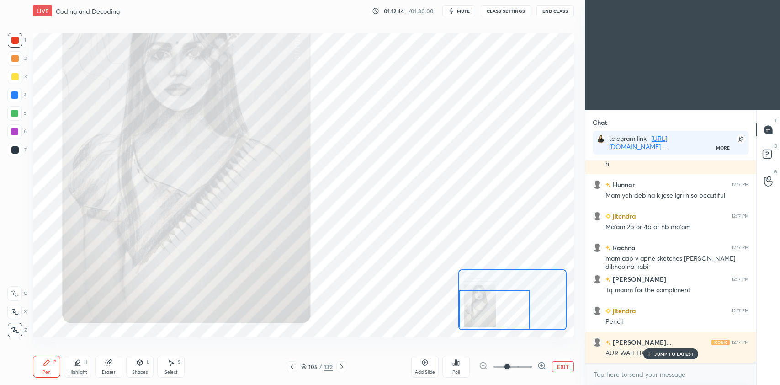
scroll to position [32436, 0]
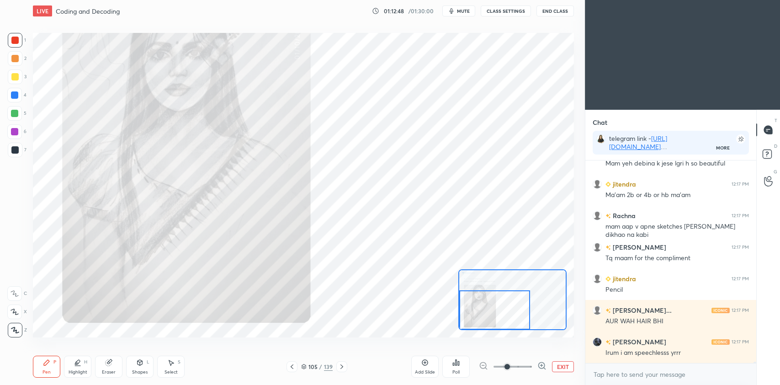
click at [500, 305] on div at bounding box center [494, 309] width 71 height 39
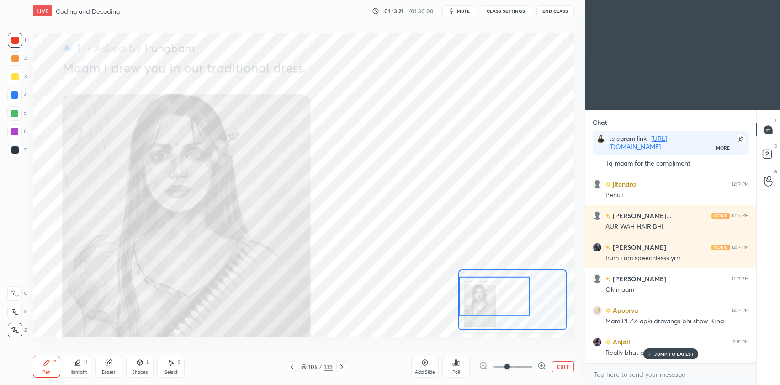
scroll to position [32561, 0]
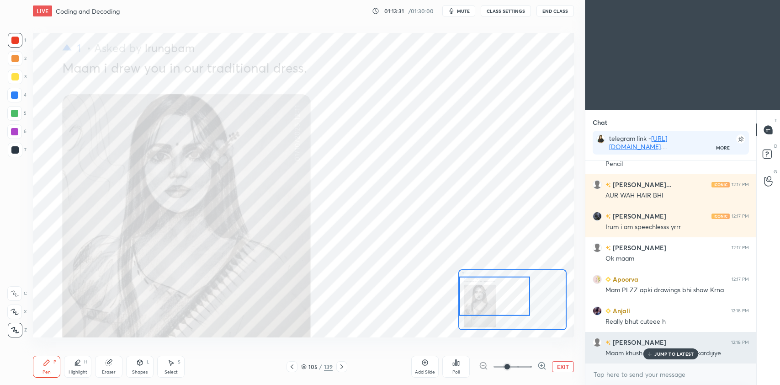
click at [667, 351] on p "JUMP TO LATEST" at bounding box center [673, 353] width 39 height 5
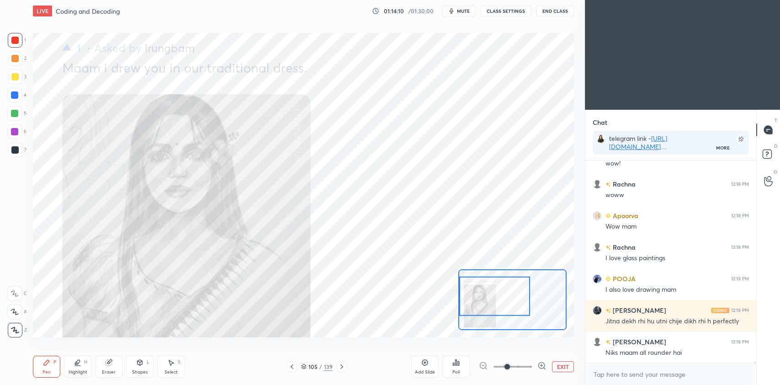
scroll to position [32814, 0]
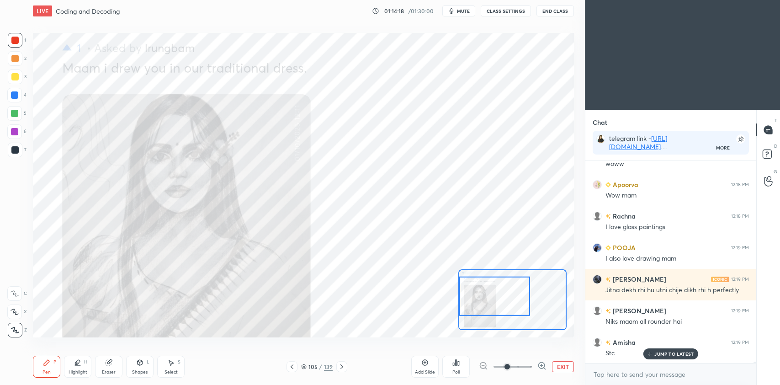
click at [562, 369] on button "EXIT" at bounding box center [563, 366] width 22 height 11
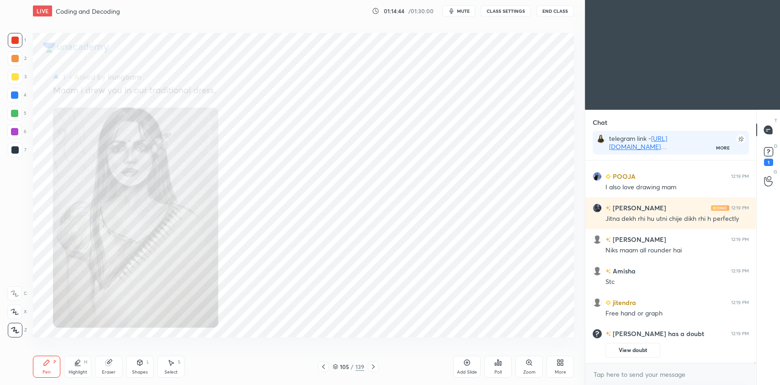
scroll to position [31428, 0]
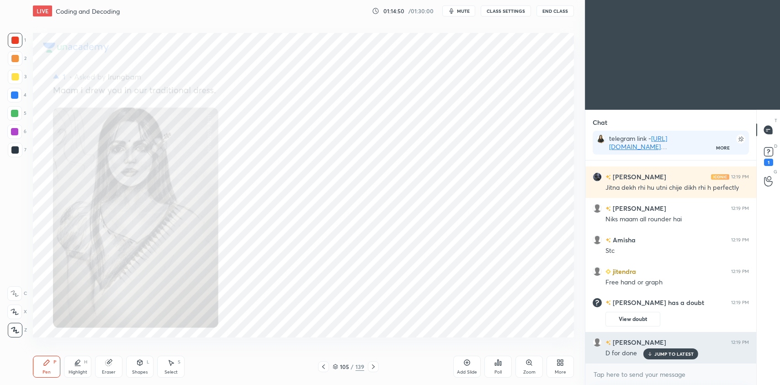
click at [680, 353] on p "JUMP TO LATEST" at bounding box center [673, 353] width 39 height 5
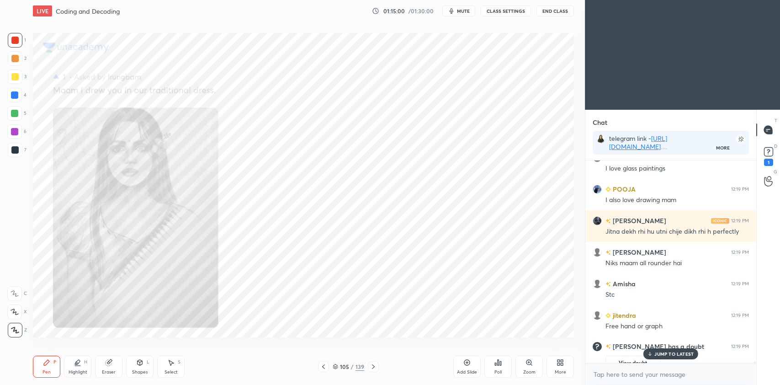
scroll to position [31460, 0]
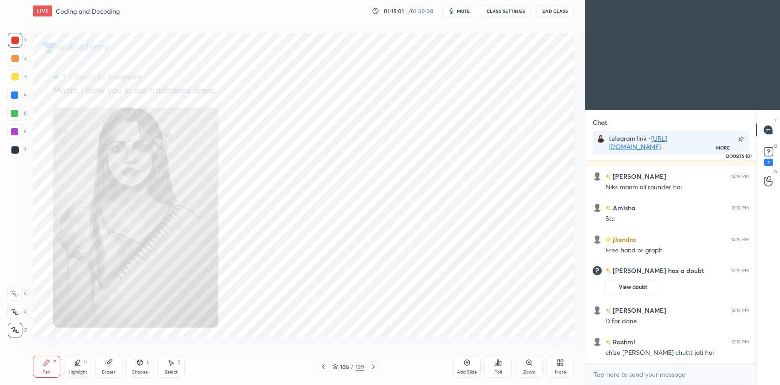
click at [762, 157] on icon at bounding box center [769, 152] width 14 height 14
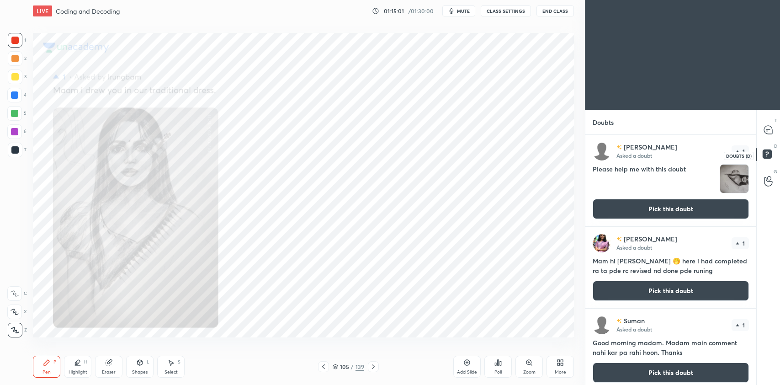
scroll to position [248, 168]
click at [681, 209] on button "Pick this doubt" at bounding box center [671, 209] width 156 height 20
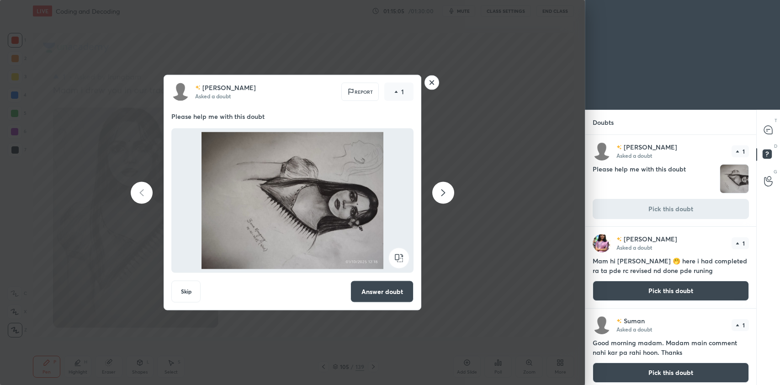
click at [395, 260] on rect at bounding box center [399, 258] width 21 height 21
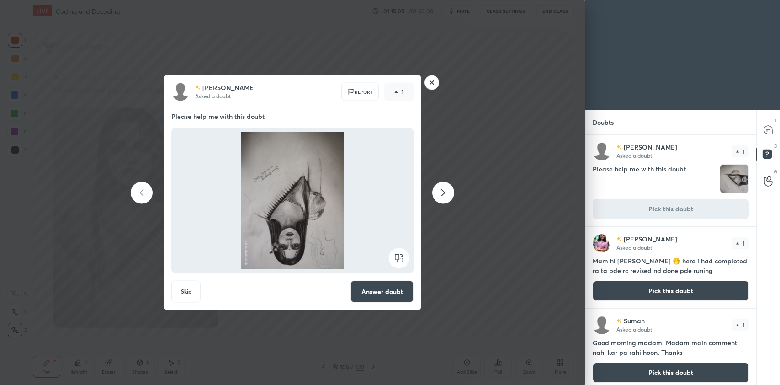
click at [396, 260] on rect at bounding box center [399, 258] width 21 height 21
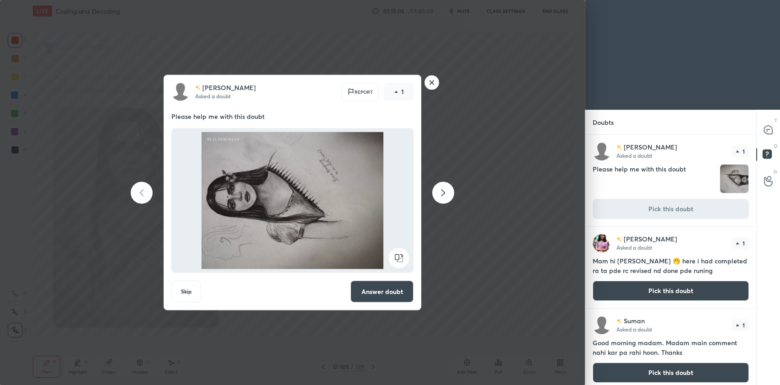
click at [395, 261] on rect at bounding box center [399, 258] width 21 height 21
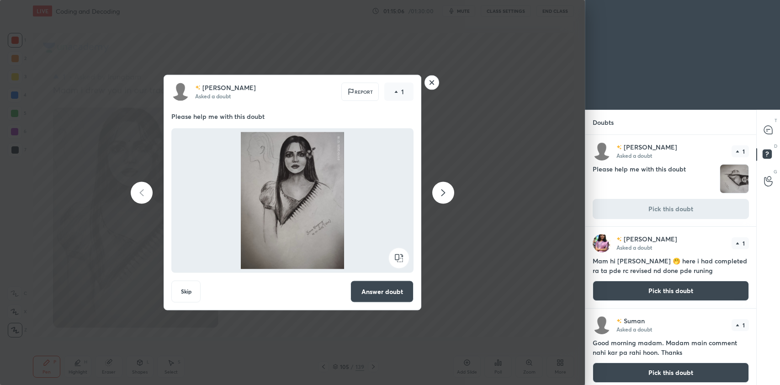
click at [386, 292] on button "Answer doubt" at bounding box center [381, 292] width 63 height 22
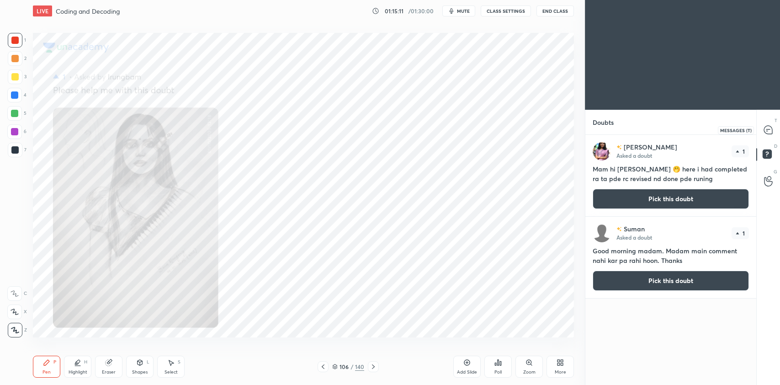
click at [765, 134] on icon at bounding box center [768, 130] width 10 height 10
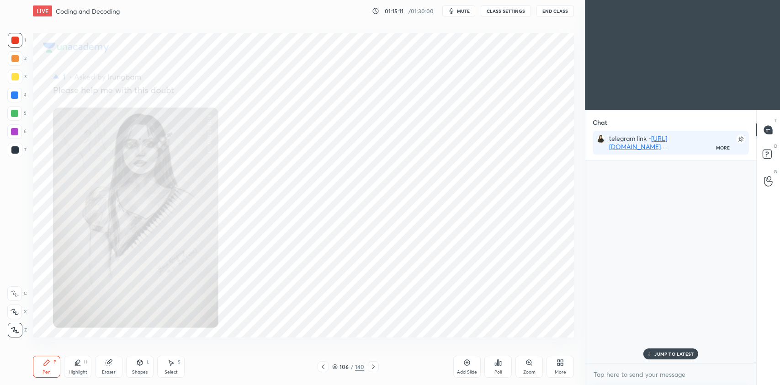
scroll to position [31601, 0]
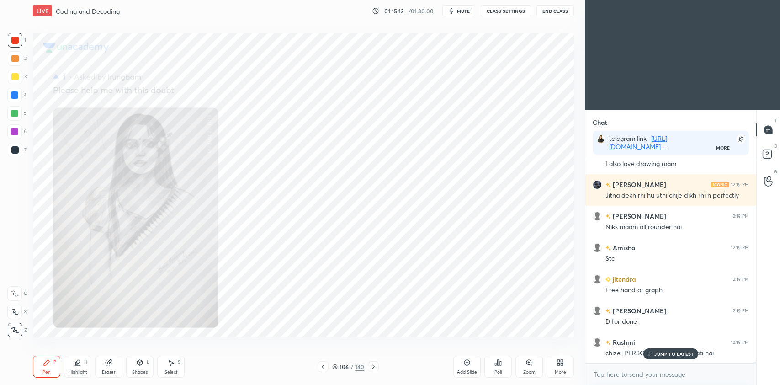
click at [532, 367] on div "Zoom" at bounding box center [528, 366] width 27 height 22
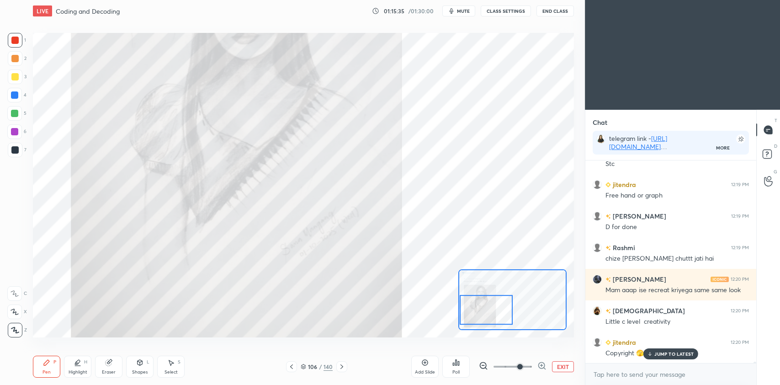
scroll to position [31727, 0]
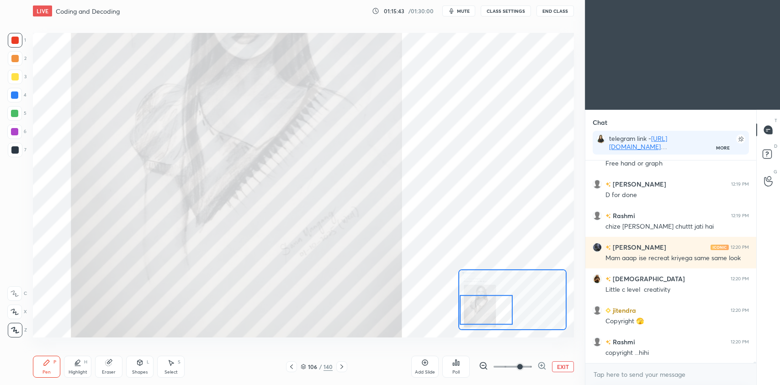
click at [561, 368] on button "EXIT" at bounding box center [563, 366] width 22 height 11
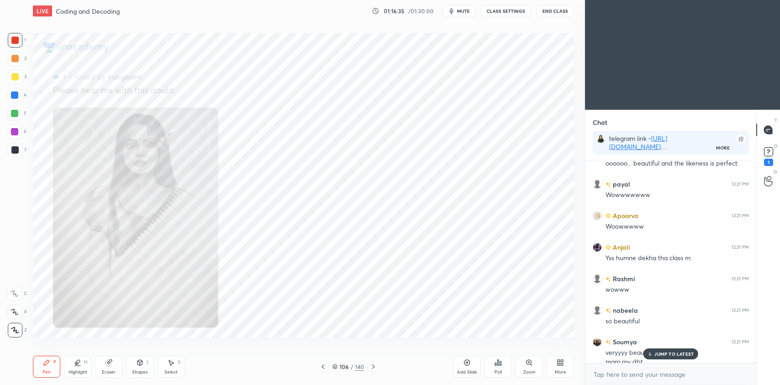
scroll to position [32078, 0]
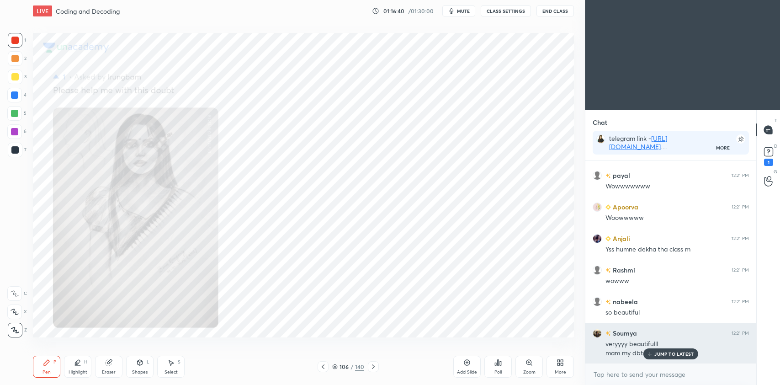
click at [662, 355] on p "JUMP TO LATEST" at bounding box center [673, 353] width 39 height 5
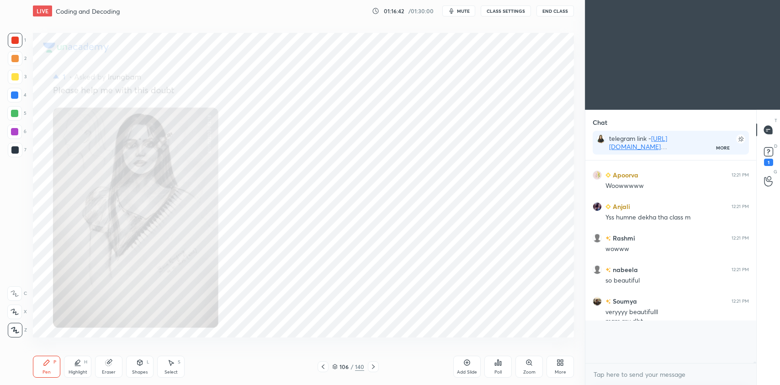
scroll to position [3, 3]
click at [769, 153] on rect at bounding box center [768, 152] width 9 height 9
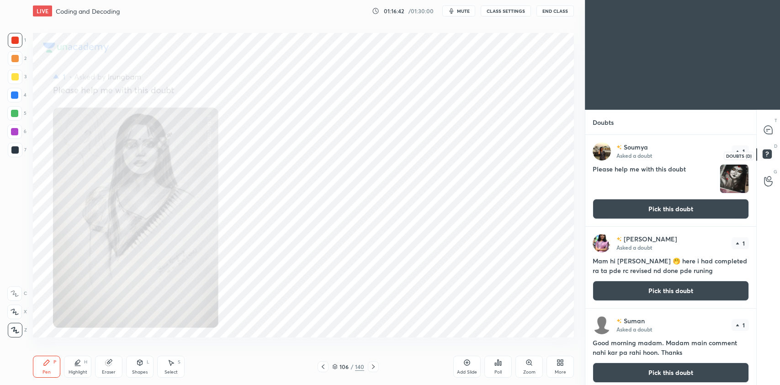
scroll to position [248, 168]
click at [680, 213] on button "Pick this doubt" at bounding box center [671, 209] width 156 height 20
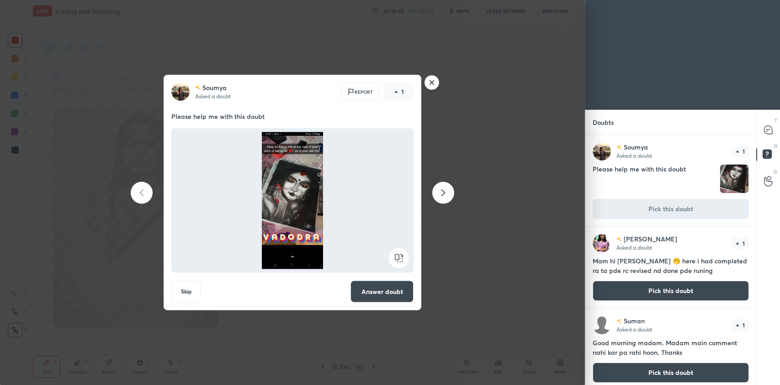
click at [395, 294] on button "Answer doubt" at bounding box center [381, 292] width 63 height 22
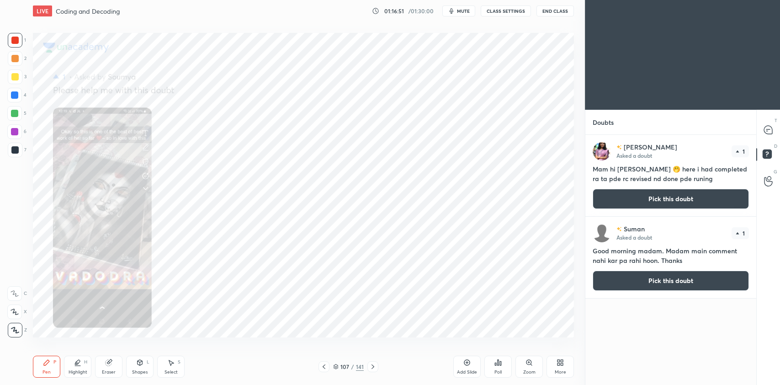
click at [528, 367] on div "Zoom" at bounding box center [528, 366] width 27 height 22
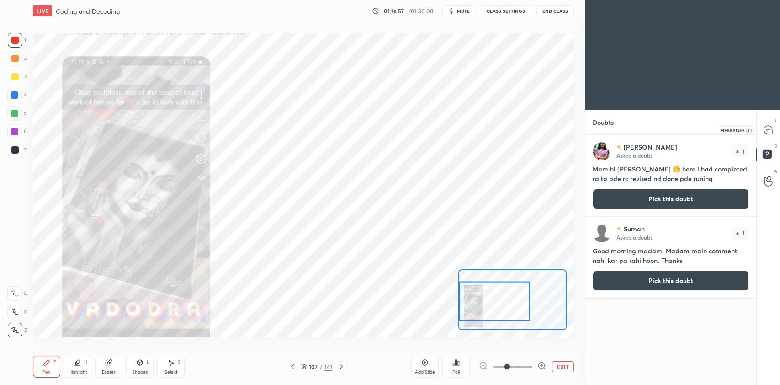
click at [768, 130] on icon at bounding box center [768, 130] width 8 height 8
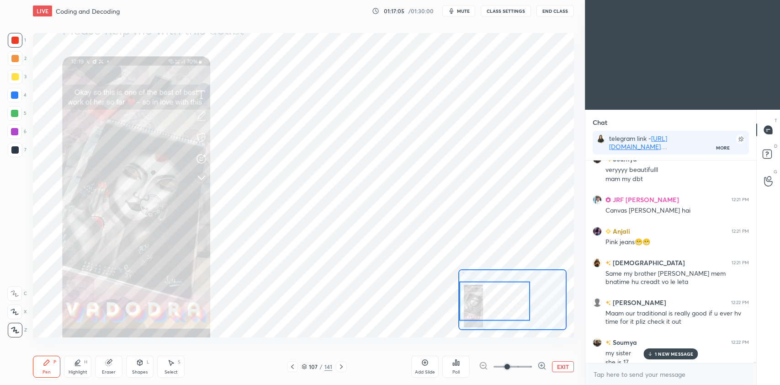
scroll to position [32403, 0]
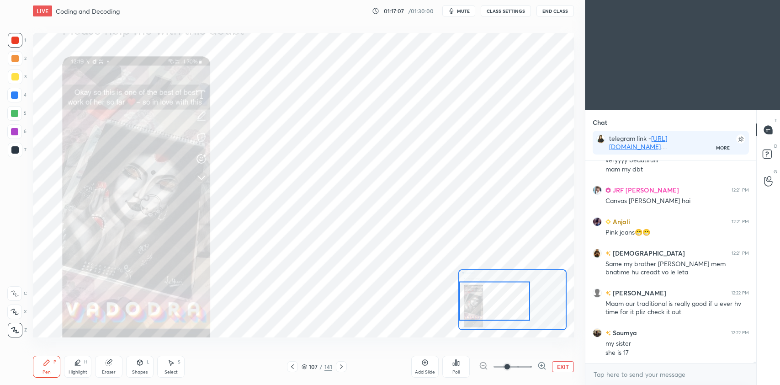
click at [567, 371] on button "EXIT" at bounding box center [563, 366] width 22 height 11
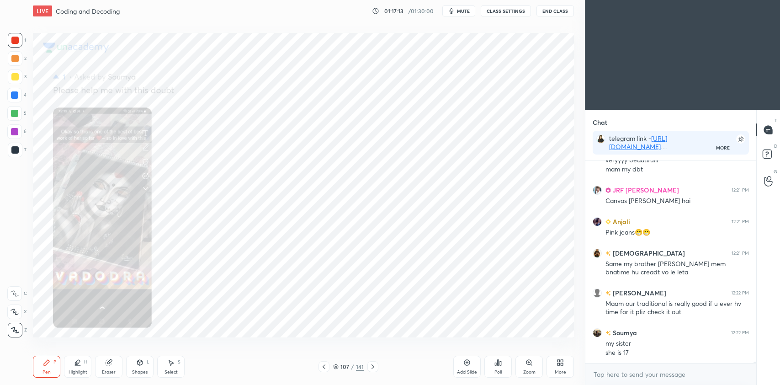
scroll to position [32425, 0]
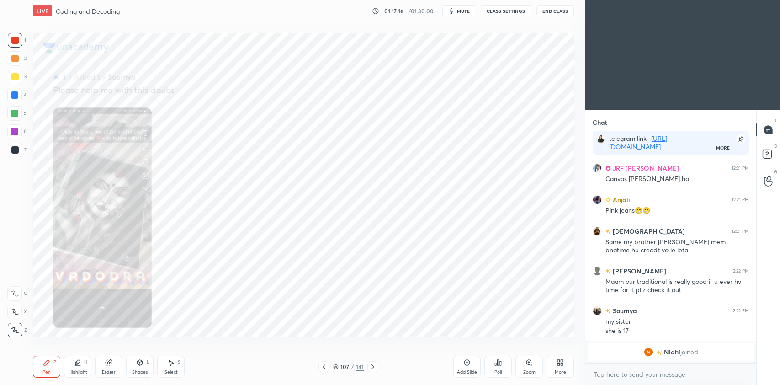
click at [323, 367] on icon at bounding box center [323, 366] width 7 height 7
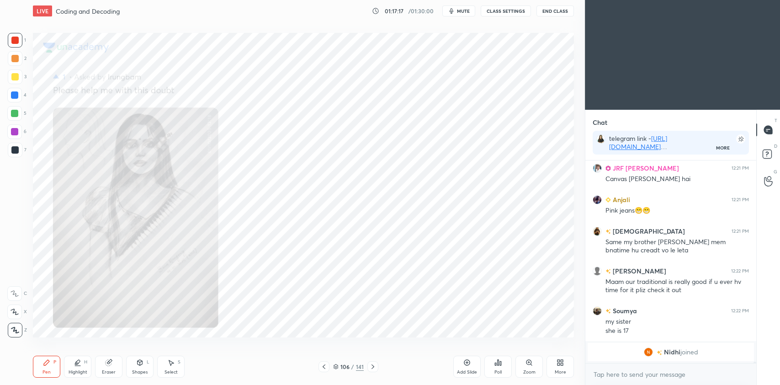
click at [374, 369] on icon at bounding box center [372, 366] width 7 height 7
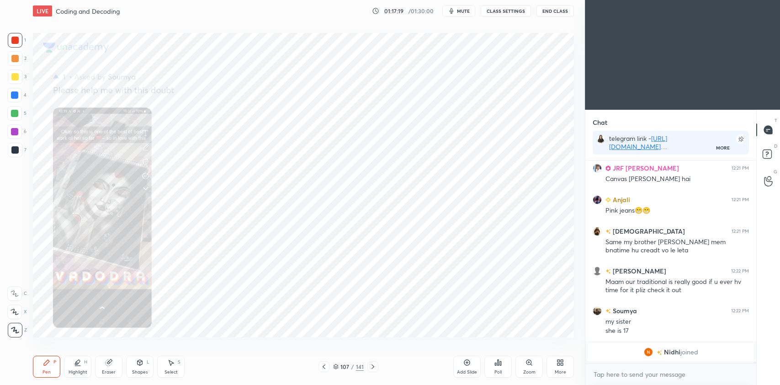
click at [375, 365] on icon at bounding box center [372, 366] width 7 height 7
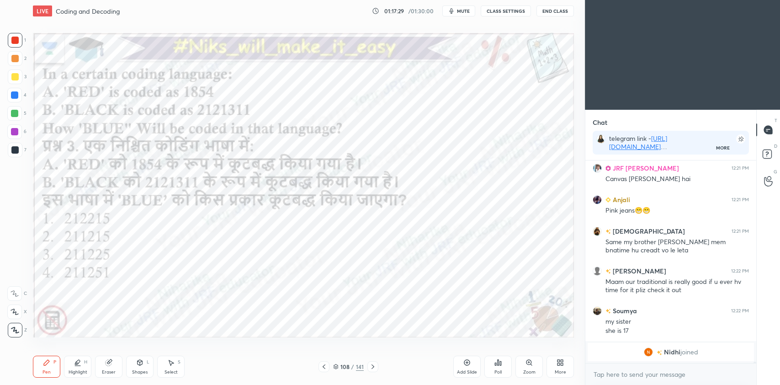
scroll to position [32085, 0]
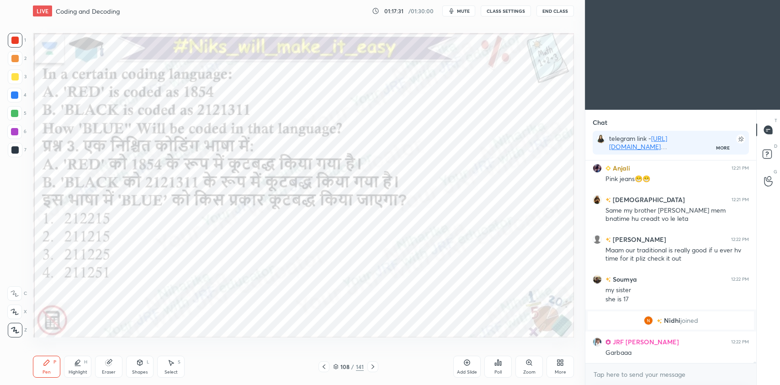
click at [373, 367] on icon at bounding box center [372, 366] width 7 height 7
click at [323, 368] on icon at bounding box center [323, 366] width 7 height 7
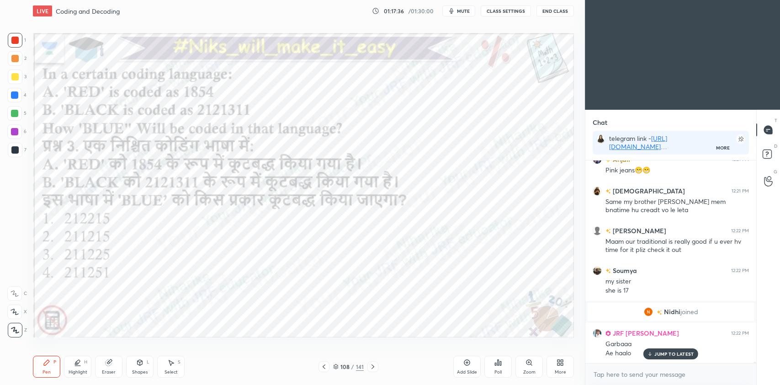
click at [324, 368] on icon at bounding box center [324, 366] width 3 height 5
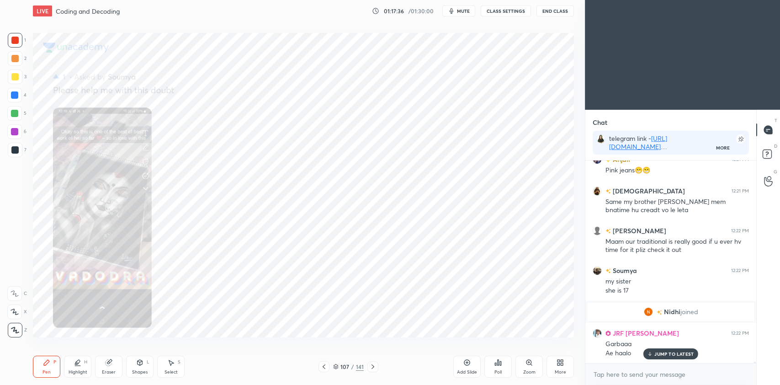
click at [371, 368] on icon at bounding box center [372, 366] width 7 height 7
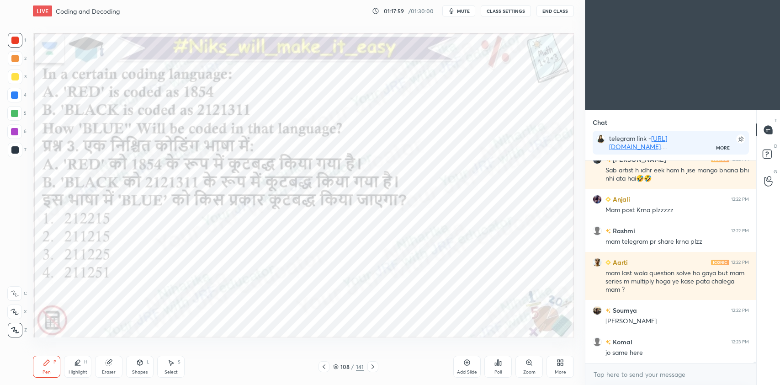
scroll to position [32330, 0]
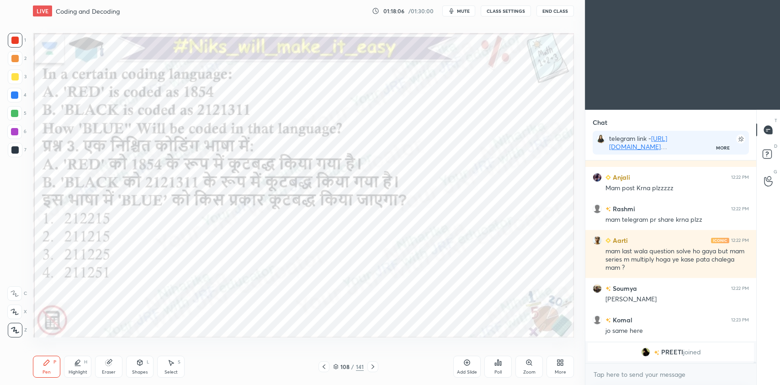
click at [337, 365] on icon at bounding box center [336, 365] width 5 height 2
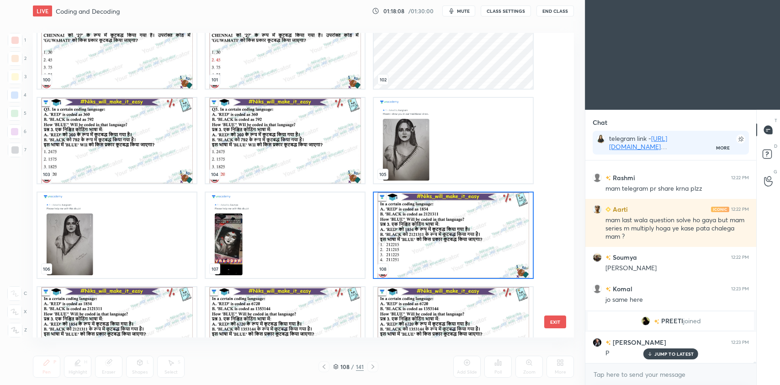
scroll to position [3187, 0]
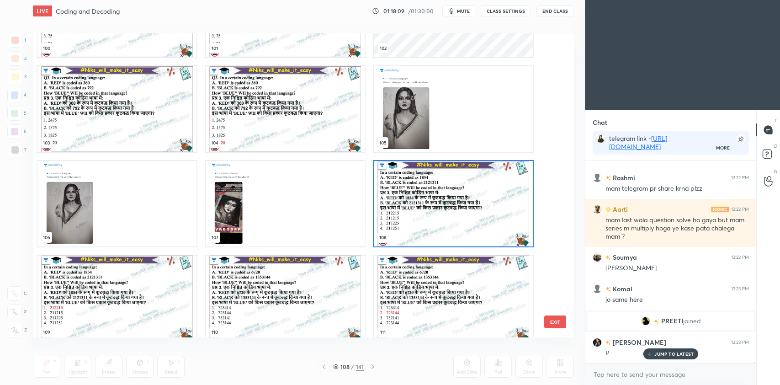
click at [447, 201] on img "grid" at bounding box center [453, 203] width 159 height 85
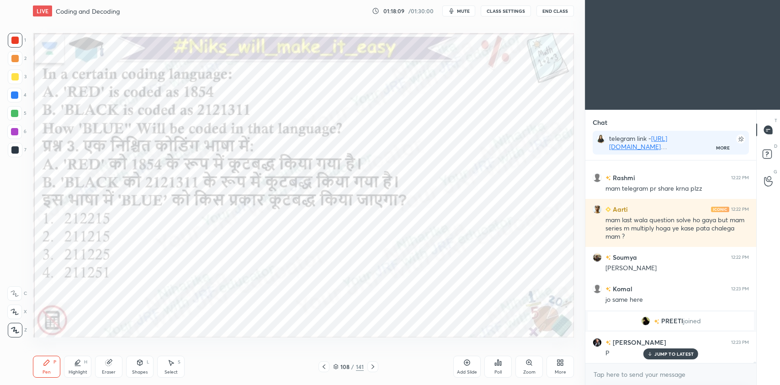
click at [447, 201] on img "grid" at bounding box center [453, 203] width 159 height 85
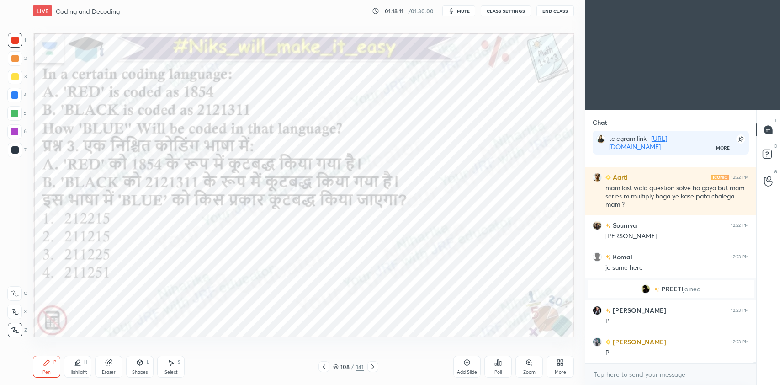
click at [499, 363] on icon at bounding box center [497, 362] width 7 height 7
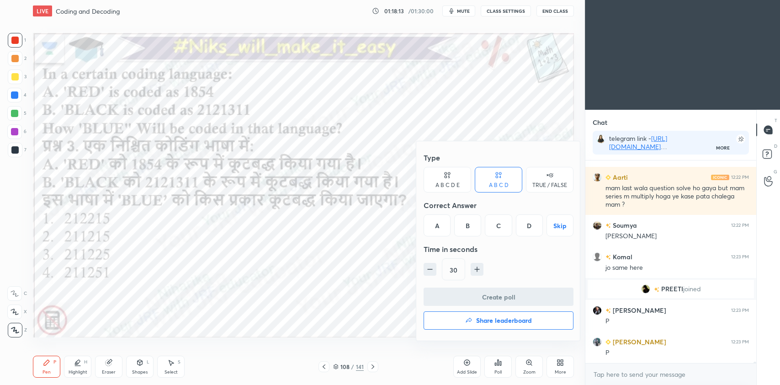
click at [440, 228] on div "A" at bounding box center [437, 225] width 27 height 22
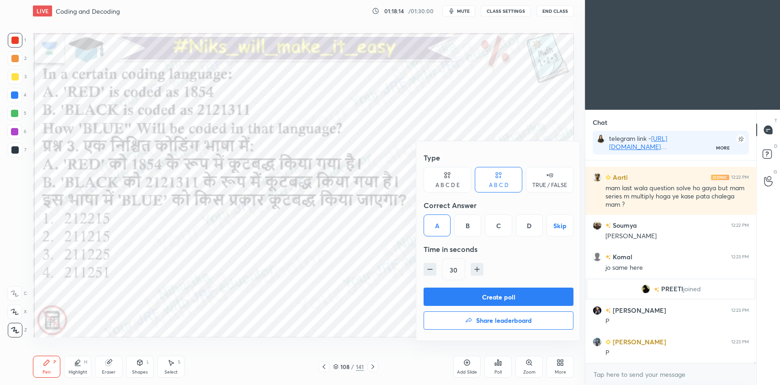
click at [464, 295] on button "Create poll" at bounding box center [499, 296] width 150 height 18
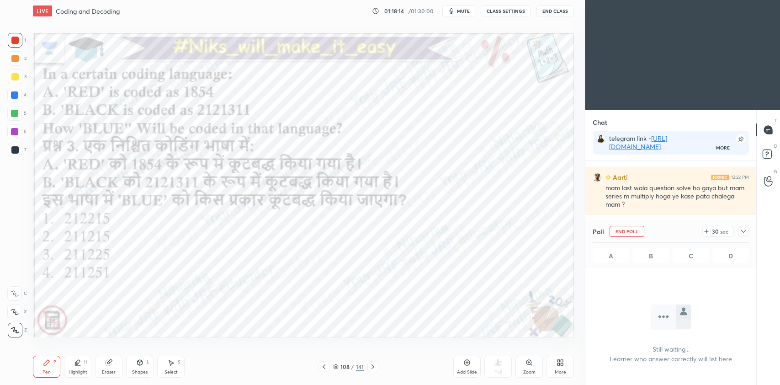
scroll to position [175, 168]
click at [743, 235] on div at bounding box center [743, 231] width 11 height 11
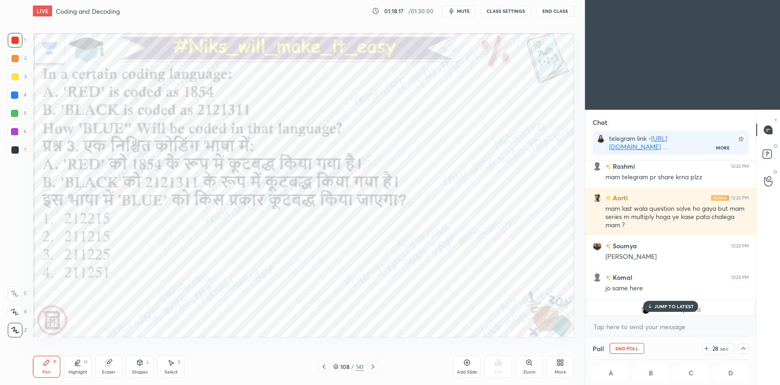
scroll to position [32317, 0]
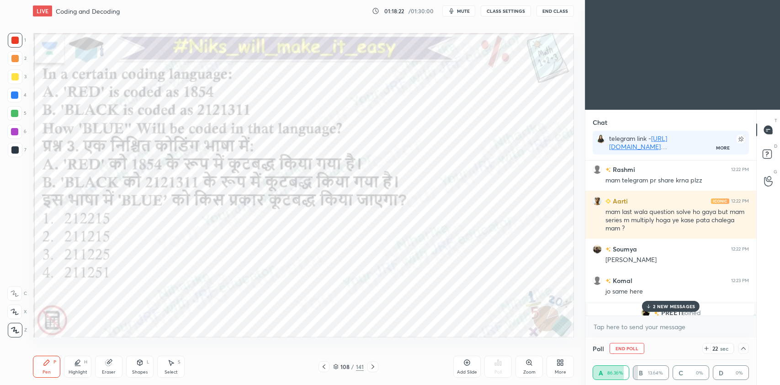
click at [667, 306] on p "2 NEW MESSAGES" at bounding box center [674, 305] width 42 height 5
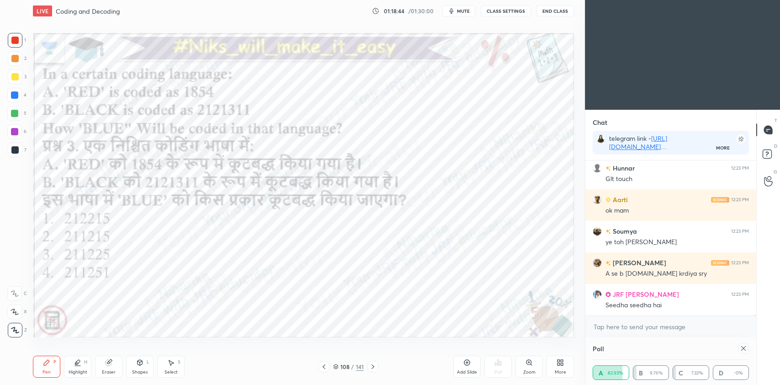
scroll to position [60, 154]
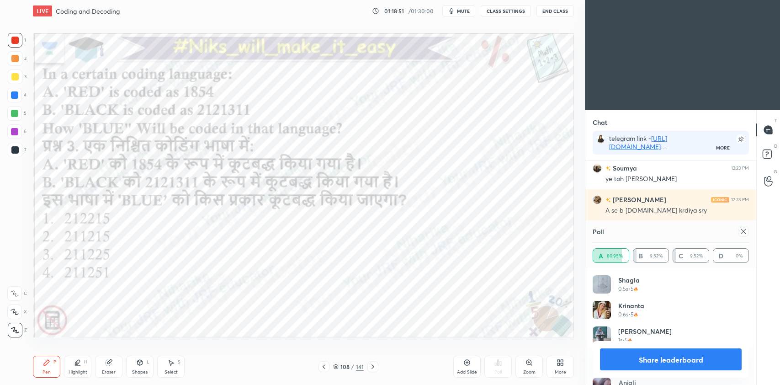
click at [743, 230] on icon at bounding box center [743, 231] width 7 height 7
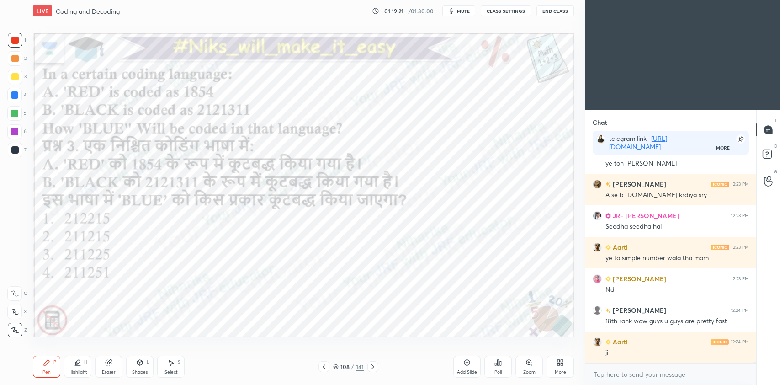
click at [374, 366] on icon at bounding box center [372, 366] width 7 height 7
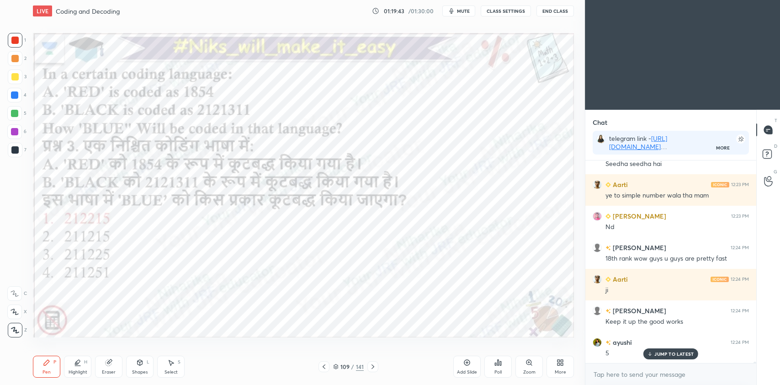
click at [373, 366] on icon at bounding box center [372, 366] width 3 height 5
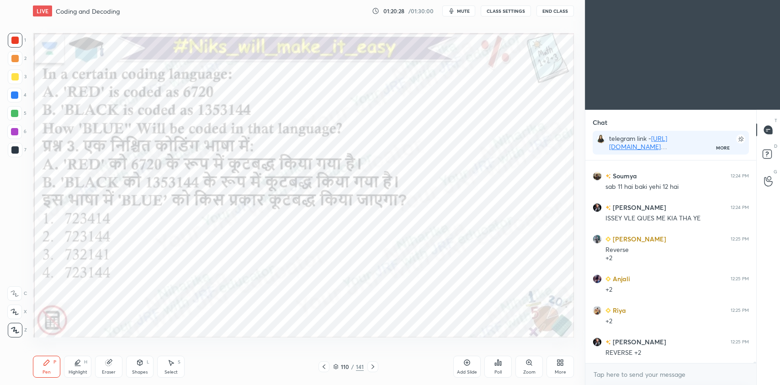
scroll to position [33075, 0]
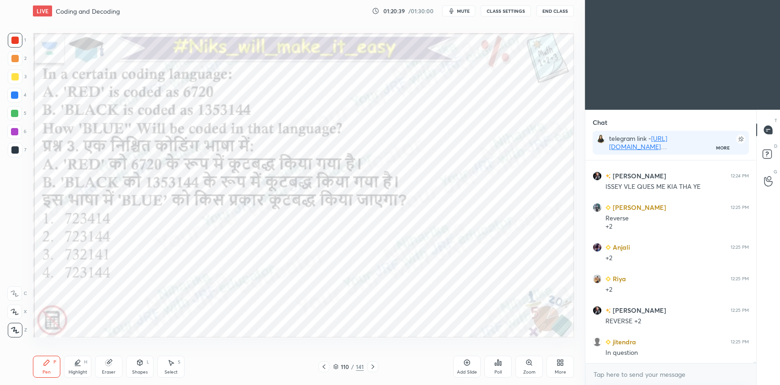
click at [169, 364] on icon at bounding box center [170, 362] width 7 height 7
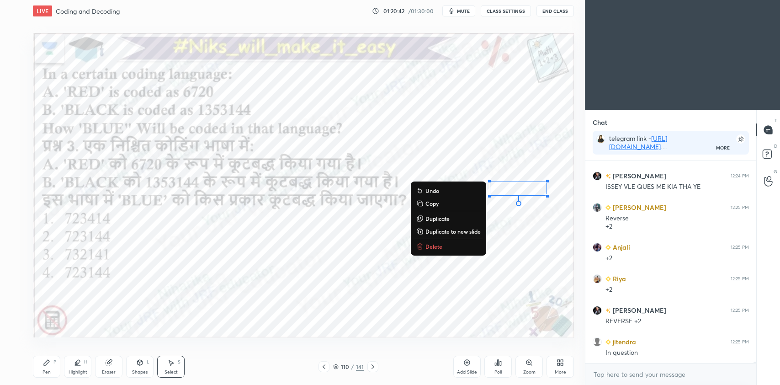
click at [341, 274] on div "0 ° Undo Copy Duplicate Duplicate to new slide Delete" at bounding box center [303, 185] width 541 height 304
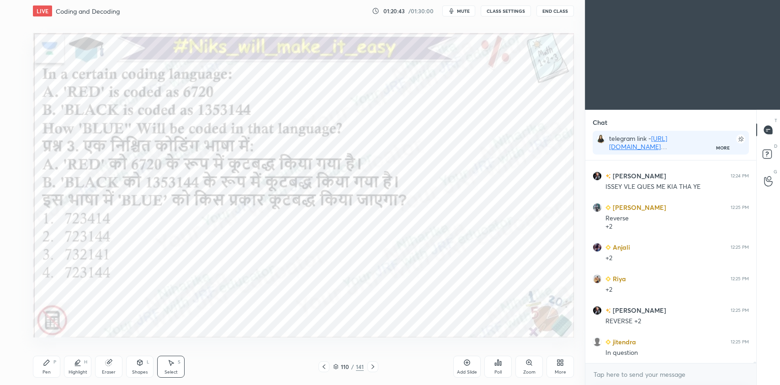
click at [40, 371] on div "Pen P" at bounding box center [46, 366] width 27 height 22
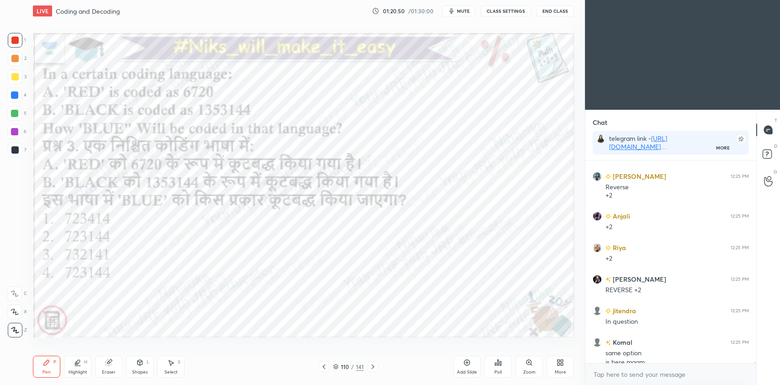
scroll to position [33115, 0]
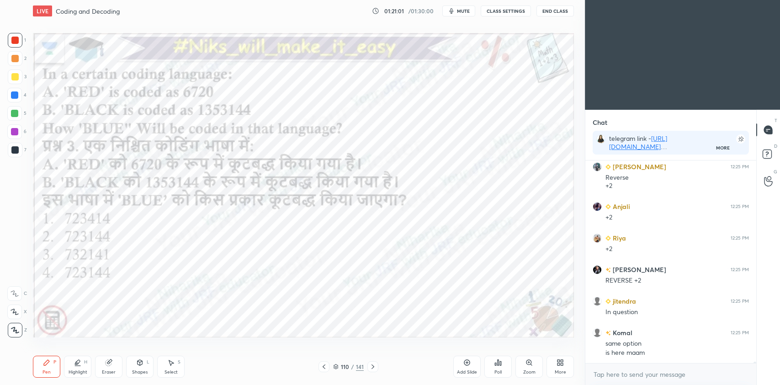
click at [337, 368] on icon at bounding box center [335, 366] width 5 height 5
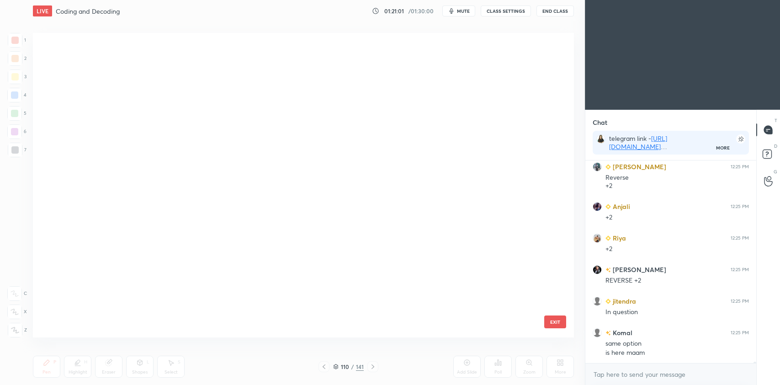
scroll to position [302, 536]
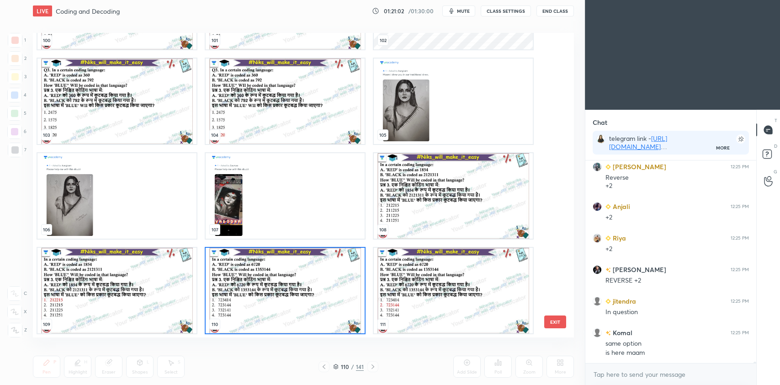
click at [314, 310] on img "grid" at bounding box center [285, 290] width 159 height 85
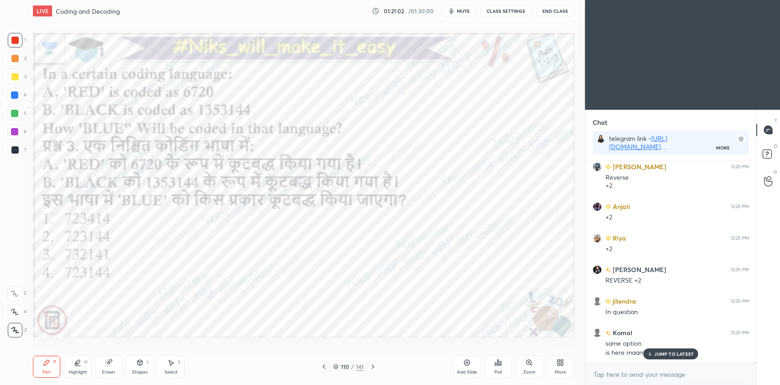
click at [315, 311] on img "grid" at bounding box center [285, 290] width 159 height 85
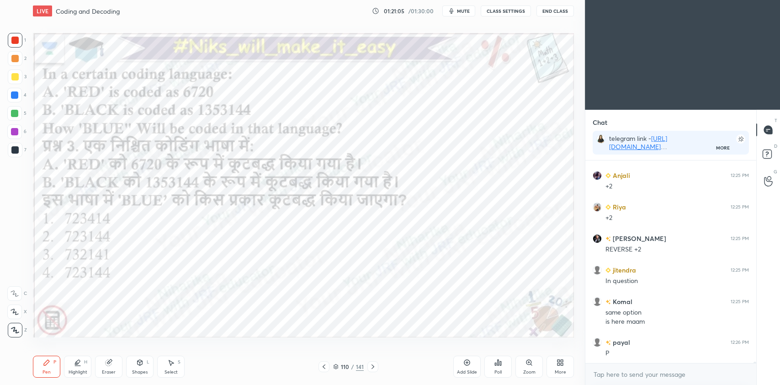
scroll to position [33178, 0]
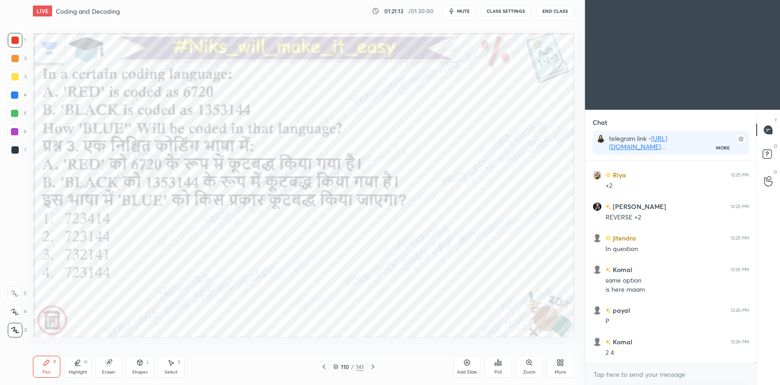
click at [503, 369] on div "Poll" at bounding box center [497, 366] width 27 height 22
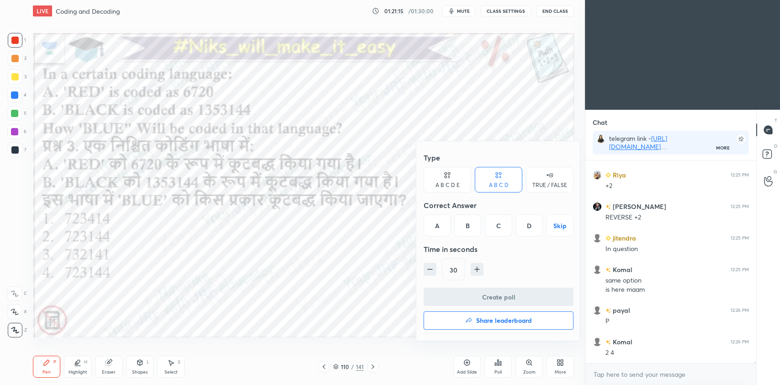
scroll to position [33210, 0]
click at [470, 229] on div "B" at bounding box center [467, 225] width 27 height 22
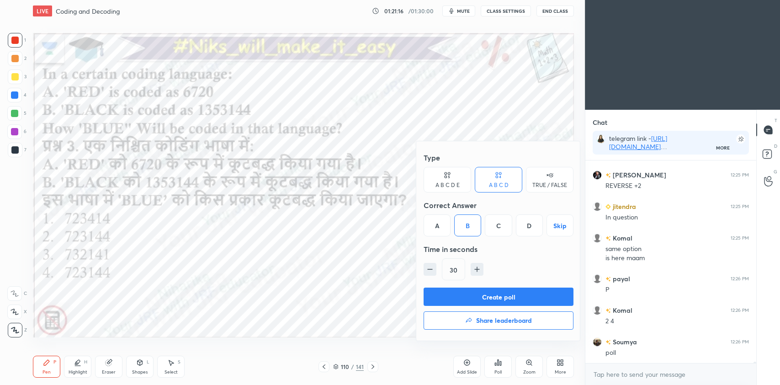
scroll to position [33241, 0]
click at [479, 295] on button "Create poll" at bounding box center [499, 296] width 150 height 18
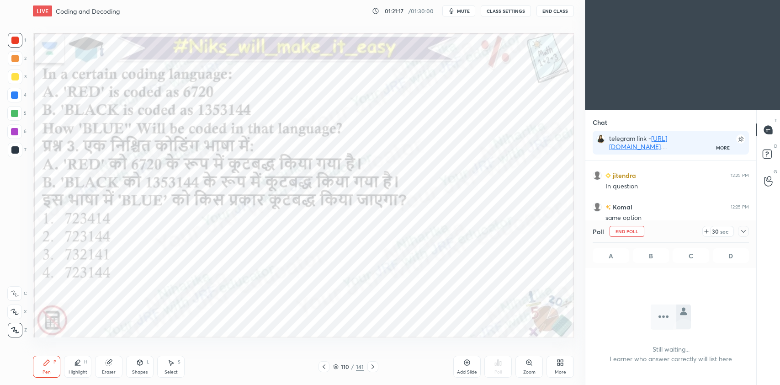
scroll to position [33319, 0]
click at [743, 234] on icon at bounding box center [743, 231] width 7 height 7
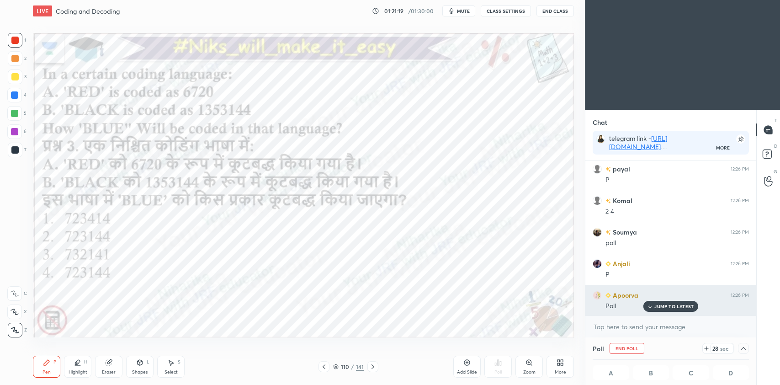
click at [658, 309] on div "JUMP TO LATEST" at bounding box center [670, 306] width 55 height 11
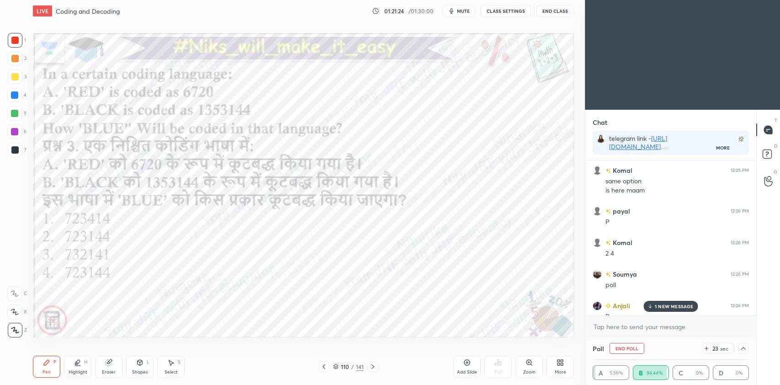
scroll to position [33329, 0]
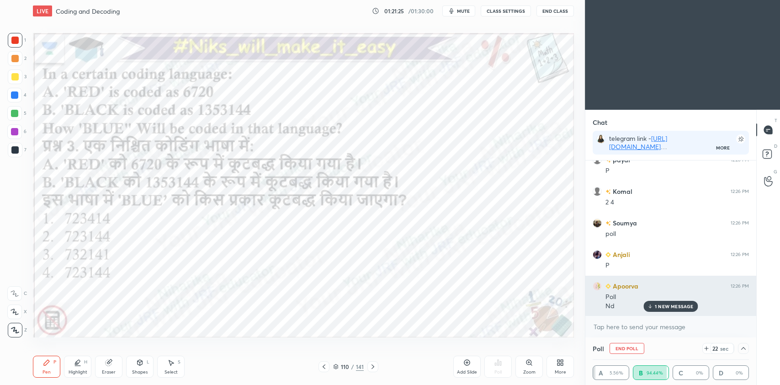
click at [671, 306] on p "1 NEW MESSAGE" at bounding box center [674, 305] width 39 height 5
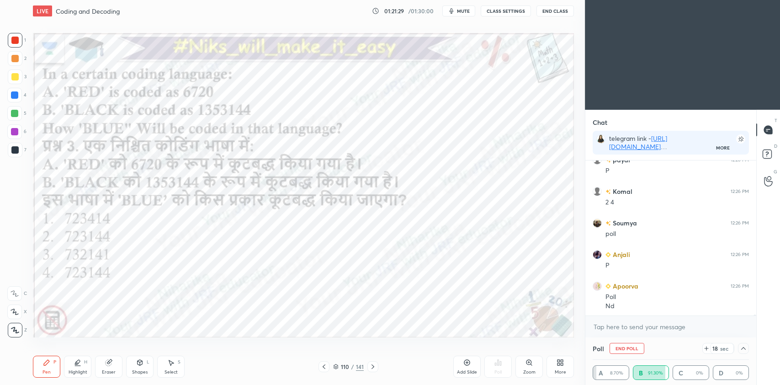
scroll to position [33360, 0]
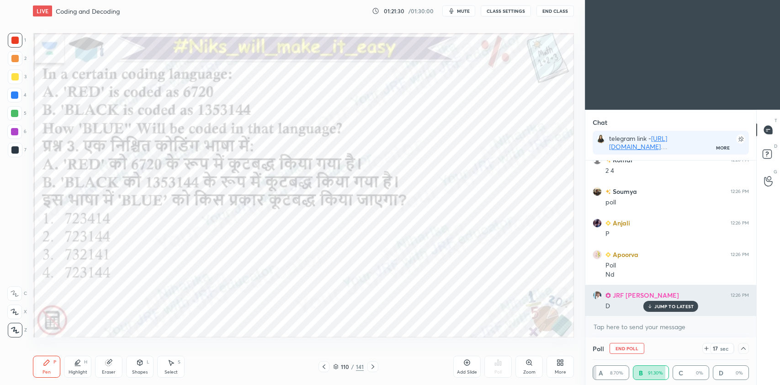
click at [664, 307] on p "JUMP TO LATEST" at bounding box center [673, 305] width 39 height 5
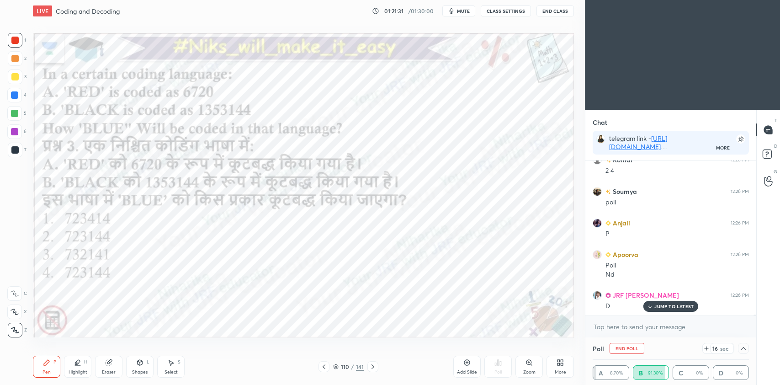
scroll to position [33392, 0]
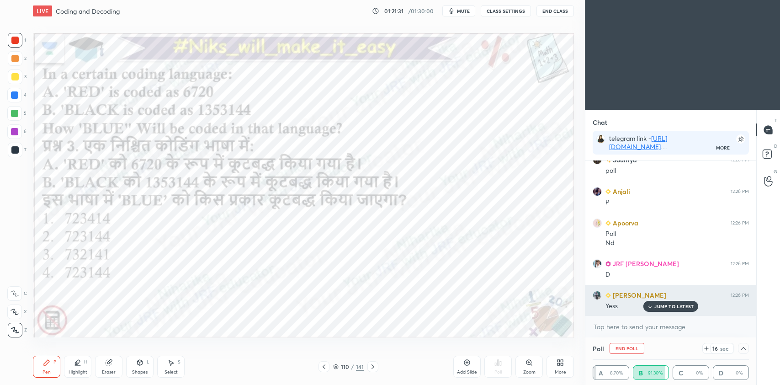
click at [656, 305] on p "JUMP TO LATEST" at bounding box center [673, 305] width 39 height 5
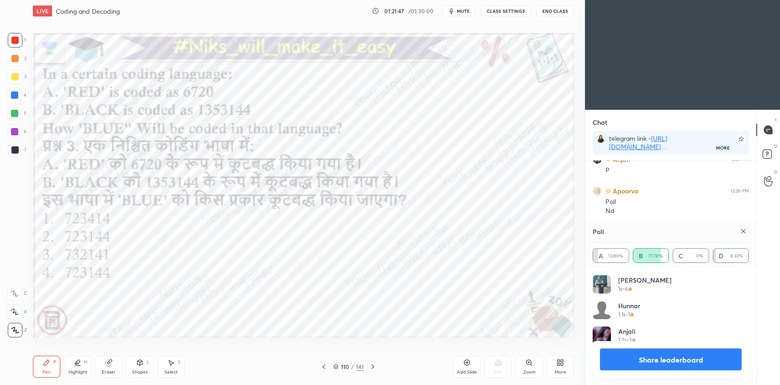
scroll to position [107, 154]
click at [744, 230] on icon at bounding box center [743, 231] width 7 height 7
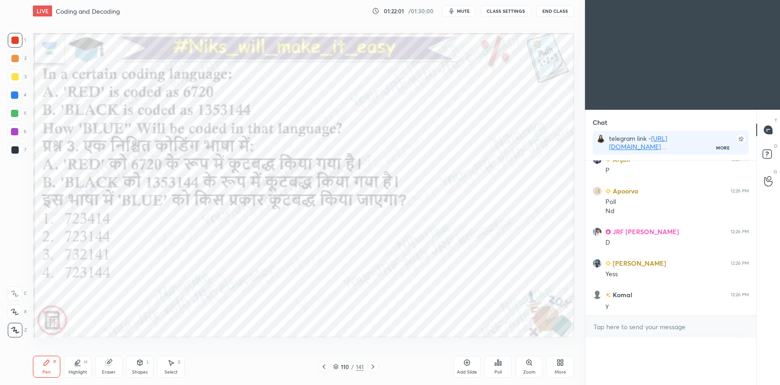
scroll to position [3, 3]
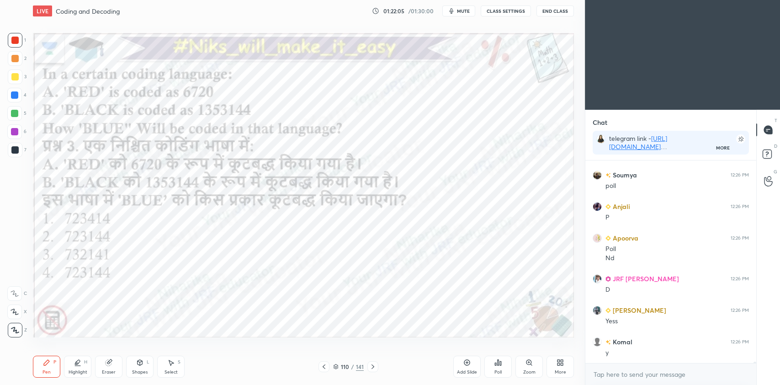
click at [375, 369] on icon at bounding box center [372, 366] width 7 height 7
click at [373, 371] on div at bounding box center [372, 366] width 11 height 11
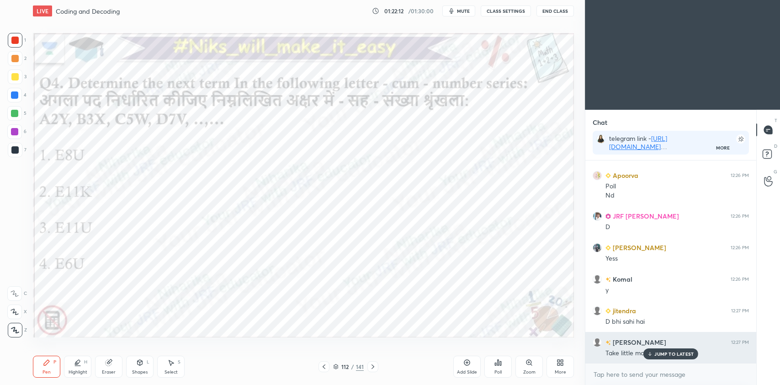
click at [674, 349] on div "JUMP TO LATEST" at bounding box center [670, 353] width 55 height 11
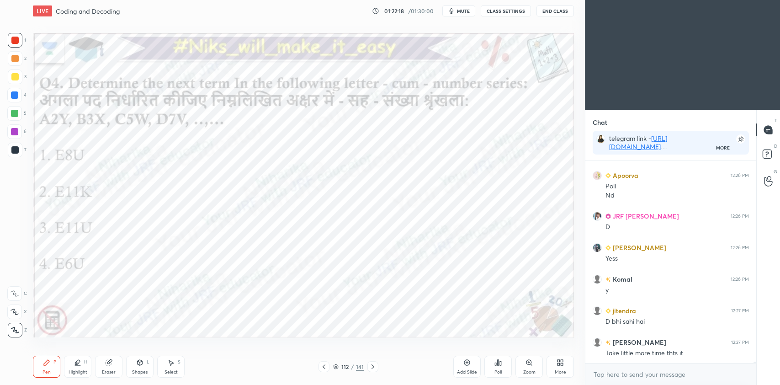
click at [11, 100] on div at bounding box center [14, 95] width 15 height 15
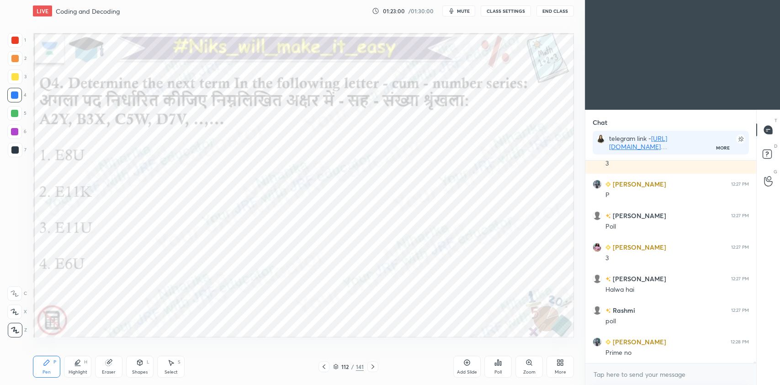
scroll to position [33755, 0]
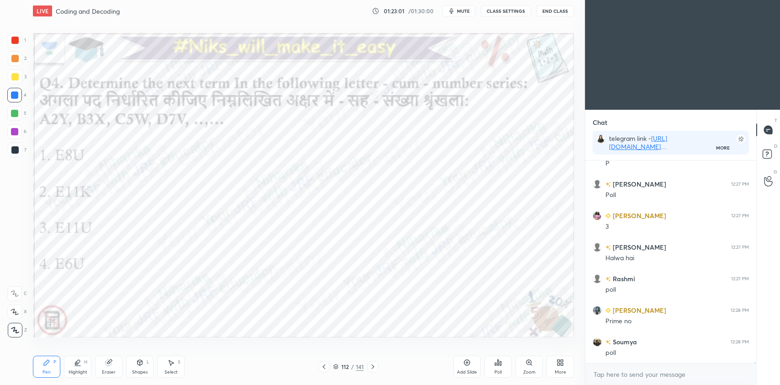
click at [338, 365] on icon at bounding box center [335, 366] width 5 height 5
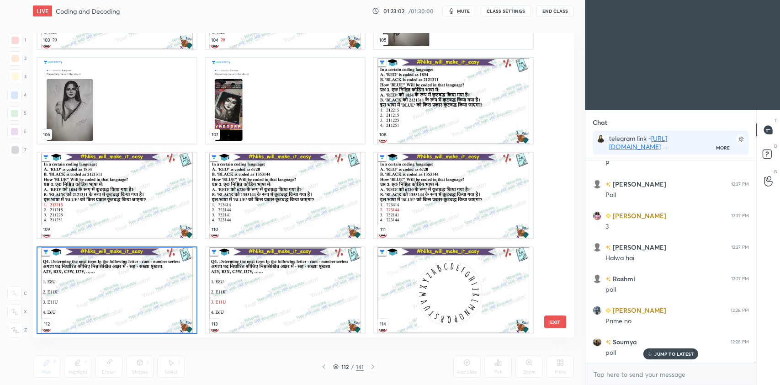
scroll to position [33786, 0]
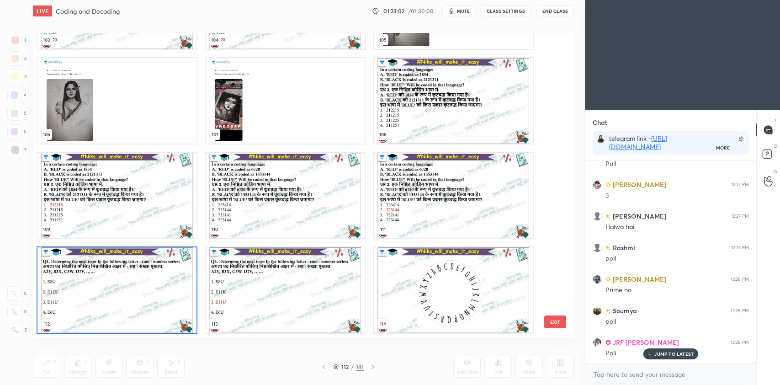
click at [167, 305] on img "grid" at bounding box center [116, 289] width 159 height 85
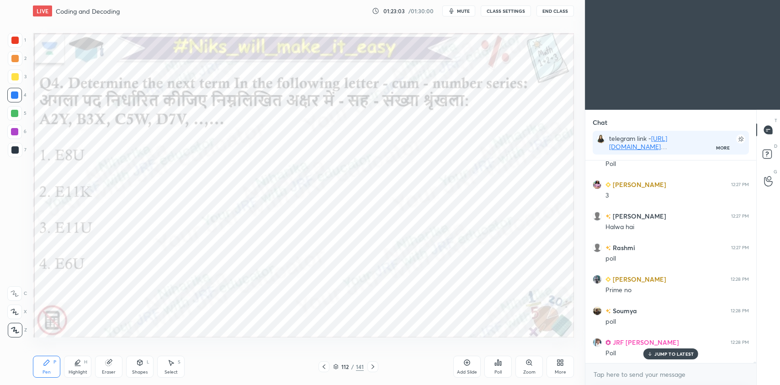
click at [167, 304] on img "grid" at bounding box center [116, 289] width 159 height 85
click at [498, 367] on div "Poll" at bounding box center [497, 366] width 27 height 22
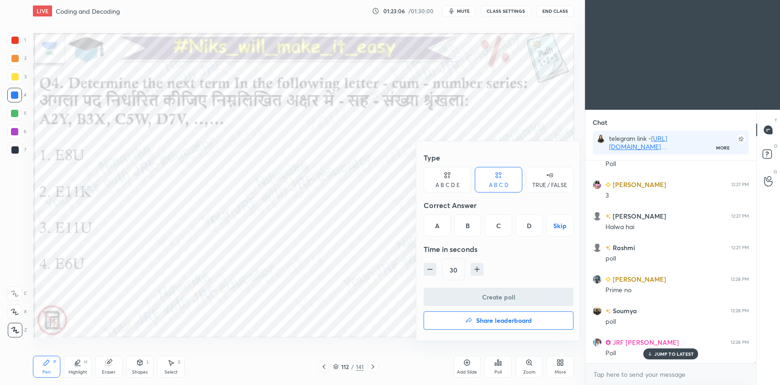
click at [352, 284] on div at bounding box center [390, 192] width 780 height 385
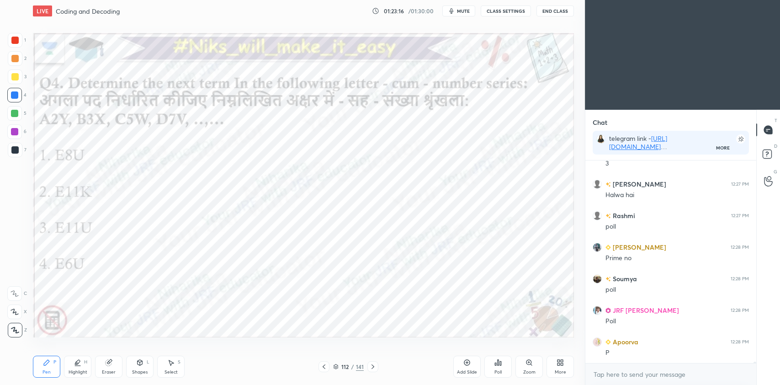
scroll to position [33849, 0]
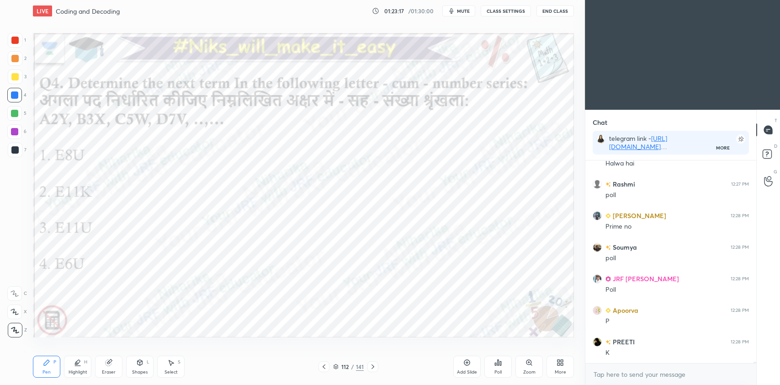
click at [339, 366] on div "112 / 141" at bounding box center [348, 366] width 31 height 8
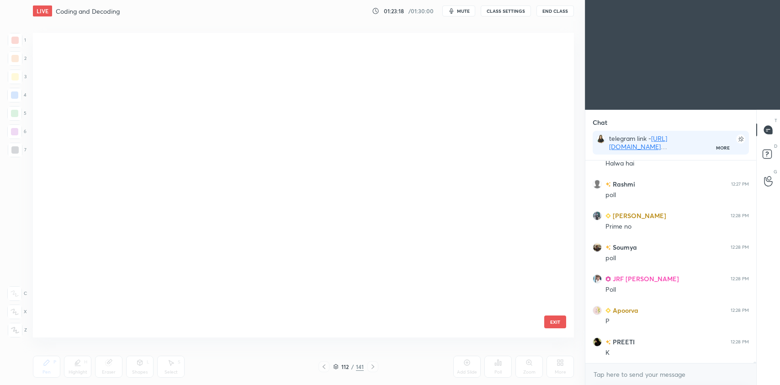
scroll to position [302, 536]
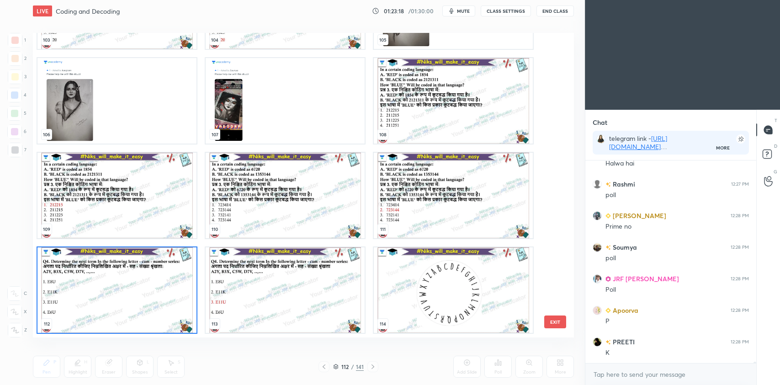
click at [138, 300] on img "grid" at bounding box center [116, 289] width 159 height 85
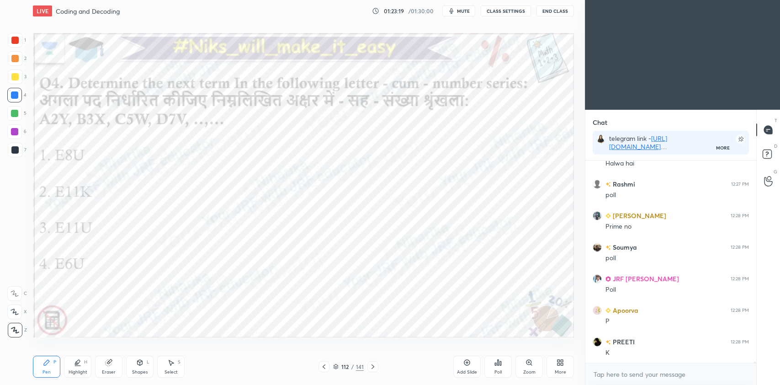
click at [141, 300] on img "grid" at bounding box center [116, 289] width 159 height 85
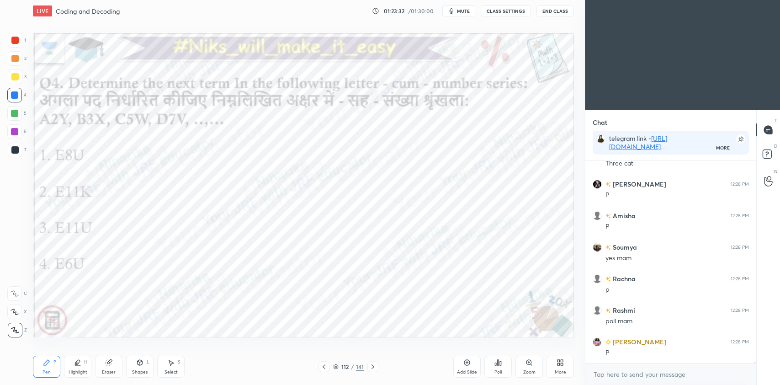
scroll to position [34102, 0]
click at [500, 362] on icon at bounding box center [500, 363] width 1 height 4
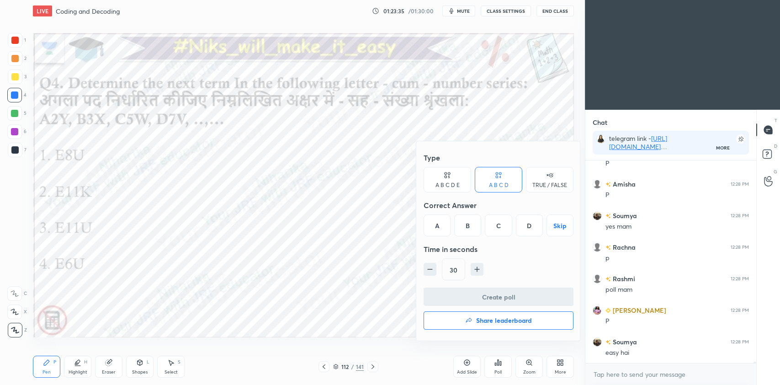
click at [497, 224] on div "C" at bounding box center [498, 225] width 27 height 22
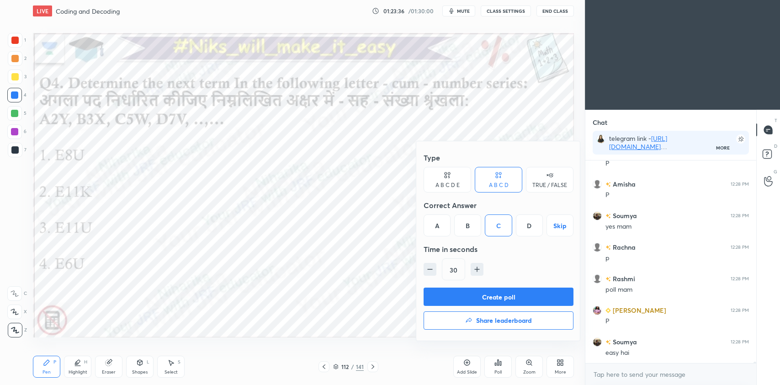
click at [493, 291] on button "Create poll" at bounding box center [499, 296] width 150 height 18
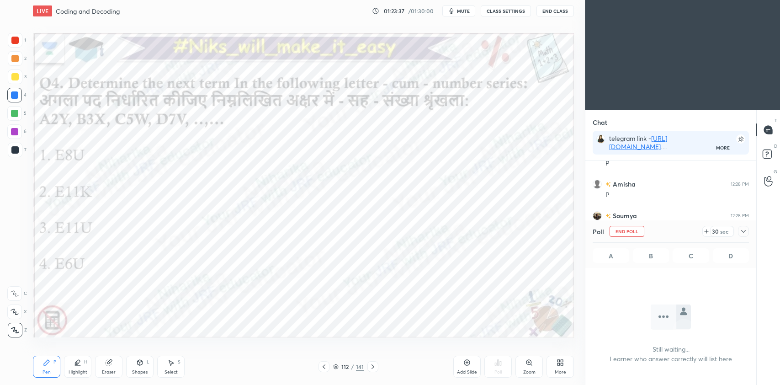
scroll to position [3, 3]
click at [744, 227] on div at bounding box center [743, 231] width 11 height 11
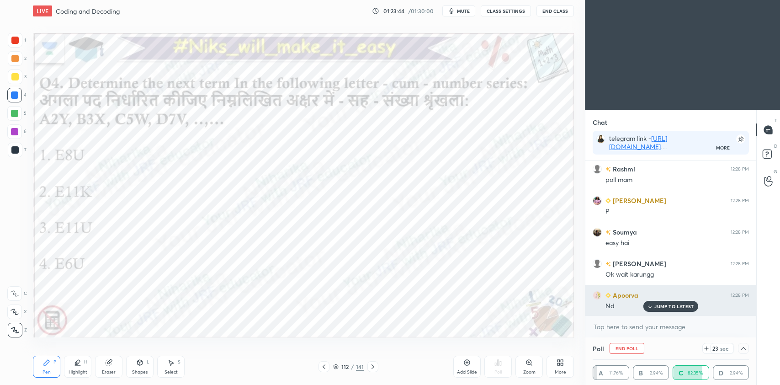
click at [670, 305] on p "JUMP TO LATEST" at bounding box center [673, 305] width 39 height 5
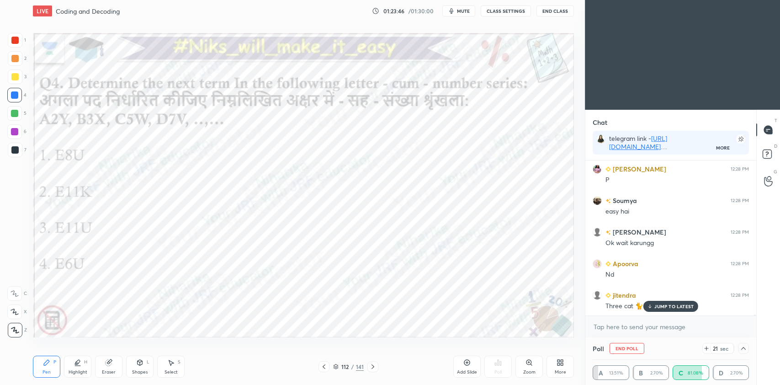
click at [662, 307] on p "JUMP TO LATEST" at bounding box center [673, 305] width 39 height 5
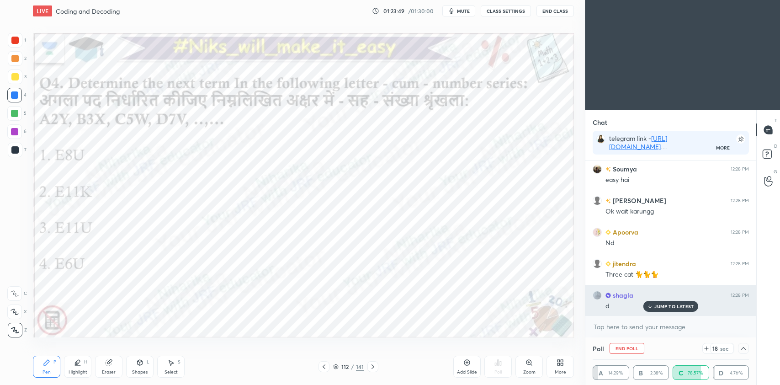
click at [680, 306] on p "JUMP TO LATEST" at bounding box center [673, 305] width 39 height 5
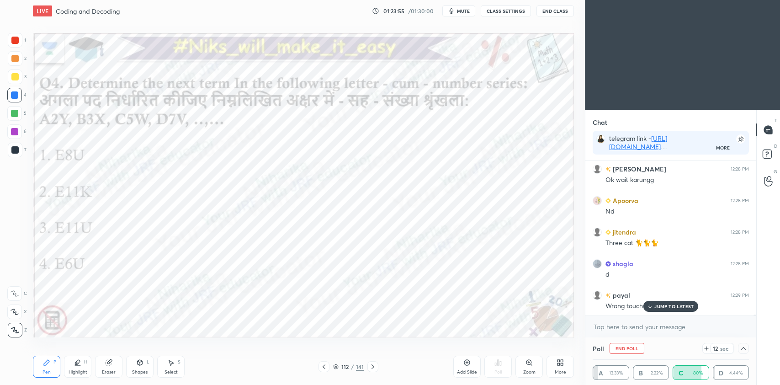
click at [669, 305] on p "JUMP TO LATEST" at bounding box center [673, 305] width 39 height 5
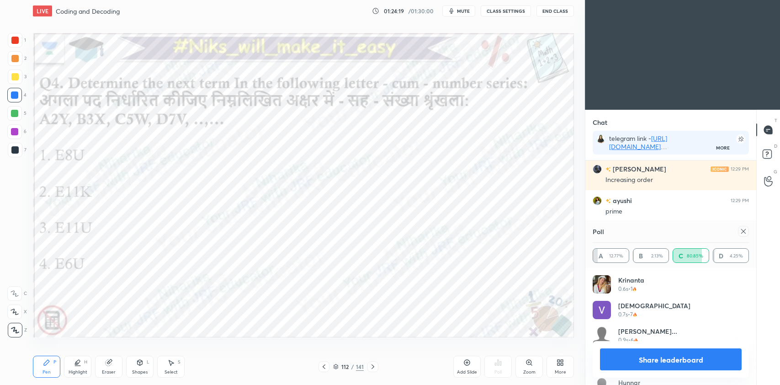
click at [743, 230] on icon at bounding box center [743, 231] width 7 height 7
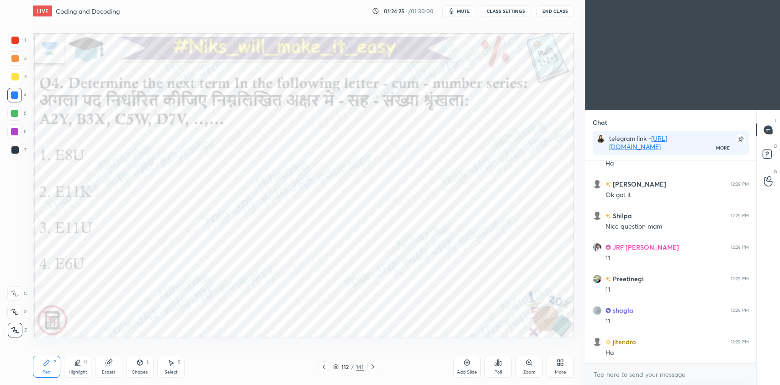
click at [12, 133] on div at bounding box center [14, 131] width 7 height 7
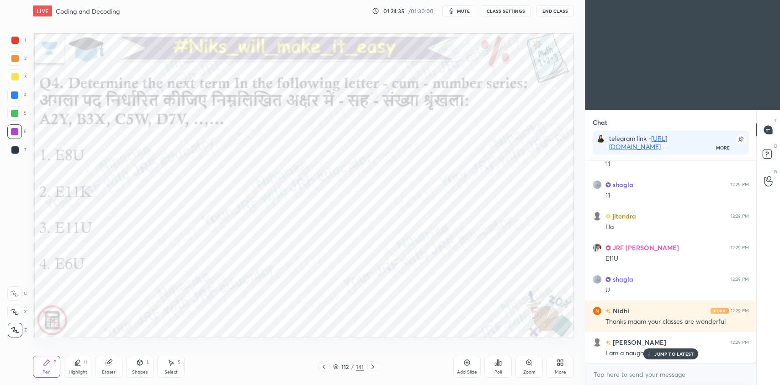
click at [167, 366] on div "Select S" at bounding box center [170, 366] width 27 height 22
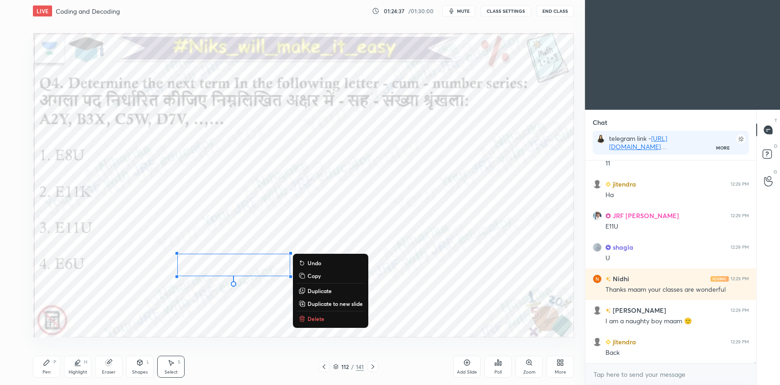
click at [323, 317] on p "Delete" at bounding box center [315, 318] width 17 height 7
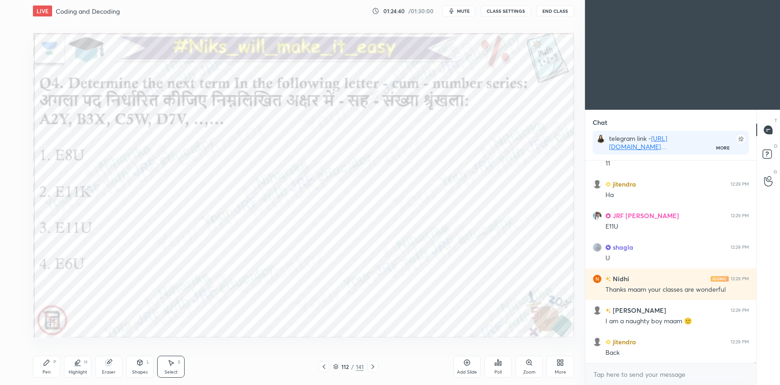
click at [44, 371] on div "Pen" at bounding box center [46, 372] width 8 height 5
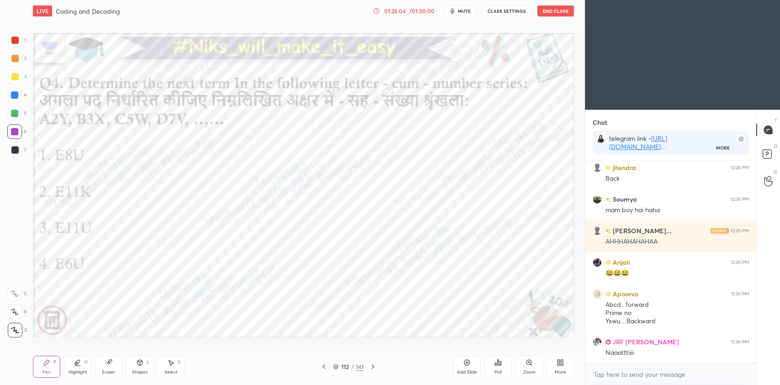
click at [371, 369] on icon at bounding box center [372, 366] width 7 height 7
click at [372, 366] on icon at bounding box center [372, 366] width 7 height 7
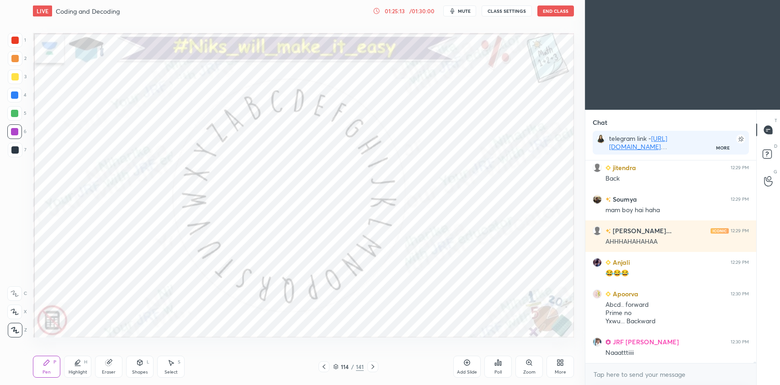
click at [372, 364] on icon at bounding box center [372, 366] width 7 height 7
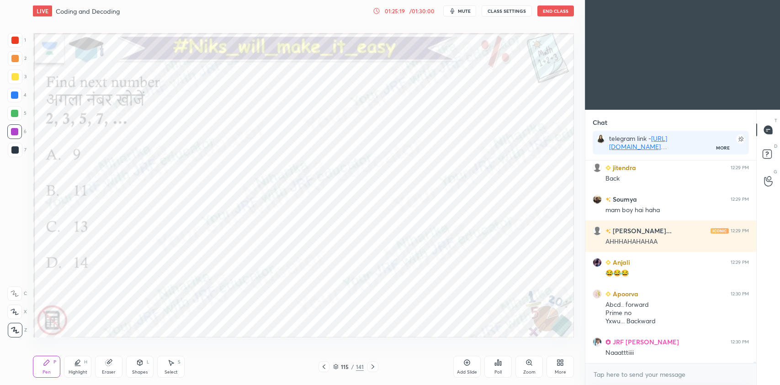
click at [501, 360] on icon at bounding box center [497, 362] width 7 height 7
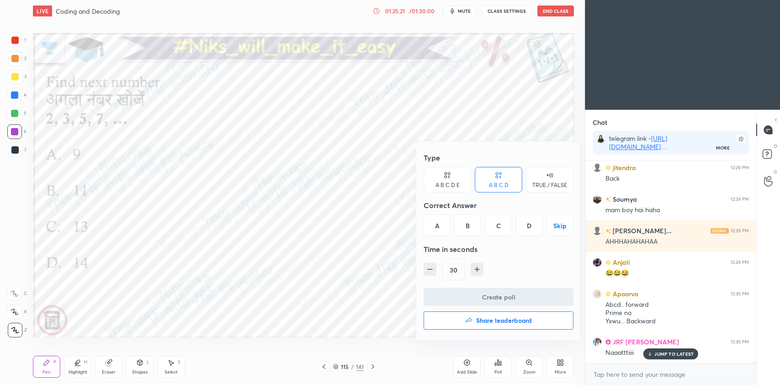
scroll to position [35032, 0]
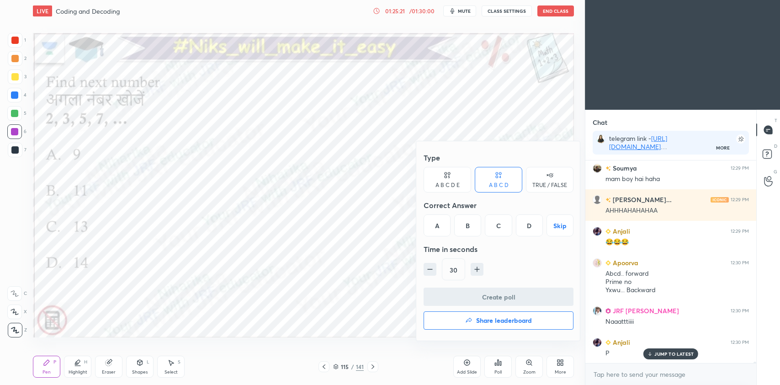
click at [472, 225] on div "B" at bounding box center [467, 225] width 27 height 22
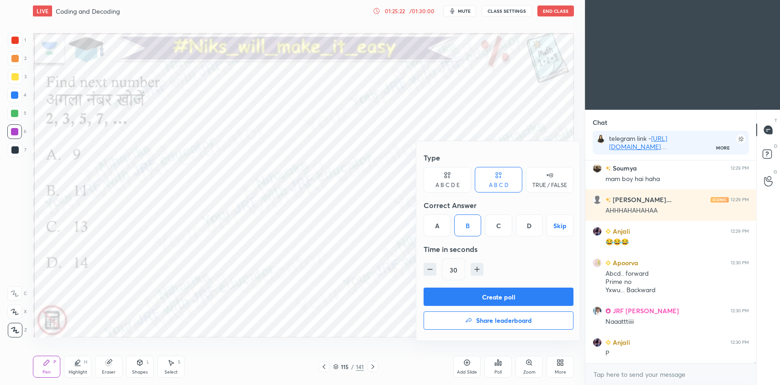
scroll to position [35064, 0]
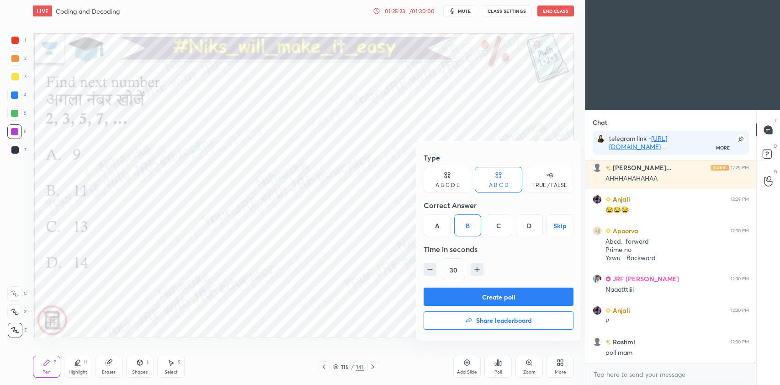
click at [482, 294] on button "Create poll" at bounding box center [499, 296] width 150 height 18
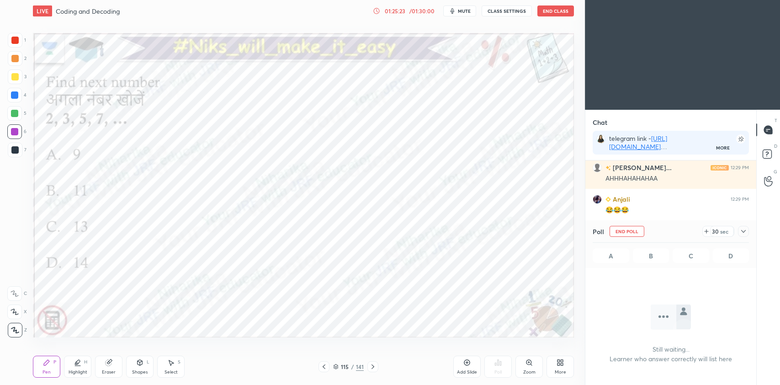
scroll to position [175, 168]
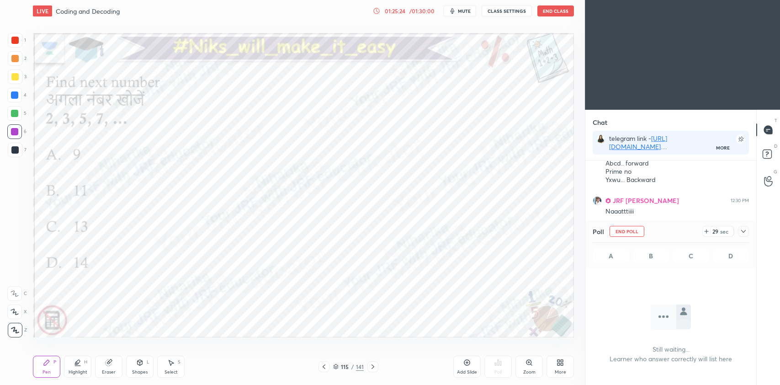
click at [747, 232] on div at bounding box center [743, 231] width 11 height 11
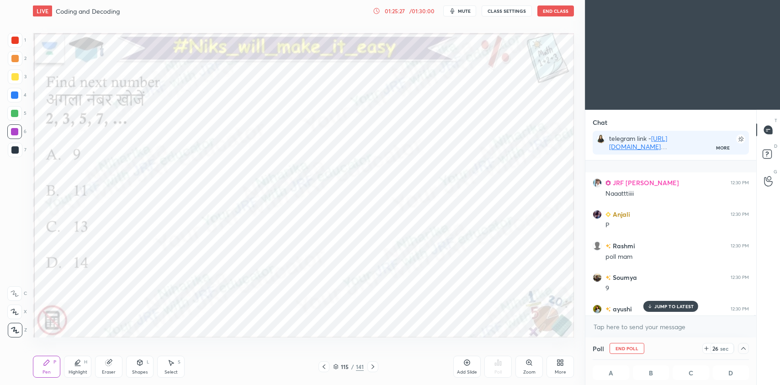
scroll to position [35205, 0]
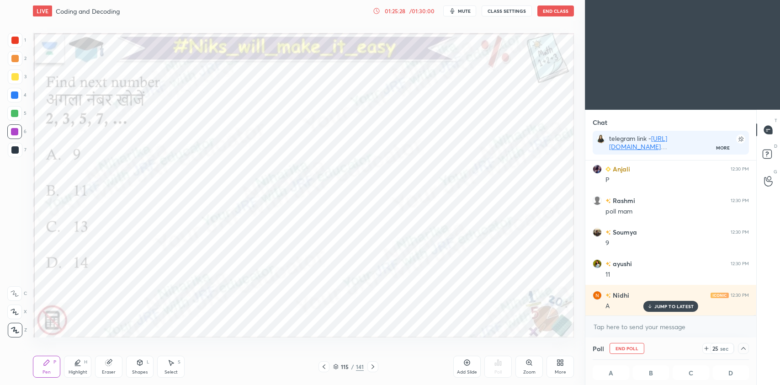
click at [669, 308] on p "JUMP TO LATEST" at bounding box center [673, 305] width 39 height 5
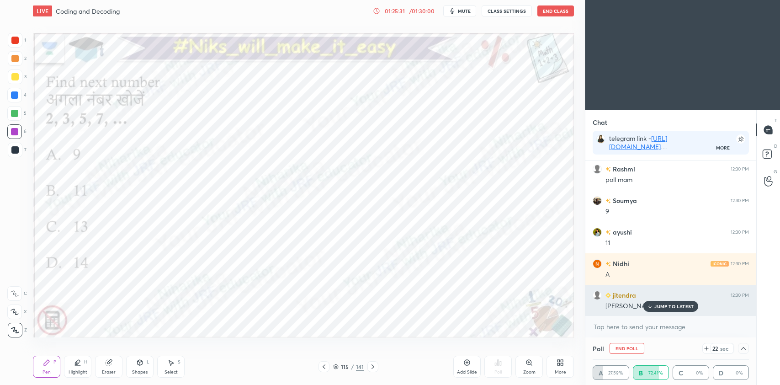
click at [665, 306] on p "JUMP TO LATEST" at bounding box center [673, 305] width 39 height 5
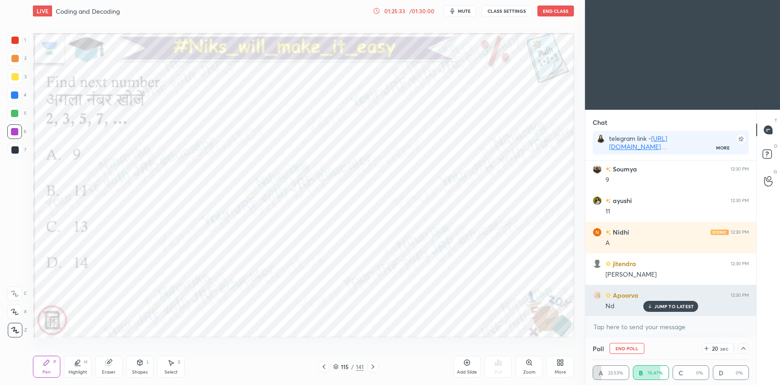
click at [662, 307] on p "JUMP TO LATEST" at bounding box center [673, 305] width 39 height 5
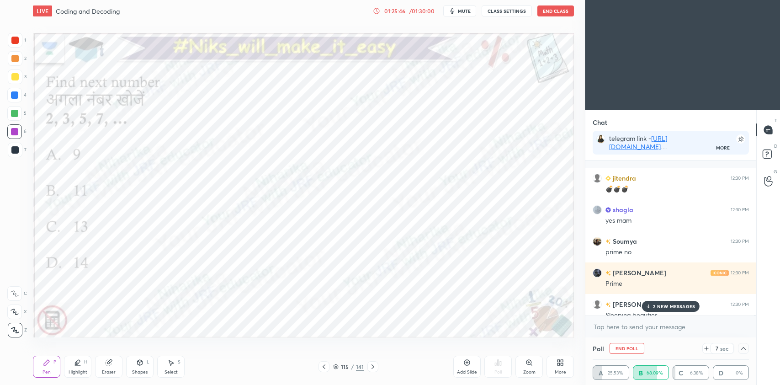
scroll to position [35646, 0]
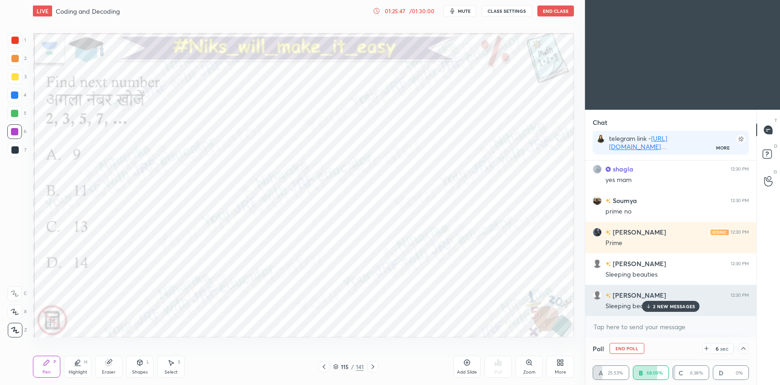
click at [662, 305] on p "2 NEW MESSAGES" at bounding box center [674, 305] width 42 height 5
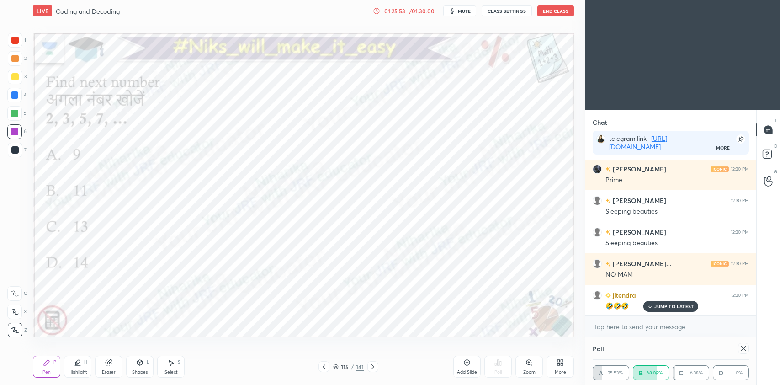
scroll to position [3, 3]
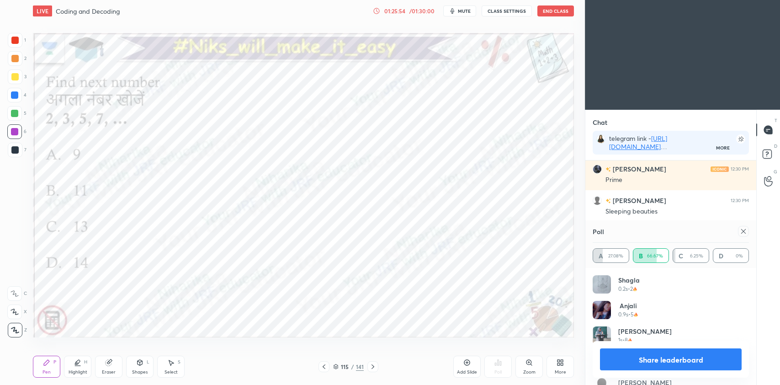
click at [742, 233] on icon at bounding box center [743, 231] width 7 height 7
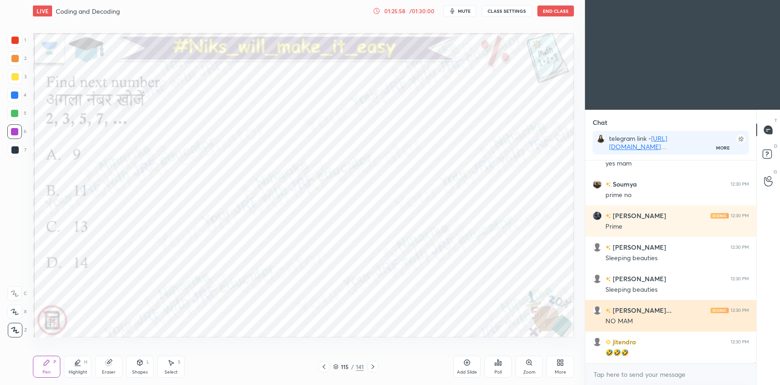
click at [651, 312] on h6 "[PERSON_NAME]..." at bounding box center [641, 310] width 61 height 10
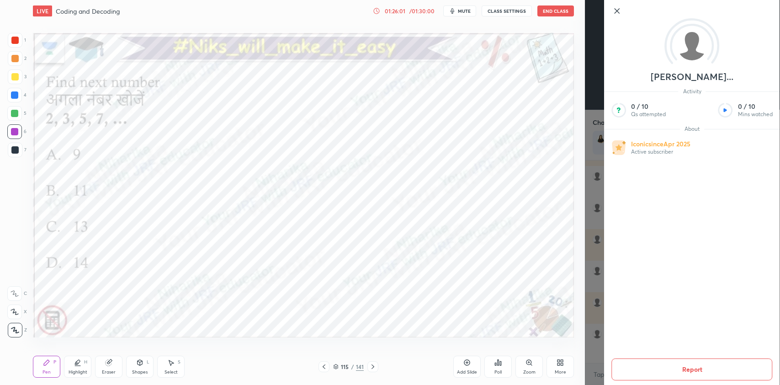
click at [622, 11] on icon at bounding box center [616, 10] width 11 height 11
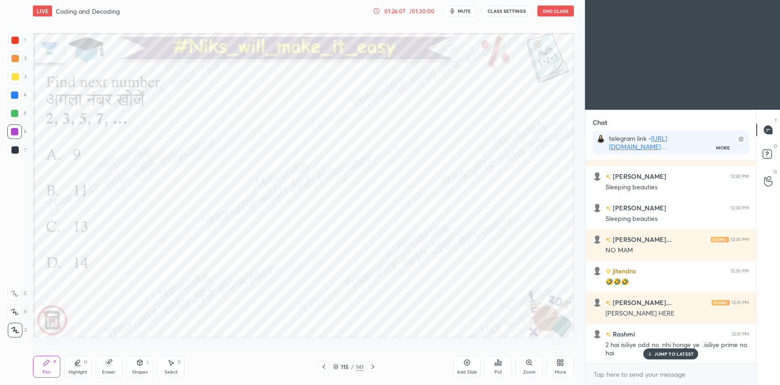
click at [667, 356] on p "JUMP TO LATEST" at bounding box center [673, 353] width 39 height 5
click at [374, 368] on icon at bounding box center [372, 366] width 7 height 7
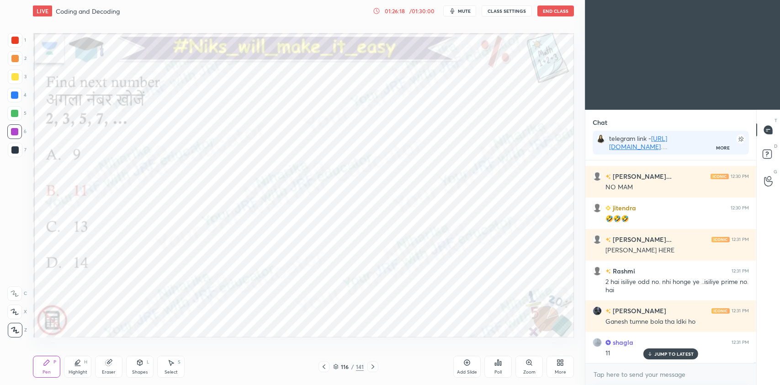
click at [376, 367] on icon at bounding box center [372, 366] width 7 height 7
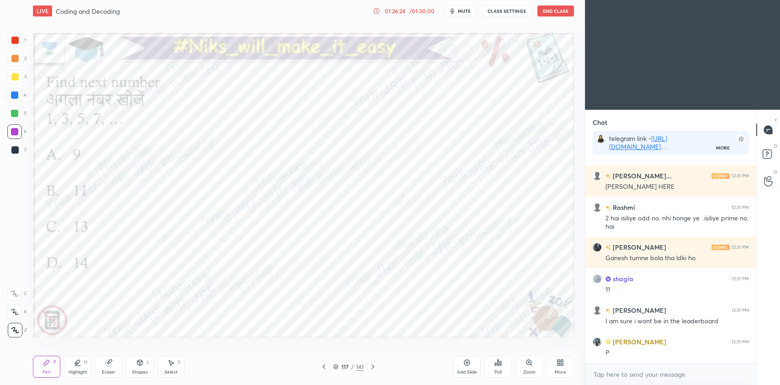
click at [494, 364] on icon at bounding box center [497, 362] width 7 height 7
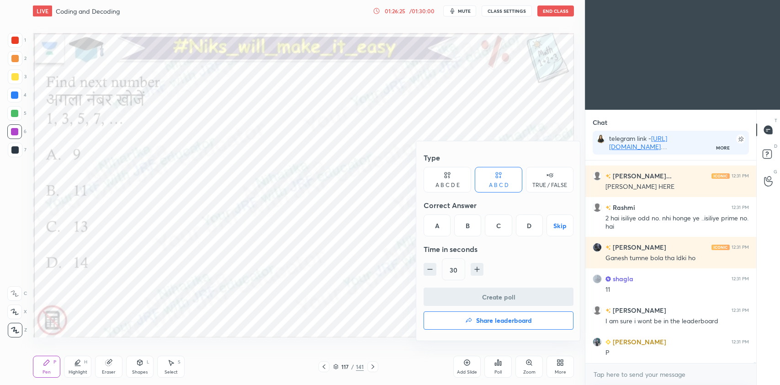
click at [444, 224] on div "A" at bounding box center [437, 225] width 27 height 22
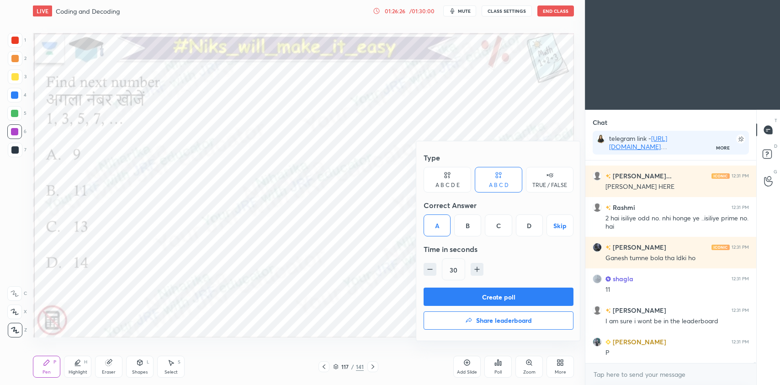
click at [459, 289] on button "Create poll" at bounding box center [499, 296] width 150 height 18
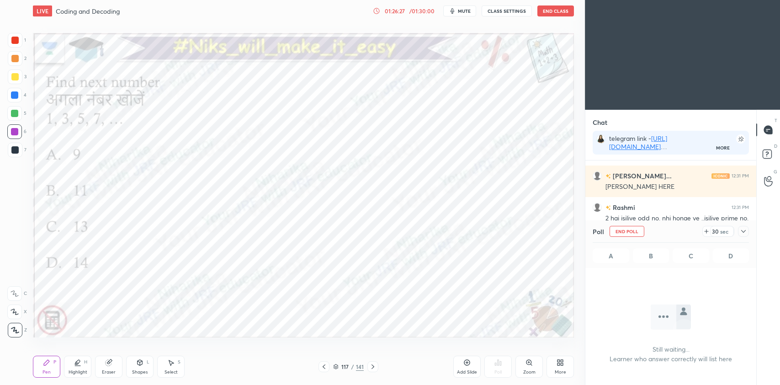
click at [741, 232] on icon at bounding box center [743, 231] width 7 height 7
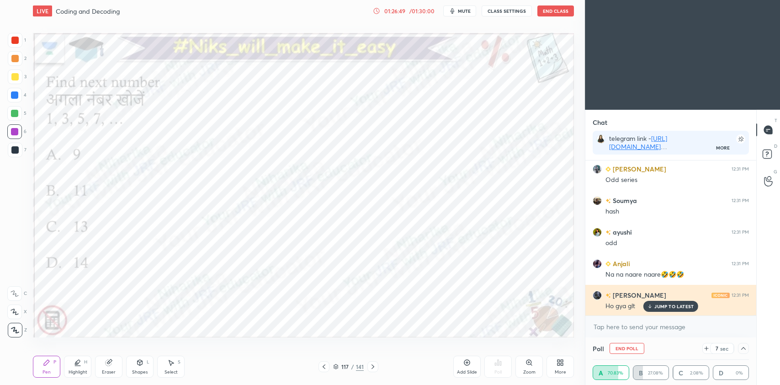
click at [673, 308] on p "JUMP TO LATEST" at bounding box center [673, 305] width 39 height 5
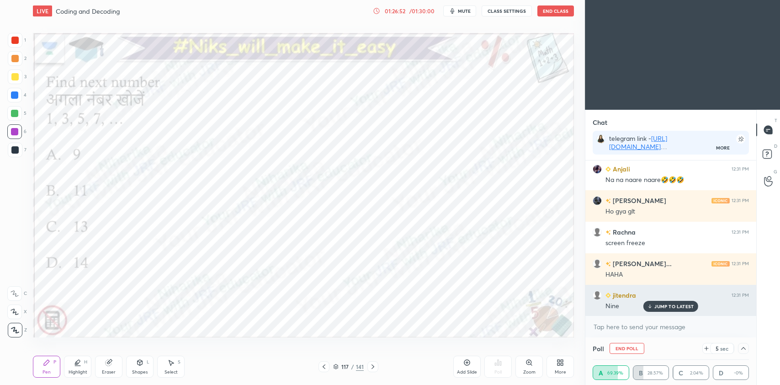
click at [673, 305] on p "JUMP TO LATEST" at bounding box center [673, 305] width 39 height 5
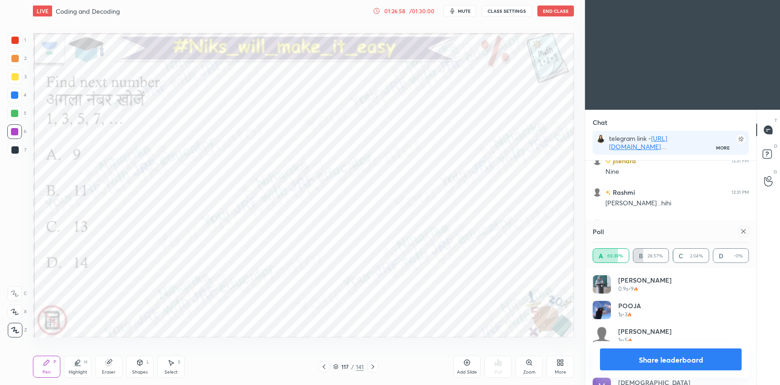
click at [744, 231] on icon at bounding box center [743, 231] width 7 height 7
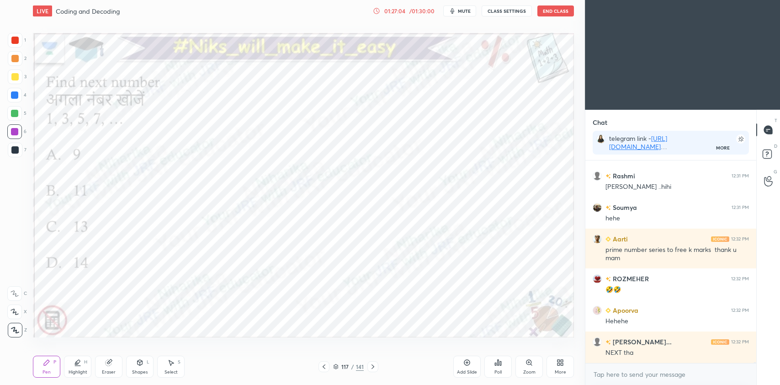
click at [372, 369] on icon at bounding box center [372, 366] width 7 height 7
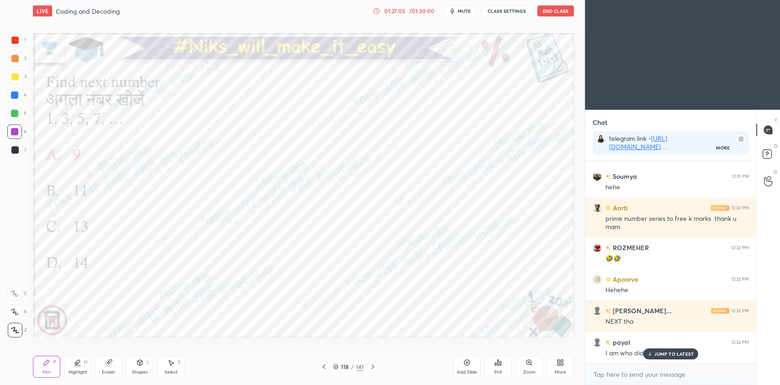
click at [336, 368] on icon at bounding box center [336, 367] width 5 height 1
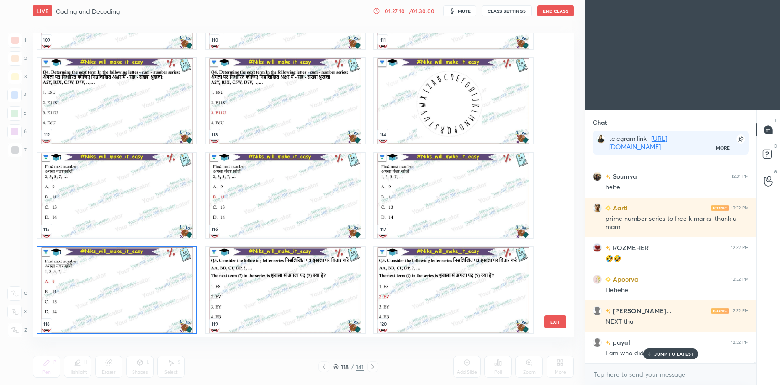
click at [292, 106] on img "grid" at bounding box center [285, 100] width 159 height 85
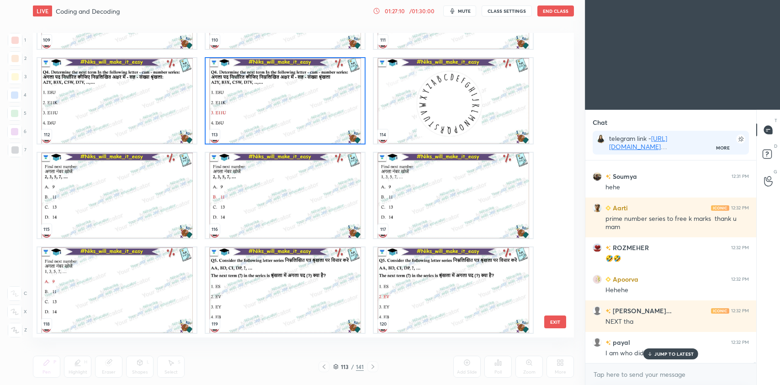
click at [292, 106] on img "grid" at bounding box center [285, 100] width 159 height 85
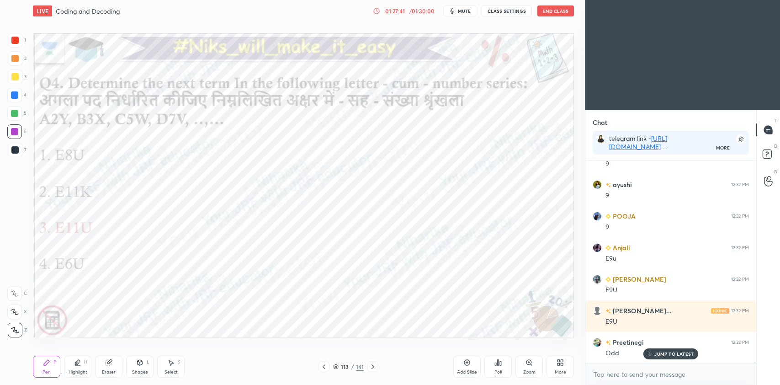
click at [373, 365] on icon at bounding box center [372, 366] width 7 height 7
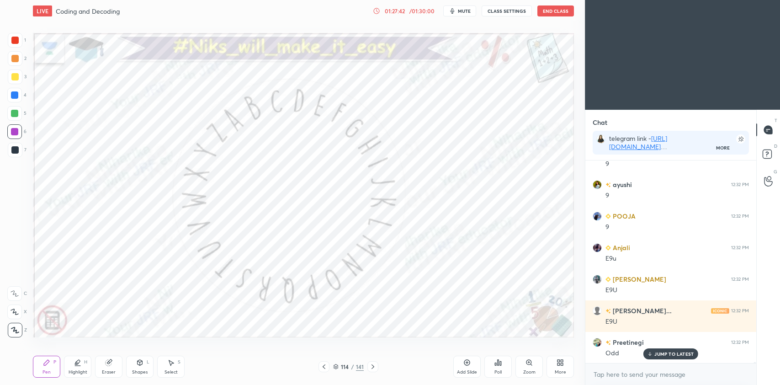
click at [374, 365] on icon at bounding box center [372, 366] width 7 height 7
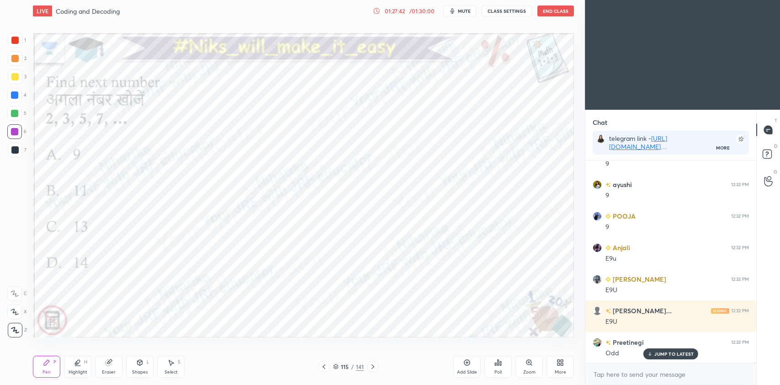
click at [374, 365] on icon at bounding box center [372, 366] width 7 height 7
click at [373, 366] on icon at bounding box center [372, 366] width 7 height 7
click at [373, 365] on icon at bounding box center [372, 366] width 7 height 7
click at [375, 364] on icon at bounding box center [372, 366] width 7 height 7
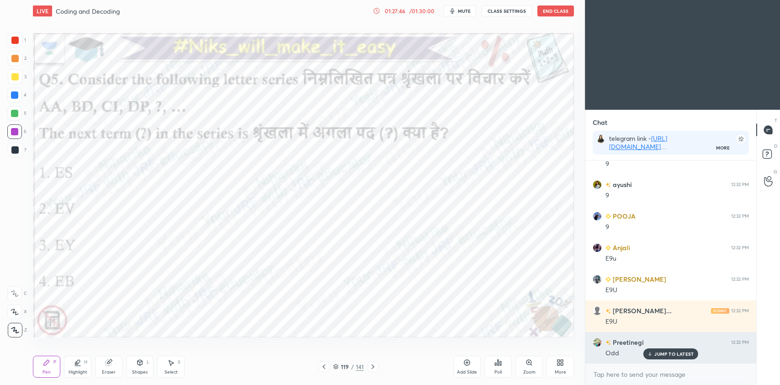
click at [679, 353] on p "JUMP TO LATEST" at bounding box center [673, 353] width 39 height 5
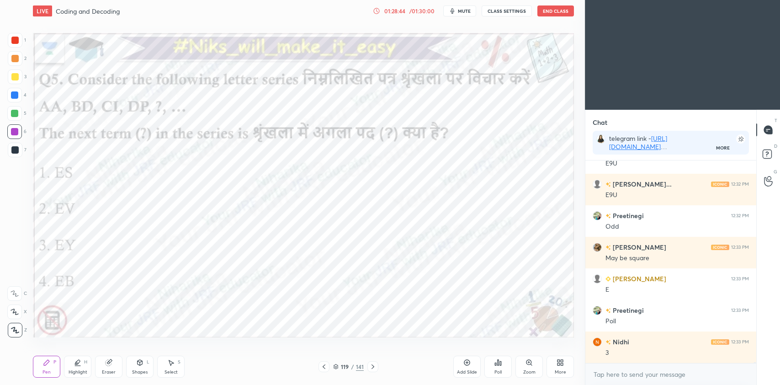
scroll to position [36980, 0]
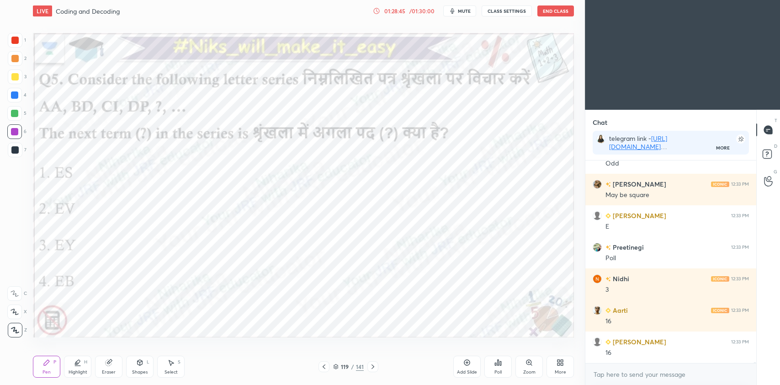
click at [16, 43] on div at bounding box center [14, 40] width 7 height 7
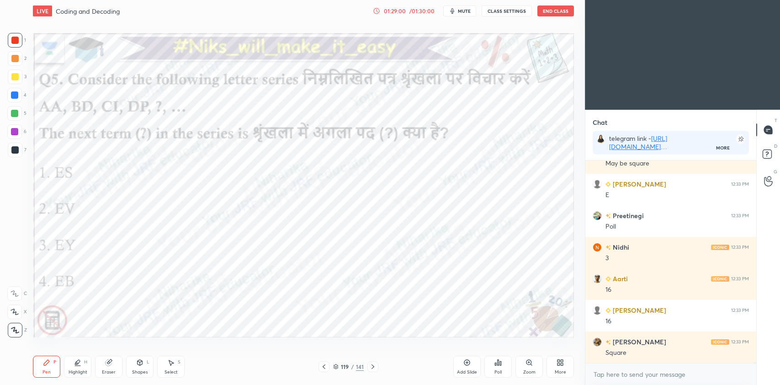
click at [497, 364] on icon at bounding box center [497, 362] width 7 height 7
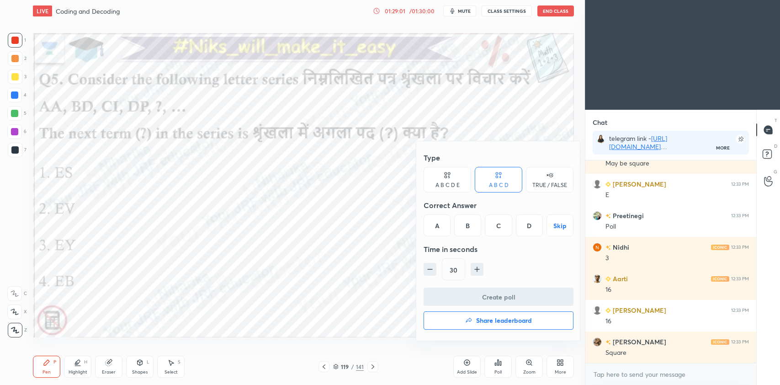
click at [504, 225] on div "C" at bounding box center [498, 225] width 27 height 22
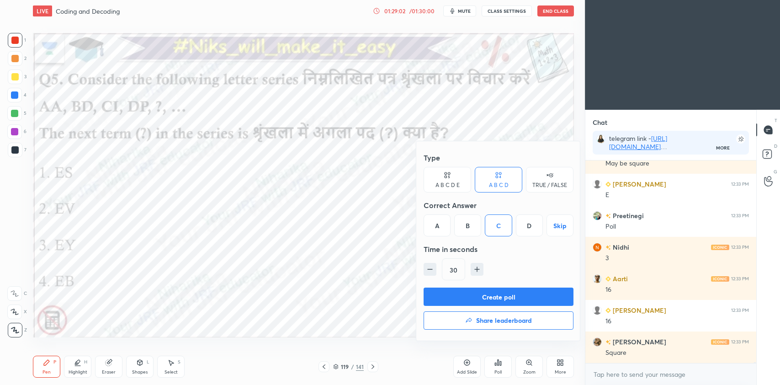
click at [496, 298] on button "Create poll" at bounding box center [499, 296] width 150 height 18
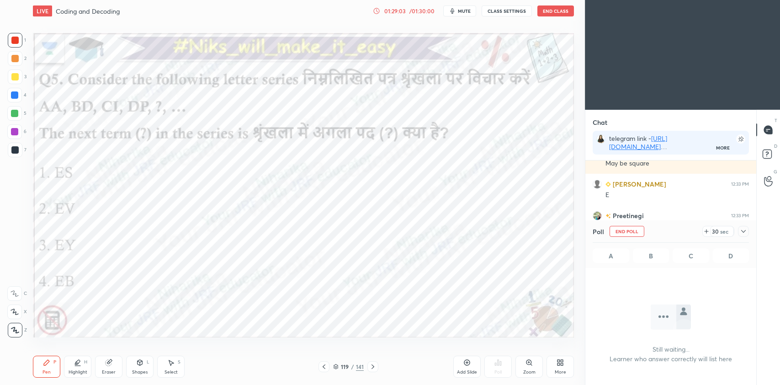
scroll to position [3, 3]
click at [742, 233] on icon at bounding box center [743, 231] width 7 height 7
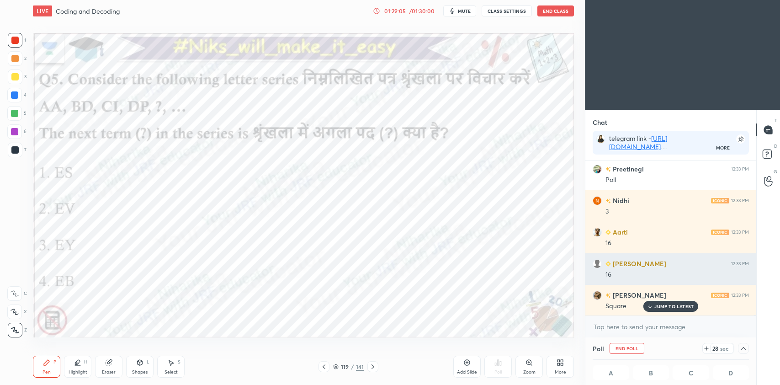
scroll to position [0, 3]
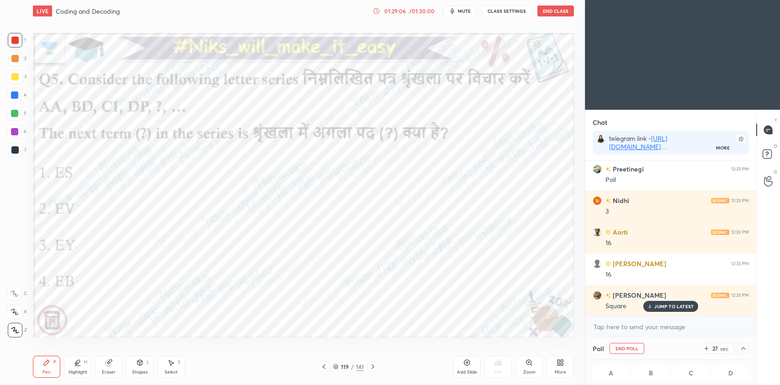
click at [672, 305] on p "JUMP TO LATEST" at bounding box center [673, 305] width 39 height 5
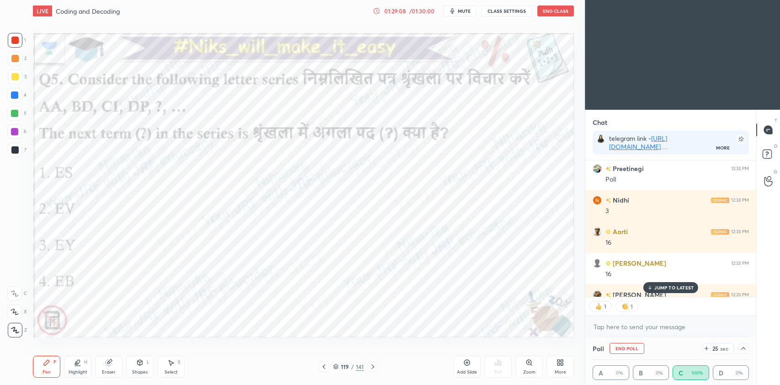
scroll to position [37109, 0]
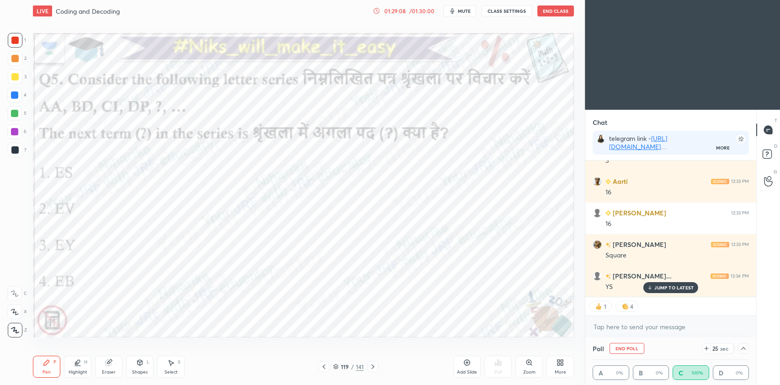
click at [334, 366] on icon at bounding box center [335, 366] width 5 height 5
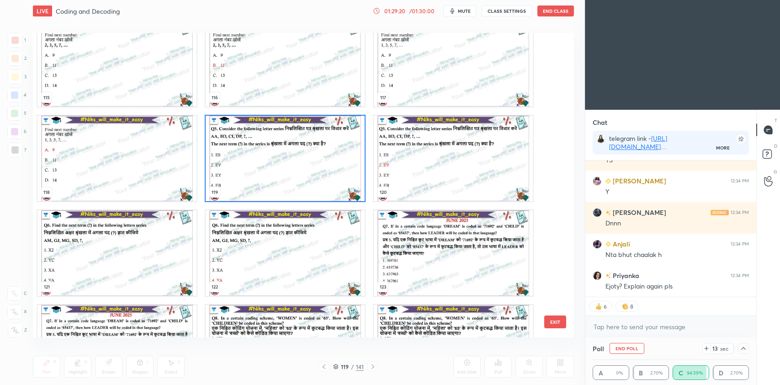
scroll to position [37267, 0]
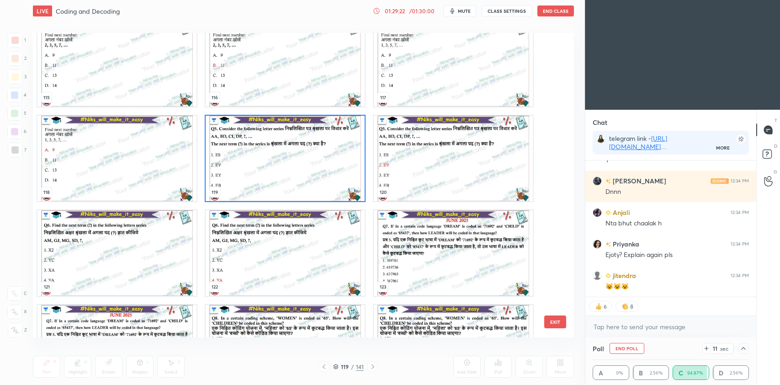
click at [323, 169] on img "grid" at bounding box center [285, 158] width 159 height 85
click at [324, 170] on img "grid" at bounding box center [285, 158] width 159 height 85
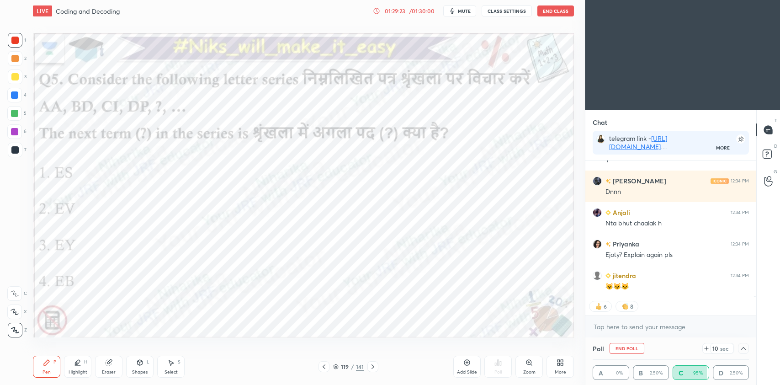
scroll to position [0, 0]
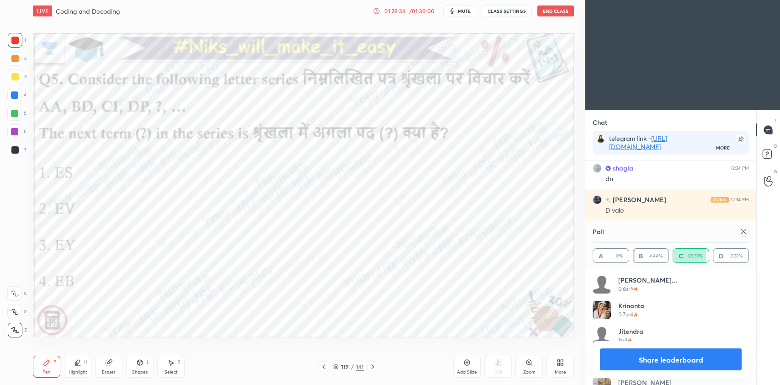
click at [741, 232] on icon at bounding box center [743, 231] width 7 height 7
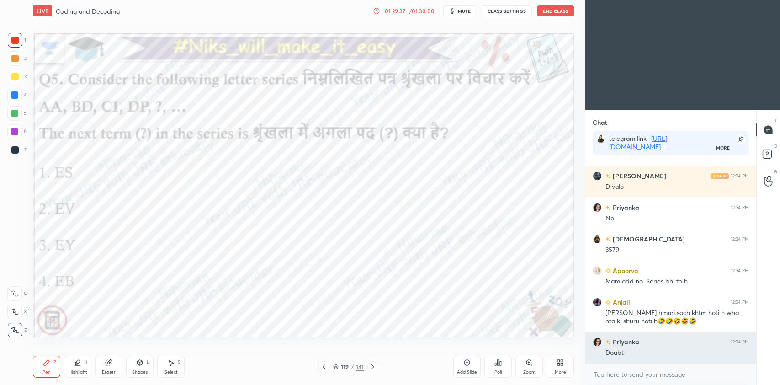
click at [665, 351] on div "Doubt" at bounding box center [676, 352] width 143 height 9
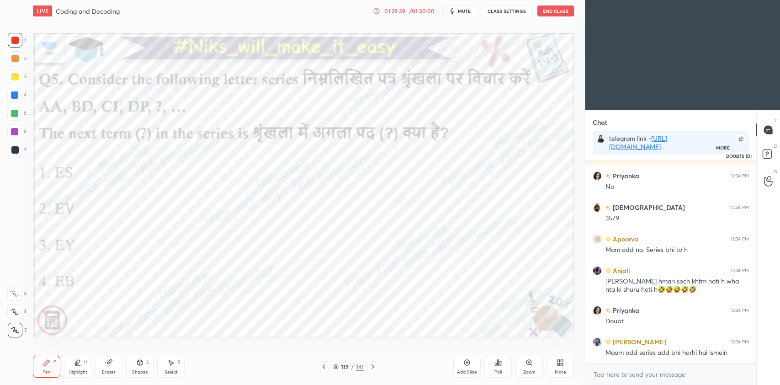
click at [766, 157] on rect at bounding box center [767, 154] width 9 height 9
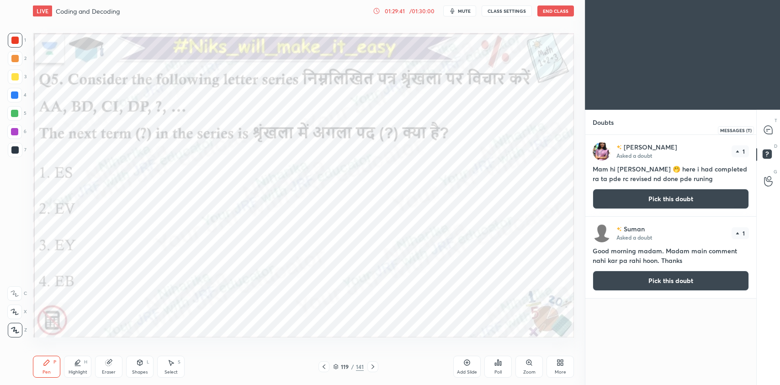
click at [771, 130] on icon at bounding box center [768, 130] width 8 height 8
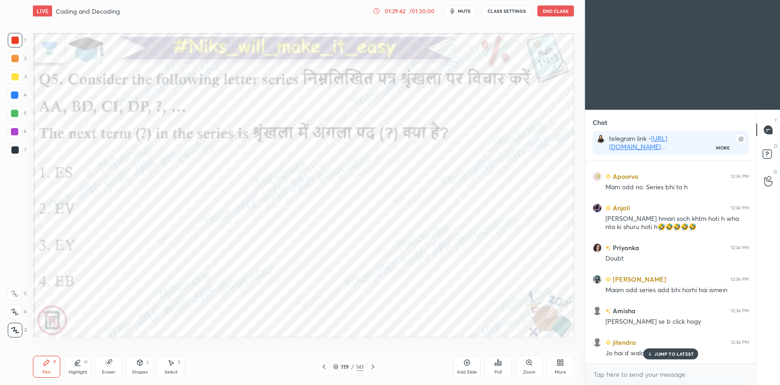
click at [651, 352] on icon at bounding box center [650, 353] width 6 height 5
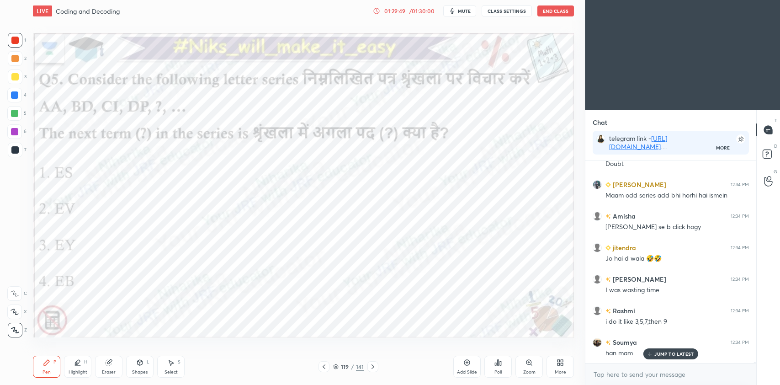
click at [371, 368] on icon at bounding box center [372, 366] width 7 height 7
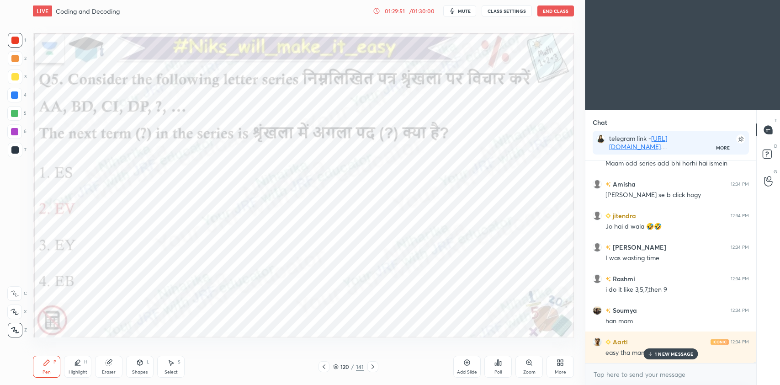
click at [12, 97] on div at bounding box center [14, 94] width 7 height 7
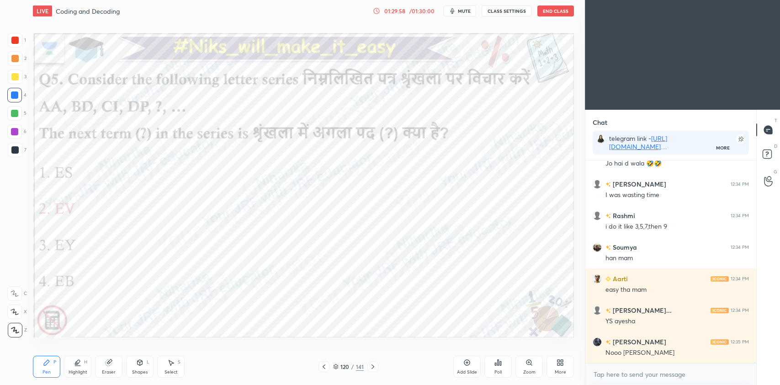
click at [16, 130] on div at bounding box center [14, 131] width 7 height 7
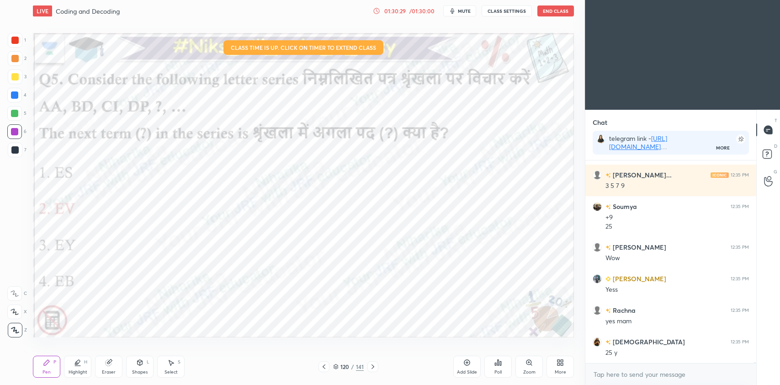
click at [326, 367] on icon at bounding box center [323, 366] width 7 height 7
click at [375, 370] on div at bounding box center [372, 366] width 11 height 11
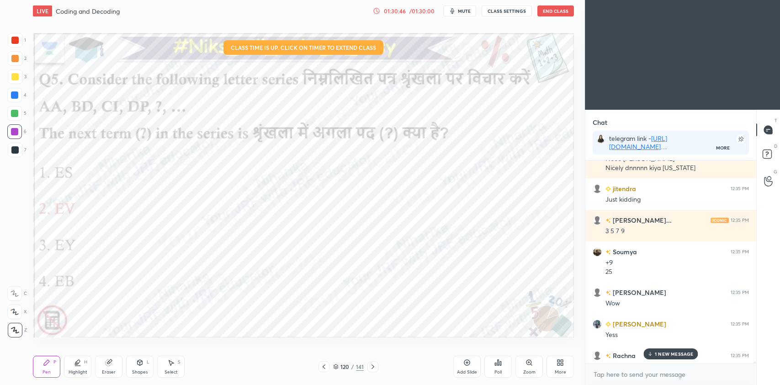
scroll to position [38173, 0]
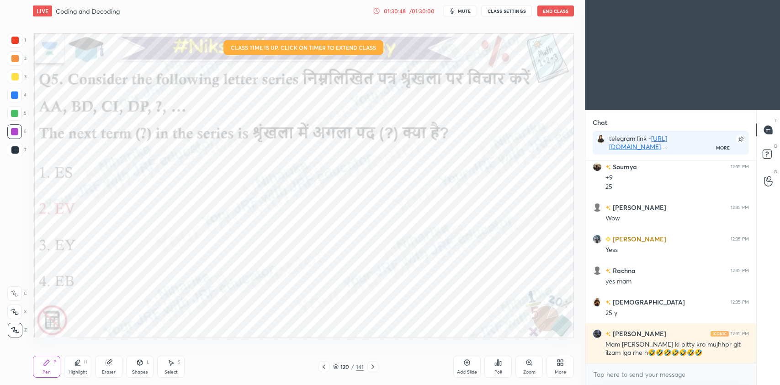
click at [497, 362] on icon at bounding box center [497, 362] width 7 height 7
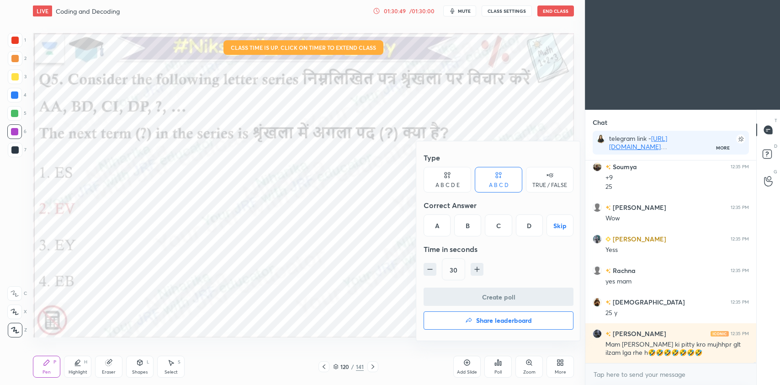
click at [500, 323] on h4 "Share leaderboard" at bounding box center [504, 320] width 56 height 6
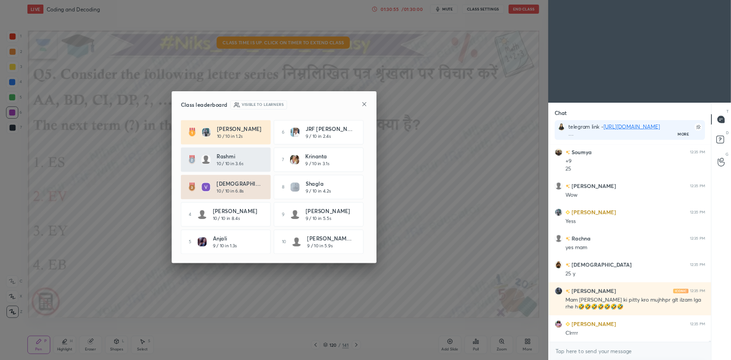
scroll to position [36110, 0]
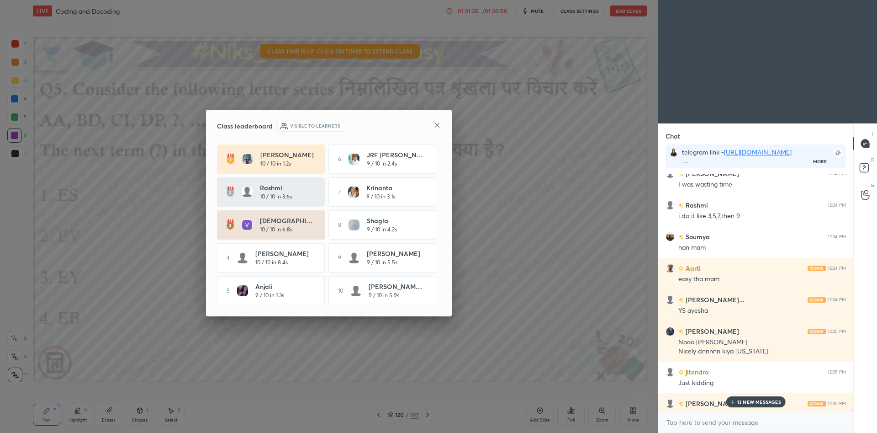
click at [437, 122] on icon at bounding box center [437, 125] width 7 height 7
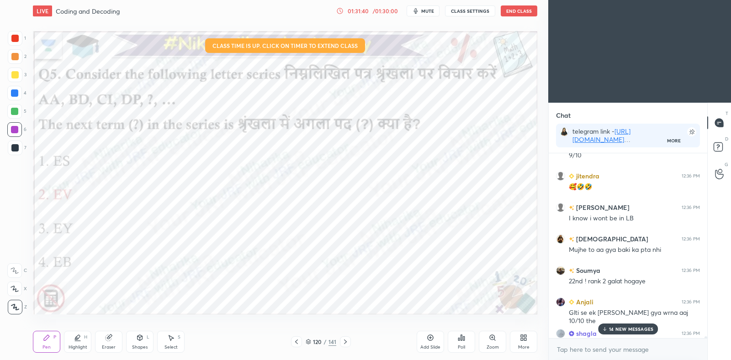
scroll to position [36855, 0]
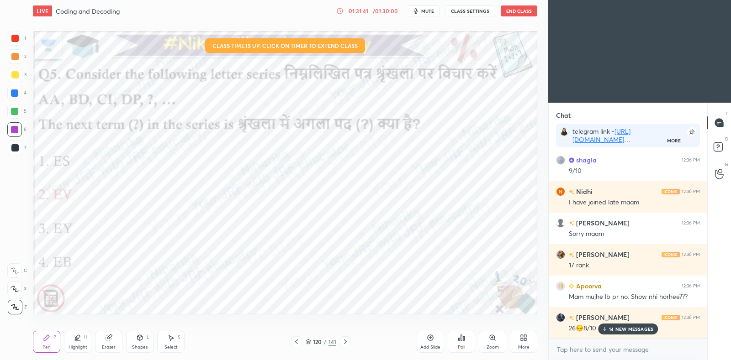
click at [631, 329] on p "14 NEW MESSAGES" at bounding box center [631, 329] width 44 height 5
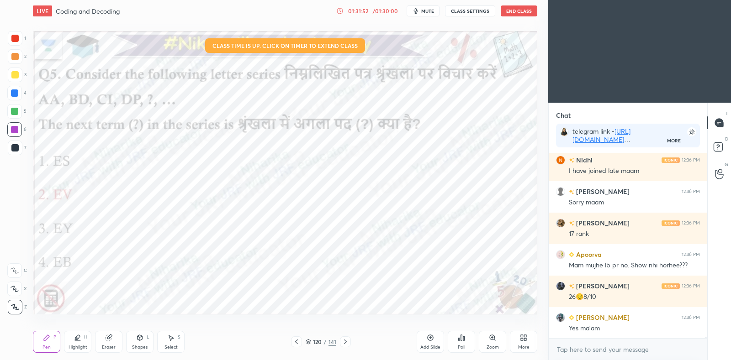
scroll to position [36918, 0]
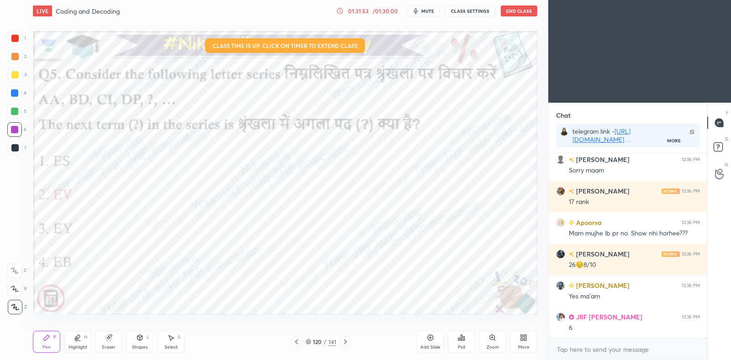
click at [307, 343] on icon at bounding box center [308, 342] width 5 height 1
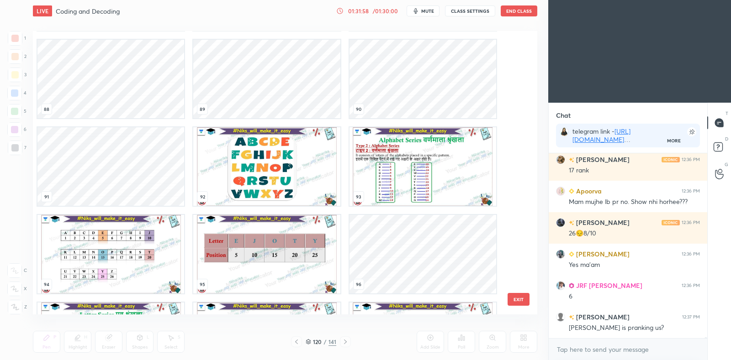
scroll to position [36981, 0]
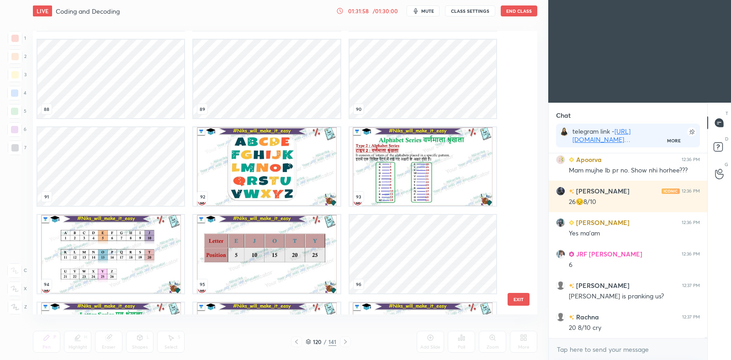
click at [261, 253] on img "grid" at bounding box center [266, 254] width 147 height 79
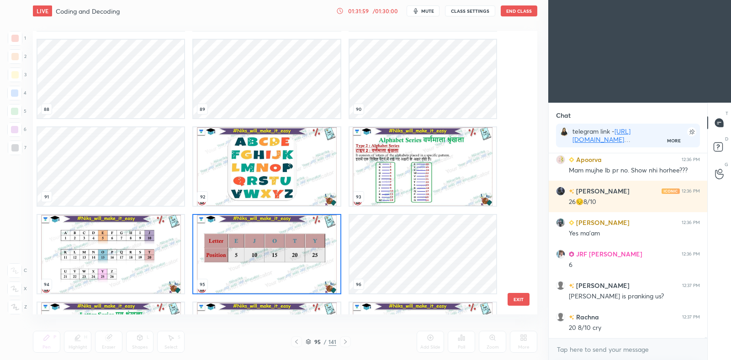
click at [261, 253] on img "grid" at bounding box center [266, 254] width 147 height 79
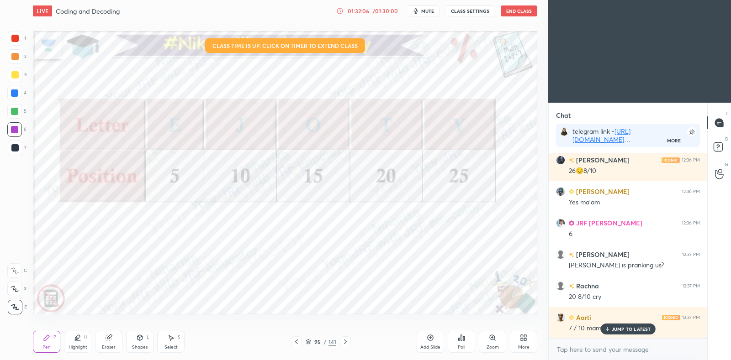
scroll to position [37044, 0]
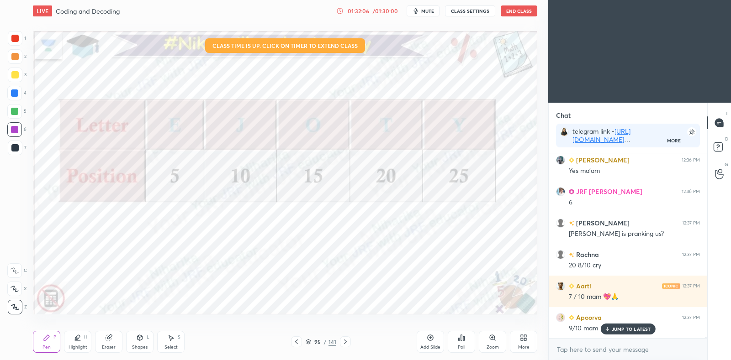
click at [627, 332] on div "JUMP TO LATEST" at bounding box center [627, 329] width 55 height 11
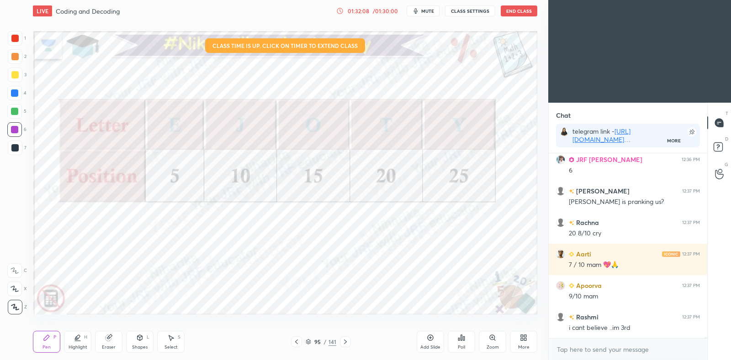
click at [298, 345] on icon at bounding box center [296, 342] width 7 height 7
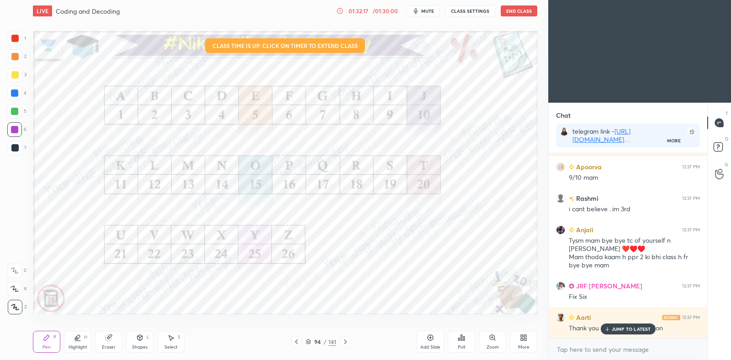
scroll to position [37226, 0]
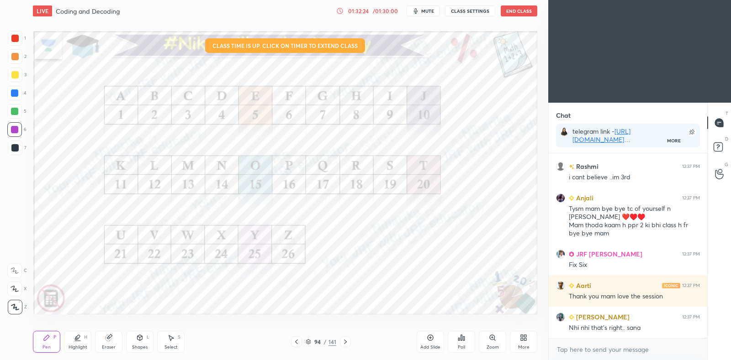
drag, startPoint x: 347, startPoint y: 341, endPoint x: 344, endPoint y: 337, distance: 5.6
click at [347, 341] on icon at bounding box center [345, 342] width 7 height 7
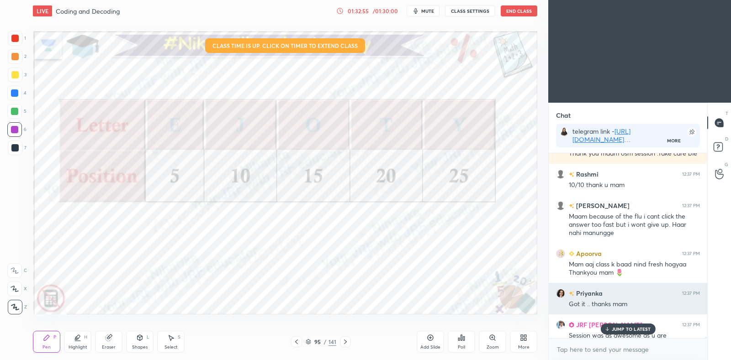
scroll to position [37612, 0]
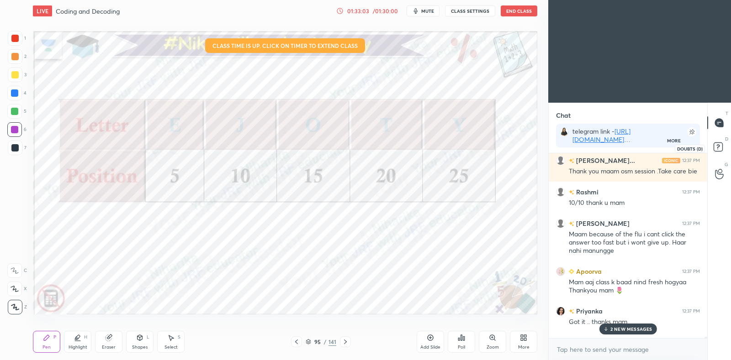
click at [716, 146] on rect at bounding box center [718, 147] width 9 height 9
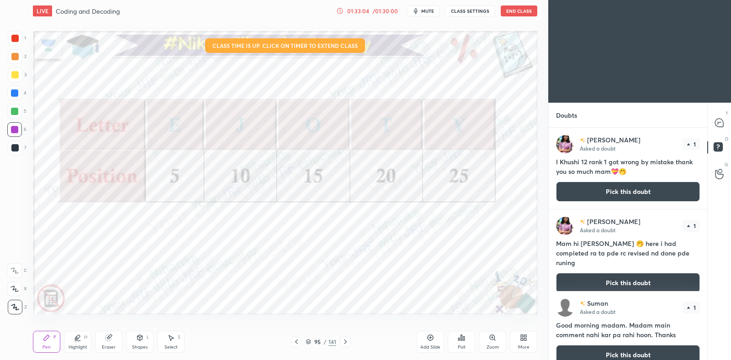
click at [635, 186] on button "Pick this doubt" at bounding box center [628, 192] width 144 height 20
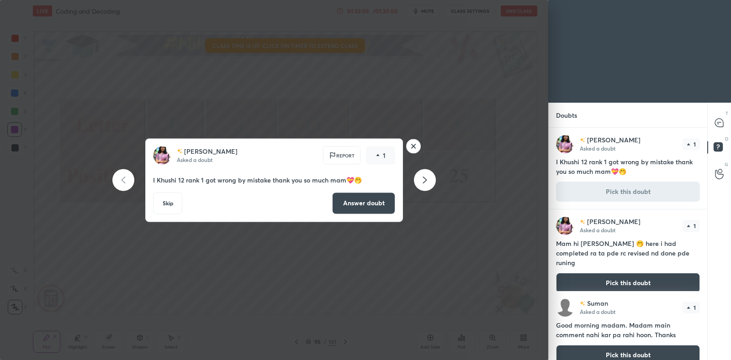
click at [368, 201] on button "Answer doubt" at bounding box center [363, 203] width 63 height 22
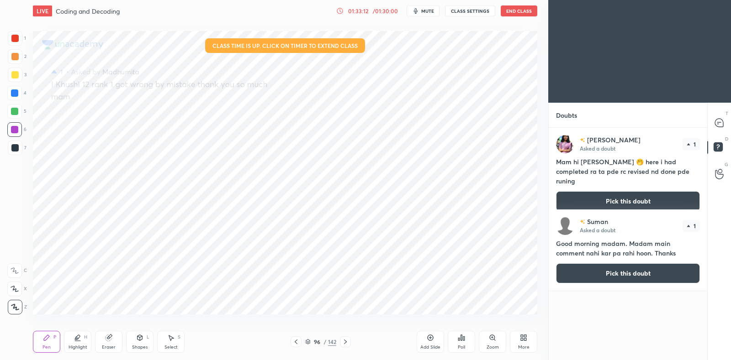
click at [649, 191] on button "Pick this doubt" at bounding box center [628, 201] width 144 height 20
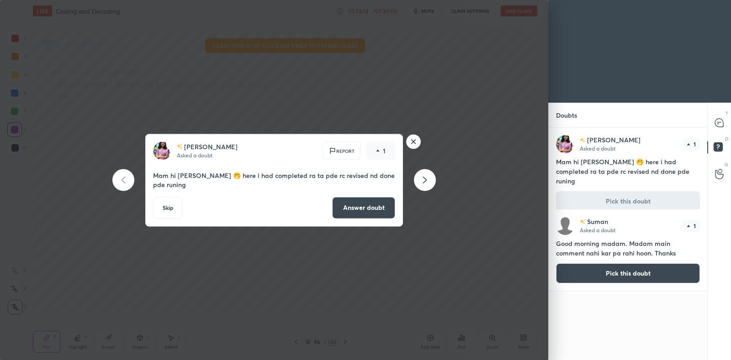
click at [337, 211] on button "Answer doubt" at bounding box center [363, 208] width 63 height 22
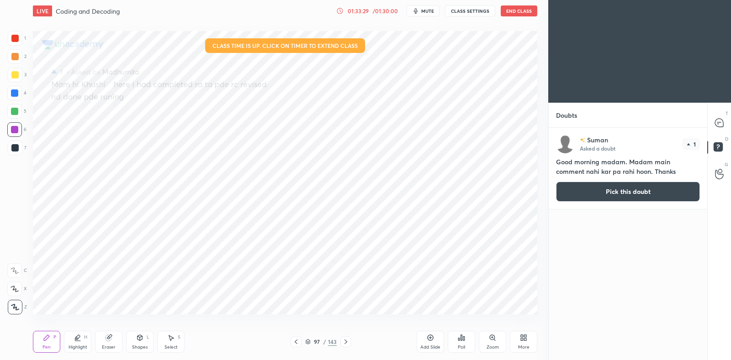
click at [588, 199] on button "Pick this doubt" at bounding box center [628, 192] width 144 height 20
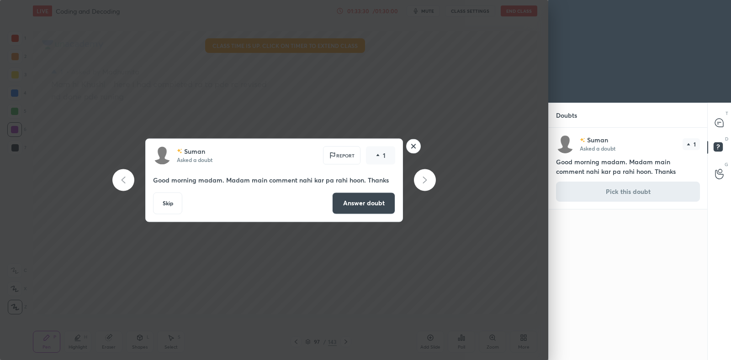
click at [356, 209] on button "Answer doubt" at bounding box center [363, 203] width 63 height 22
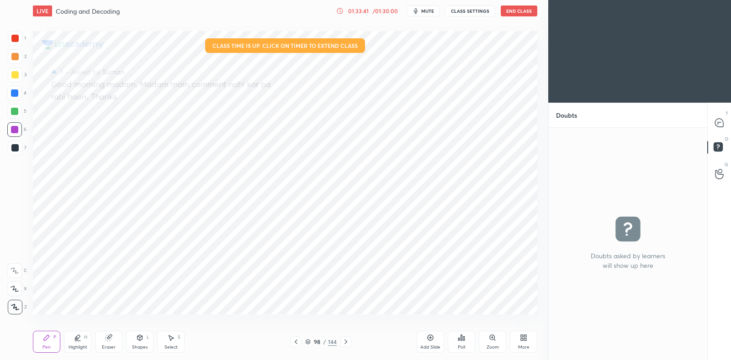
click at [719, 125] on icon at bounding box center [719, 123] width 8 height 8
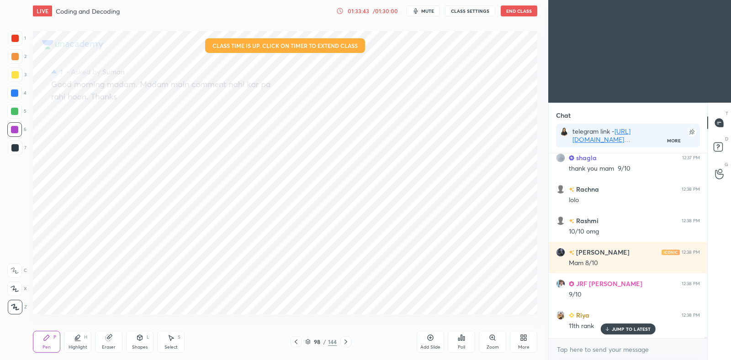
scroll to position [38034, 0]
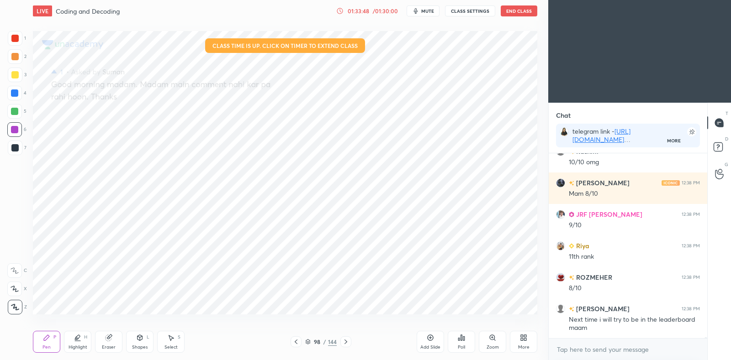
click at [431, 337] on icon at bounding box center [430, 337] width 7 height 7
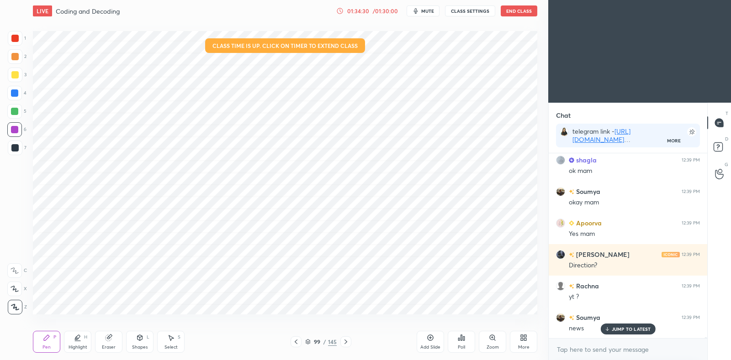
scroll to position [38460, 0]
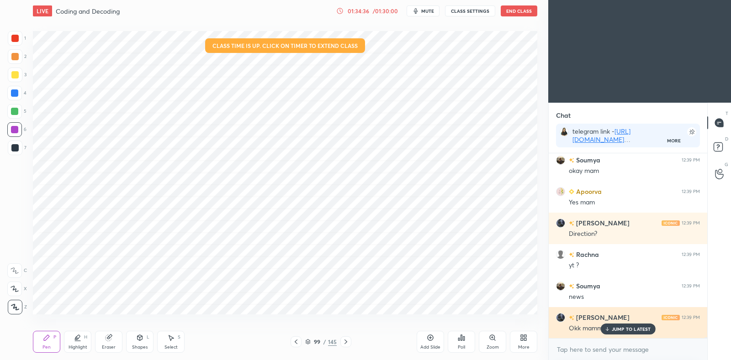
click at [626, 328] on p "JUMP TO LATEST" at bounding box center [631, 329] width 39 height 5
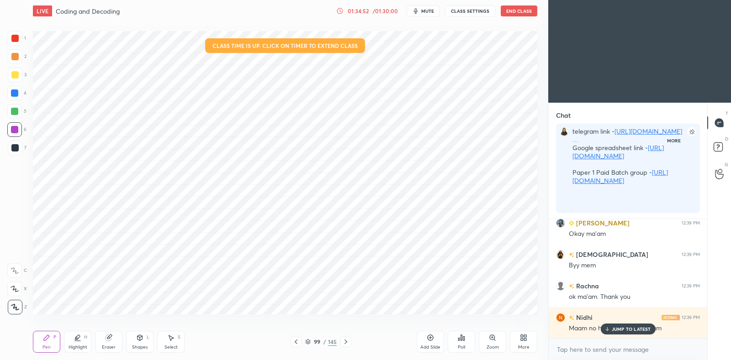
scroll to position [3, 3]
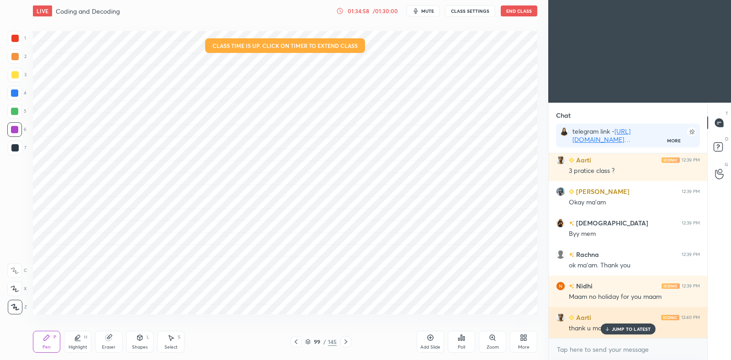
click at [623, 332] on p "JUMP TO LATEST" at bounding box center [631, 329] width 39 height 5
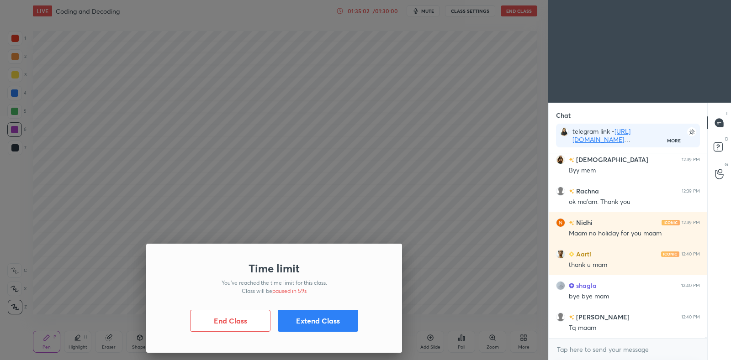
click at [339, 320] on button "Extend Class" at bounding box center [318, 321] width 80 height 22
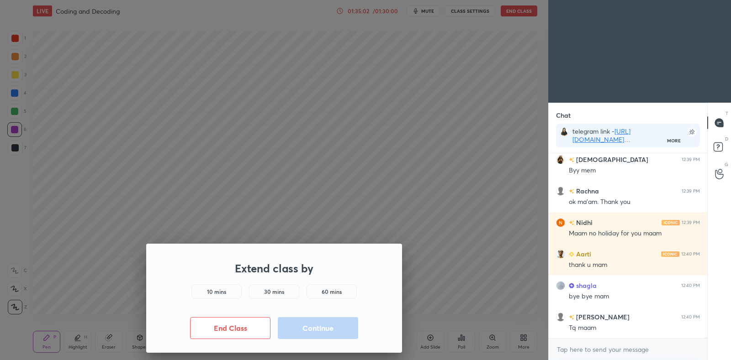
click at [220, 297] on div "10 mins" at bounding box center [216, 292] width 50 height 15
click at [314, 334] on button "Continue" at bounding box center [318, 329] width 80 height 22
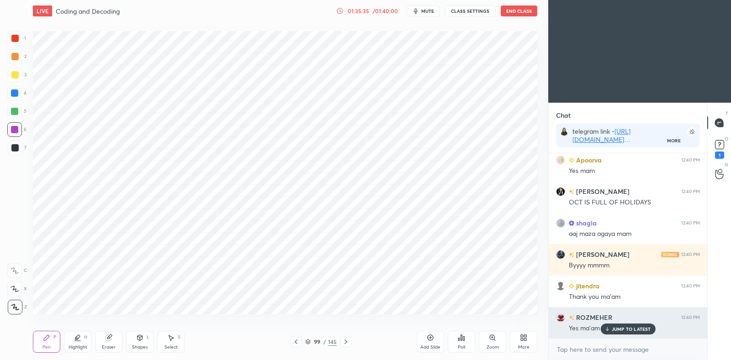
click at [630, 330] on p "JUMP TO LATEST" at bounding box center [631, 329] width 39 height 5
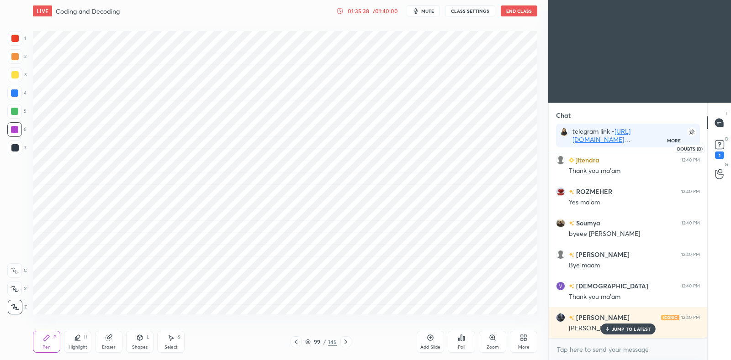
click at [722, 143] on rect at bounding box center [719, 145] width 9 height 9
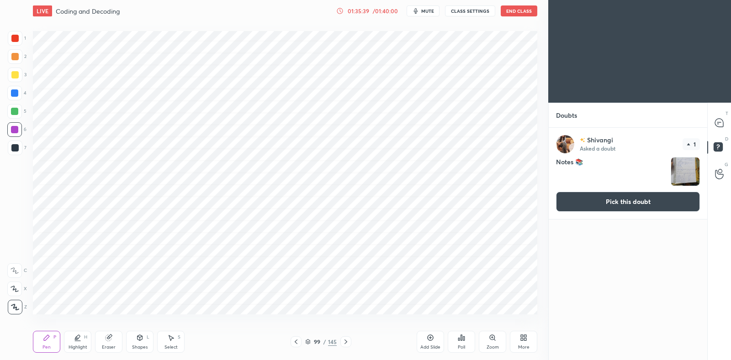
click at [615, 201] on button "Pick this doubt" at bounding box center [628, 202] width 144 height 20
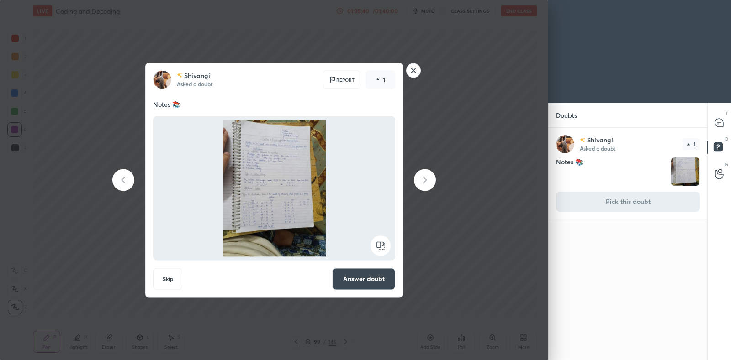
click at [369, 273] on button "Answer doubt" at bounding box center [363, 279] width 63 height 22
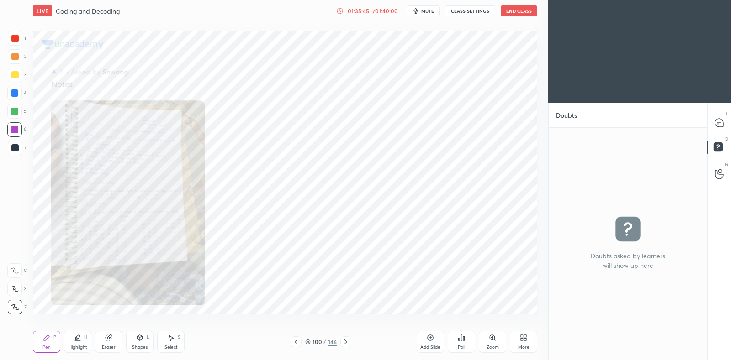
click at [495, 338] on icon at bounding box center [492, 337] width 7 height 7
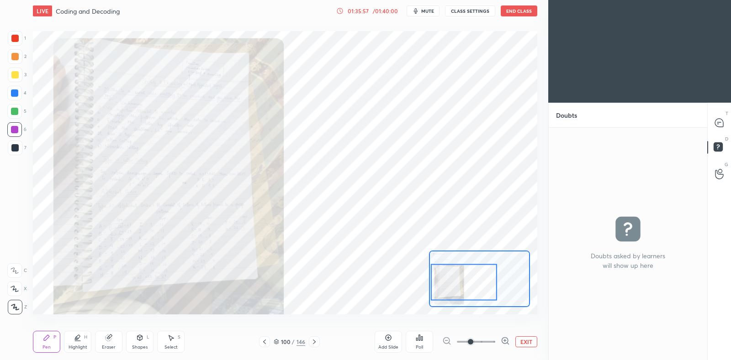
click at [534, 341] on button "EXIT" at bounding box center [526, 342] width 22 height 11
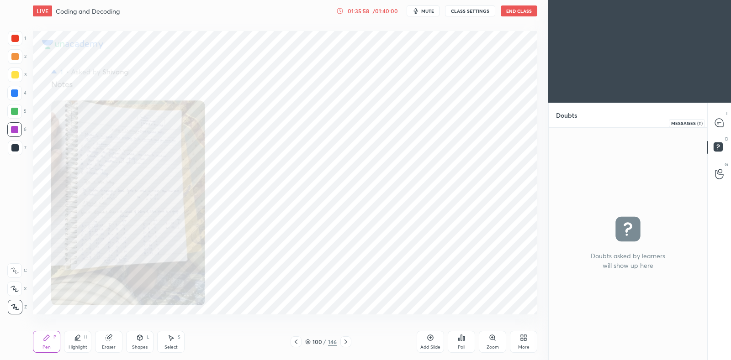
click at [720, 123] on icon at bounding box center [719, 123] width 8 height 8
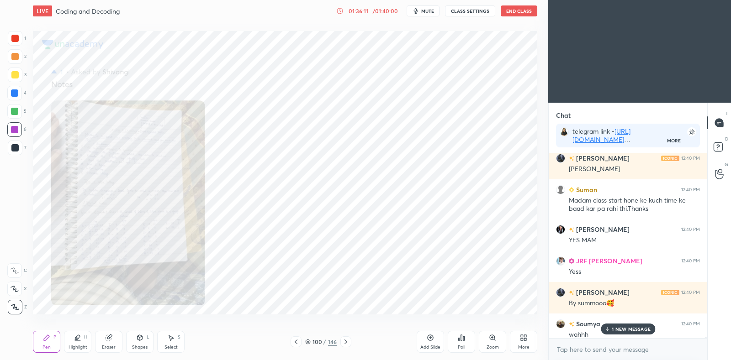
scroll to position [39627, 0]
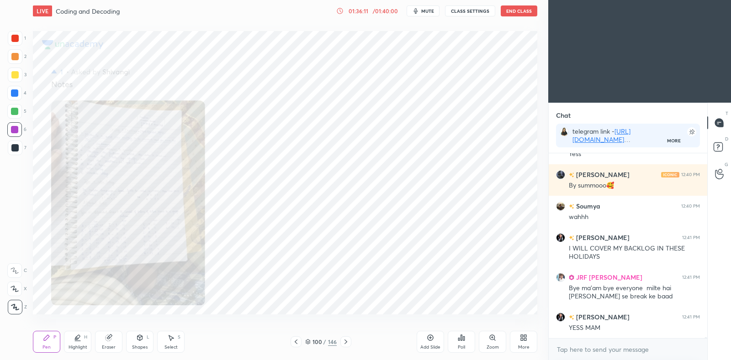
click at [526, 12] on button "End Class" at bounding box center [519, 10] width 37 height 11
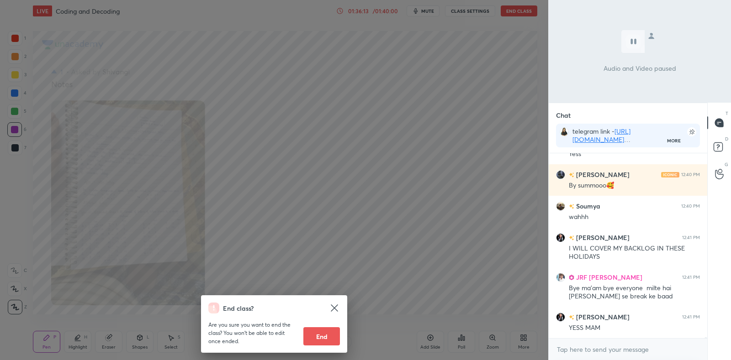
click at [329, 335] on button "End" at bounding box center [321, 337] width 37 height 18
type textarea "x"
